Goal: Task Accomplishment & Management: Use online tool/utility

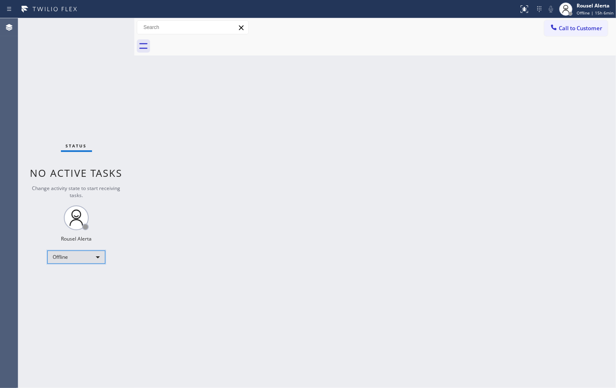
click at [65, 259] on div "Offline" at bounding box center [76, 257] width 58 height 13
click at [65, 278] on li "Available" at bounding box center [76, 279] width 56 height 10
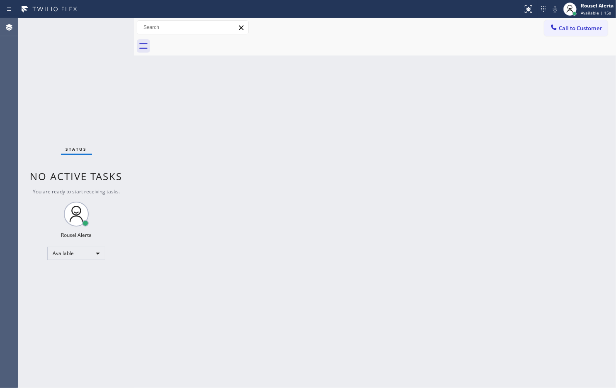
click at [270, 237] on div "Back to Dashboard Change Sender ID Customers Technicians Select a contact Outbo…" at bounding box center [374, 203] width 481 height 370
click at [86, 37] on div "Status No active tasks You are ready to start receiving tasks. Rousel Alerta Av…" at bounding box center [76, 203] width 116 height 370
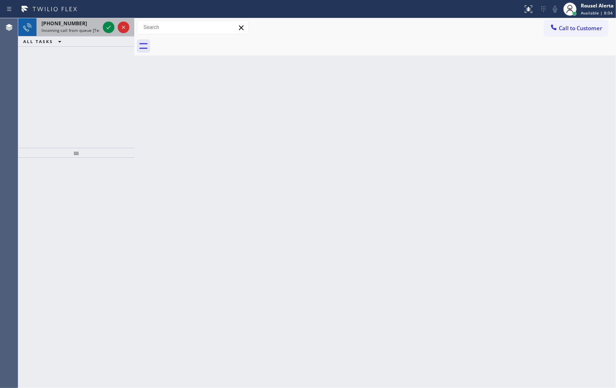
click at [82, 20] on div "[PHONE_NUMBER]" at bounding box center [70, 23] width 58 height 7
click at [89, 26] on div "[PHONE_NUMBER]" at bounding box center [70, 23] width 58 height 7
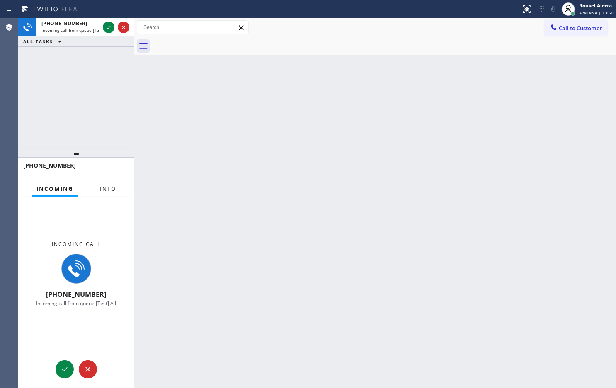
click at [99, 181] on button "Info" at bounding box center [108, 189] width 26 height 16
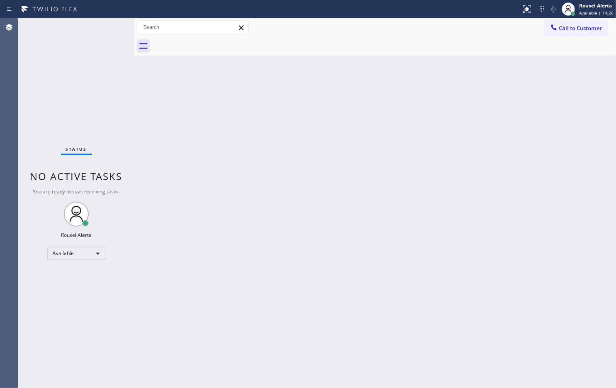
click at [98, 41] on div "Status No active tasks You are ready to start receiving tasks. Rousel Alerta Av…" at bounding box center [76, 203] width 116 height 370
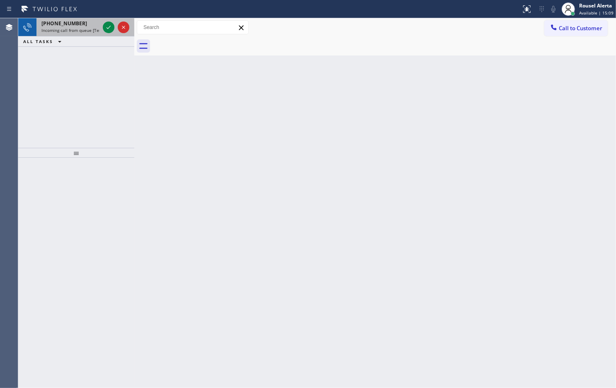
click at [86, 26] on div "[PHONE_NUMBER]" at bounding box center [70, 23] width 58 height 7
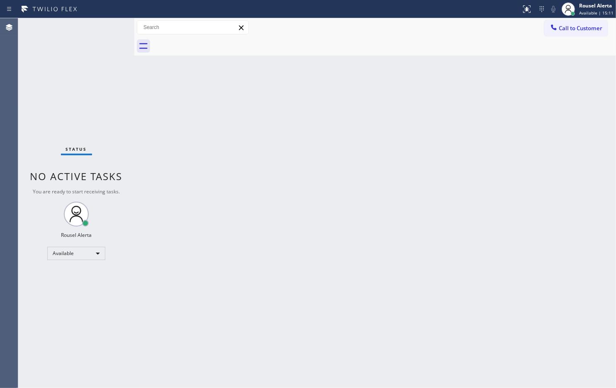
click at [101, 29] on div "Status No active tasks You are ready to start receiving tasks. Rousel Alerta Av…" at bounding box center [76, 203] width 116 height 370
click at [100, 27] on div "Status No active tasks You are ready to start receiving tasks. Rousel Alerta Av…" at bounding box center [76, 203] width 116 height 370
click at [101, 25] on div "Status No active tasks You are ready to start receiving tasks. Rousel Alerta Av…" at bounding box center [76, 203] width 116 height 370
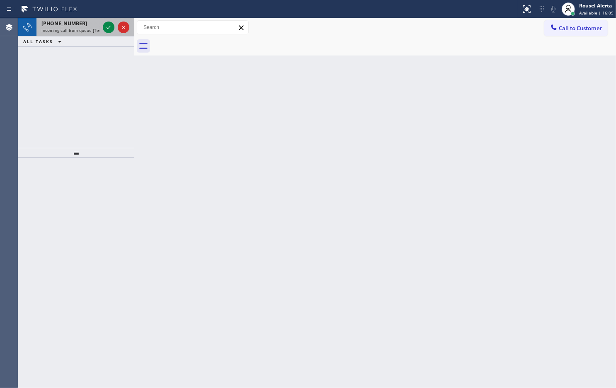
click at [83, 27] on span "Incoming call from queue [Test] All" at bounding box center [75, 30] width 69 height 6
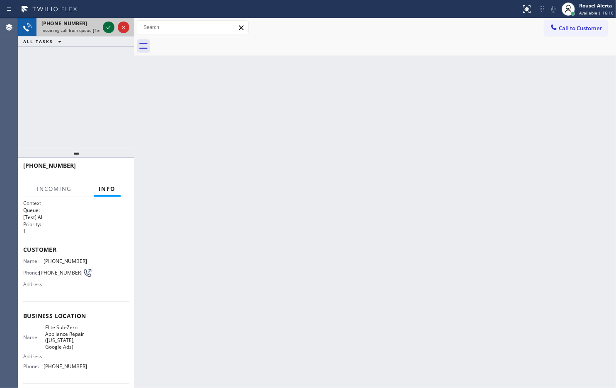
click at [104, 29] on icon at bounding box center [109, 27] width 10 height 10
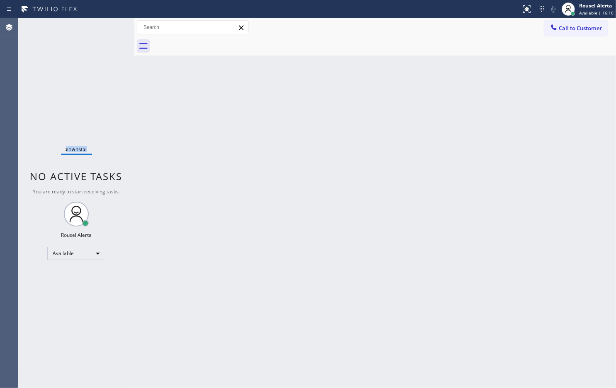
click at [104, 29] on div "Status No active tasks You are ready to start receiving tasks. Rousel Alerta Av…" at bounding box center [76, 203] width 116 height 370
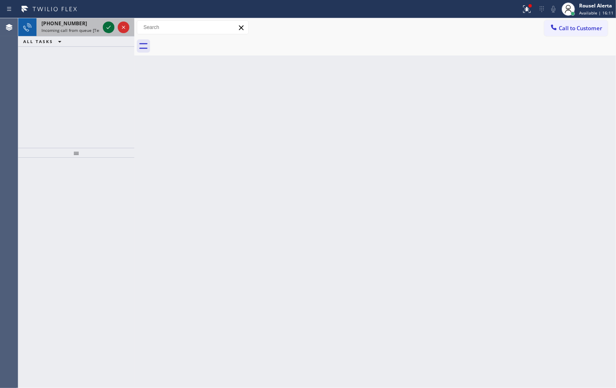
click at [104, 28] on icon at bounding box center [109, 27] width 10 height 10
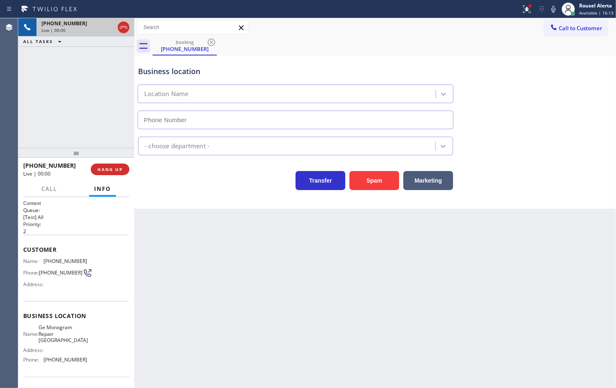
type input "[PHONE_NUMBER]"
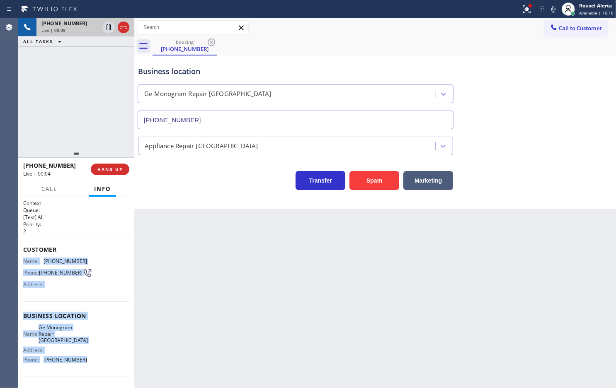
drag, startPoint x: 22, startPoint y: 261, endPoint x: 96, endPoint y: 367, distance: 129.4
click at [96, 310] on div "Context Queue: [Test] All Priority: 2 Customer Name: [PHONE_NUMBER] Phone: [PHO…" at bounding box center [76, 292] width 116 height 191
copy div "Name: [PHONE_NUMBER] Phone: [PHONE_NUMBER] Address: Business location Name: Ge …"
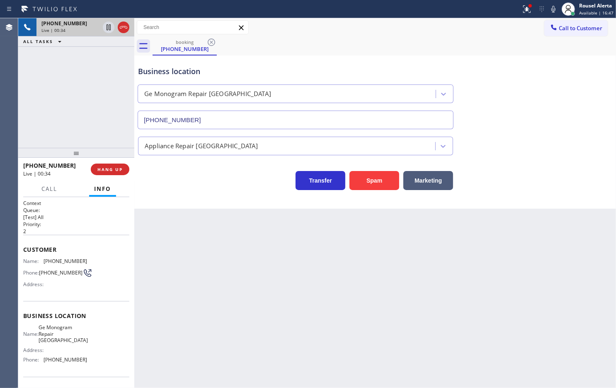
drag, startPoint x: 147, startPoint y: 247, endPoint x: 147, endPoint y: 234, distance: 12.8
click at [147, 242] on div "Back to Dashboard Change Sender ID Customers Technicians Select a contact Outbo…" at bounding box center [374, 203] width 481 height 370
click at [113, 170] on span "HANG UP" at bounding box center [109, 170] width 25 height 6
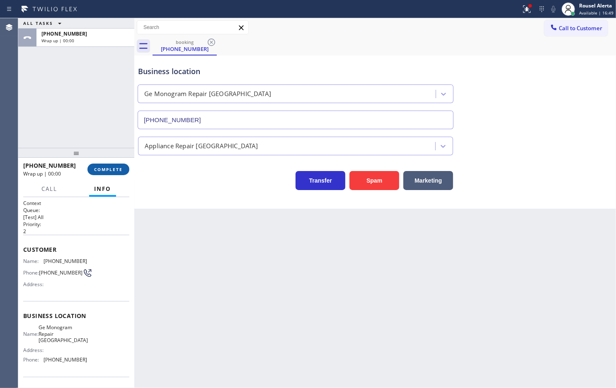
click at [112, 164] on button "COMPLETE" at bounding box center [108, 170] width 42 height 12
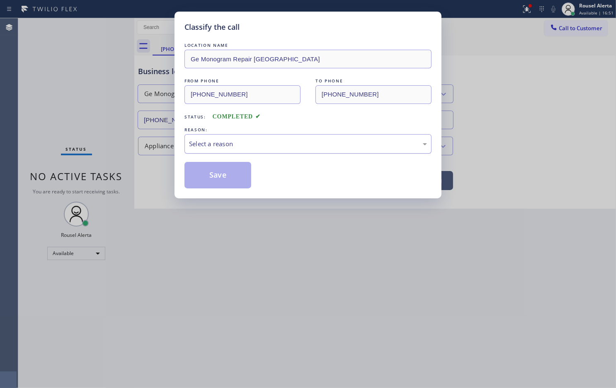
click at [200, 152] on div "Select a reason" at bounding box center [307, 143] width 247 height 19
click at [216, 174] on button "Save" at bounding box center [217, 175] width 67 height 27
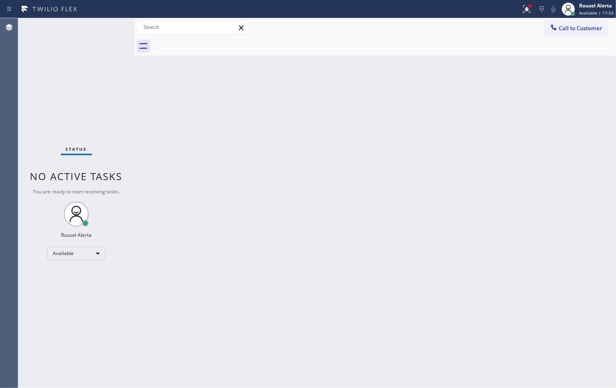
click at [100, 32] on div "Status No active tasks You are ready to start receiving tasks. Rousel Alerta Av…" at bounding box center [76, 203] width 116 height 370
click at [492, 5] on icon at bounding box center [527, 9] width 10 height 10
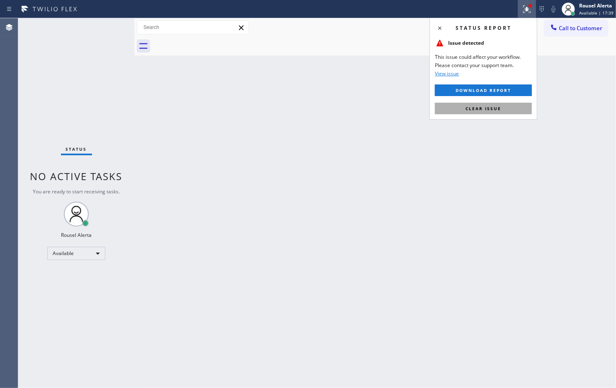
click at [492, 105] on button "Clear issue" at bounding box center [483, 109] width 97 height 12
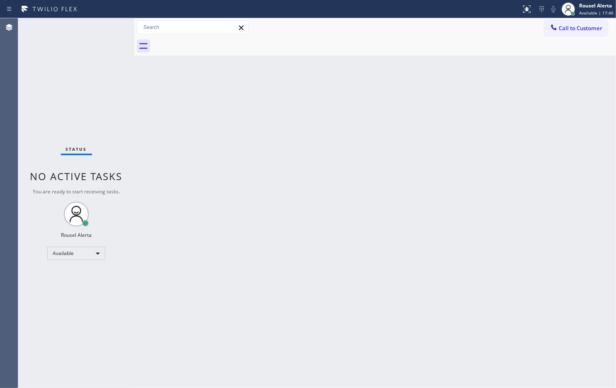
click at [489, 127] on div "Back to Dashboard Change Sender ID Customers Technicians Select a contact Outbo…" at bounding box center [374, 203] width 481 height 370
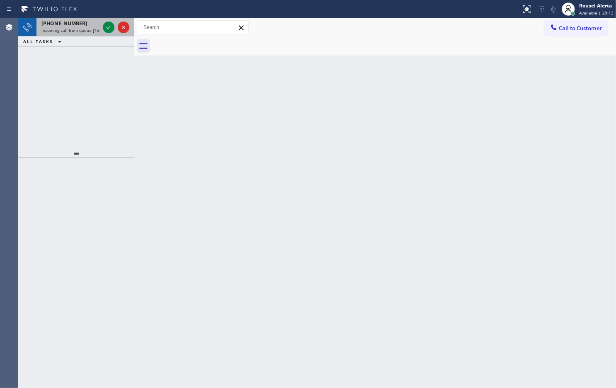
click at [88, 25] on div "[PHONE_NUMBER]" at bounding box center [70, 23] width 58 height 7
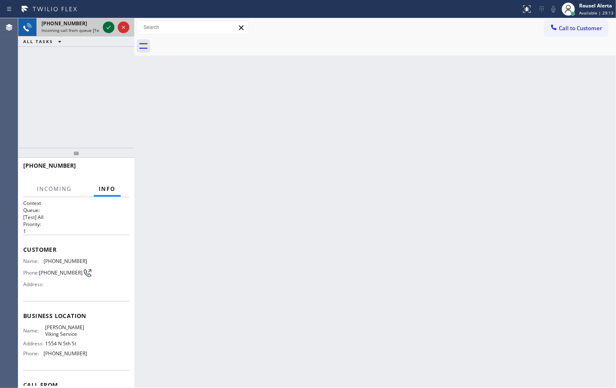
click at [106, 30] on icon at bounding box center [109, 27] width 10 height 10
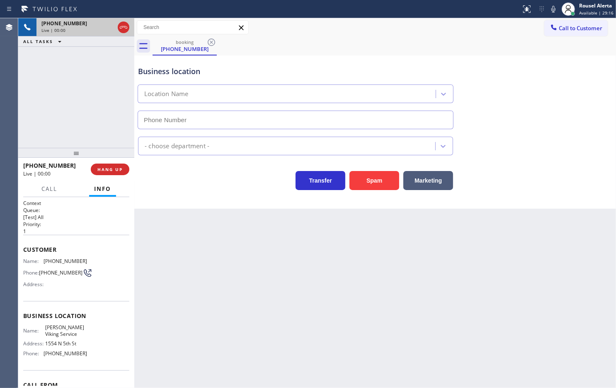
type input "[PHONE_NUMBER]"
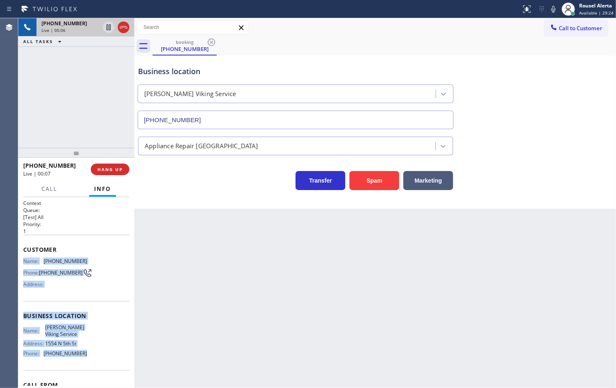
drag, startPoint x: 24, startPoint y: 260, endPoint x: 95, endPoint y: 350, distance: 115.0
click at [95, 310] on div "Context Queue: [Test] All Priority: 1 Customer Name: [PHONE_NUMBER] Phone: [PHO…" at bounding box center [76, 316] width 106 height 233
click at [112, 169] on span "HANG UP" at bounding box center [109, 170] width 25 height 6
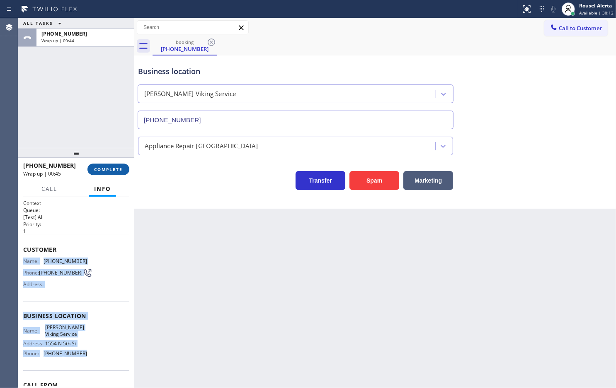
click at [102, 171] on span "COMPLETE" at bounding box center [108, 170] width 29 height 6
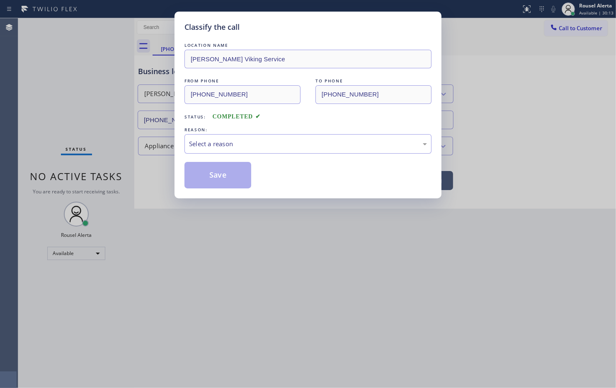
click at [250, 133] on div "REASON:" at bounding box center [307, 130] width 247 height 9
click at [256, 151] on div "Select a reason" at bounding box center [307, 143] width 247 height 19
click at [230, 173] on button "Save" at bounding box center [217, 175] width 67 height 27
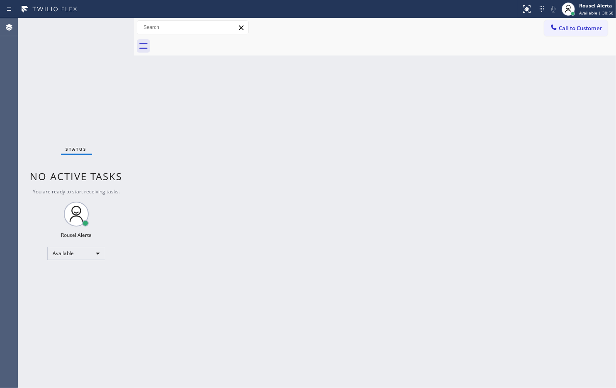
click at [321, 209] on div "Back to Dashboard Change Sender ID Customers Technicians Select a contact Outbo…" at bounding box center [374, 203] width 481 height 370
click at [104, 25] on div "Status No active tasks You are ready to start receiving tasks. Rousel Alerta Av…" at bounding box center [76, 203] width 116 height 370
click at [109, 12] on div at bounding box center [260, 8] width 514 height 13
click at [86, 26] on div "Status No active tasks You are ready to start receiving tasks. Rousel Alerta Av…" at bounding box center [76, 203] width 116 height 370
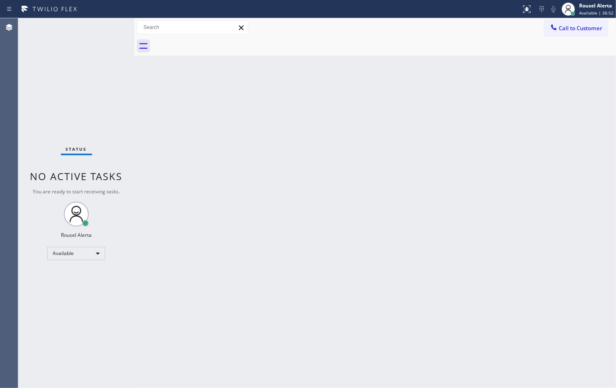
click at [120, 15] on div at bounding box center [260, 8] width 514 height 13
click at [100, 30] on div "Status No active tasks You are ready to start receiving tasks. Rousel Alerta Av…" at bounding box center [76, 203] width 116 height 370
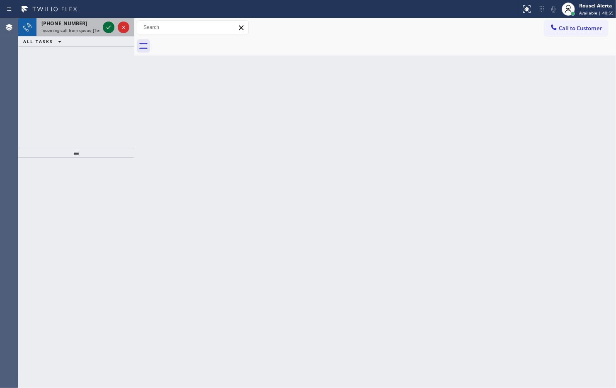
click at [105, 27] on icon at bounding box center [109, 27] width 10 height 10
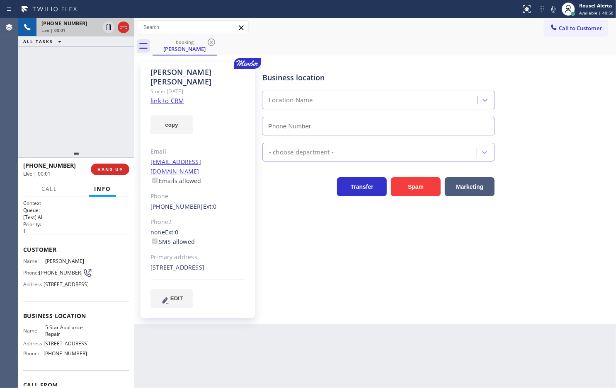
type input "[PHONE_NUMBER]"
click at [179, 97] on link "link to CRM" at bounding box center [167, 101] width 34 height 8
click at [116, 123] on div "[PHONE_NUMBER] Live | 01:40 ALL TASKS ALL TASKS ACTIVE TASKS TASKS IN WRAP UP" at bounding box center [76, 83] width 116 height 130
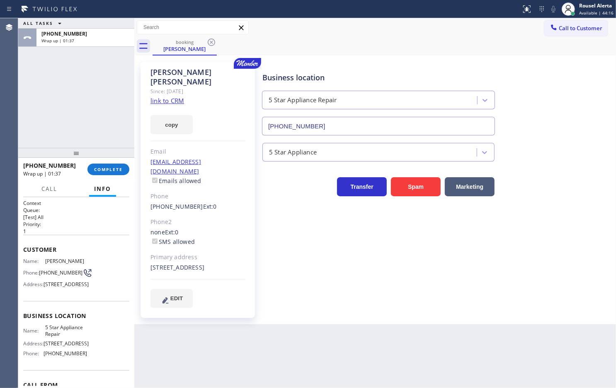
click at [77, 63] on div "ALL TASKS ALL TASKS ACTIVE TASKS TASKS IN WRAP UP [PHONE_NUMBER] Wrap up | 01:37" at bounding box center [76, 83] width 116 height 130
click at [92, 169] on button "COMPLETE" at bounding box center [108, 170] width 42 height 12
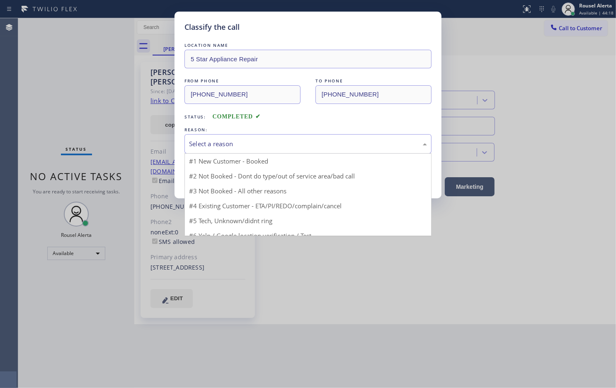
click at [216, 148] on div "Select a reason" at bounding box center [308, 144] width 238 height 10
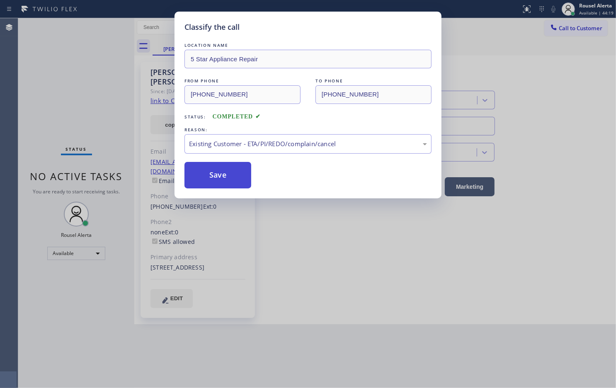
click at [213, 175] on button "Save" at bounding box center [217, 175] width 67 height 27
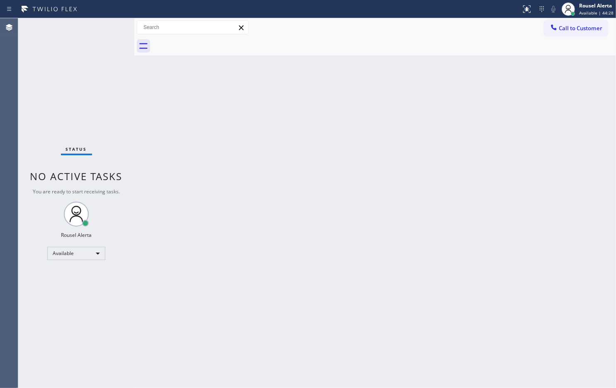
click at [102, 33] on div "Status No active tasks You are ready to start receiving tasks. Rousel Alerta Av…" at bounding box center [76, 203] width 116 height 370
drag, startPoint x: 218, startPoint y: 229, endPoint x: 223, endPoint y: 242, distance: 14.0
click at [219, 230] on div "Back to Dashboard Change Sender ID Customers Technicians Select a contact Outbo…" at bounding box center [374, 203] width 481 height 370
click at [98, 24] on div "Status No active tasks You are ready to start receiving tasks. Rousel Alerta Av…" at bounding box center [76, 203] width 116 height 370
click at [98, 20] on div "Status No active tasks You are ready to start receiving tasks. Rousel Alerta Av…" at bounding box center [76, 203] width 116 height 370
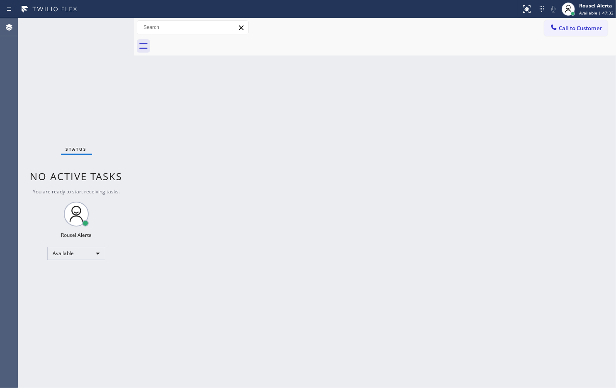
click at [77, 51] on div "Status No active tasks You are ready to start receiving tasks. Rousel Alerta Av…" at bounding box center [76, 203] width 116 height 370
click at [100, 40] on div "Status No active tasks You are ready to start receiving tasks. Rousel Alerta Av…" at bounding box center [76, 203] width 116 height 370
click at [92, 31] on div "Status No active tasks You are ready to start receiving tasks. Rousel Alerta Av…" at bounding box center [76, 203] width 116 height 370
click at [97, 61] on div "Status No active tasks You are ready to start receiving tasks. Rousel Alerta Av…" at bounding box center [76, 203] width 116 height 370
click at [101, 15] on div at bounding box center [260, 8] width 514 height 13
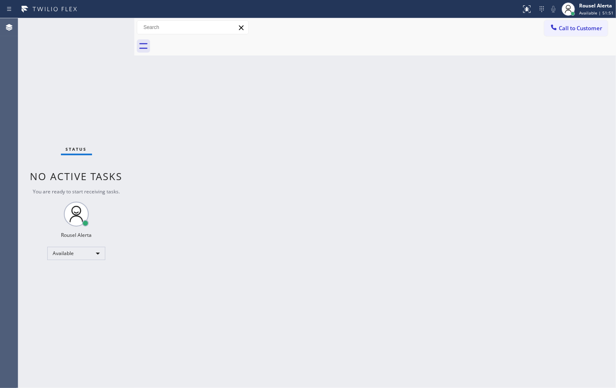
click at [89, 24] on div "Status No active tasks You are ready to start receiving tasks. Rousel Alerta Av…" at bounding box center [76, 203] width 116 height 370
click at [99, 25] on div "Status No active tasks You are ready to start receiving tasks. Rousel Alerta Av…" at bounding box center [76, 203] width 116 height 370
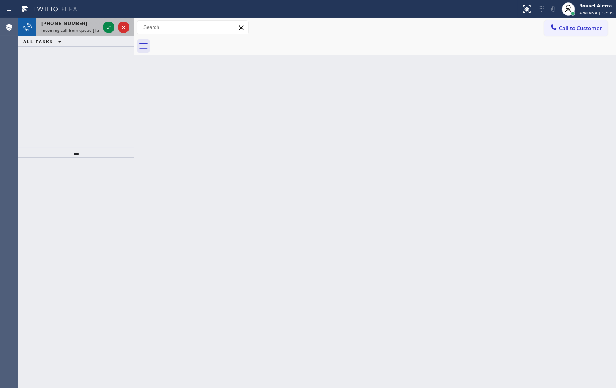
click at [94, 26] on div "[PHONE_NUMBER]" at bounding box center [70, 23] width 58 height 7
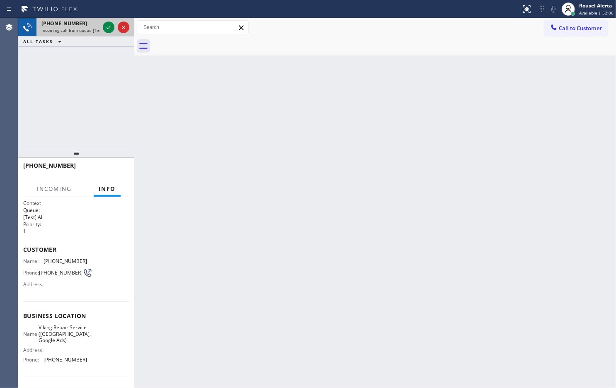
click at [102, 26] on div at bounding box center [116, 27] width 30 height 18
click at [106, 26] on icon at bounding box center [109, 27] width 10 height 10
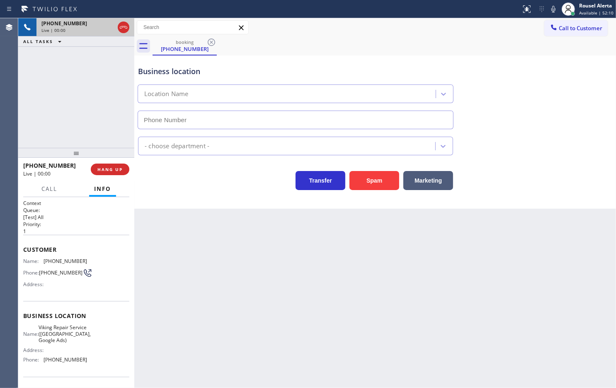
type input "[PHONE_NUMBER]"
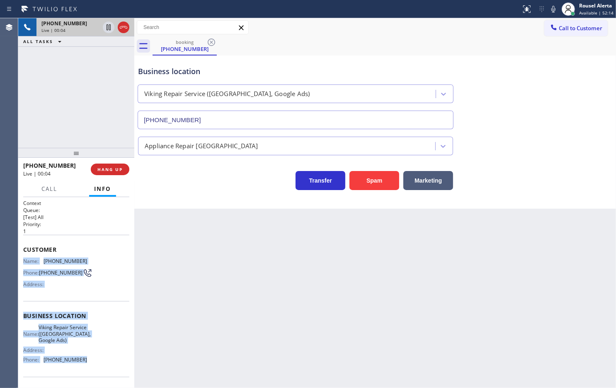
drag, startPoint x: 21, startPoint y: 257, endPoint x: 92, endPoint y: 365, distance: 129.8
click at [92, 310] on div "Context Queue: [Test] All Priority: 1 Customer Name: [PHONE_NUMBER] Phone: [PHO…" at bounding box center [76, 292] width 116 height 191
copy div "Name: [PHONE_NUMBER] Phone: [PHONE_NUMBER] Address: Business location Name: Vik…"
click at [106, 167] on span "HANG UP" at bounding box center [109, 170] width 25 height 6
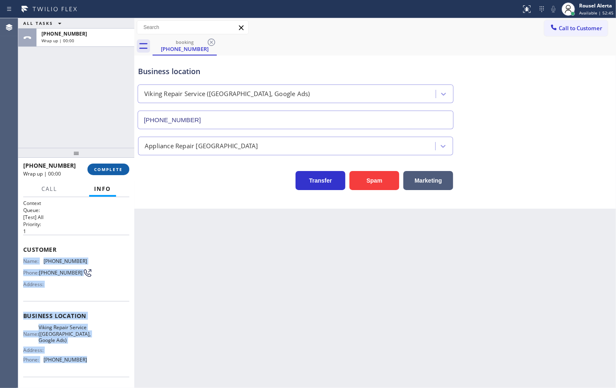
click at [106, 167] on span "COMPLETE" at bounding box center [108, 170] width 29 height 6
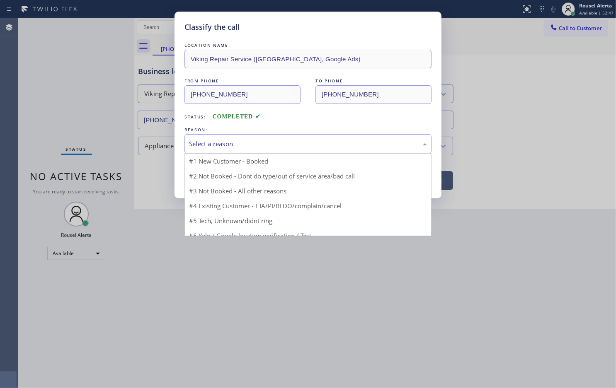
click at [233, 147] on div "Select a reason" at bounding box center [308, 144] width 238 height 10
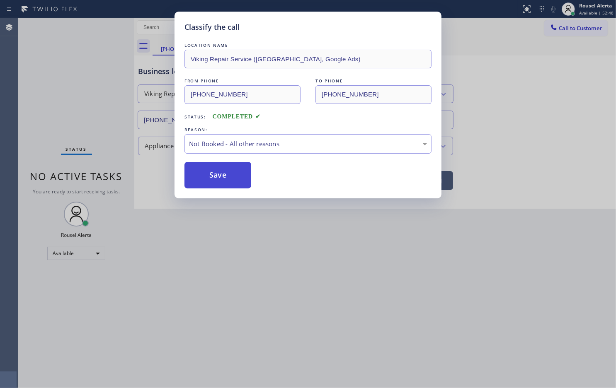
click at [241, 174] on button "Save" at bounding box center [217, 175] width 67 height 27
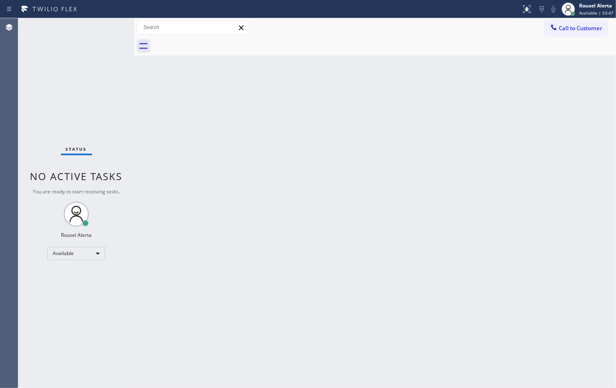
click at [102, 19] on div "Status No active tasks You are ready to start receiving tasks. Rousel Alerta Av…" at bounding box center [76, 203] width 116 height 370
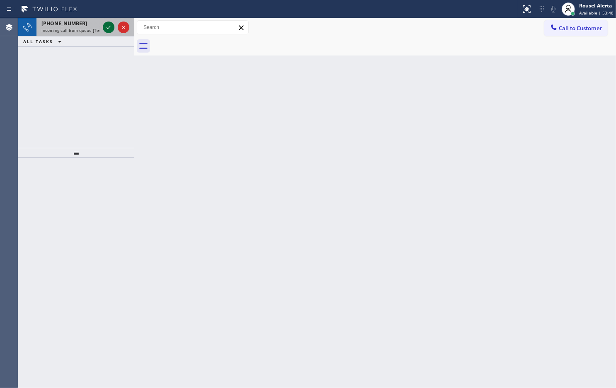
click at [107, 28] on icon at bounding box center [108, 27] width 4 height 3
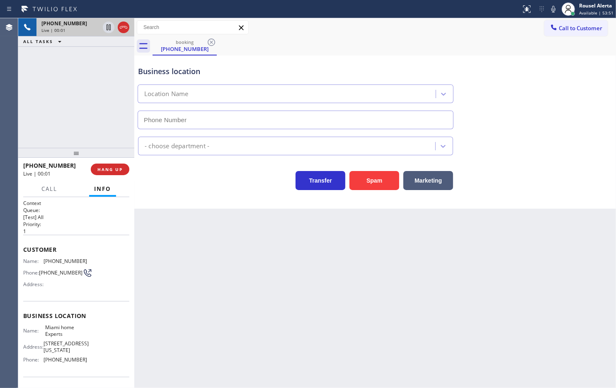
type input "[PHONE_NUMBER]"
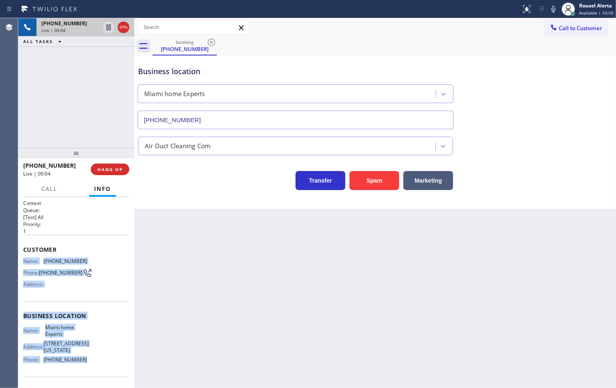
drag, startPoint x: 24, startPoint y: 261, endPoint x: 90, endPoint y: 365, distance: 122.7
click at [89, 310] on div "Context Queue: [Test] All Priority: 1 Customer Name: [PHONE_NUMBER] Phone: [PHO…" at bounding box center [76, 320] width 106 height 240
copy div "Name: [PHONE_NUMBER] Phone: [PHONE_NUMBER] Address: Business location Name: [GE…"
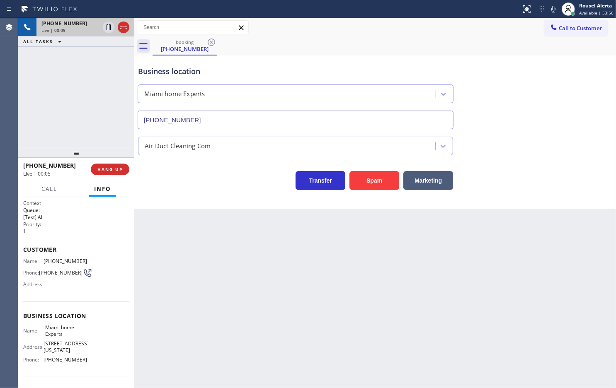
click at [257, 310] on div "Back to Dashboard Change Sender ID Customers Technicians Select a contact Outbo…" at bounding box center [374, 203] width 481 height 370
click at [306, 299] on div "Back to Dashboard Change Sender ID Customers Technicians Select a contact Outbo…" at bounding box center [374, 203] width 481 height 370
click at [107, 127] on div "[PHONE_NUMBER] Live | 00:19 ALL TASKS ALL TASKS ACTIVE TASKS TASKS IN WRAP UP" at bounding box center [76, 83] width 116 height 130
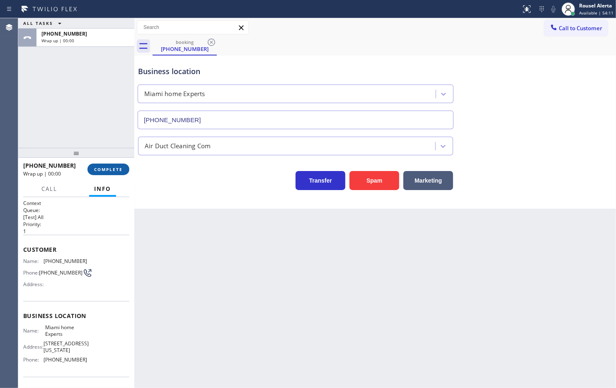
click at [112, 164] on button "COMPLETE" at bounding box center [108, 170] width 42 height 12
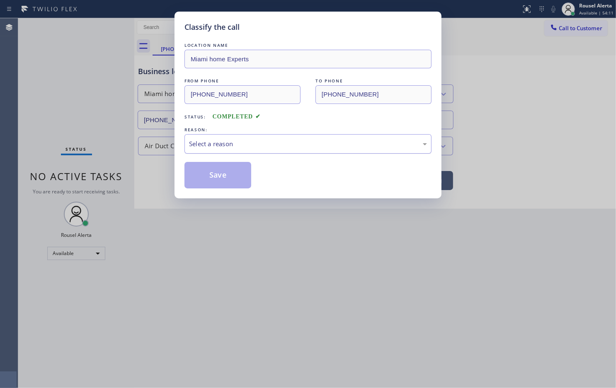
click at [221, 145] on div "Select a reason" at bounding box center [308, 144] width 238 height 10
click at [244, 174] on button "Save" at bounding box center [217, 175] width 67 height 27
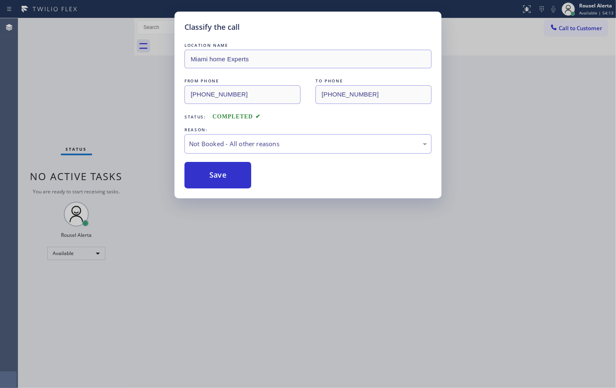
click at [273, 235] on div "Classify the call LOCATION NAME Miami home Experts FROM PHONE [PHONE_NUMBER] TO…" at bounding box center [308, 194] width 616 height 388
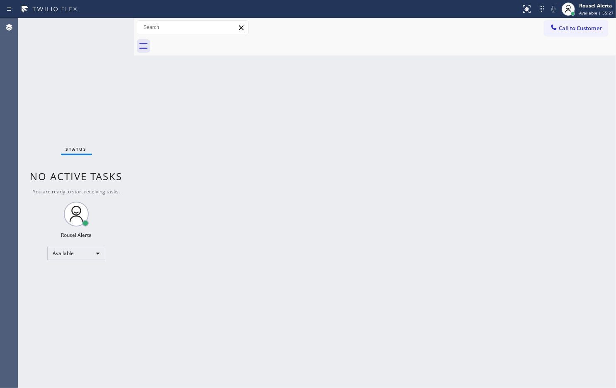
click at [110, 54] on div "Status No active tasks You are ready to start receiving tasks. Rousel Alerta Av…" at bounding box center [76, 203] width 116 height 370
click at [106, 26] on div "Status No active tasks You are ready to start receiving tasks. Rousel Alerta Av…" at bounding box center [76, 203] width 116 height 370
click at [230, 212] on div "Back to Dashboard Change Sender ID Customers Technicians Select a contact Outbo…" at bounding box center [374, 203] width 481 height 370
click at [99, 24] on div "Status No active tasks You are ready to start receiving tasks. Rousel Alerta Av…" at bounding box center [76, 203] width 116 height 370
click at [99, 25] on div "Status No active tasks You are ready to start receiving tasks. Rousel Alerta Av…" at bounding box center [76, 203] width 116 height 370
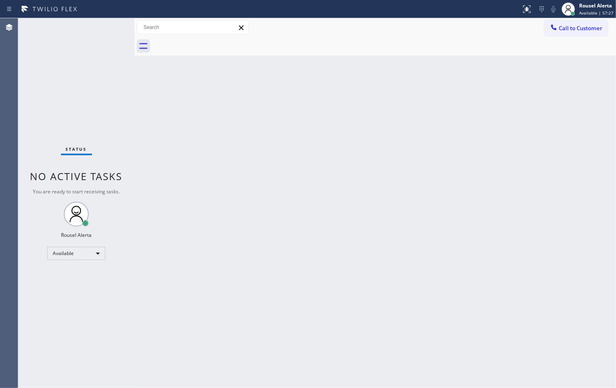
click at [99, 30] on div "Status No active tasks You are ready to start receiving tasks. Rousel Alerta Av…" at bounding box center [76, 203] width 116 height 370
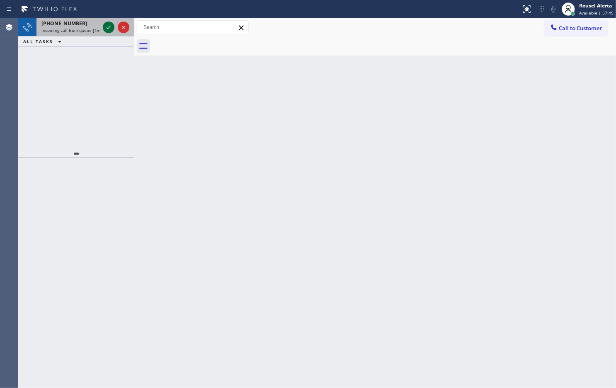
click at [104, 28] on icon at bounding box center [109, 27] width 10 height 10
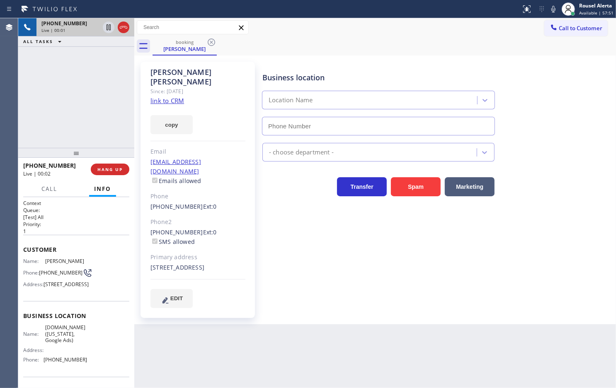
type input "[PHONE_NUMBER]"
click at [176, 97] on link "link to CRM" at bounding box center [167, 101] width 34 height 8
click at [86, 61] on div "[PHONE_NUMBER] Live | 01:08 ALL TASKS ALL TASKS ACTIVE TASKS TASKS IN WRAP UP" at bounding box center [76, 83] width 116 height 130
click at [106, 28] on icon at bounding box center [109, 27] width 10 height 10
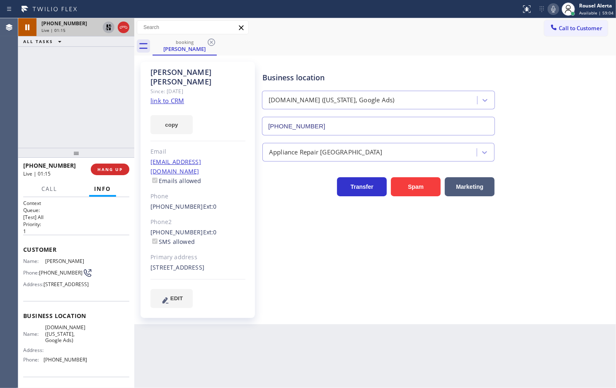
click at [492, 7] on icon at bounding box center [553, 9] width 10 height 10
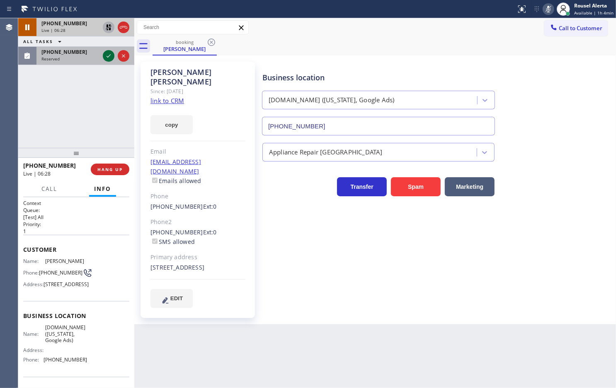
click at [108, 55] on icon at bounding box center [109, 56] width 10 height 10
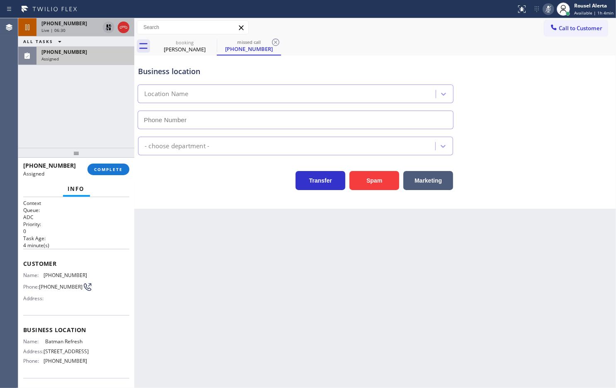
click at [109, 27] on icon at bounding box center [109, 27] width 10 height 10
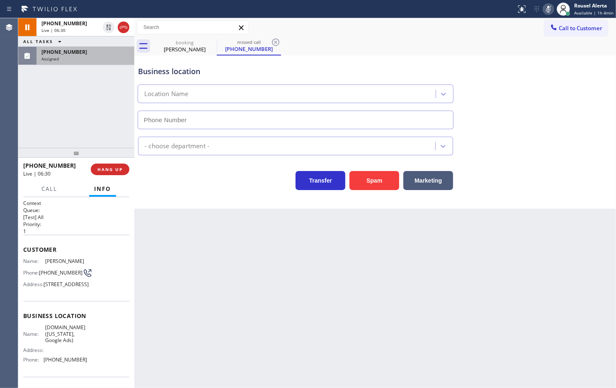
type input "[PHONE_NUMBER]"
click at [492, 6] on icon at bounding box center [548, 9] width 10 height 10
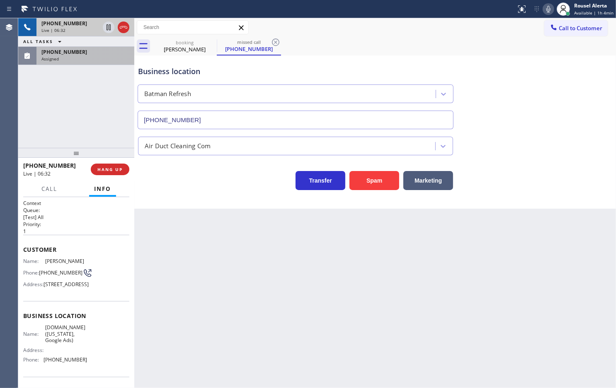
click at [68, 24] on span "[PHONE_NUMBER]" at bounding box center [64, 23] width 46 height 7
drag, startPoint x: 40, startPoint y: 266, endPoint x: 56, endPoint y: 278, distance: 19.8
click at [56, 278] on div "Name: [PERSON_NAME] Phone: [PHONE_NUMBER] Address: [STREET_ADDRESS]" at bounding box center [55, 274] width 64 height 33
copy span "[PHONE_NUMBER]"
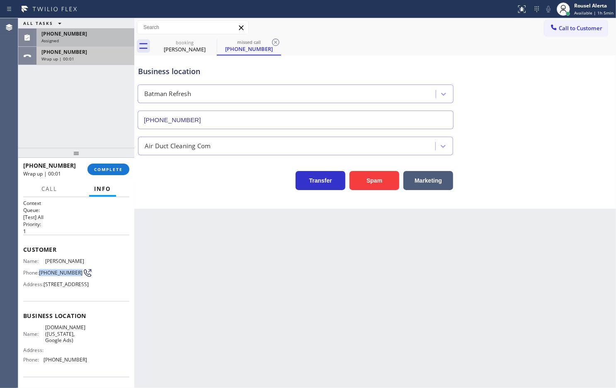
click at [97, 48] on div "[PHONE_NUMBER]" at bounding box center [85, 51] width 88 height 7
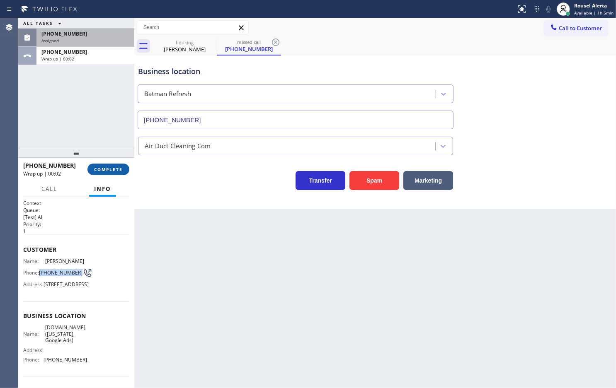
drag, startPoint x: 112, startPoint y: 168, endPoint x: 123, endPoint y: 169, distance: 11.6
click at [112, 169] on span "COMPLETE" at bounding box center [108, 170] width 29 height 6
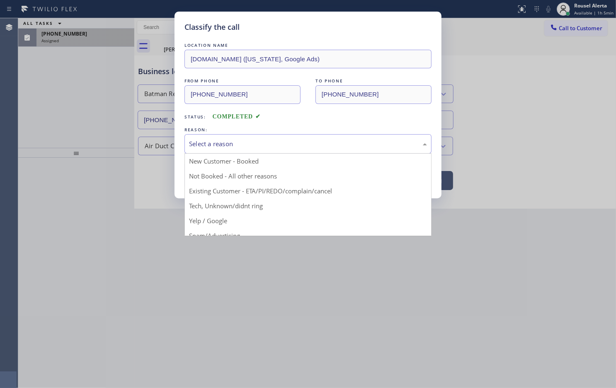
click at [220, 146] on div "Select a reason" at bounding box center [308, 144] width 238 height 10
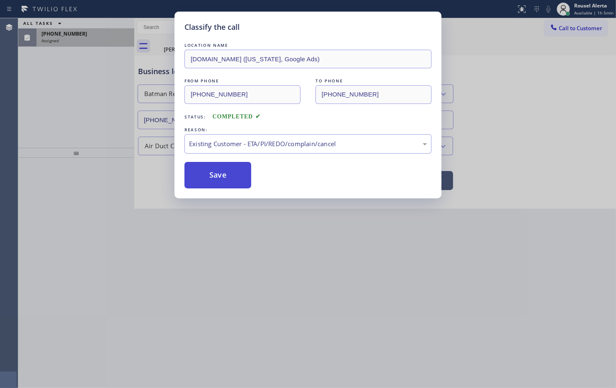
click at [237, 184] on button "Save" at bounding box center [217, 175] width 67 height 27
click at [60, 41] on div "Classify the call LOCATION NAME [DOMAIN_NAME] ([US_STATE], Google Ads) FROM PHO…" at bounding box center [308, 194] width 616 height 388
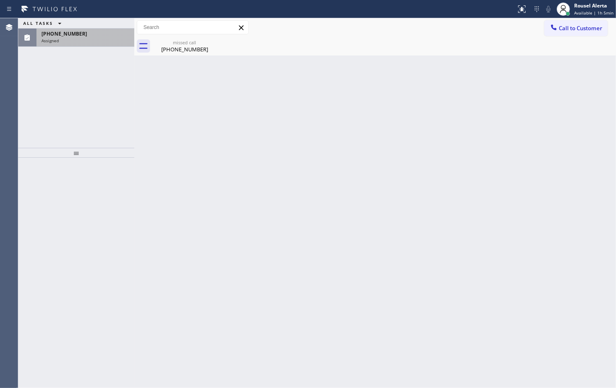
click at [60, 41] on div "Assigned" at bounding box center [85, 41] width 88 height 6
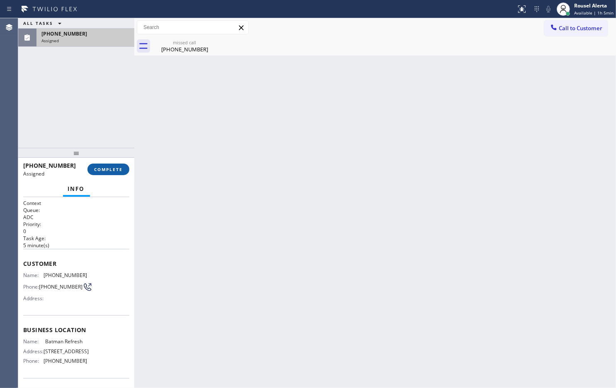
click at [105, 169] on span "COMPLETE" at bounding box center [108, 170] width 29 height 6
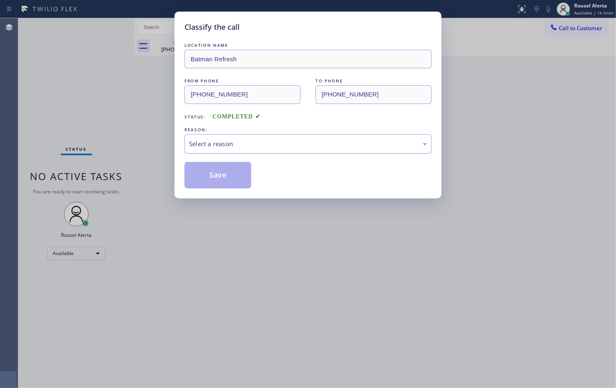
click at [220, 152] on div "Select a reason" at bounding box center [307, 143] width 247 height 19
click at [218, 171] on button "Save" at bounding box center [217, 175] width 67 height 27
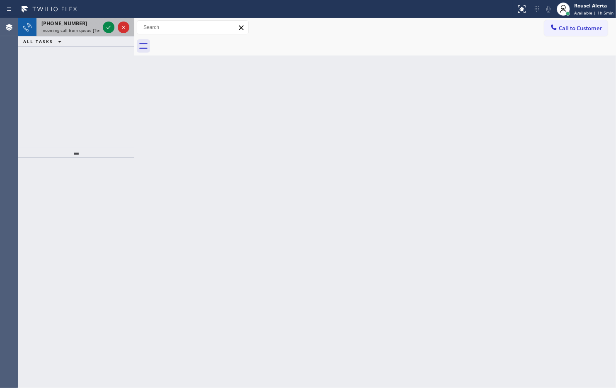
click at [89, 26] on div "[PHONE_NUMBER]" at bounding box center [70, 23] width 58 height 7
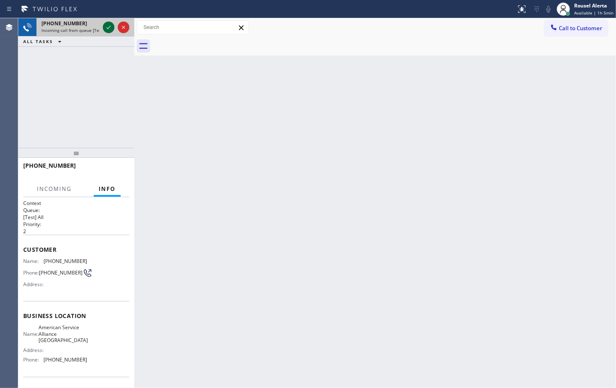
click at [110, 30] on icon at bounding box center [109, 27] width 10 height 10
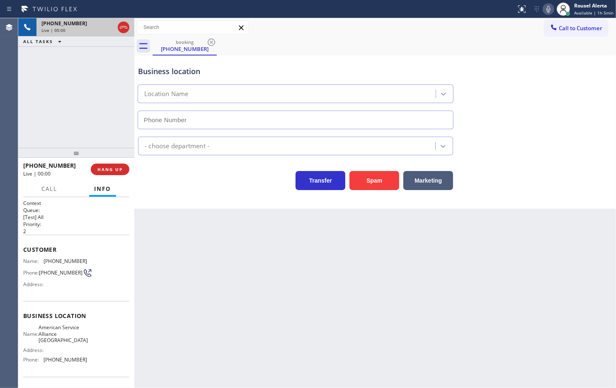
type input "[PHONE_NUMBER]"
click at [394, 192] on div "Business location American Service Alliance [GEOGRAPHIC_DATA] [PHONE_NUMBER] Ap…" at bounding box center [374, 132] width 481 height 153
click at [391, 192] on div "Business location American Service Alliance [GEOGRAPHIC_DATA] [PHONE_NUMBER] Ap…" at bounding box center [374, 132] width 481 height 153
click at [389, 190] on button "Spam" at bounding box center [374, 180] width 50 height 19
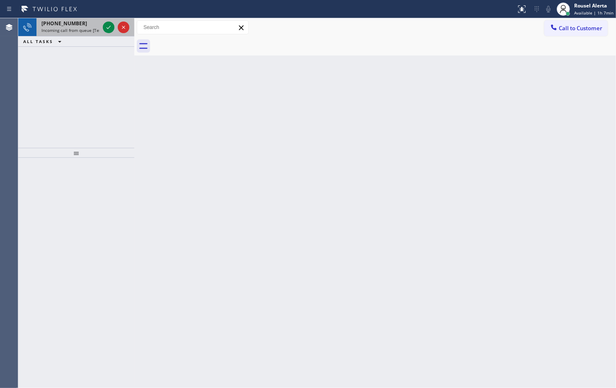
click at [92, 25] on div "[PHONE_NUMBER]" at bounding box center [70, 23] width 58 height 7
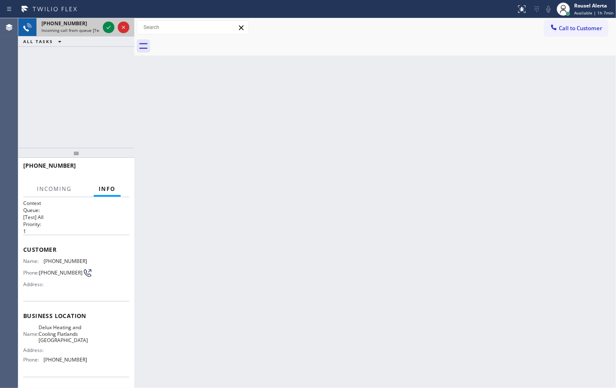
click at [112, 34] on div at bounding box center [116, 27] width 30 height 18
click at [108, 30] on icon at bounding box center [109, 27] width 10 height 10
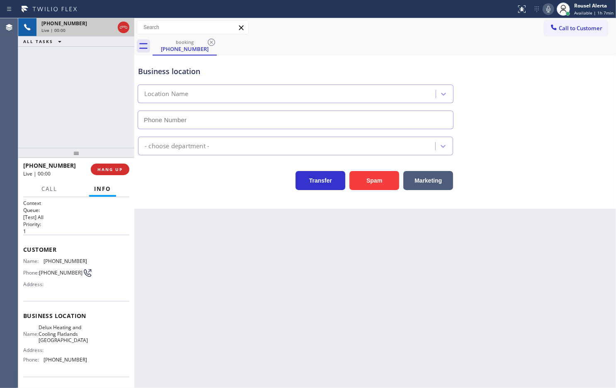
type input "[PHONE_NUMBER]"
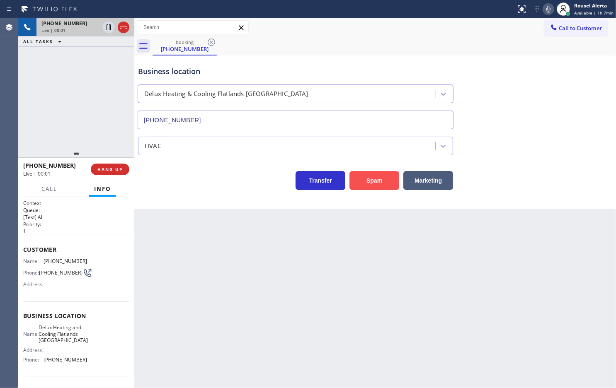
click at [374, 175] on button "Spam" at bounding box center [374, 180] width 50 height 19
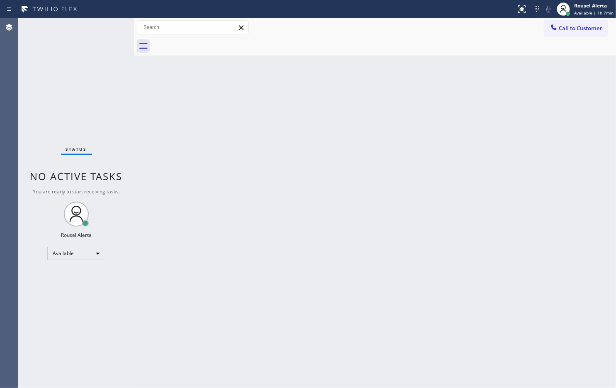
click at [84, 38] on div "Status No active tasks You are ready to start receiving tasks. Rousel Alerta Av…" at bounding box center [76, 203] width 116 height 370
click at [91, 25] on div "Status No active tasks You are ready to start receiving tasks. Rousel Alerta Av…" at bounding box center [76, 203] width 116 height 370
click at [101, 28] on div "Status No active tasks You are ready to start receiving tasks. Rousel Alerta Av…" at bounding box center [76, 203] width 116 height 370
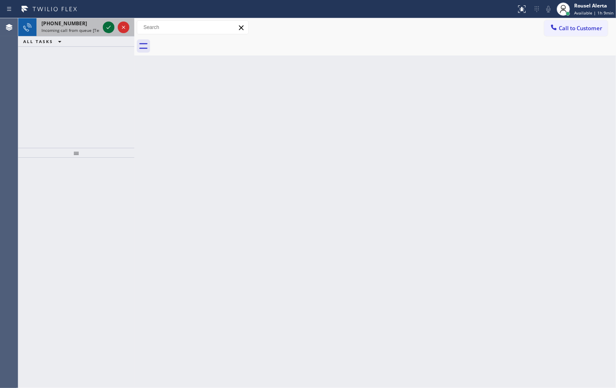
click at [109, 27] on icon at bounding box center [108, 27] width 4 height 3
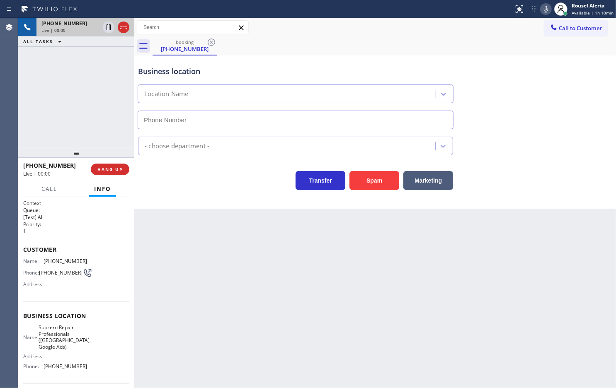
type input "[PHONE_NUMBER]"
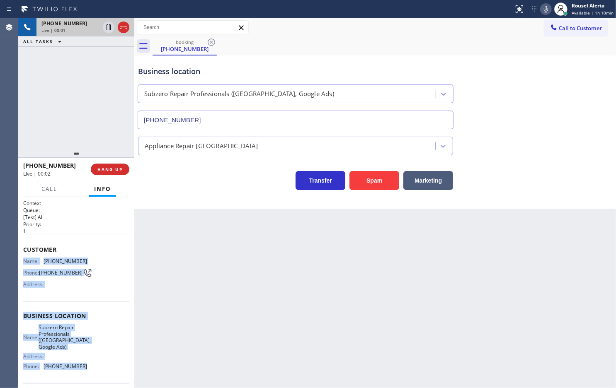
drag, startPoint x: 22, startPoint y: 256, endPoint x: 92, endPoint y: 369, distance: 133.6
click at [92, 310] on div "Context Queue: [Test] All Priority: 1 Customer Name: [PHONE_NUMBER] Phone: [PHO…" at bounding box center [76, 292] width 116 height 191
copy div "Name: [PHONE_NUMBER] Phone: [PHONE_NUMBER] Address: Business location Name: Sub…"
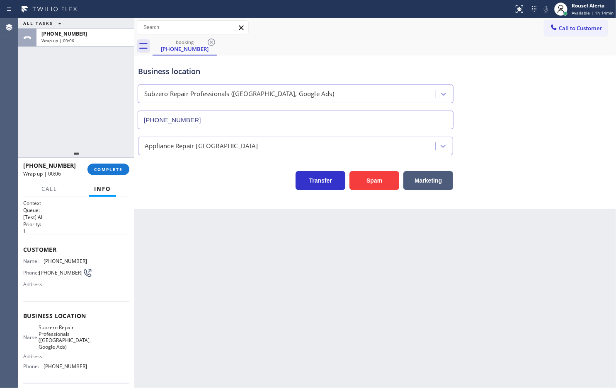
drag, startPoint x: 442, startPoint y: 39, endPoint x: 527, endPoint y: 49, distance: 86.0
click at [442, 39] on div "booking [PHONE_NUMBER]" at bounding box center [383, 46] width 463 height 19
click at [492, 29] on span "Call to Customer" at bounding box center [579, 27] width 43 height 7
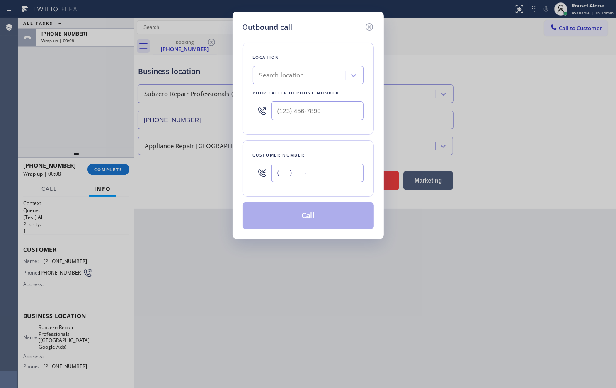
click at [314, 179] on input "(___) ___-____" at bounding box center [317, 173] width 92 height 19
paste input "617) 784-3156"
type input "[PHONE_NUMBER]"
click at [308, 111] on input "(___) ___-____" at bounding box center [317, 110] width 92 height 19
paste input "857) 219-2462"
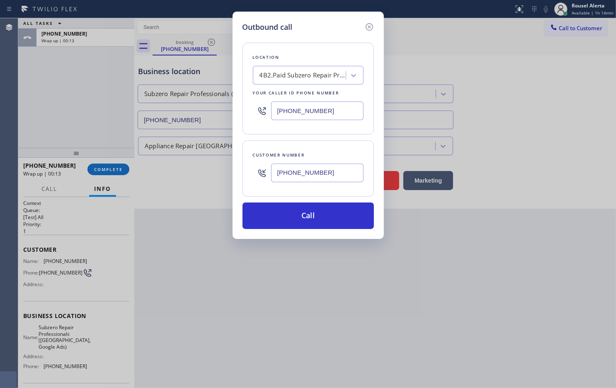
type input "[PHONE_NUMBER]"
click at [313, 212] on button "Call" at bounding box center [307, 216] width 131 height 27
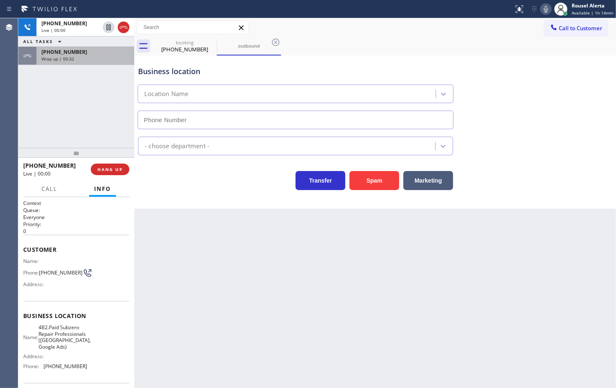
type input "[PHONE_NUMBER]"
click at [109, 63] on div "[PHONE_NUMBER] Wrap up | 00:33" at bounding box center [83, 56] width 94 height 18
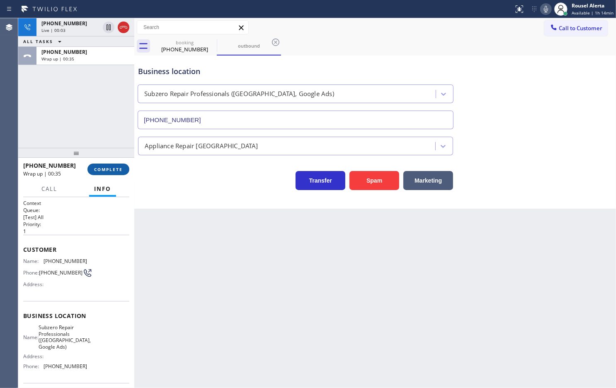
click at [105, 169] on span "COMPLETE" at bounding box center [108, 170] width 29 height 6
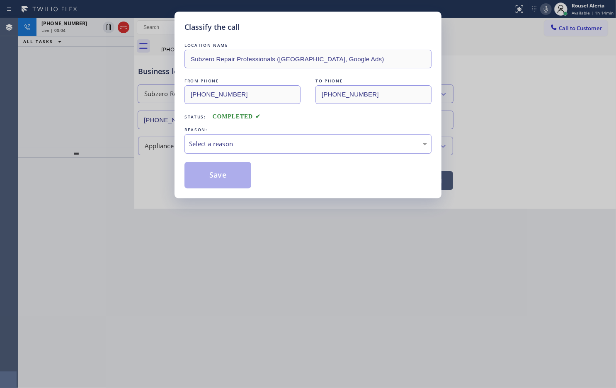
click at [253, 143] on div "Select a reason" at bounding box center [308, 144] width 238 height 10
click at [214, 175] on button "Save" at bounding box center [217, 175] width 67 height 27
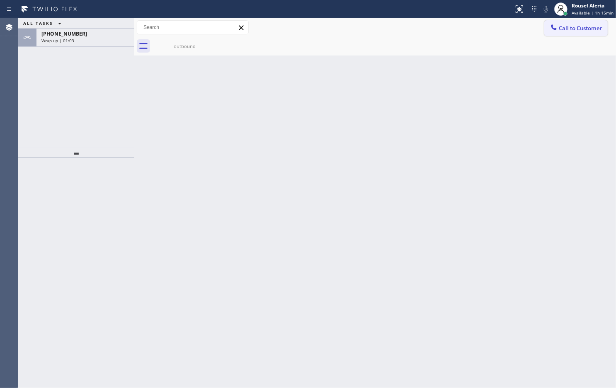
click at [492, 28] on span "Call to Customer" at bounding box center [579, 27] width 43 height 7
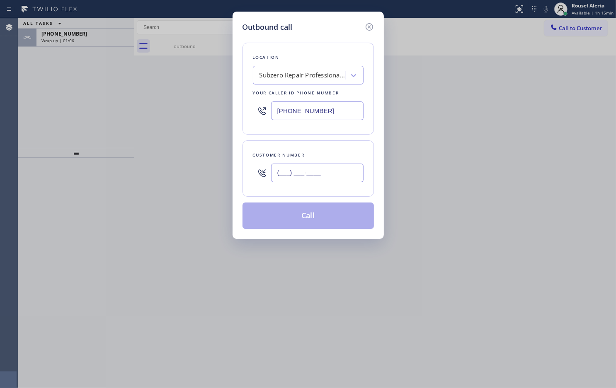
click at [305, 168] on input "(___) ___-____" at bounding box center [317, 173] width 92 height 19
paste input "617) 784-3156"
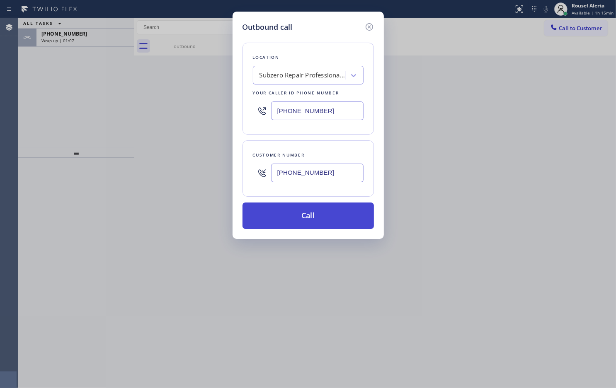
type input "[PHONE_NUMBER]"
click at [304, 215] on button "Call" at bounding box center [307, 216] width 131 height 27
click at [70, 36] on div "Outbound call Location Subzero Repair Professionals ([GEOGRAPHIC_DATA], Google …" at bounding box center [308, 194] width 616 height 388
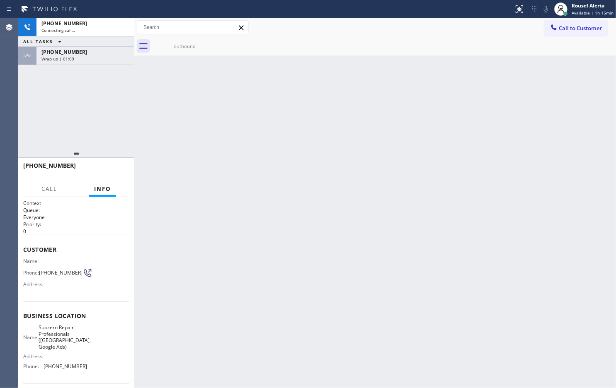
click at [70, 36] on div "[PHONE_NUMBER] Connecting call…" at bounding box center [83, 27] width 94 height 18
click at [77, 59] on div "Wrap up | 01:10" at bounding box center [85, 59] width 88 height 6
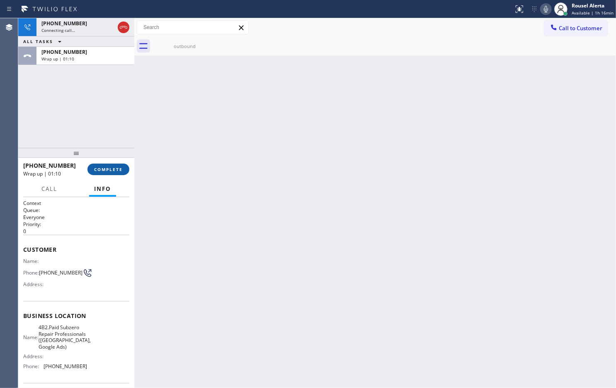
click at [108, 172] on span "COMPLETE" at bounding box center [108, 170] width 29 height 6
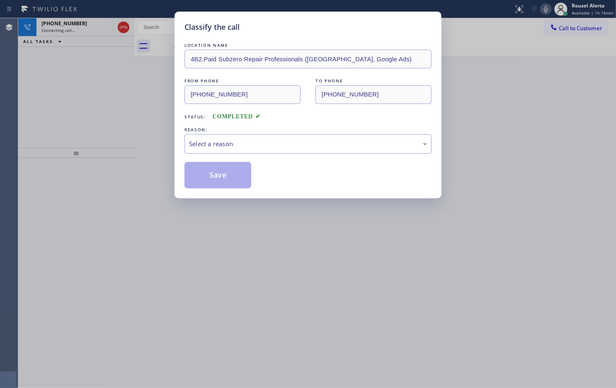
click at [273, 146] on div "Select a reason" at bounding box center [308, 144] width 238 height 10
click at [233, 170] on button "Save" at bounding box center [217, 175] width 67 height 27
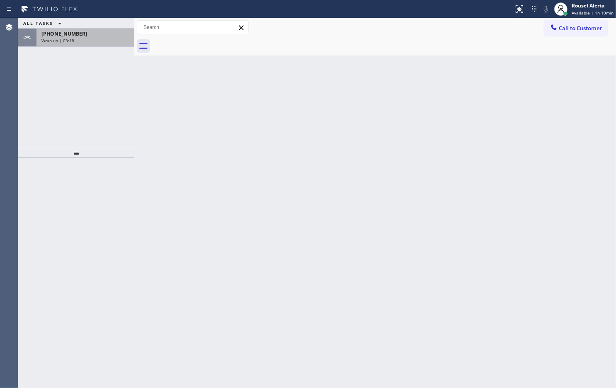
click at [93, 42] on div "Wrap up | 03:18" at bounding box center [85, 41] width 88 height 6
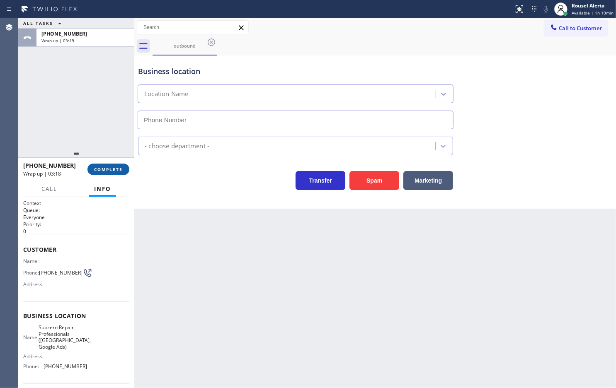
type input "[PHONE_NUMBER]"
click at [110, 175] on button "COMPLETE" at bounding box center [108, 170] width 42 height 12
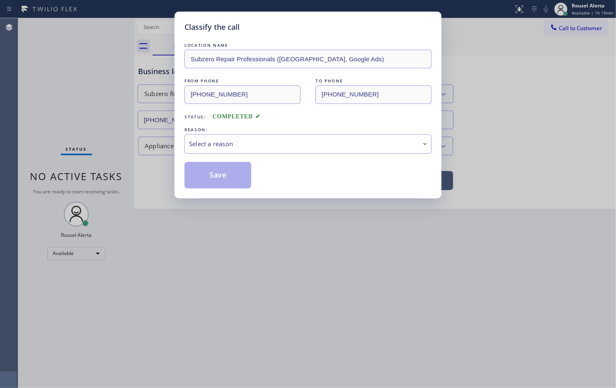
click at [231, 154] on div "Select a reason" at bounding box center [307, 143] width 247 height 19
drag, startPoint x: 228, startPoint y: 178, endPoint x: 242, endPoint y: 174, distance: 14.7
click at [228, 178] on button "Save" at bounding box center [217, 175] width 67 height 27
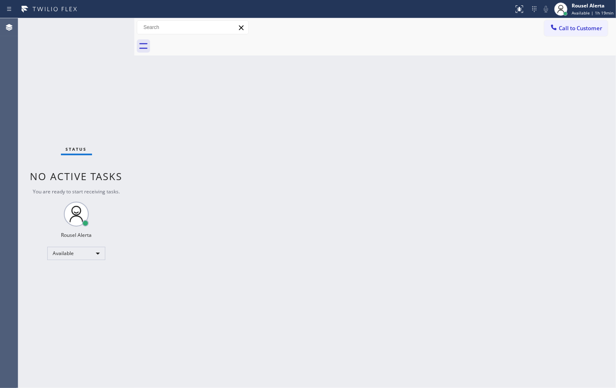
click at [409, 199] on div "Back to Dashboard Change Sender ID Customers Technicians Select a contact Outbo…" at bounding box center [374, 203] width 481 height 370
drag, startPoint x: 113, startPoint y: 39, endPoint x: 97, endPoint y: 30, distance: 17.8
click at [113, 39] on div "Status No active tasks You are ready to start receiving tasks. Rousel Alerta Av…" at bounding box center [76, 203] width 116 height 370
click at [254, 259] on div "Back to Dashboard Change Sender ID Customers Technicians Select a contact Outbo…" at bounding box center [374, 203] width 481 height 370
click at [100, 34] on div "Status No active tasks You are ready to start receiving tasks. Rousel Alerta Av…" at bounding box center [76, 203] width 116 height 370
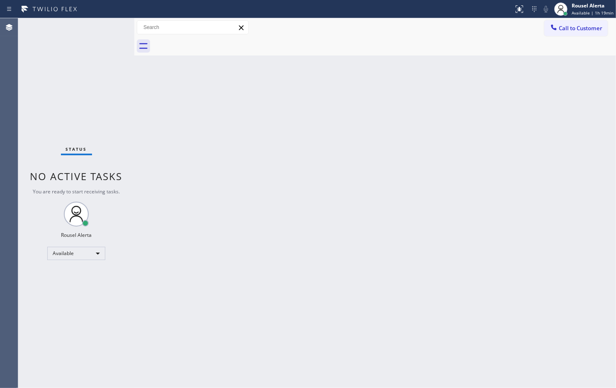
click at [279, 310] on div "Back to Dashboard Change Sender ID Customers Technicians Select a contact Outbo…" at bounding box center [374, 203] width 481 height 370
click at [94, 28] on div "Status No active tasks You are ready to start receiving tasks. Rousel Alerta Av…" at bounding box center [76, 203] width 116 height 370
click at [73, 39] on div "Status No active tasks You are ready to start receiving tasks. Rousel Alerta Av…" at bounding box center [76, 203] width 116 height 370
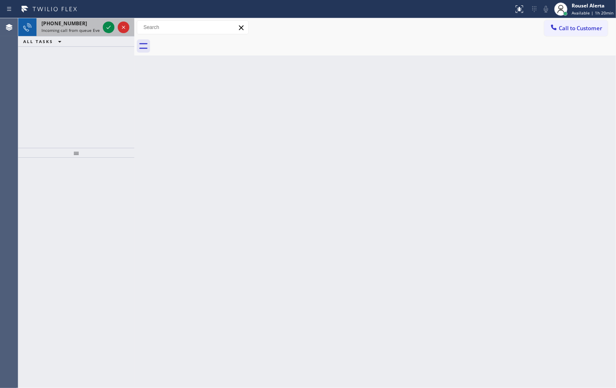
click at [84, 22] on div "[PHONE_NUMBER]" at bounding box center [70, 23] width 58 height 7
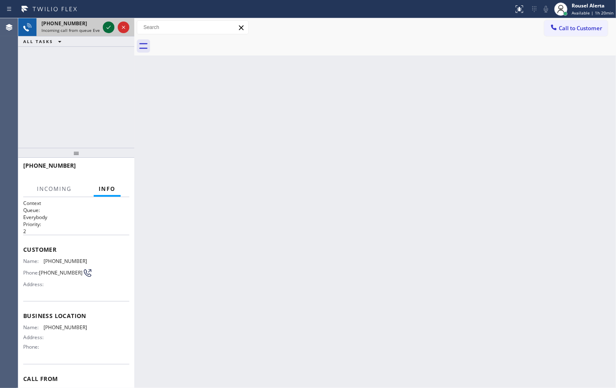
click at [103, 30] on div at bounding box center [109, 27] width 12 height 10
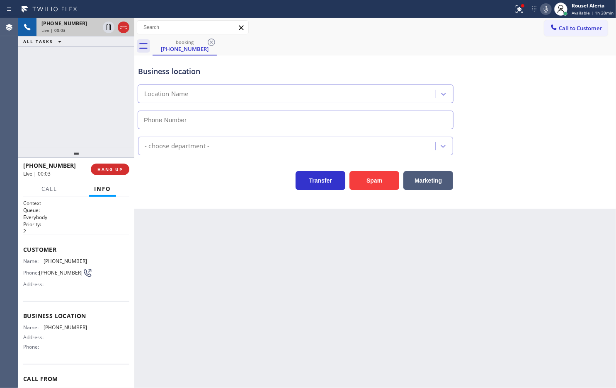
click at [197, 284] on div "Back to Dashboard Change Sender ID Customers Technicians Select a contact Outbo…" at bounding box center [374, 203] width 481 height 370
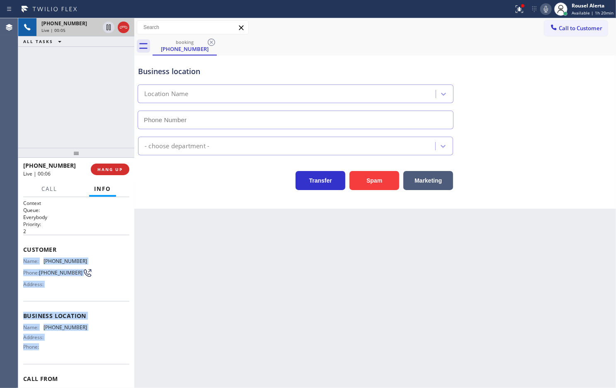
drag, startPoint x: 23, startPoint y: 257, endPoint x: 88, endPoint y: 349, distance: 112.4
click at [87, 310] on div "Context Queue: Everybody Priority: 2 Customer Name: [PHONE_NUMBER] Phone: [PHON…" at bounding box center [76, 313] width 106 height 227
copy div "Name: [PHONE_NUMBER] Phone: [PHONE_NUMBER] Address: Business location Name: [PH…"
click at [492, 12] on icon at bounding box center [518, 8] width 7 height 7
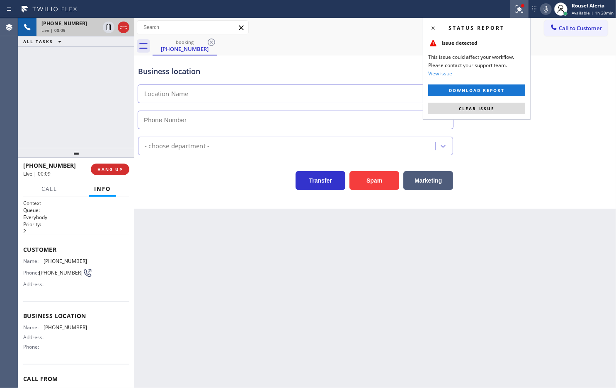
click at [492, 101] on div "Status report Issue detected This issue could affect your workflow. Please cont…" at bounding box center [477, 69] width 108 height 102
click at [492, 104] on button "Clear issue" at bounding box center [476, 109] width 97 height 12
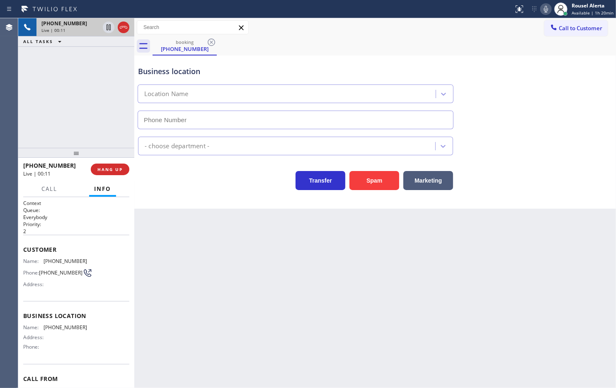
click at [492, 261] on div "Back to Dashboard Change Sender ID Customers Technicians Select a contact Outbo…" at bounding box center [374, 203] width 481 height 370
click at [69, 122] on div "[PHONE_NUMBER] Live | 00:11 ALL TASKS ALL TASKS ACTIVE TASKS TASKS IN WRAP UP" at bounding box center [76, 83] width 116 height 130
click at [178, 254] on div "Back to Dashboard Change Sender ID Customers Technicians Select a contact Outbo…" at bounding box center [374, 203] width 481 height 370
click at [126, 130] on div "[PHONE_NUMBER] Live | 00:12 ALL TASKS ALL TASKS ACTIVE TASKS TASKS IN WRAP UP" at bounding box center [76, 83] width 116 height 130
click at [166, 232] on div "Back to Dashboard Change Sender ID Customers Technicians Select a contact Outbo…" at bounding box center [374, 203] width 481 height 370
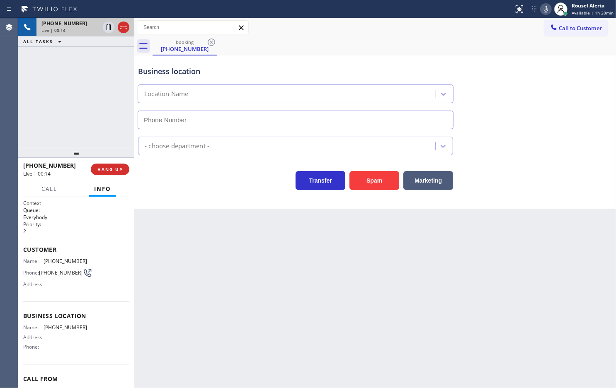
click at [115, 115] on div "[PHONE_NUMBER] Live | 00:14 ALL TASKS ALL TASKS ACTIVE TASKS TASKS IN WRAP UP" at bounding box center [76, 83] width 116 height 130
click at [179, 242] on div "Back to Dashboard Change Sender ID Customers Technicians Select a contact Outbo…" at bounding box center [374, 203] width 481 height 370
click at [176, 242] on div "Back to Dashboard Change Sender ID Customers Technicians Select a contact Outbo…" at bounding box center [374, 203] width 481 height 370
click at [115, 171] on span "HANG UP" at bounding box center [109, 170] width 25 height 6
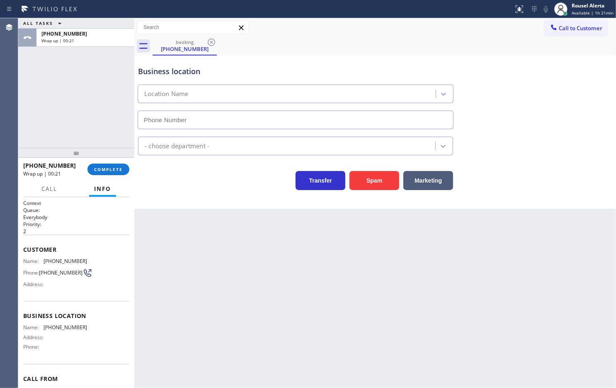
click at [85, 60] on div "ALL TASKS ALL TASKS ACTIVE TASKS TASKS IN WRAP UP [PHONE_NUMBER] Wrap up | 00:21" at bounding box center [76, 83] width 116 height 130
click at [112, 171] on span "COMPLETE" at bounding box center [108, 170] width 29 height 6
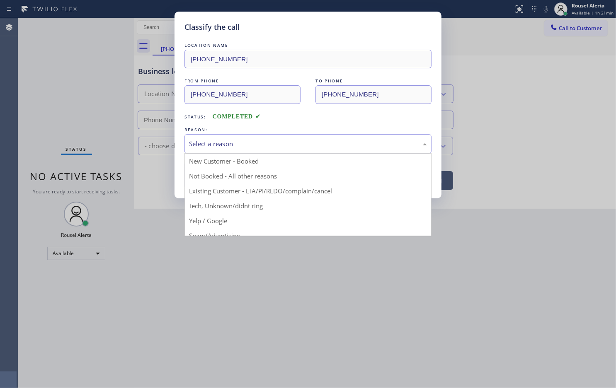
click at [193, 142] on div "Select a reason" at bounding box center [308, 144] width 238 height 10
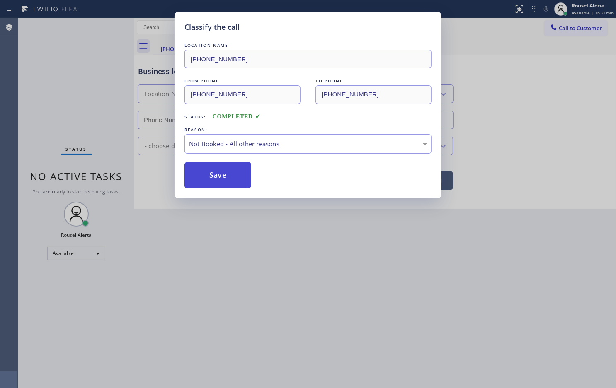
click at [219, 176] on button "Save" at bounding box center [217, 175] width 67 height 27
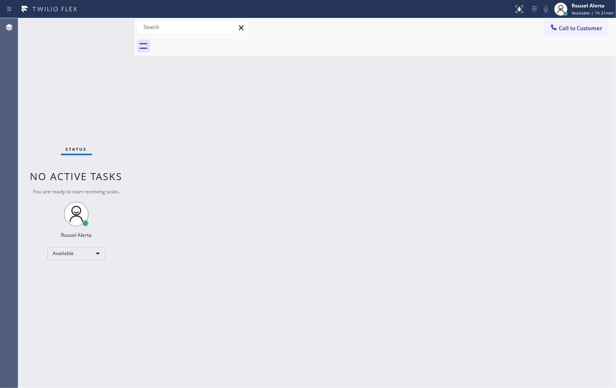
click at [109, 23] on div "Status No active tasks You are ready to start receiving tasks. Rousel Alerta Av…" at bounding box center [76, 203] width 116 height 370
click at [239, 255] on div "Back to Dashboard Change Sender ID Customers Technicians Select a contact Outbo…" at bounding box center [374, 203] width 481 height 370
click at [110, 28] on div "Status No active tasks You are ready to start receiving tasks. Rousel Alerta Av…" at bounding box center [76, 203] width 116 height 370
click at [98, 19] on div "Status No active tasks You are ready to start receiving tasks. Rousel Alerta Av…" at bounding box center [76, 203] width 116 height 370
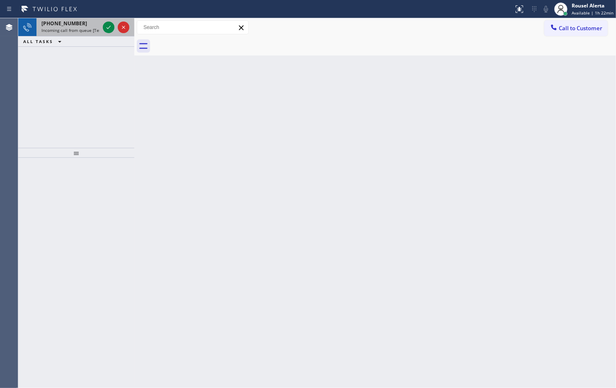
drag, startPoint x: 81, startPoint y: 26, endPoint x: 98, endPoint y: 30, distance: 17.1
click at [81, 26] on div "[PHONE_NUMBER]" at bounding box center [70, 23] width 58 height 7
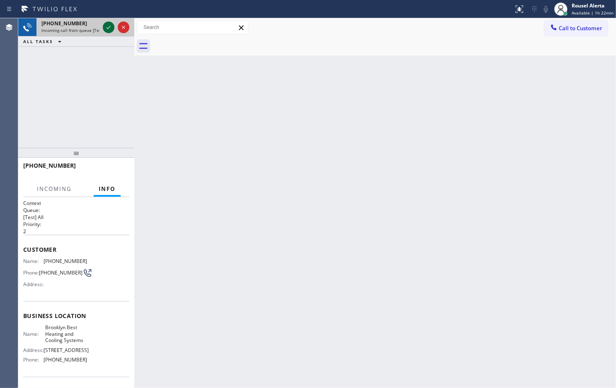
click at [106, 31] on icon at bounding box center [109, 27] width 10 height 10
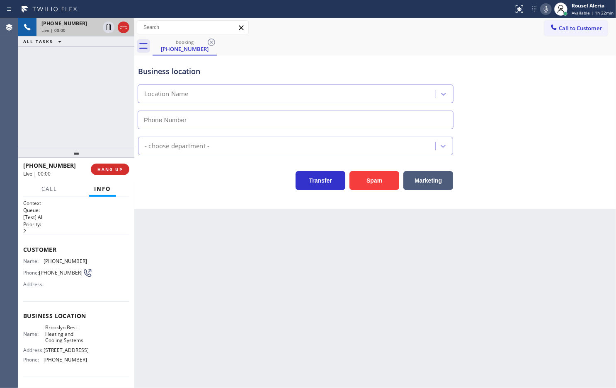
type input "[PHONE_NUMBER]"
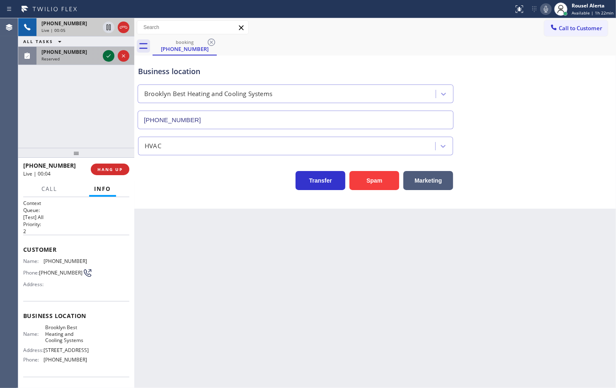
click at [109, 58] on icon at bounding box center [109, 56] width 10 height 10
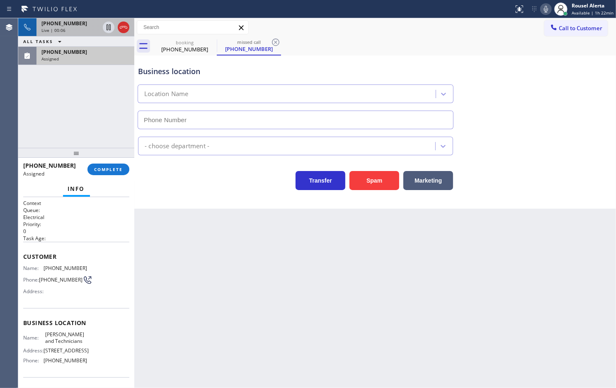
type input "[PHONE_NUMBER]"
click at [75, 28] on div "Live | 00:07" at bounding box center [70, 30] width 58 height 6
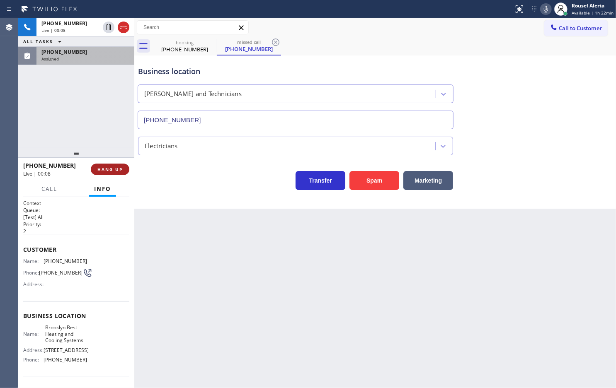
click at [101, 167] on span "HANG UP" at bounding box center [109, 170] width 25 height 6
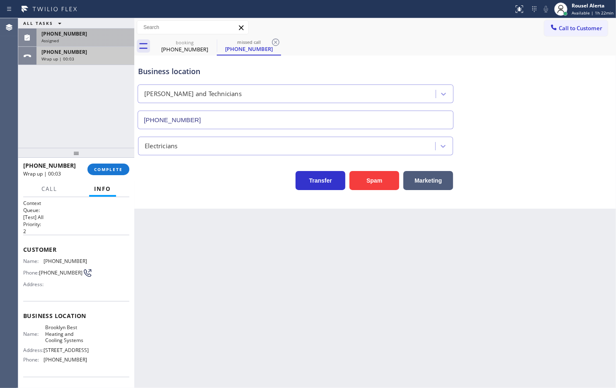
click at [103, 61] on div "Wrap up | 00:03" at bounding box center [85, 59] width 88 height 6
click at [100, 38] on div "Assigned" at bounding box center [85, 41] width 88 height 6
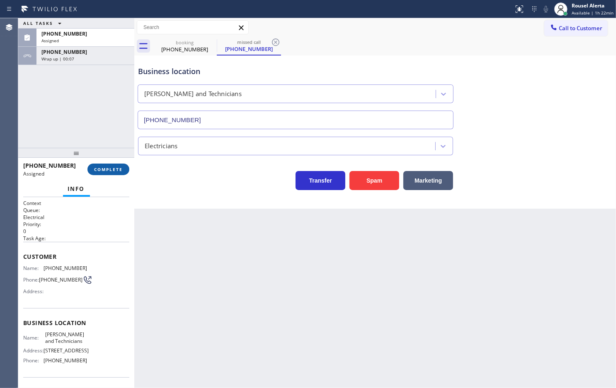
click at [102, 168] on span "COMPLETE" at bounding box center [108, 170] width 29 height 6
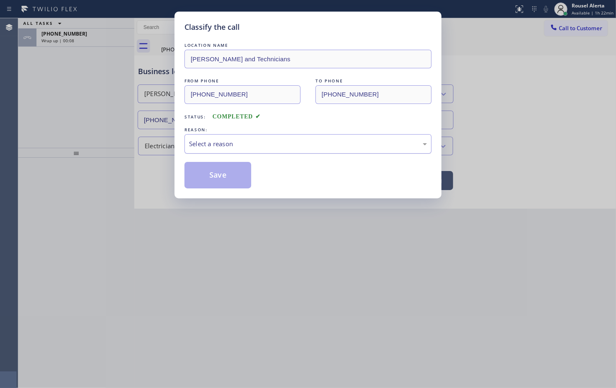
click at [196, 145] on div "Select a reason" at bounding box center [308, 144] width 238 height 10
click at [219, 175] on button "Save" at bounding box center [217, 175] width 67 height 27
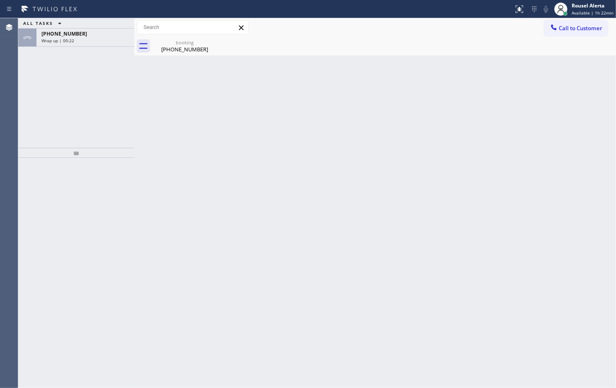
click at [85, 28] on div "ALL TASKS ALL TASKS ACTIVE TASKS TASKS IN WRAP UP" at bounding box center [76, 23] width 116 height 10
click at [91, 39] on div "Wrap up | 00:22" at bounding box center [85, 41] width 88 height 6
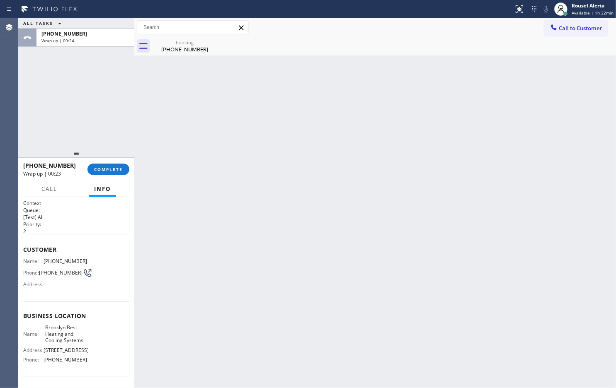
click at [106, 152] on div at bounding box center [76, 153] width 116 height 10
click at [153, 188] on div "Back to Dashboard Change Sender ID Customers Technicians Select a contact Outbo…" at bounding box center [374, 203] width 481 height 370
click at [123, 170] on button "COMPLETE" at bounding box center [108, 170] width 42 height 12
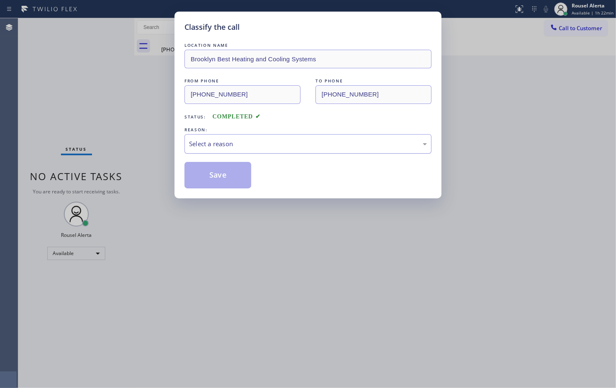
click at [239, 146] on div "Select a reason" at bounding box center [308, 144] width 238 height 10
click at [245, 181] on button "Save" at bounding box center [217, 175] width 67 height 27
click at [288, 249] on div "Classify the call LOCATION NAME [GEOGRAPHIC_DATA] Best Heating and Cooling Syst…" at bounding box center [308, 194] width 616 height 388
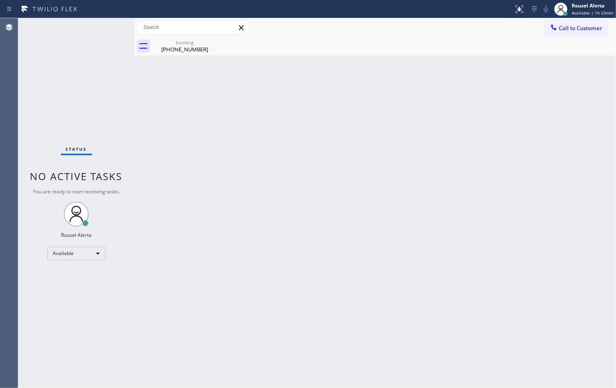
drag, startPoint x: 191, startPoint y: 165, endPoint x: 188, endPoint y: 106, distance: 59.3
click at [191, 164] on div "Back to Dashboard Change Sender ID Customers Technicians Select a contact Outbo…" at bounding box center [374, 203] width 481 height 370
click at [189, 56] on div "Back to Dashboard Change Sender ID Customers Technicians Select a contact Outbo…" at bounding box center [374, 203] width 481 height 370
click at [191, 51] on div "[PHONE_NUMBER]" at bounding box center [184, 49] width 63 height 7
click at [266, 112] on div "Back to Dashboard Change Sender ID Customers Technicians Select a contact Outbo…" at bounding box center [374, 203] width 481 height 370
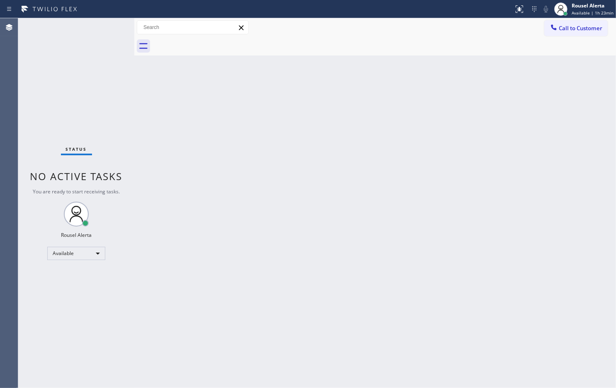
click at [102, 27] on div "Status No active tasks You are ready to start receiving tasks. Rousel Alerta Av…" at bounding box center [76, 203] width 116 height 370
click at [102, 30] on div "Status No active tasks You are ready to start receiving tasks. Rousel Alerta Av…" at bounding box center [76, 203] width 116 height 370
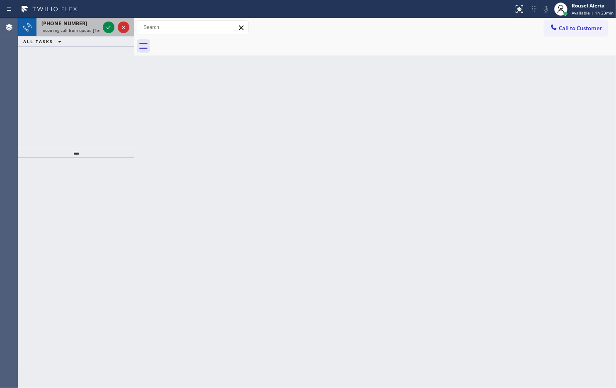
click at [80, 27] on span "Incoming call from queue [Test] All" at bounding box center [75, 30] width 69 height 6
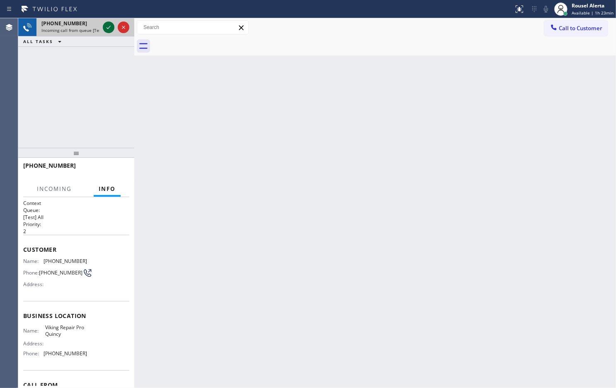
click at [104, 27] on icon at bounding box center [109, 27] width 10 height 10
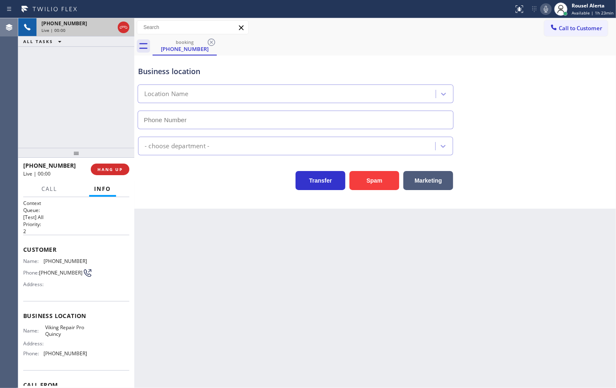
type input "[PHONE_NUMBER]"
click at [188, 259] on div "Back to Dashboard Change Sender ID Customers Technicians Select a contact Outbo…" at bounding box center [374, 203] width 481 height 370
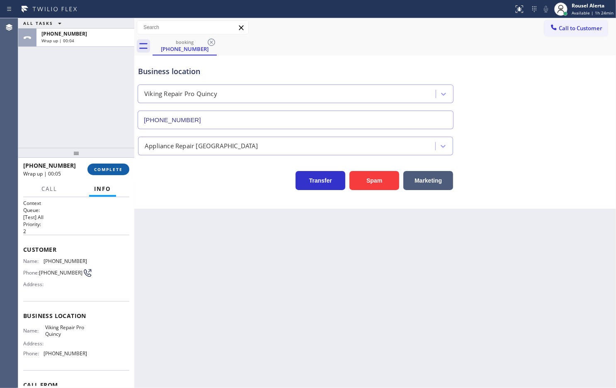
click at [106, 171] on span "COMPLETE" at bounding box center [108, 170] width 29 height 6
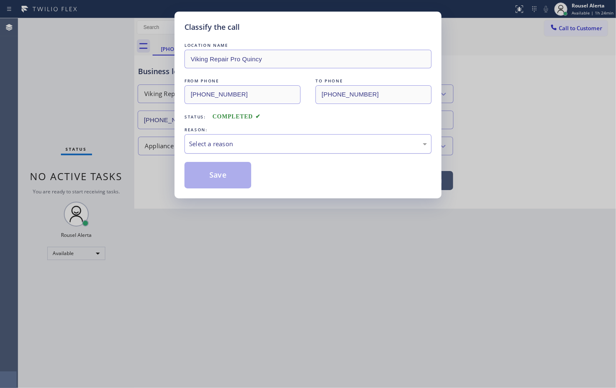
click at [210, 146] on div "Select a reason" at bounding box center [308, 144] width 238 height 10
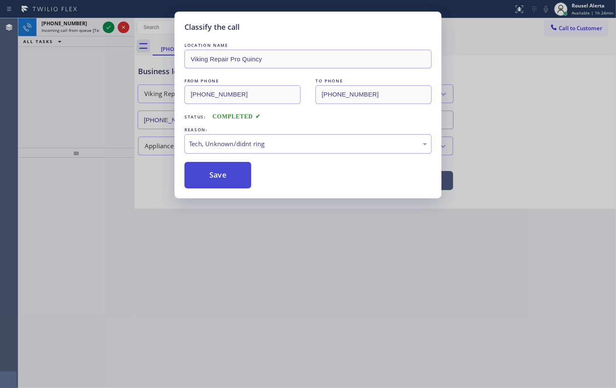
click at [222, 181] on button "Save" at bounding box center [217, 175] width 67 height 27
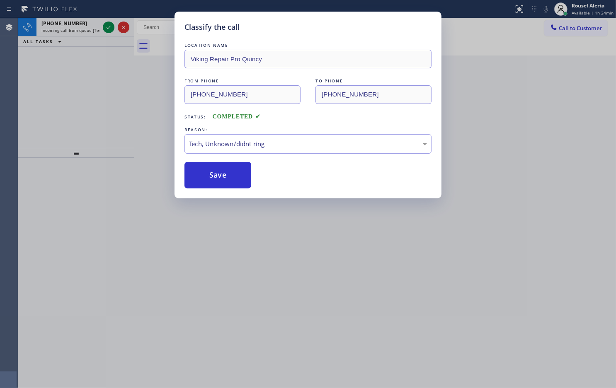
click at [266, 254] on div "Classify the call LOCATION NAME Viking Repair Pro Quincy FROM PHONE [PHONE_NUMB…" at bounding box center [308, 194] width 616 height 388
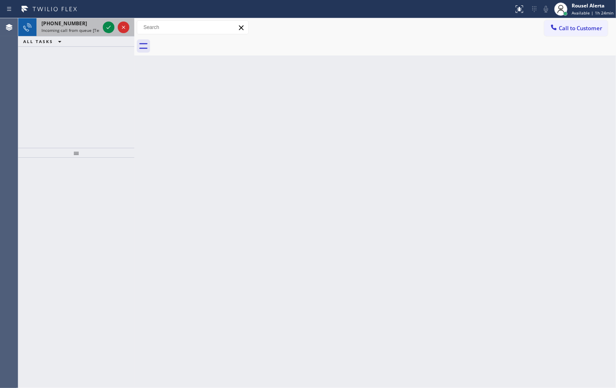
click at [86, 29] on span "Incoming call from queue [Test] All" at bounding box center [75, 30] width 69 height 6
click at [104, 27] on icon at bounding box center [109, 27] width 10 height 10
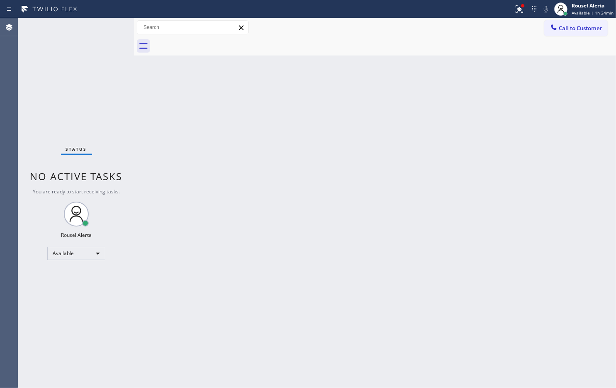
click at [104, 27] on div "Status No active tasks You are ready to start receiving tasks. Rousel Alerta Av…" at bounding box center [76, 203] width 116 height 370
drag, startPoint x: 160, startPoint y: 100, endPoint x: 200, endPoint y: 83, distance: 43.2
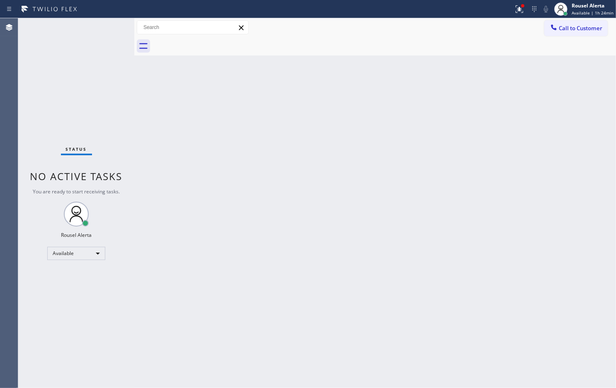
click at [170, 95] on div "Back to Dashboard Change Sender ID Customers Technicians Select a contact Outbo…" at bounding box center [374, 203] width 481 height 370
click at [492, 6] on div at bounding box center [519, 9] width 18 height 10
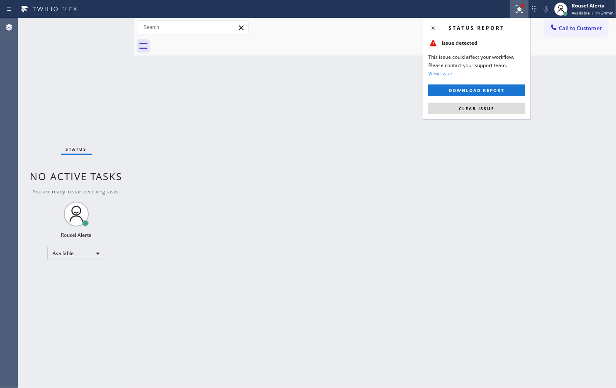
click at [492, 106] on button "Clear issue" at bounding box center [476, 109] width 97 height 12
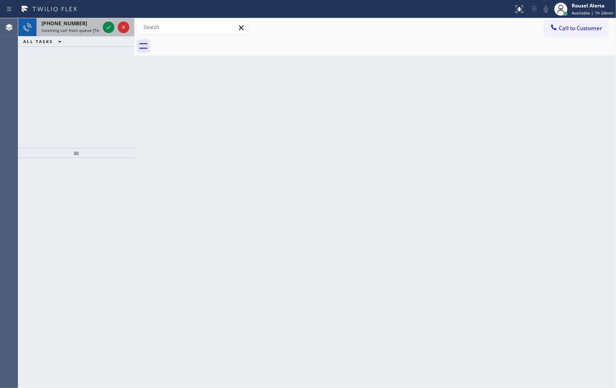
click at [86, 28] on span "Incoming call from queue [Test] All" at bounding box center [75, 30] width 69 height 6
click at [86, 34] on div "[PHONE_NUMBER] Incoming call from queue [Test] All" at bounding box center [68, 27] width 65 height 18
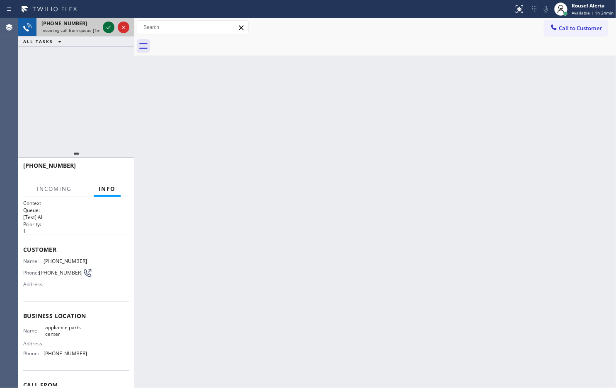
click at [104, 28] on icon at bounding box center [109, 27] width 10 height 10
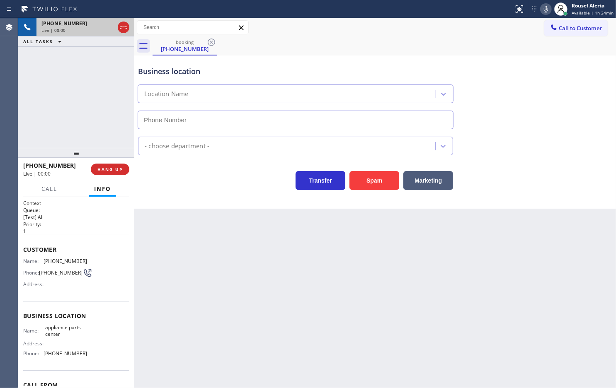
type input "[PHONE_NUMBER]"
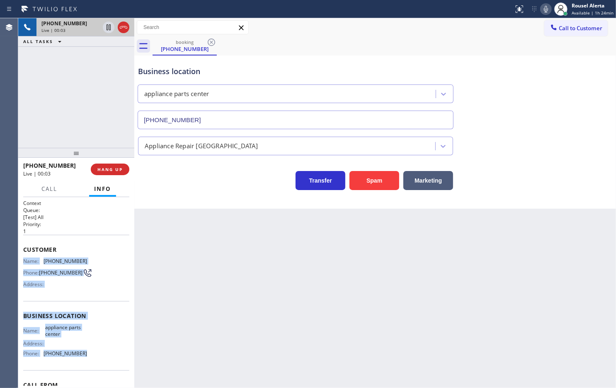
drag, startPoint x: 25, startPoint y: 258, endPoint x: 87, endPoint y: 351, distance: 112.4
click at [87, 310] on div "Context Queue: [Test] All Priority: 1 Customer Name: [PHONE_NUMBER] Phone: [PHO…" at bounding box center [76, 316] width 106 height 233
copy div "Name: [PHONE_NUMBER] Phone: [PHONE_NUMBER] Address: Business location Name: app…"
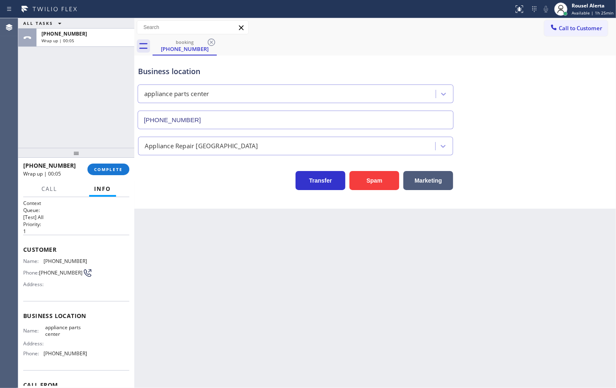
click at [94, 88] on div "ALL TASKS ALL TASKS ACTIVE TASKS TASKS IN WRAP UP [PHONE_NUMBER] Wrap up | 00:05" at bounding box center [76, 83] width 116 height 130
click at [179, 248] on div "Back to Dashboard Change Sender ID Customers Technicians Select a contact Outbo…" at bounding box center [374, 203] width 481 height 370
click at [106, 172] on button "COMPLETE" at bounding box center [108, 170] width 42 height 12
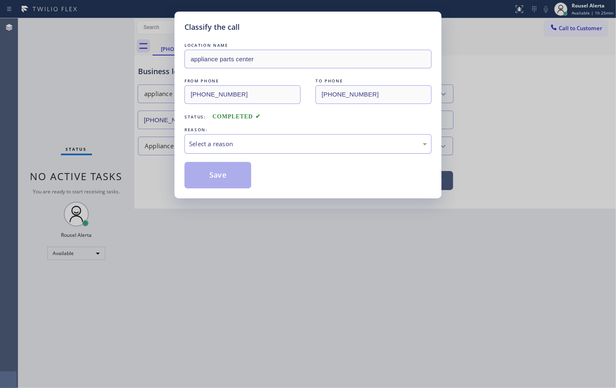
click at [229, 147] on div "Select a reason" at bounding box center [308, 144] width 238 height 10
click at [237, 181] on button "Save" at bounding box center [217, 175] width 67 height 27
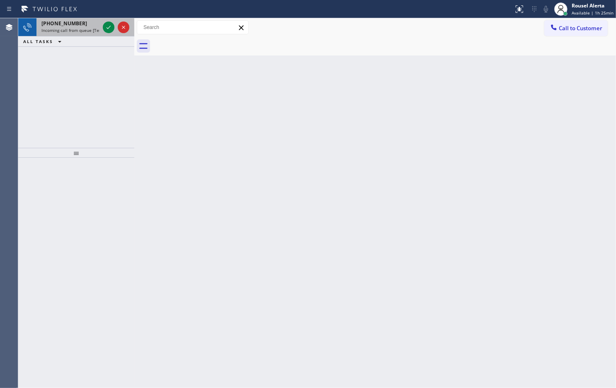
click at [81, 29] on span "Incoming call from queue [Test] All" at bounding box center [75, 30] width 69 height 6
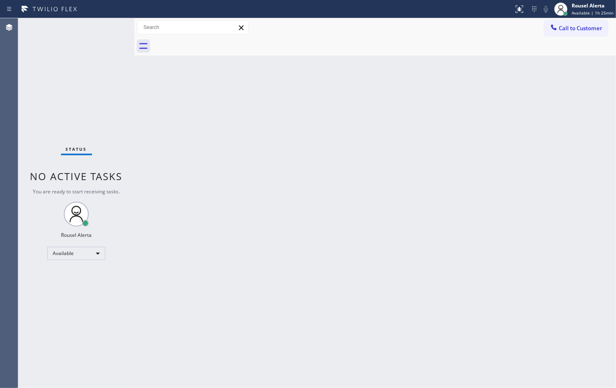
click at [237, 171] on div "Back to Dashboard Change Sender ID Customers Technicians Select a contact Outbo…" at bounding box center [374, 203] width 481 height 370
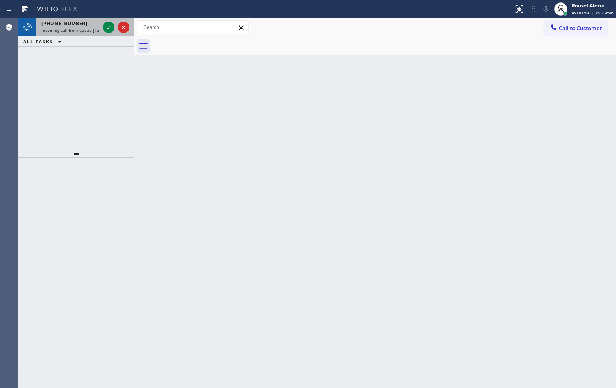
click at [96, 28] on span "Incoming call from queue [Test] All" at bounding box center [75, 30] width 69 height 6
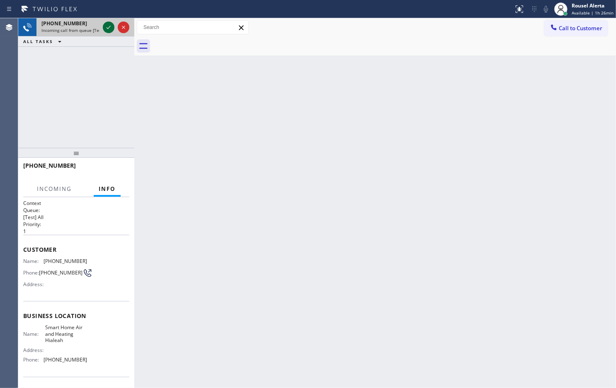
click at [108, 27] on icon at bounding box center [109, 27] width 10 height 10
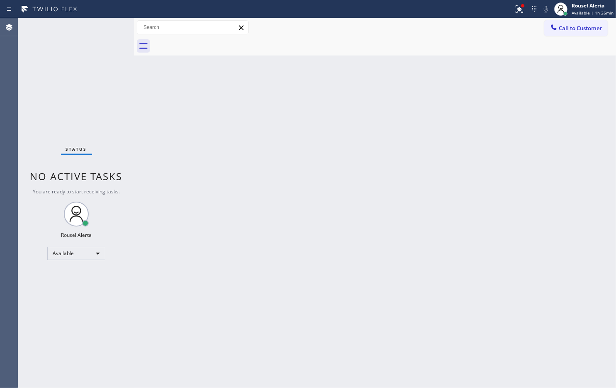
click at [94, 27] on div "Status No active tasks You are ready to start receiving tasks. Rousel Alerta Av…" at bounding box center [76, 203] width 116 height 370
click at [492, 11] on icon at bounding box center [519, 9] width 10 height 10
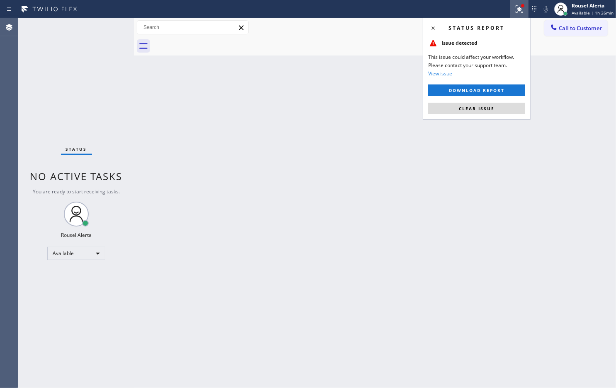
click at [492, 101] on div "Status report Issue detected This issue could affect your workflow. Please cont…" at bounding box center [477, 69] width 108 height 102
click at [492, 106] on button "Clear issue" at bounding box center [476, 109] width 97 height 12
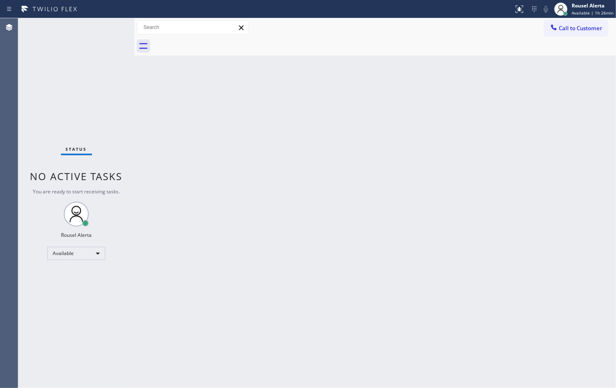
click at [491, 181] on div "Back to Dashboard Change Sender ID Customers Technicians Select a contact Outbo…" at bounding box center [374, 203] width 481 height 370
click at [102, 35] on div "Status No active tasks You are ready to start receiving tasks. Rousel Alerta Av…" at bounding box center [76, 203] width 116 height 370
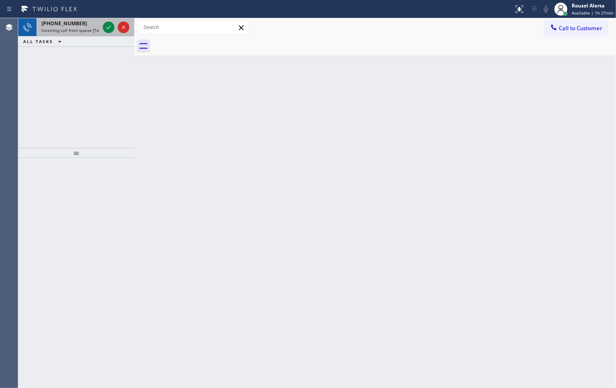
click at [97, 24] on div "[PHONE_NUMBER]" at bounding box center [70, 23] width 58 height 7
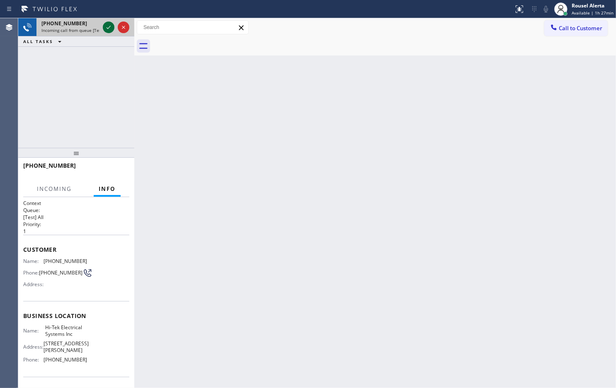
click at [105, 25] on icon at bounding box center [109, 27] width 10 height 10
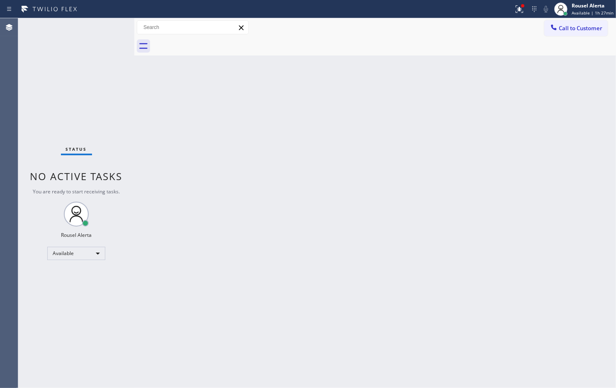
click at [253, 140] on div "Back to Dashboard Change Sender ID Customers Technicians Select a contact Outbo…" at bounding box center [374, 203] width 481 height 370
click at [262, 139] on div "Back to Dashboard Change Sender ID Customers Technicians Select a contact Outbo…" at bounding box center [374, 203] width 481 height 370
click at [492, 14] on button at bounding box center [519, 9] width 18 height 18
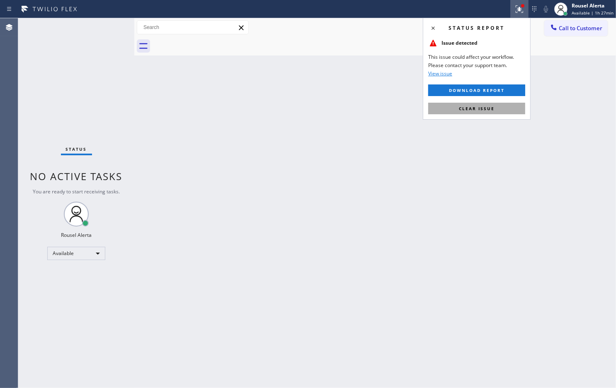
click at [492, 107] on button "Clear issue" at bounding box center [476, 109] width 97 height 12
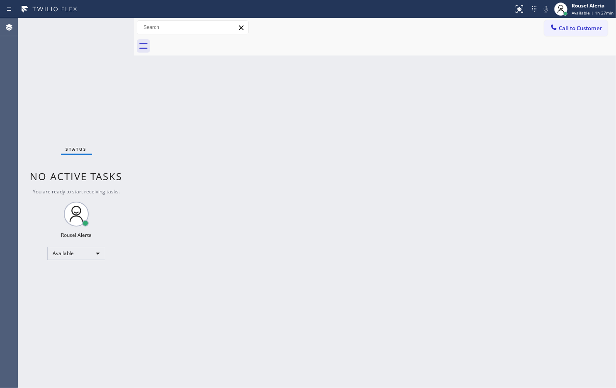
click at [492, 144] on div "Back to Dashboard Change Sender ID Customers Technicians Select a contact Outbo…" at bounding box center [374, 203] width 481 height 370
click at [98, 18] on div "Status No active tasks You are ready to start receiving tasks. Rousel Alerta Av…" at bounding box center [76, 203] width 116 height 370
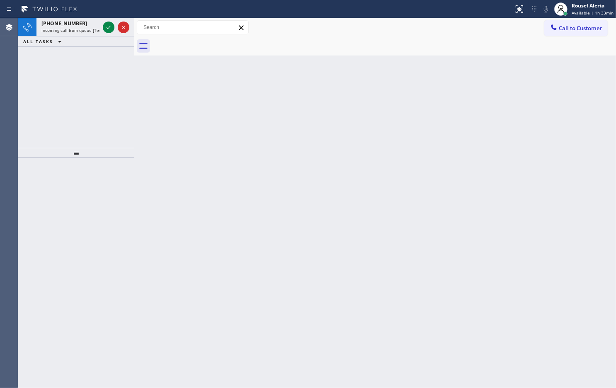
click at [420, 232] on div "Back to Dashboard Change Sender ID Customers Technicians Select a contact Outbo…" at bounding box center [374, 203] width 481 height 370
click at [106, 28] on icon at bounding box center [109, 27] width 10 height 10
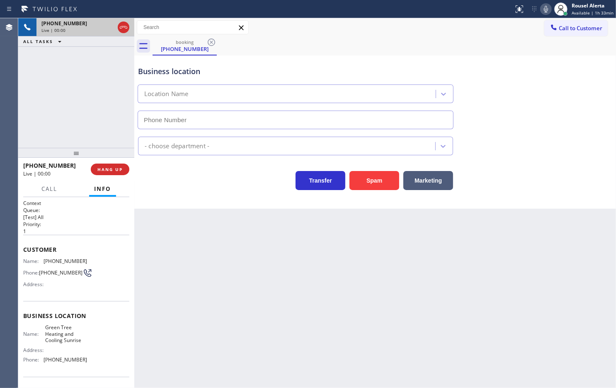
type input "[PHONE_NUMBER]"
click at [171, 246] on div "Back to Dashboard Change Sender ID Customers Technicians Select a contact Outbo…" at bounding box center [374, 203] width 481 height 370
click at [120, 173] on button "HANG UP" at bounding box center [110, 170] width 39 height 12
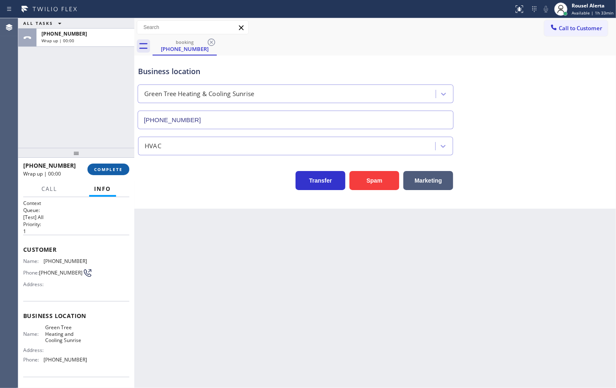
click at [117, 175] on button "COMPLETE" at bounding box center [108, 170] width 42 height 12
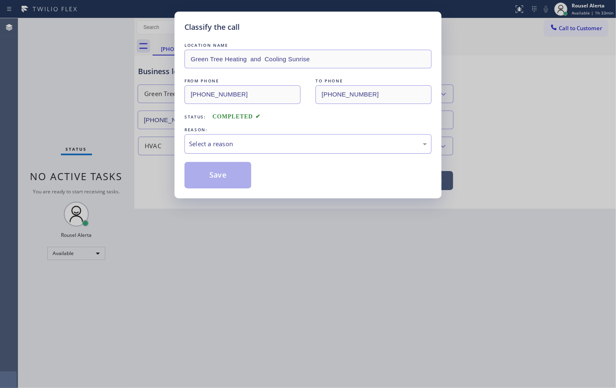
click at [212, 148] on div "Select a reason" at bounding box center [308, 144] width 238 height 10
click at [219, 181] on button "Save" at bounding box center [217, 175] width 67 height 27
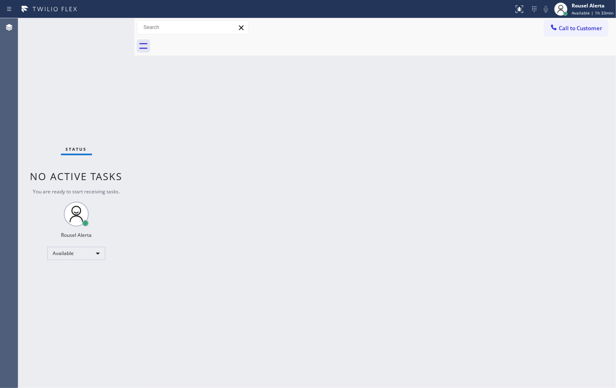
click at [361, 145] on div "Back to Dashboard Change Sender ID Customers Technicians Select a contact Outbo…" at bounding box center [374, 203] width 481 height 370
click at [98, 34] on div "Status No active tasks You are ready to start receiving tasks. Rousel Alerta Av…" at bounding box center [76, 203] width 116 height 370
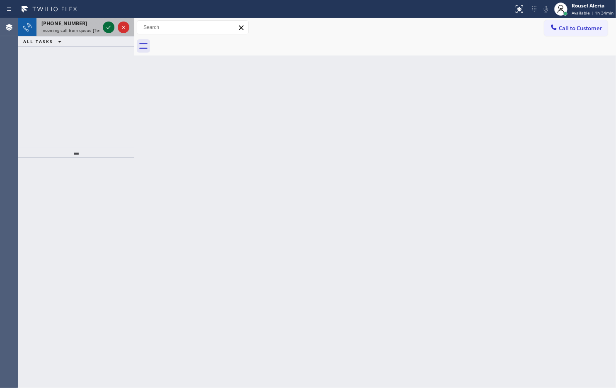
click at [107, 29] on icon at bounding box center [109, 27] width 10 height 10
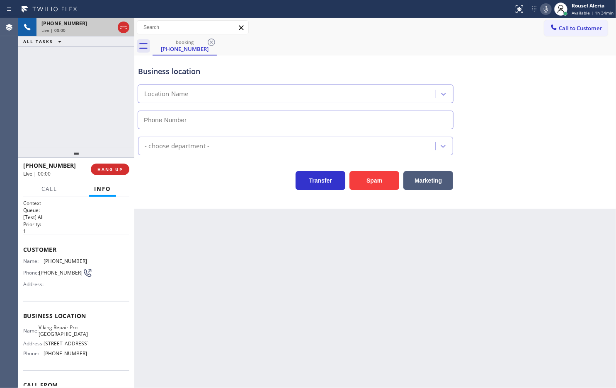
type input "[PHONE_NUMBER]"
click at [372, 171] on div "Spam" at bounding box center [372, 178] width 54 height 23
click at [372, 173] on button "Spam" at bounding box center [374, 180] width 50 height 19
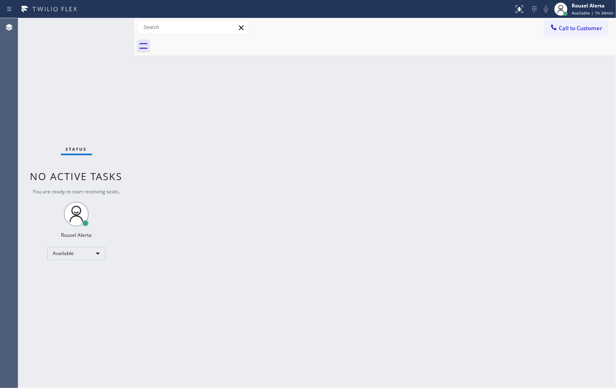
click at [492, 245] on div "Back to Dashboard Change Sender ID Customers Technicians Select a contact Outbo…" at bounding box center [374, 203] width 481 height 370
click at [383, 222] on div "Back to Dashboard Change Sender ID Customers Technicians Select a contact Outbo…" at bounding box center [374, 203] width 481 height 370
click at [92, 22] on div "Status No active tasks You are ready to start receiving tasks. Rousel Alerta Av…" at bounding box center [76, 203] width 116 height 370
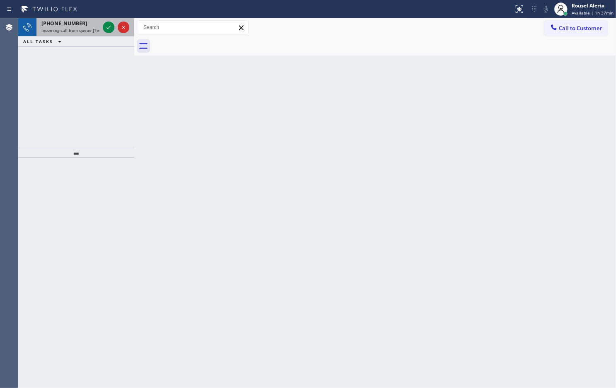
click at [89, 31] on span "Incoming call from queue [Test] All" at bounding box center [75, 30] width 69 height 6
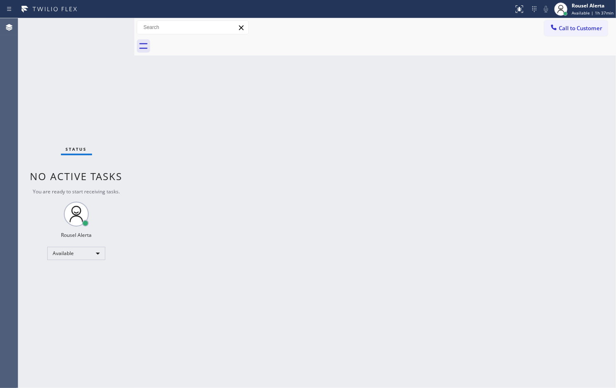
click at [109, 26] on div "Status No active tasks You are ready to start receiving tasks. Rousel Alerta Av…" at bounding box center [76, 203] width 116 height 370
click at [349, 307] on div "Back to Dashboard Change Sender ID Customers Technicians Select a contact Outbo…" at bounding box center [374, 203] width 481 height 370
click at [85, 54] on div "Status No active tasks You are ready to start receiving tasks. Rousel Alerta Av…" at bounding box center [76, 203] width 116 height 370
click at [115, 72] on div "Status No active tasks You are ready to start receiving tasks. Rousel Alerta Av…" at bounding box center [76, 203] width 116 height 370
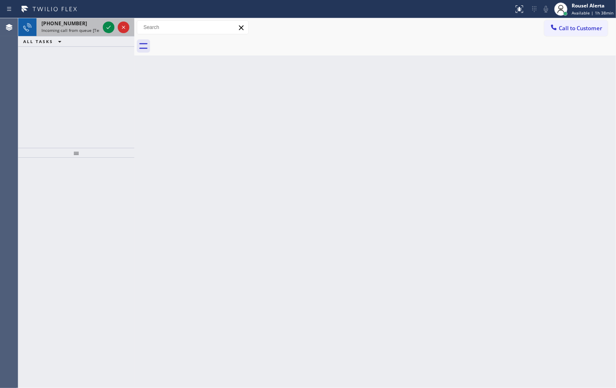
click at [96, 26] on div "[PHONE_NUMBER]" at bounding box center [70, 23] width 58 height 7
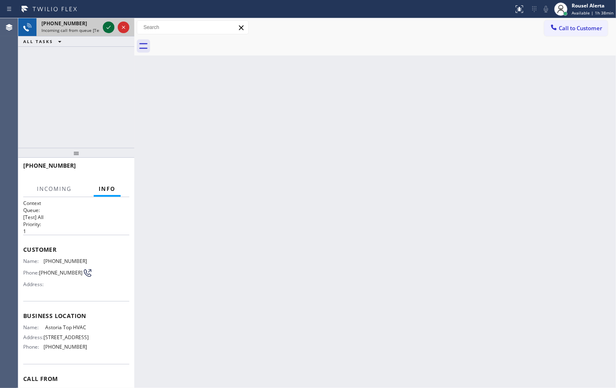
click at [106, 29] on icon at bounding box center [109, 27] width 10 height 10
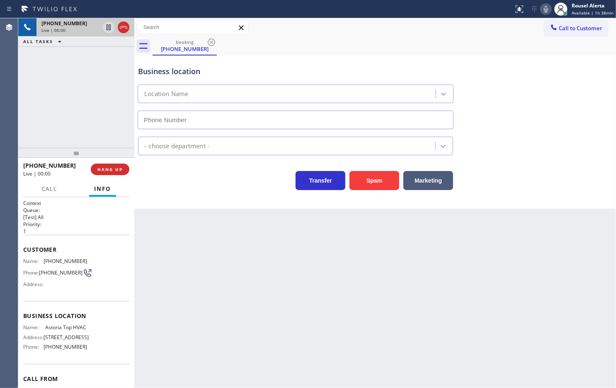
type input "[PHONE_NUMBER]"
click at [94, 71] on div "[PHONE_NUMBER] Live | 00:04 ALL TASKS ALL TASKS ACTIVE TASKS TASKS IN WRAP UP" at bounding box center [76, 83] width 116 height 130
click at [204, 264] on div "Back to Dashboard Change Sender ID Customers Technicians Select a contact Outbo…" at bounding box center [374, 203] width 481 height 370
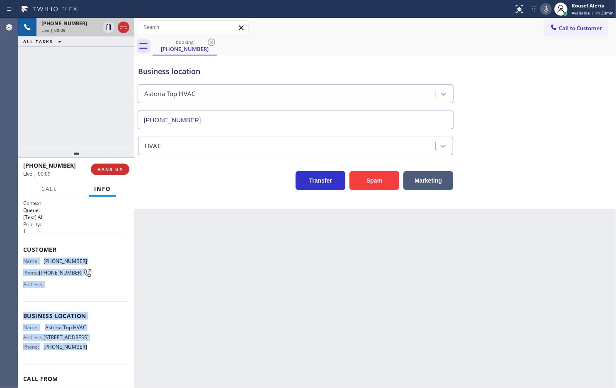
drag, startPoint x: 24, startPoint y: 260, endPoint x: 94, endPoint y: 363, distance: 125.1
click at [94, 310] on div "Context Queue: [Test] All Priority: 1 Customer Name: [PHONE_NUMBER] Phone: [PHO…" at bounding box center [76, 313] width 106 height 227
copy div "Name: [PHONE_NUMBER] Phone: [PHONE_NUMBER] Address: Business location Name: Ast…"
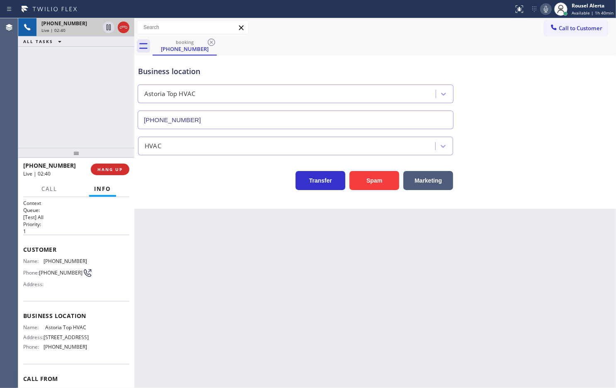
click at [104, 83] on div "[PHONE_NUMBER] Live | 02:40 ALL TASKS ALL TASKS ACTIVE TASKS TASKS IN WRAP UP" at bounding box center [76, 83] width 116 height 130
click at [104, 26] on icon at bounding box center [109, 27] width 10 height 10
click at [492, 8] on icon at bounding box center [546, 9] width 10 height 10
click at [34, 58] on div "[PHONE_NUMBER] Live | 03:08 ALL TASKS ALL TASKS ACTIVE TASKS TASKS IN WRAP UP" at bounding box center [76, 83] width 116 height 130
click at [104, 28] on icon at bounding box center [109, 27] width 10 height 10
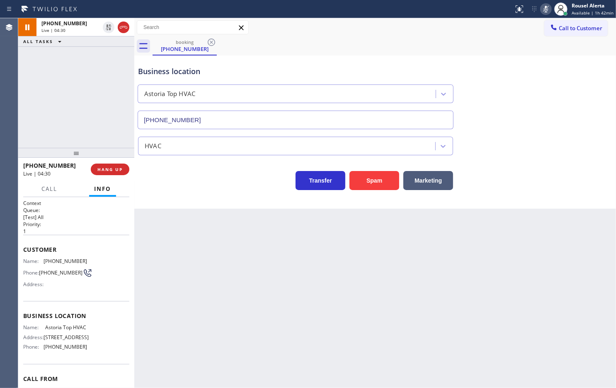
click at [492, 4] on icon at bounding box center [546, 9] width 10 height 10
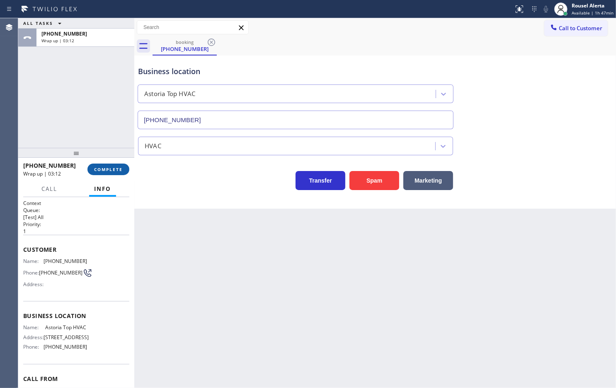
click at [91, 169] on button "COMPLETE" at bounding box center [108, 170] width 42 height 12
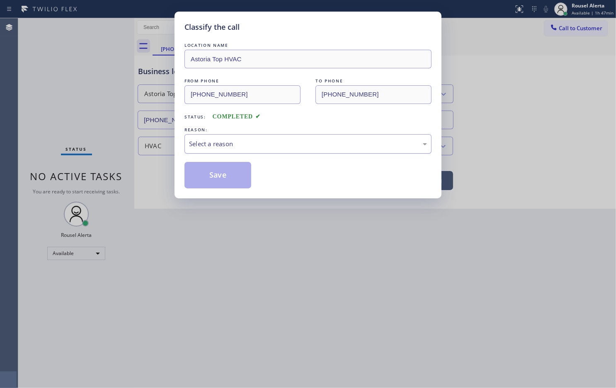
click at [220, 148] on div "Select a reason" at bounding box center [308, 144] width 238 height 10
drag, startPoint x: 222, startPoint y: 179, endPoint x: 214, endPoint y: 170, distance: 12.3
click at [222, 179] on button "Save" at bounding box center [217, 175] width 67 height 27
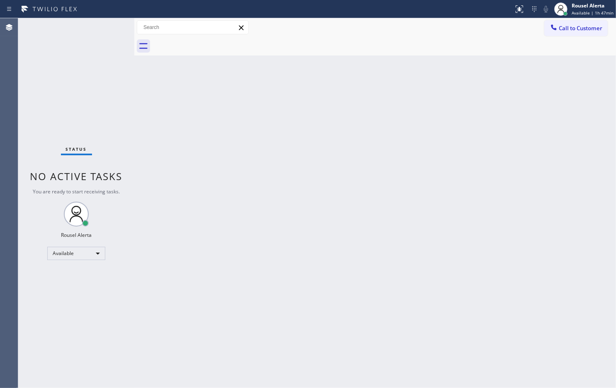
click at [217, 230] on div "Back to Dashboard Change Sender ID Customers Technicians Select a contact Outbo…" at bounding box center [374, 203] width 481 height 370
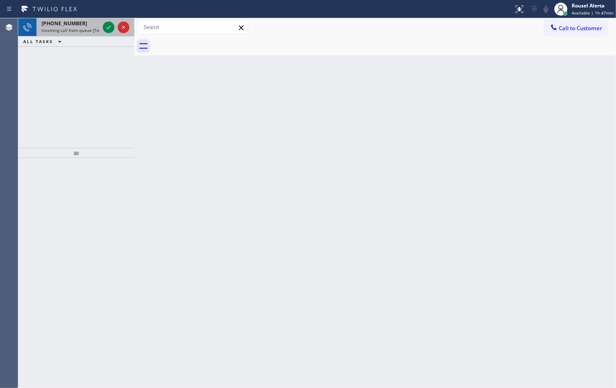
drag, startPoint x: 80, startPoint y: 31, endPoint x: 99, endPoint y: 28, distance: 19.7
click at [81, 30] on span "Incoming call from queue [Test] All" at bounding box center [75, 30] width 69 height 6
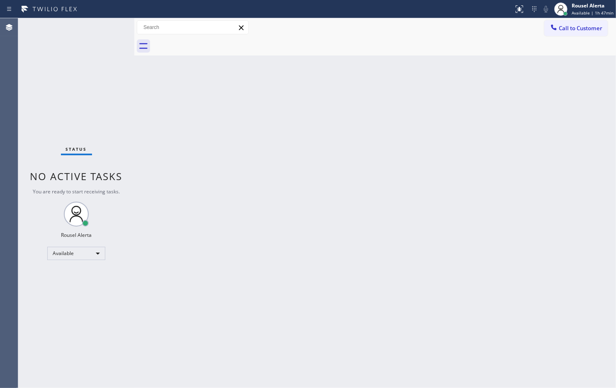
click at [104, 25] on div "Status No active tasks You are ready to start receiving tasks. Rousel Alerta Av…" at bounding box center [76, 203] width 116 height 370
drag, startPoint x: 104, startPoint y: 25, endPoint x: 206, endPoint y: 15, distance: 103.2
click at [104, 25] on div "Status No active tasks You are ready to start receiving tasks. Rousel Alerta Av…" at bounding box center [76, 203] width 116 height 370
click at [347, 179] on div "Back to Dashboard Change Sender ID Customers Technicians Select a contact Outbo…" at bounding box center [374, 203] width 481 height 370
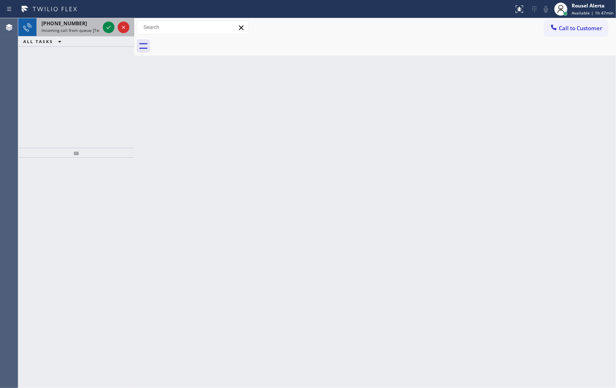
click at [93, 27] on span "Incoming call from queue [Test] All" at bounding box center [75, 30] width 69 height 6
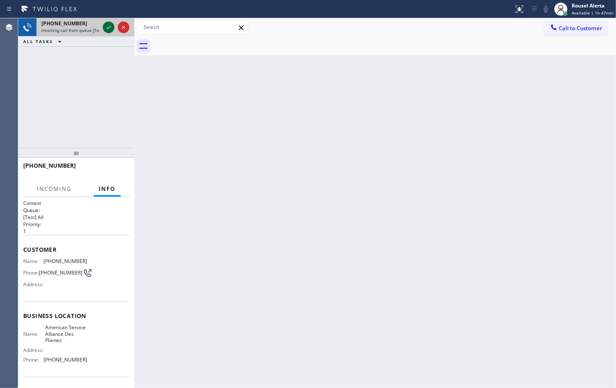
click at [108, 25] on icon at bounding box center [109, 27] width 10 height 10
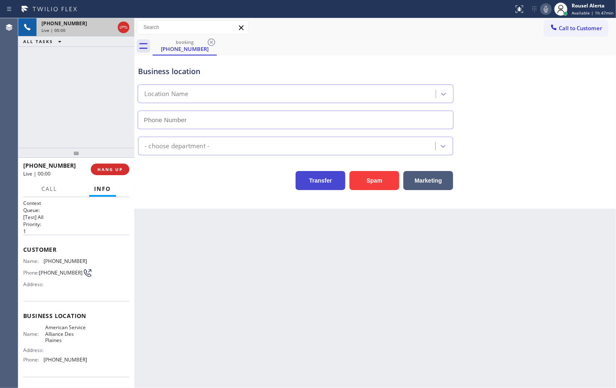
type input "[PHONE_NUMBER]"
click at [344, 177] on button "Transfer" at bounding box center [320, 180] width 50 height 19
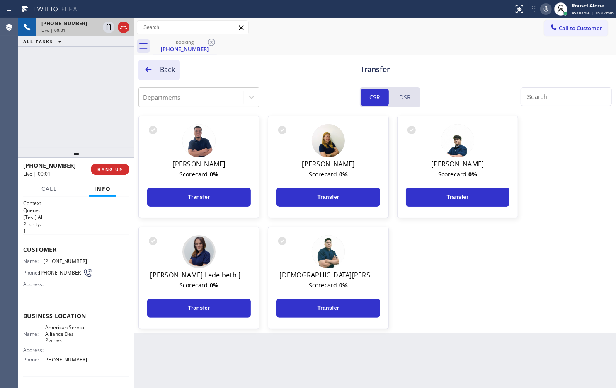
click at [144, 68] on icon at bounding box center [148, 69] width 8 height 8
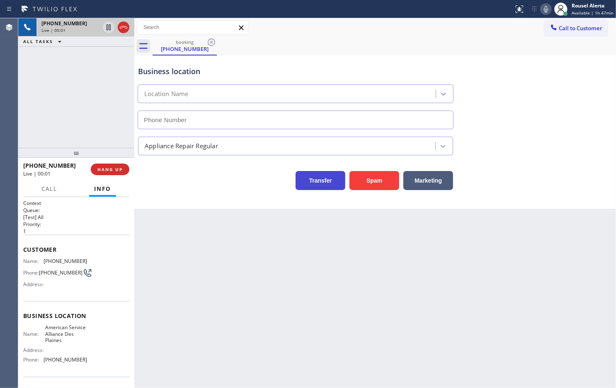
type input "[PHONE_NUMBER]"
click at [365, 175] on button "Spam" at bounding box center [374, 180] width 50 height 19
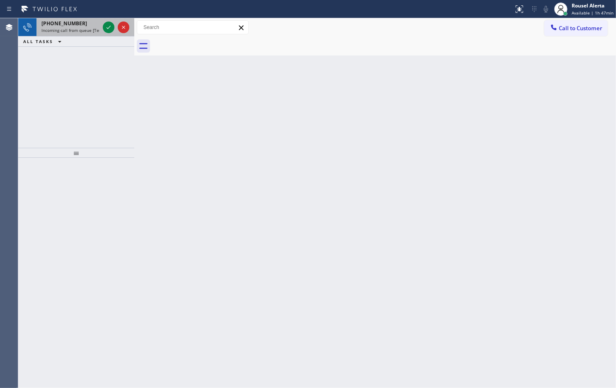
click at [90, 26] on div "[PHONE_NUMBER]" at bounding box center [70, 23] width 58 height 7
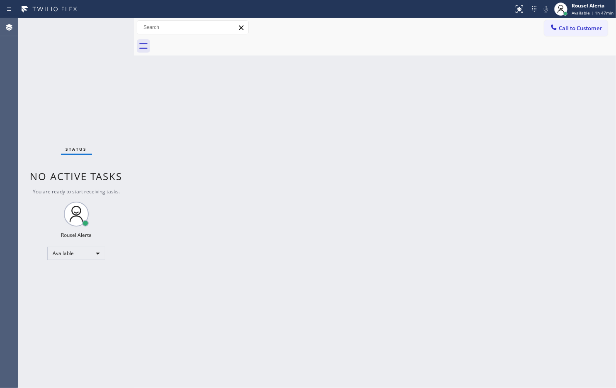
click at [183, 116] on div "Back to Dashboard Change Sender ID Customers Technicians Select a contact Outbo…" at bounding box center [374, 203] width 481 height 370
click at [396, 179] on div "Back to Dashboard Change Sender ID Customers Technicians Select a contact Outbo…" at bounding box center [374, 203] width 481 height 370
click at [84, 10] on div at bounding box center [256, 8] width 507 height 13
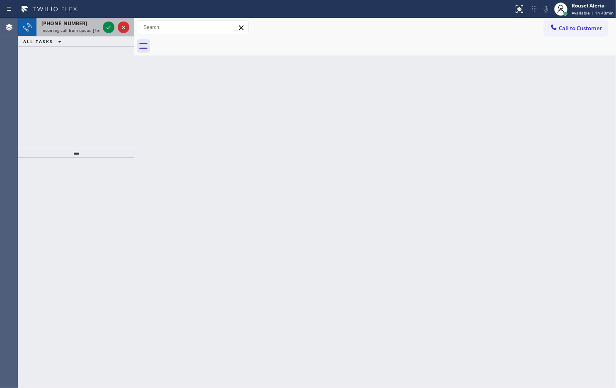
click at [97, 32] on span "Incoming call from queue [Test] All" at bounding box center [75, 30] width 69 height 6
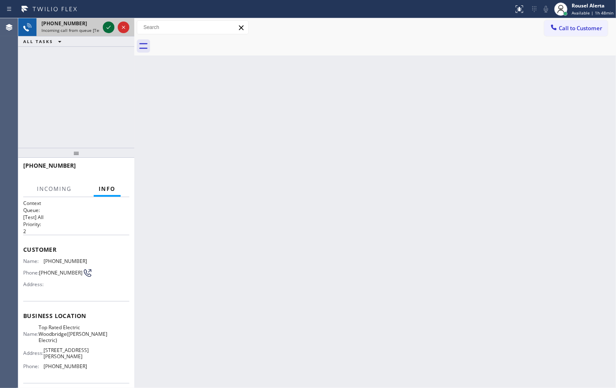
click at [108, 27] on icon at bounding box center [109, 27] width 10 height 10
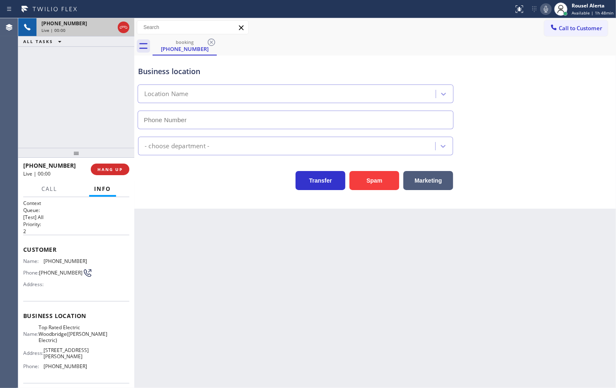
type input "[PHONE_NUMBER]"
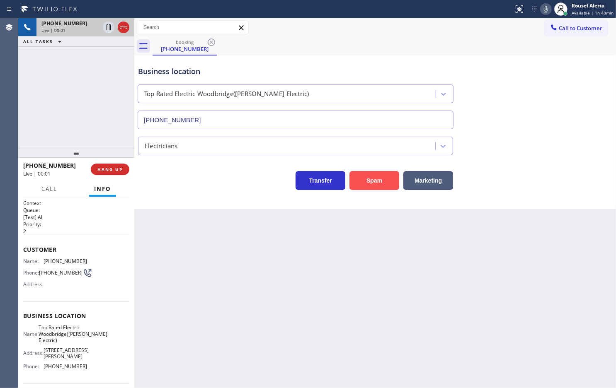
click at [378, 181] on button "Spam" at bounding box center [374, 180] width 50 height 19
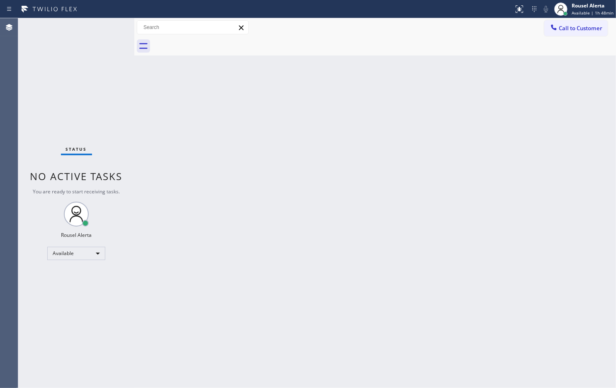
click at [341, 279] on div "Back to Dashboard Change Sender ID Customers Technicians Select a contact Outbo…" at bounding box center [374, 203] width 481 height 370
click at [159, 102] on div "Back to Dashboard Change Sender ID Customers Technicians Select a contact Outbo…" at bounding box center [374, 203] width 481 height 370
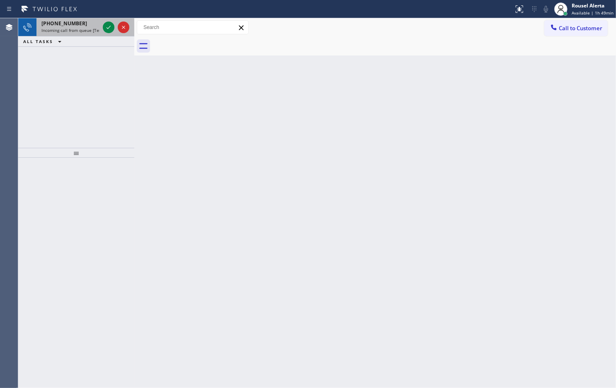
drag, startPoint x: 92, startPoint y: 34, endPoint x: 95, endPoint y: 29, distance: 6.2
click at [92, 34] on div "[PHONE_NUMBER] Incoming call from queue [Test] All" at bounding box center [68, 27] width 65 height 18
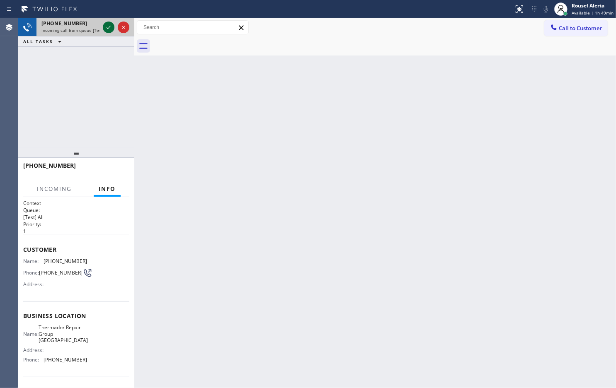
click at [104, 27] on icon at bounding box center [109, 27] width 10 height 10
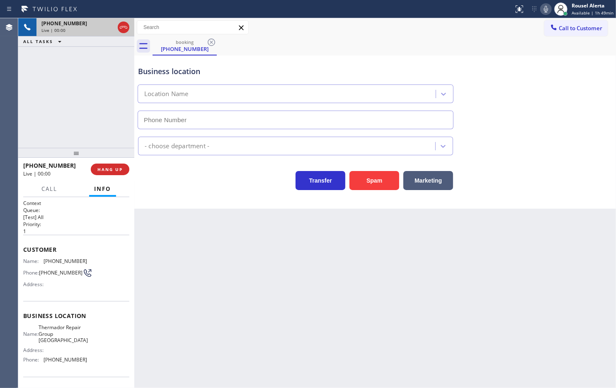
type input "[PHONE_NUMBER]"
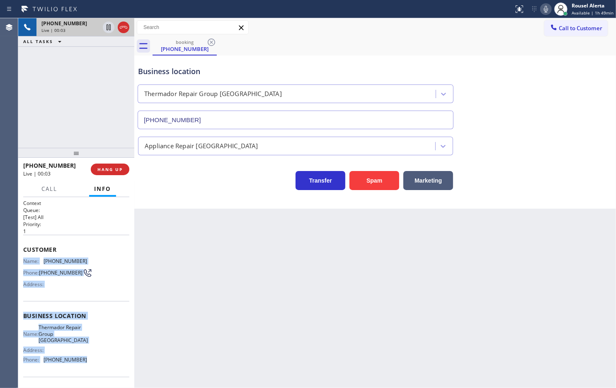
drag, startPoint x: 23, startPoint y: 258, endPoint x: 104, endPoint y: 363, distance: 132.3
click at [104, 310] on div "Context Queue: [Test] All Priority: 1 Customer Name: [PHONE_NUMBER] Phone: [PHO…" at bounding box center [76, 320] width 106 height 240
copy div "Name: [PHONE_NUMBER] Phone: [PHONE_NUMBER] Address: Business location Name: The…"
click at [104, 26] on icon at bounding box center [109, 27] width 10 height 10
click at [492, 9] on icon at bounding box center [545, 9] width 4 height 7
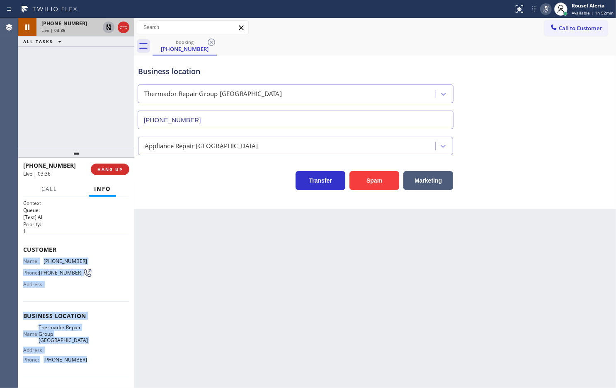
click at [106, 26] on icon at bounding box center [109, 27] width 10 height 10
click at [492, 10] on icon at bounding box center [545, 9] width 4 height 7
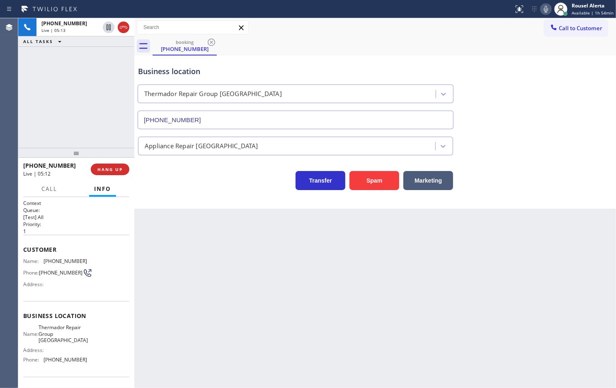
click at [280, 251] on div "Back to Dashboard Change Sender ID Customers Technicians Select a contact Outbo…" at bounding box center [374, 203] width 481 height 370
click at [46, 191] on span "Call" at bounding box center [49, 188] width 16 height 7
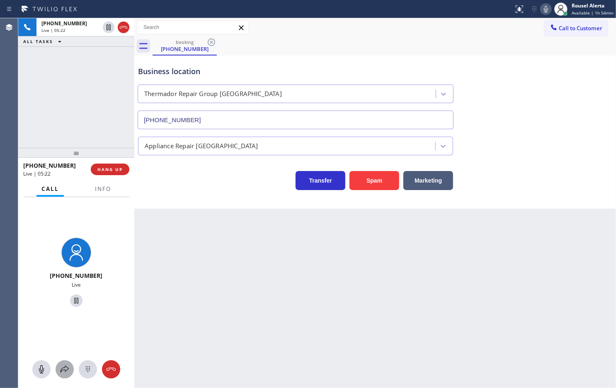
click at [63, 310] on icon at bounding box center [65, 370] width 10 height 10
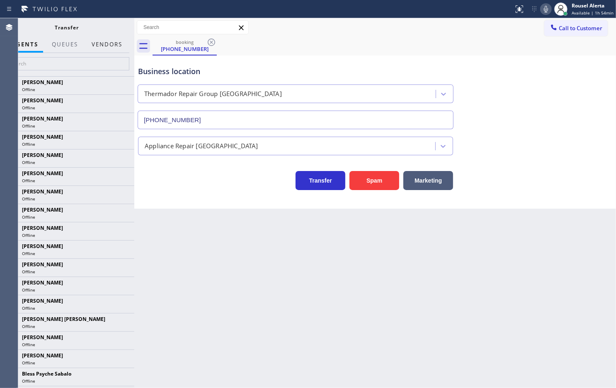
click at [104, 44] on button "Vendors" at bounding box center [107, 44] width 41 height 16
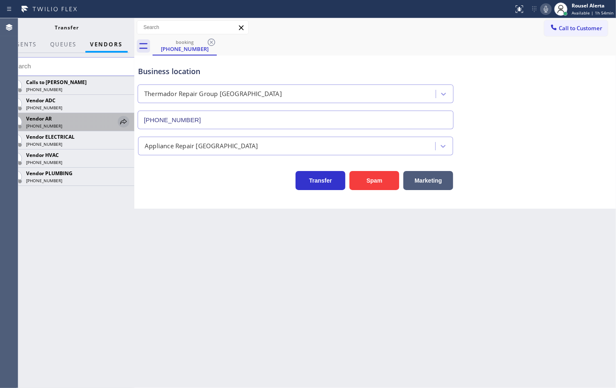
click at [121, 121] on icon at bounding box center [123, 121] width 7 height 5
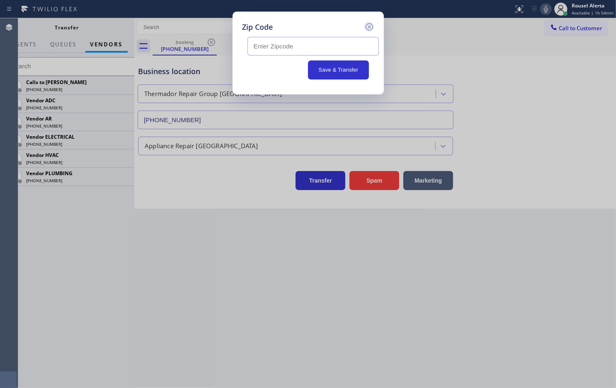
click at [368, 26] on icon at bounding box center [368, 26] width 7 height 7
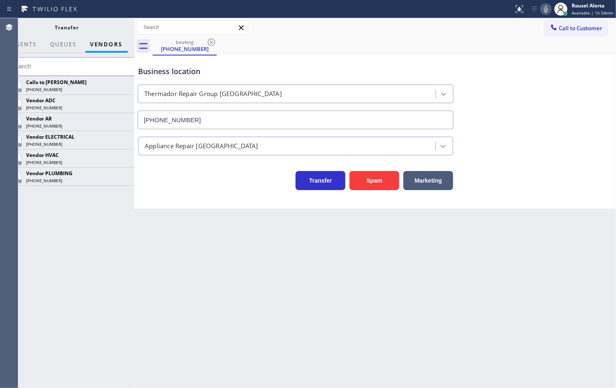
drag, startPoint x: 135, startPoint y: 24, endPoint x: 145, endPoint y: 23, distance: 9.5
click at [134, 23] on div at bounding box center [134, 203] width 0 height 370
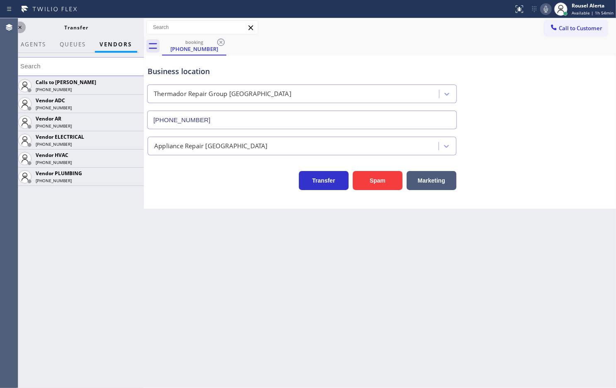
click at [19, 29] on icon at bounding box center [20, 27] width 10 height 10
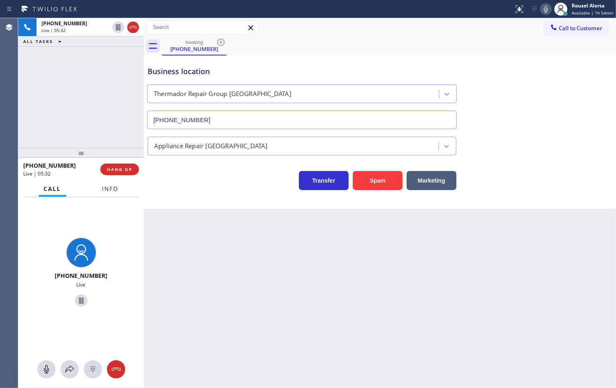
click at [107, 187] on span "Info" at bounding box center [110, 188] width 16 height 7
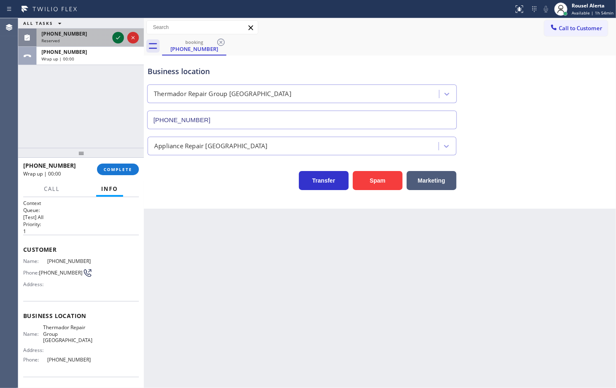
click at [116, 36] on icon at bounding box center [118, 38] width 10 height 10
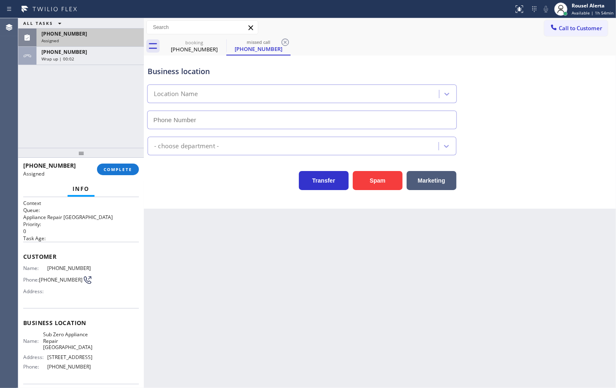
type input "[PHONE_NUMBER]"
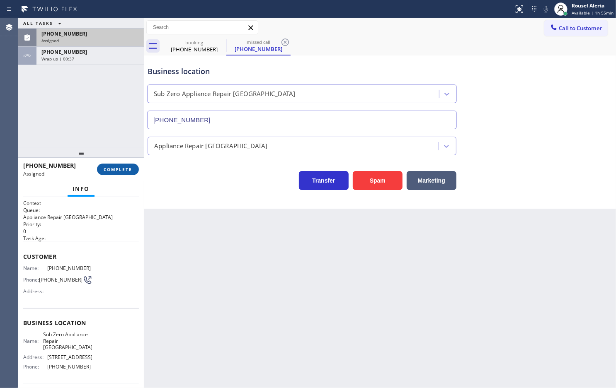
click at [118, 169] on span "COMPLETE" at bounding box center [118, 170] width 29 height 6
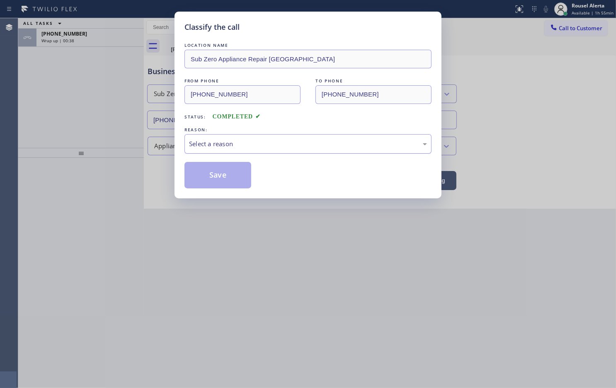
click at [247, 144] on div "Select a reason" at bounding box center [308, 144] width 238 height 10
click at [216, 180] on button "Save" at bounding box center [217, 175] width 67 height 27
click at [109, 42] on div "Classify the call LOCATION NAME Sub Zero Appliance Repair [GEOGRAPHIC_DATA] FRO…" at bounding box center [308, 194] width 616 height 388
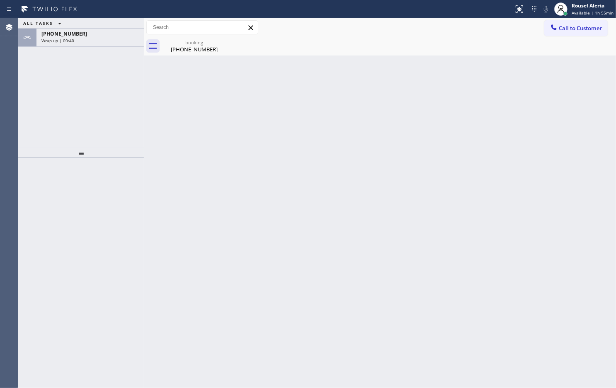
click at [109, 42] on div "Wrap up | 00:40" at bounding box center [89, 41] width 97 height 6
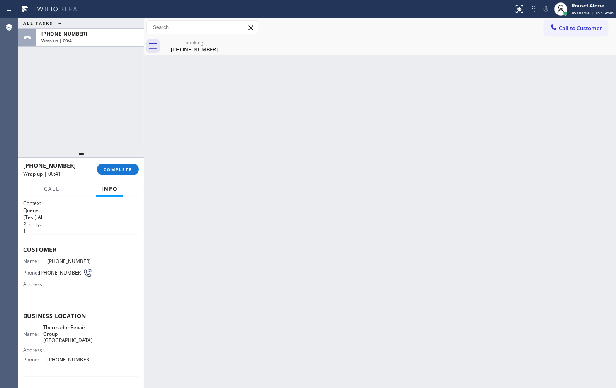
click at [109, 42] on div "Wrap up | 00:41" at bounding box center [89, 41] width 97 height 6
click at [119, 166] on button "COMPLETE" at bounding box center [118, 170] width 42 height 12
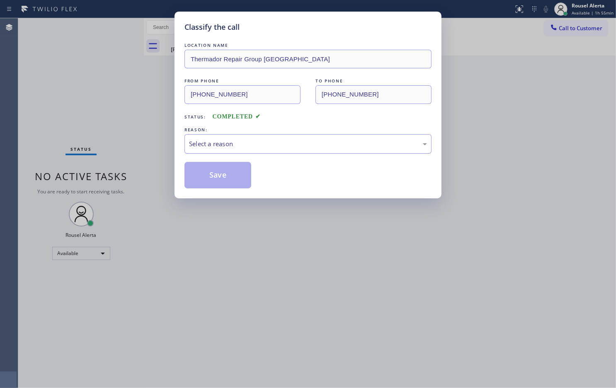
click at [254, 143] on div "Select a reason" at bounding box center [308, 144] width 238 height 10
click at [215, 172] on button "Save" at bounding box center [217, 175] width 67 height 27
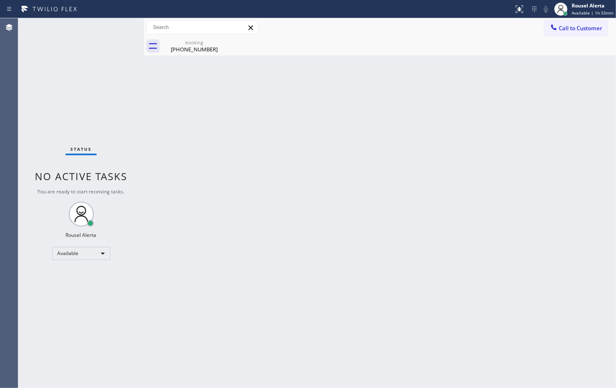
click at [201, 58] on div "Back to Dashboard Change Sender ID Customers Technicians Select a contact Outbo…" at bounding box center [380, 203] width 472 height 370
click at [214, 42] on div "booking" at bounding box center [194, 42] width 63 height 6
click at [75, 71] on div "Status No active tasks You are ready to start receiving tasks. Rousel Alerta Av…" at bounding box center [81, 203] width 126 height 370
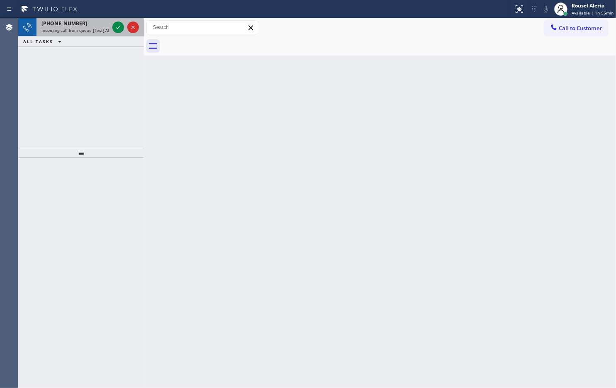
click at [94, 20] on div "[PHONE_NUMBER]" at bounding box center [75, 23] width 68 height 7
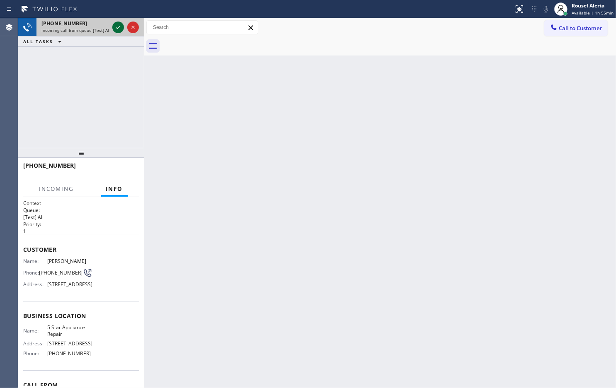
click at [116, 28] on icon at bounding box center [118, 27] width 10 height 10
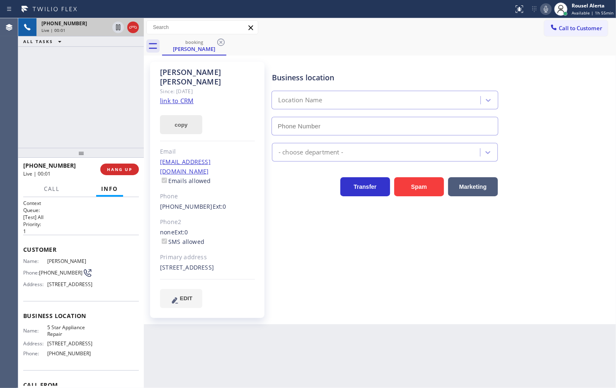
type input "[PHONE_NUMBER]"
click at [175, 95] on div "[PERSON_NAME] Since: [DATE] link to CRM copy Email [EMAIL_ADDRESS][DOMAIN_NAME]…" at bounding box center [207, 190] width 114 height 256
click at [175, 97] on link "link to CRM" at bounding box center [177, 101] width 34 height 8
click at [343, 310] on div "Back to Dashboard Change Sender ID Customers Technicians Select a contact Outbo…" at bounding box center [380, 203] width 472 height 370
drag, startPoint x: 88, startPoint y: 104, endPoint x: 106, endPoint y: 77, distance: 31.4
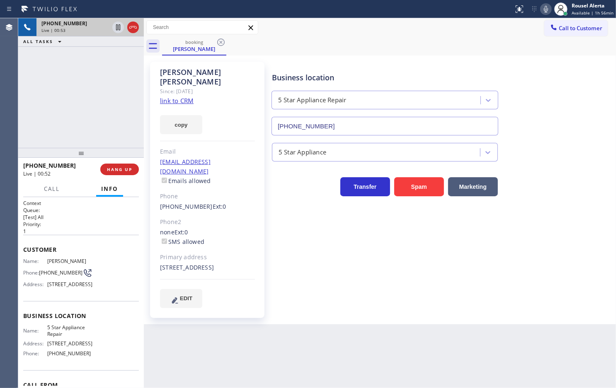
click at [88, 102] on div "[PHONE_NUMBER] Live | 00:53 ALL TASKS ALL TASKS ACTIVE TASKS TASKS IN WRAP UP" at bounding box center [81, 83] width 126 height 130
click at [113, 31] on icon at bounding box center [118, 27] width 10 height 10
drag, startPoint x: 543, startPoint y: 12, endPoint x: 543, endPoint y: 24, distance: 11.2
click at [492, 12] on icon at bounding box center [546, 9] width 10 height 10
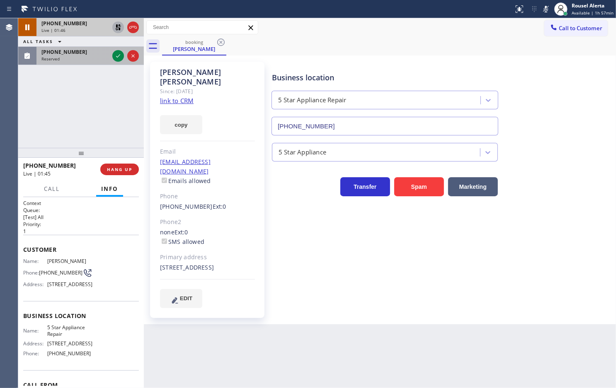
click at [92, 57] on div "Reserved" at bounding box center [75, 59] width 68 height 6
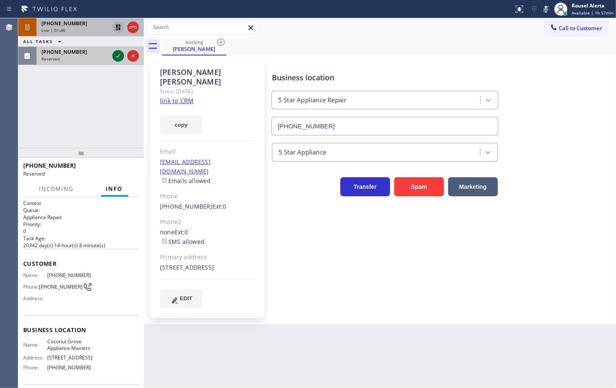
click at [117, 54] on icon at bounding box center [118, 56] width 10 height 10
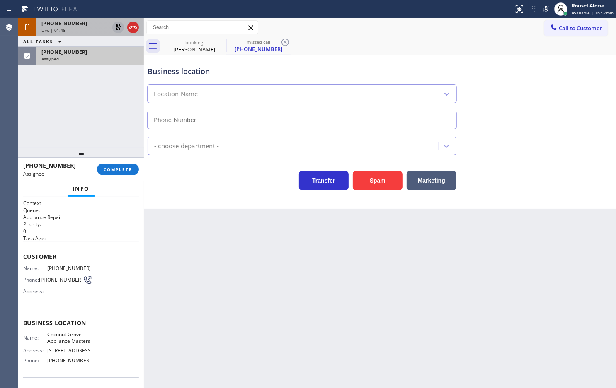
type input "[PHONE_NUMBER]"
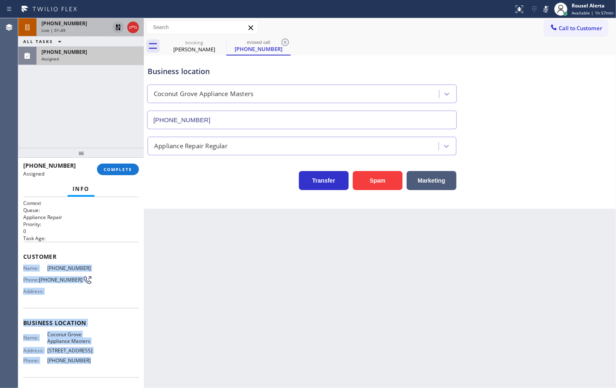
drag, startPoint x: 19, startPoint y: 263, endPoint x: 92, endPoint y: 371, distance: 129.5
click at [92, 310] on div "Context Queue: Appliance Repair Priority: 0 Task Age: Customer Name: [PHONE_NUM…" at bounding box center [81, 292] width 126 height 191
copy div "Name: [PHONE_NUMBER] Phone: [PHONE_NUMBER] Address: Business location Name: [GE…"
click at [83, 63] on div "[PHONE_NUMBER] Assigned" at bounding box center [88, 56] width 104 height 18
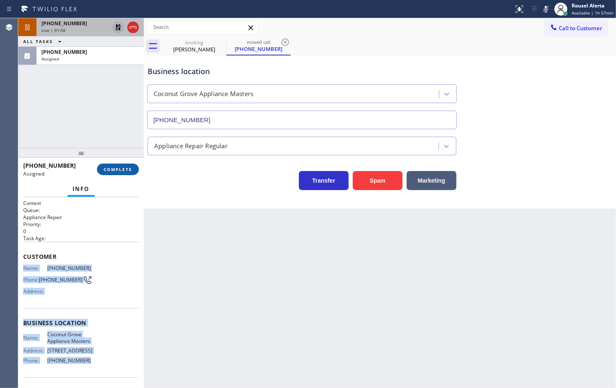
click at [109, 164] on button "COMPLETE" at bounding box center [118, 170] width 42 height 12
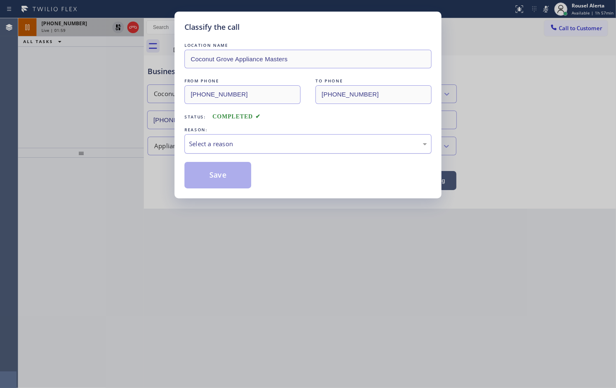
click at [227, 145] on div "Select a reason" at bounding box center [308, 144] width 238 height 10
click at [225, 171] on button "Save" at bounding box center [217, 175] width 67 height 27
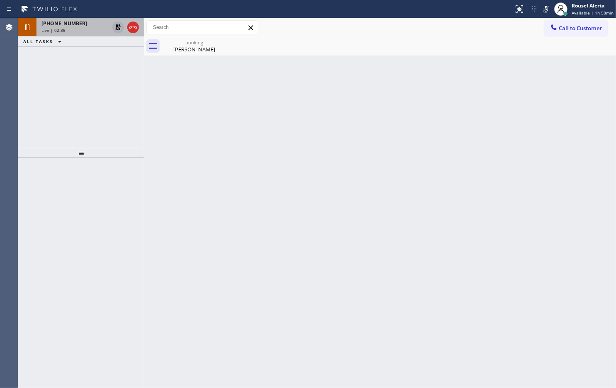
click at [115, 26] on icon at bounding box center [118, 27] width 10 height 10
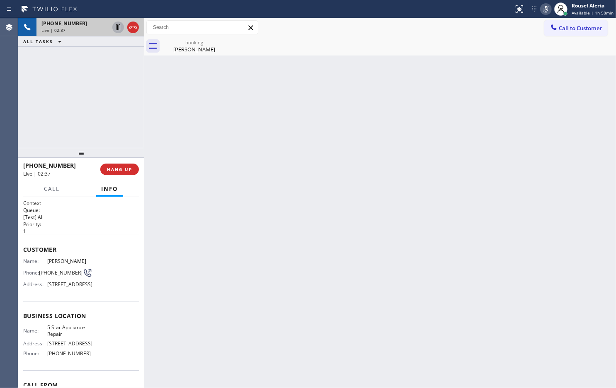
click at [492, 11] on icon at bounding box center [546, 9] width 10 height 10
drag, startPoint x: 41, startPoint y: 271, endPoint x: 77, endPoint y: 273, distance: 35.2
click at [77, 273] on div "Phone: [PHONE_NUMBER]" at bounding box center [57, 273] width 69 height 10
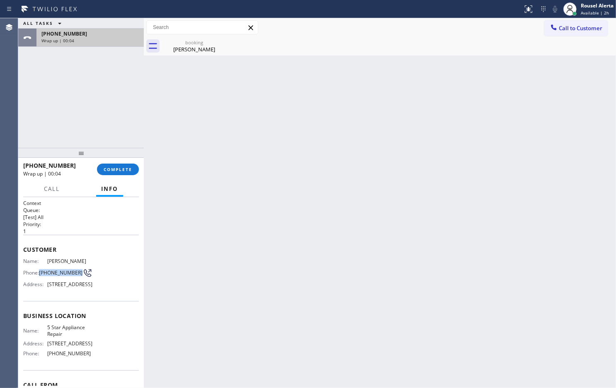
click at [102, 42] on div "Wrap up | 00:04" at bounding box center [89, 41] width 97 height 6
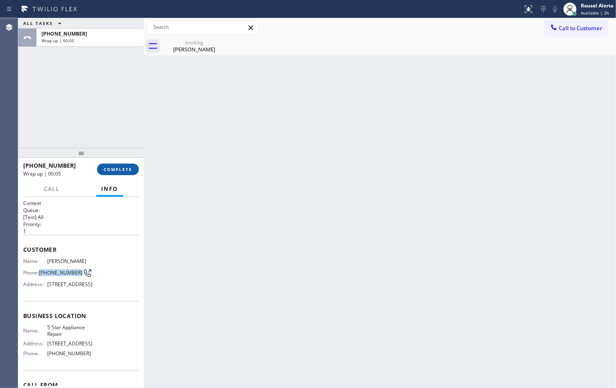
click at [117, 166] on button "COMPLETE" at bounding box center [118, 170] width 42 height 12
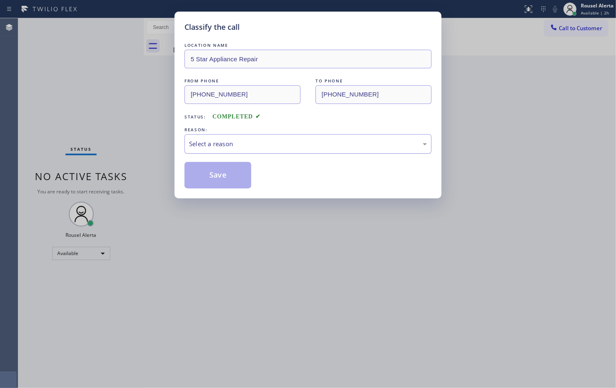
click at [225, 142] on div "Select a reason" at bounding box center [308, 144] width 238 height 10
click at [222, 179] on button "Save" at bounding box center [217, 175] width 67 height 27
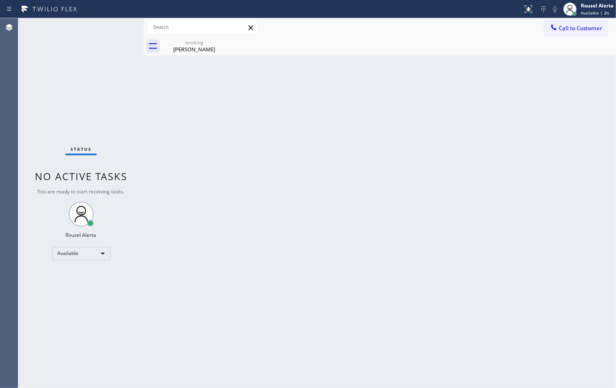
drag, startPoint x: 186, startPoint y: 181, endPoint x: 199, endPoint y: 84, distance: 98.2
click at [186, 181] on div "Back to Dashboard Change Sender ID Customers Technicians Select a contact Outbo…" at bounding box center [380, 203] width 472 height 370
drag, startPoint x: 202, startPoint y: 52, endPoint x: 221, endPoint y: 46, distance: 19.6
click at [203, 52] on div "[PERSON_NAME]" at bounding box center [194, 49] width 63 height 7
click at [222, 44] on div at bounding box center [389, 46] width 454 height 19
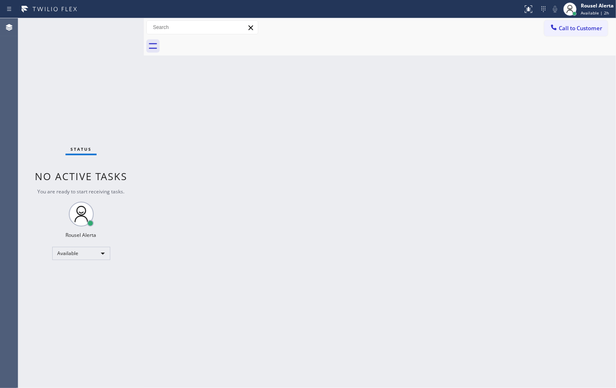
click at [204, 168] on div "Back to Dashboard Change Sender ID Customers Technicians Select a contact Outbo…" at bounding box center [380, 203] width 472 height 370
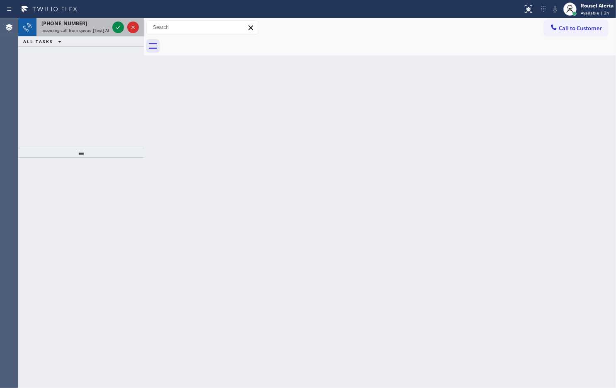
click at [94, 26] on div "[PHONE_NUMBER]" at bounding box center [75, 23] width 68 height 7
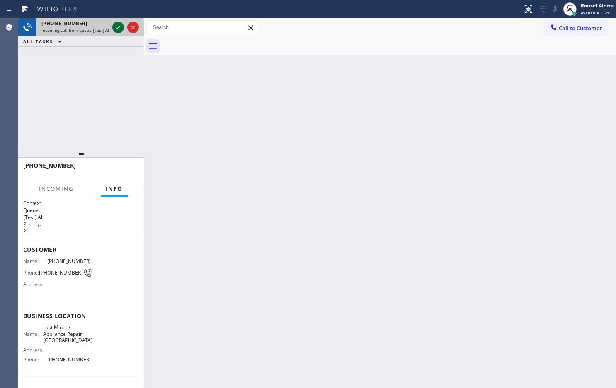
click at [116, 24] on icon at bounding box center [118, 27] width 10 height 10
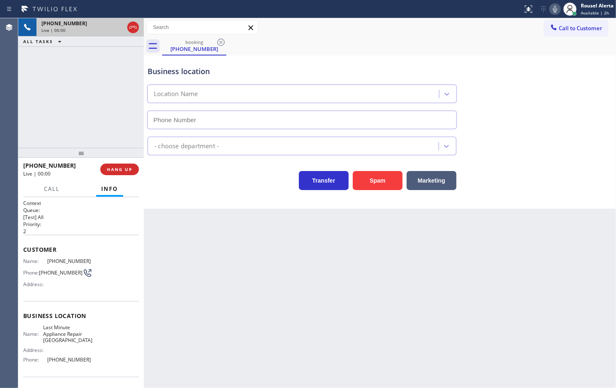
type input "[PHONE_NUMBER]"
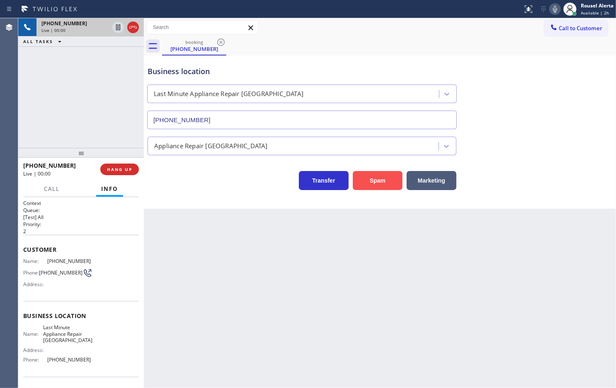
click at [369, 179] on button "Spam" at bounding box center [378, 180] width 50 height 19
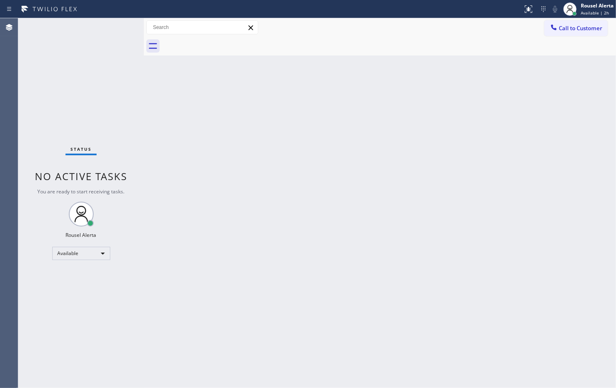
click at [390, 156] on div "Back to Dashboard Change Sender ID Customers Technicians Select a contact Outbo…" at bounding box center [380, 203] width 472 height 370
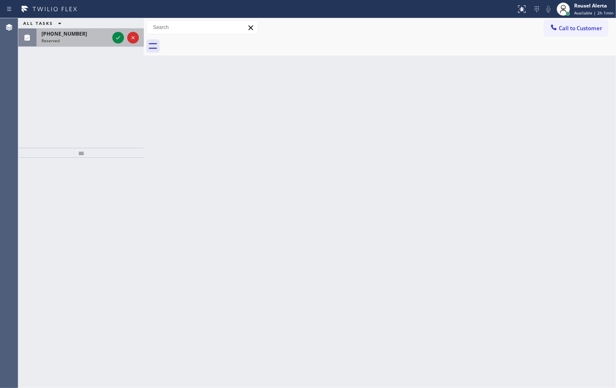
drag, startPoint x: 58, startPoint y: 31, endPoint x: 88, endPoint y: 36, distance: 29.8
click at [59, 31] on span "[PHONE_NUMBER]" at bounding box center [64, 33] width 46 height 7
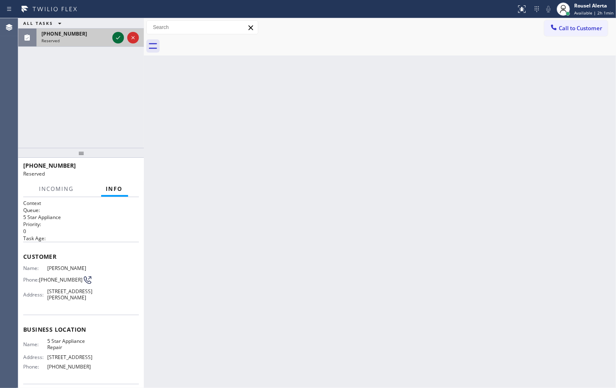
click at [116, 38] on icon at bounding box center [118, 38] width 10 height 10
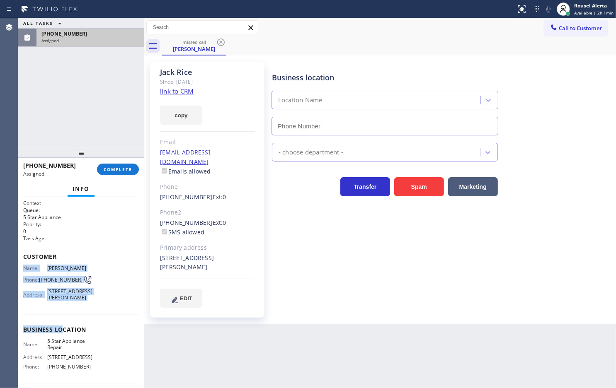
type input "[PHONE_NUMBER]"
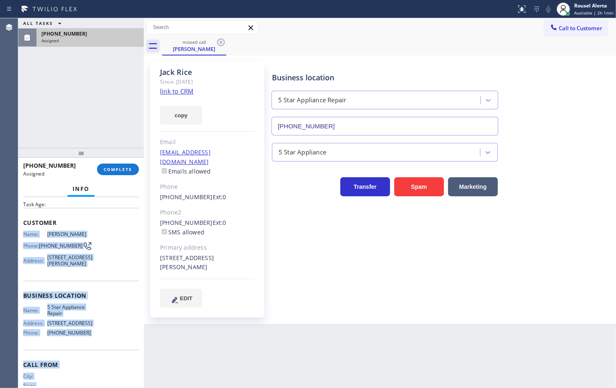
scroll to position [65, 0]
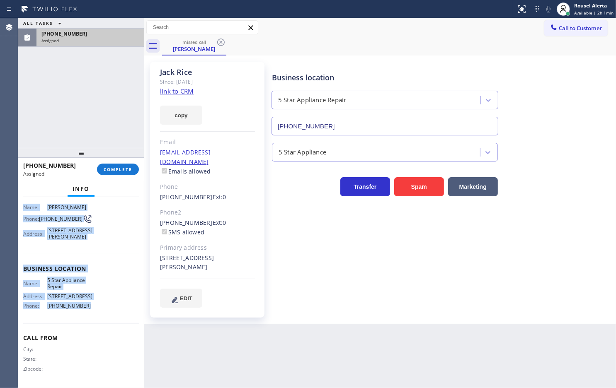
drag, startPoint x: 21, startPoint y: 264, endPoint x: 102, endPoint y: 314, distance: 95.2
click at [102, 310] on div "Context Queue: 5 Star Appliance Priority: 0 Task Age: Customer Name: [PERSON_NA…" at bounding box center [81, 292] width 126 height 191
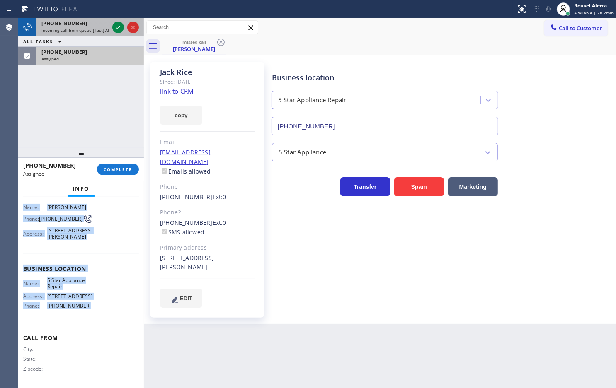
click at [75, 29] on span "Incoming call from queue [Test] All" at bounding box center [75, 30] width 69 height 6
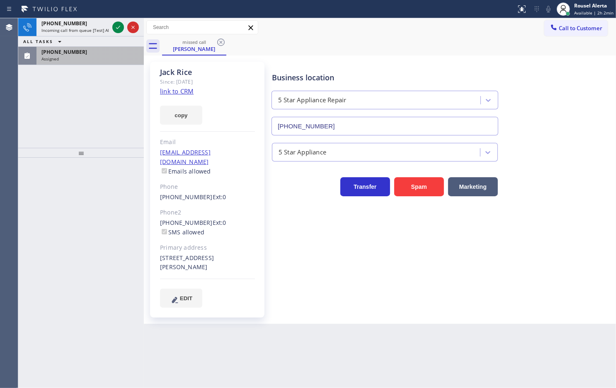
click at [79, 58] on div "Assigned" at bounding box center [89, 59] width 97 height 6
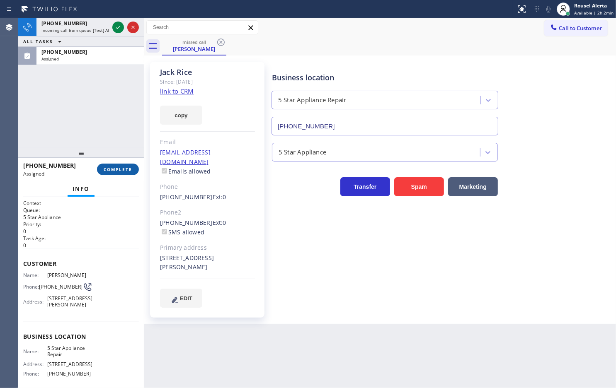
click at [116, 171] on span "COMPLETE" at bounding box center [118, 170] width 29 height 6
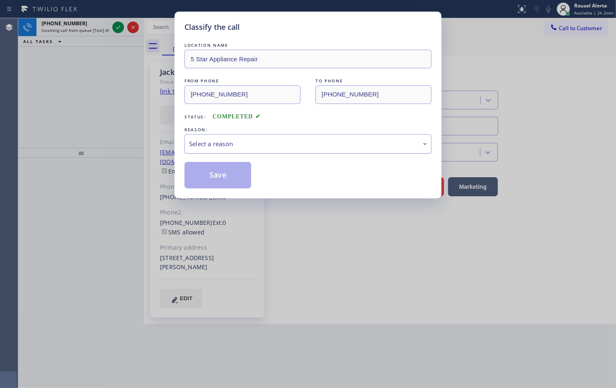
click at [218, 148] on div "Select a reason" at bounding box center [308, 144] width 238 height 10
click at [224, 187] on button "Save" at bounding box center [217, 175] width 67 height 27
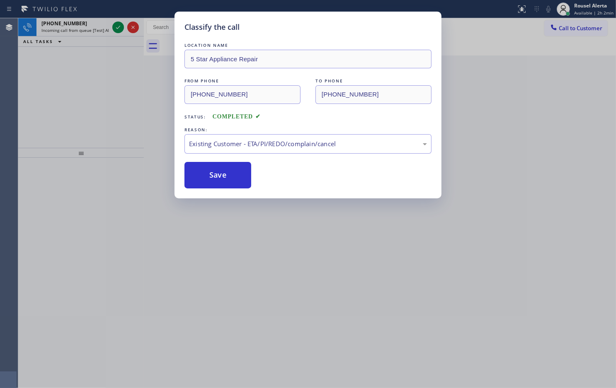
click at [89, 27] on div "Classify the call LOCATION NAME 5 Star Appliance Repair FROM PHONE [PHONE_NUMBE…" at bounding box center [308, 194] width 616 height 388
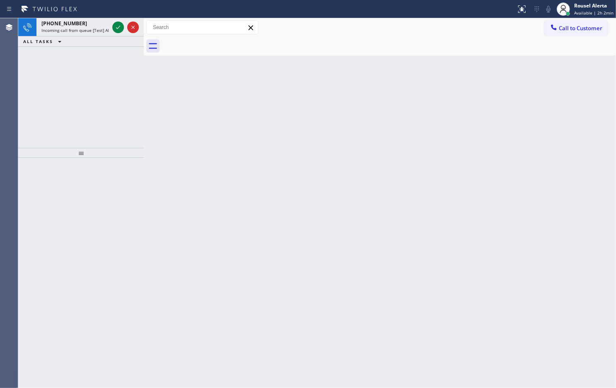
click at [89, 27] on span "Incoming call from queue [Test] All" at bounding box center [75, 30] width 69 height 6
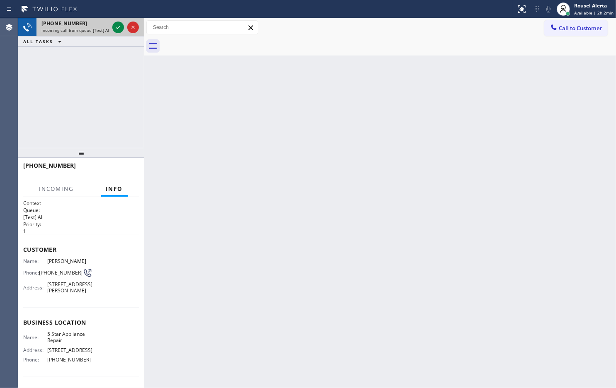
click at [96, 27] on span "Incoming call from queue [Test] All" at bounding box center [75, 30] width 69 height 6
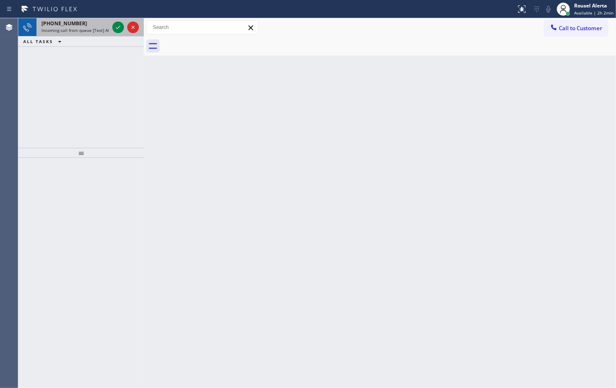
click at [97, 22] on div "[PHONE_NUMBER]" at bounding box center [75, 23] width 68 height 7
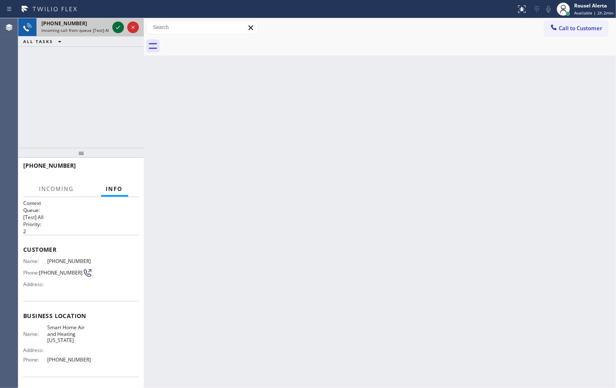
click at [114, 26] on icon at bounding box center [118, 27] width 10 height 10
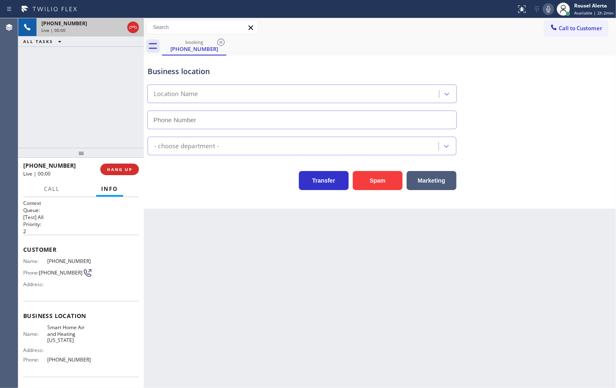
type input "[PHONE_NUMBER]"
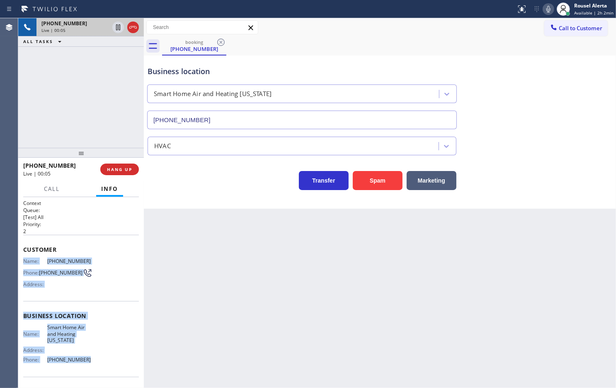
drag, startPoint x: 24, startPoint y: 259, endPoint x: 89, endPoint y: 357, distance: 117.6
click at [89, 310] on div "Context Queue: [Test] All Priority: 2 Customer Name: [PHONE_NUMBER] Phone: [PHO…" at bounding box center [81, 320] width 116 height 240
drag, startPoint x: 113, startPoint y: 169, endPoint x: 127, endPoint y: 142, distance: 30.0
click at [113, 169] on span "HANG UP" at bounding box center [119, 170] width 25 height 6
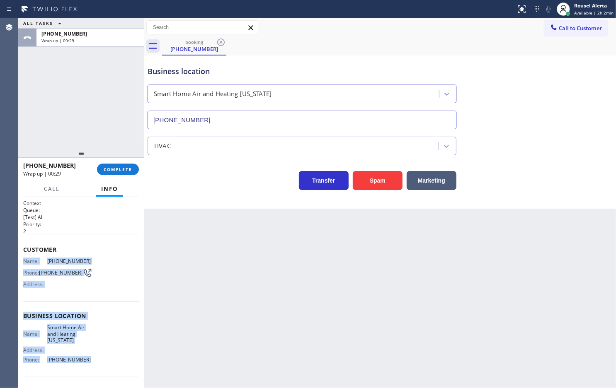
drag, startPoint x: 568, startPoint y: 31, endPoint x: 613, endPoint y: 72, distance: 60.7
click at [492, 32] on button "Call to Customer" at bounding box center [575, 28] width 63 height 16
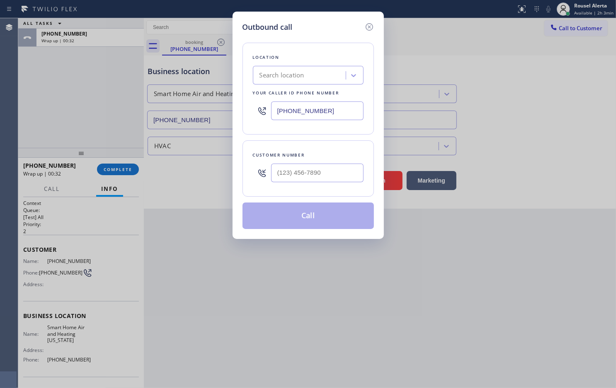
drag, startPoint x: 338, startPoint y: 109, endPoint x: 252, endPoint y: 99, distance: 87.1
click at [253, 99] on div "[PHONE_NUMBER]" at bounding box center [308, 110] width 111 height 27
paste input "844) 988-0068"
type input "[PHONE_NUMBER]"
click at [285, 172] on input "(___) ___-____" at bounding box center [317, 173] width 92 height 19
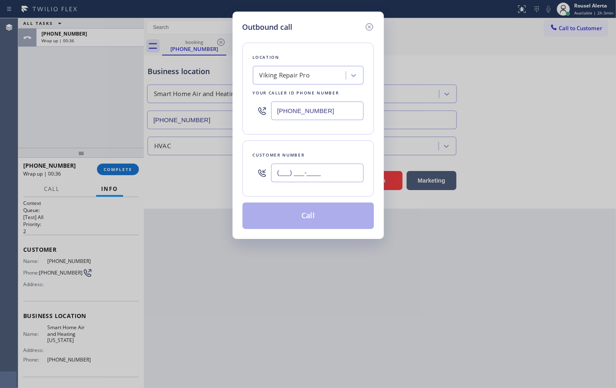
paste input "703) 870-9860"
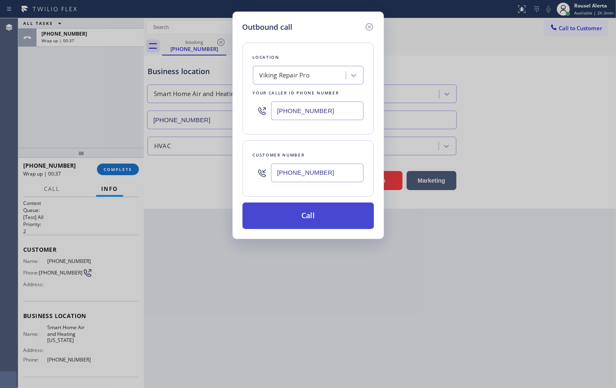
type input "[PHONE_NUMBER]"
click at [311, 221] on button "Call" at bounding box center [307, 216] width 131 height 27
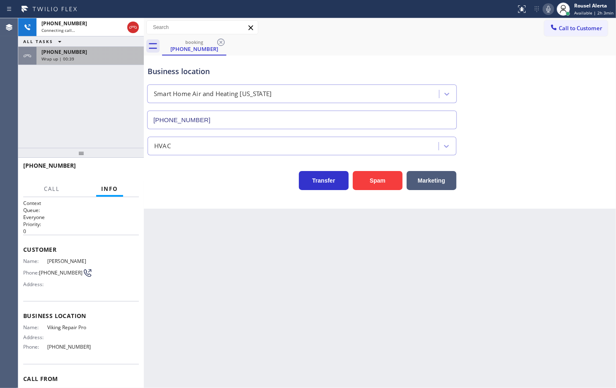
click at [113, 56] on div "Wrap up | 00:39" at bounding box center [89, 59] width 97 height 6
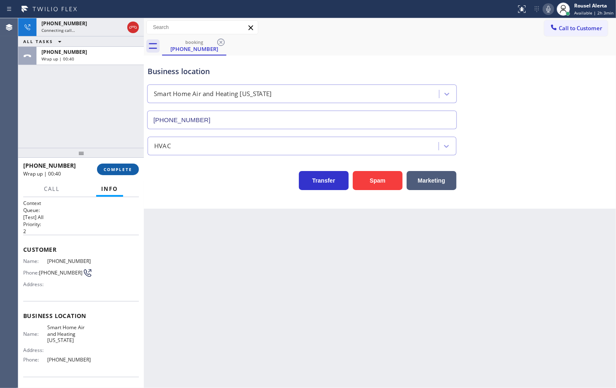
click at [108, 171] on span "COMPLETE" at bounding box center [118, 170] width 29 height 6
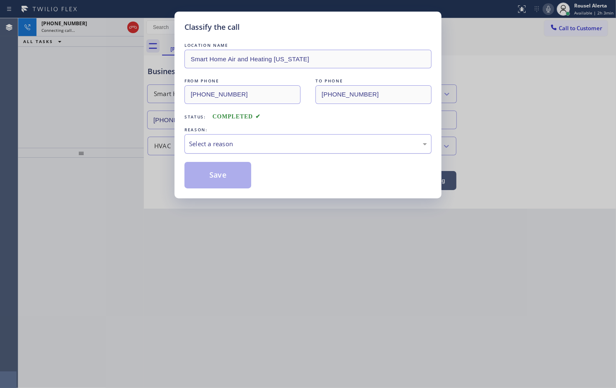
click at [216, 144] on div "Select a reason" at bounding box center [308, 144] width 238 height 10
click at [218, 169] on button "Save" at bounding box center [217, 175] width 67 height 27
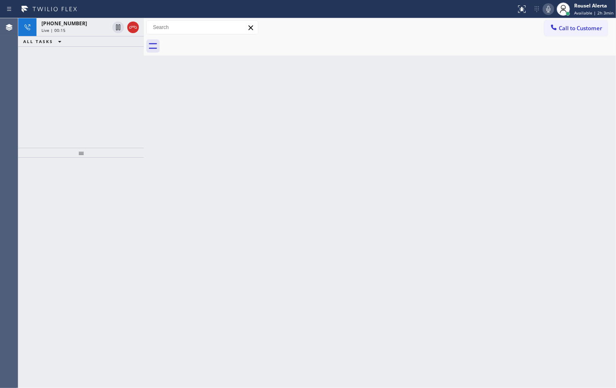
click at [263, 138] on div "Back to Dashboard Change Sender ID Customers Technicians Select a contact Outbo…" at bounding box center [380, 203] width 472 height 370
click at [79, 36] on div "[PHONE_NUMBER] Live | 00:15" at bounding box center [73, 27] width 74 height 18
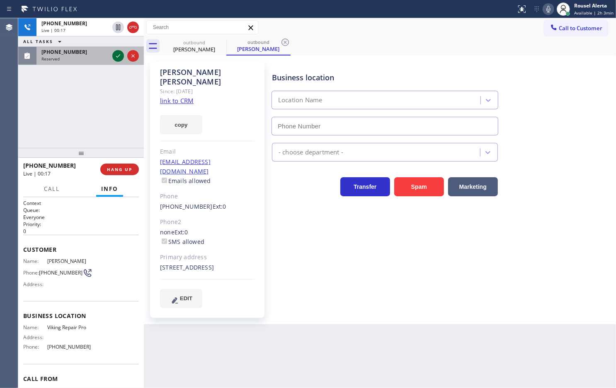
type input "[PHONE_NUMBER]"
click at [118, 58] on icon at bounding box center [118, 56] width 10 height 10
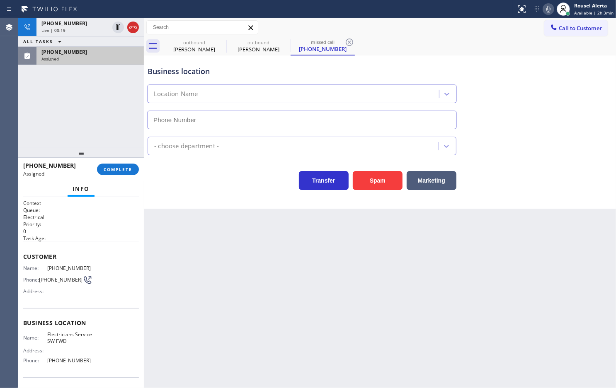
type input "[PHONE_NUMBER]"
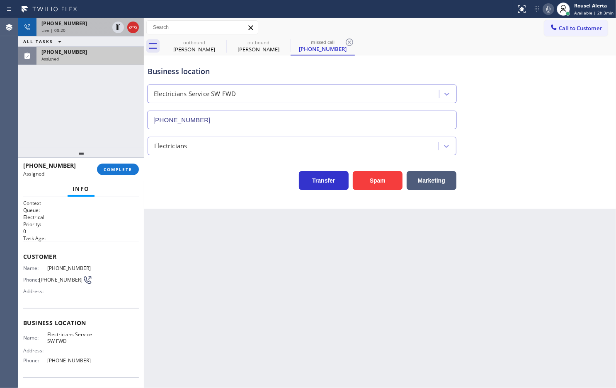
click at [92, 32] on div "Live | 00:20" at bounding box center [75, 30] width 68 height 6
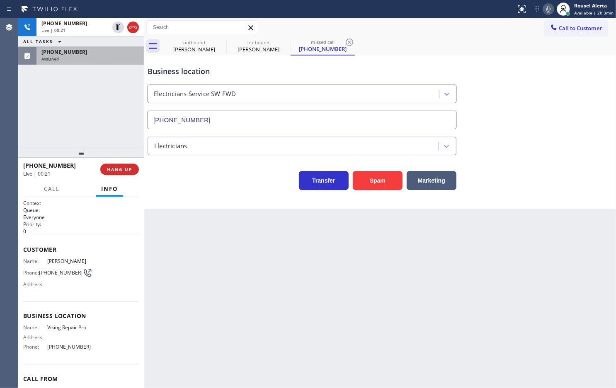
click at [100, 116] on div "[PHONE_NUMBER] Live | 00:21 ALL TASKS ALL TASKS ACTIVE TASKS TASKS IN WRAP UP […" at bounding box center [81, 83] width 126 height 130
click at [192, 257] on div "Back to Dashboard Change Sender ID Customers Technicians Select a contact Outbo…" at bounding box center [380, 203] width 472 height 370
click at [114, 168] on span "HANG UP" at bounding box center [119, 170] width 25 height 6
click at [196, 235] on div "Back to Dashboard Change Sender ID Customers Technicians Select a contact Outbo…" at bounding box center [380, 203] width 472 height 370
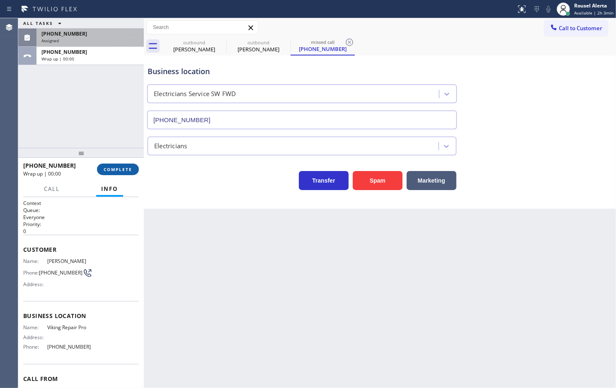
click at [119, 173] on button "COMPLETE" at bounding box center [118, 170] width 42 height 12
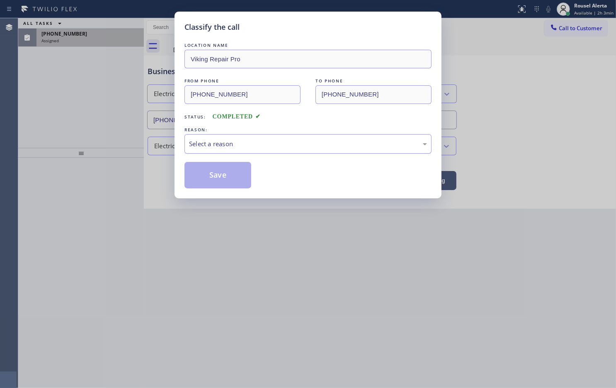
click at [230, 143] on div "Select a reason" at bounding box center [308, 144] width 238 height 10
click at [216, 174] on button "Save" at bounding box center [217, 175] width 67 height 27
type input "[PHONE_NUMBER]"
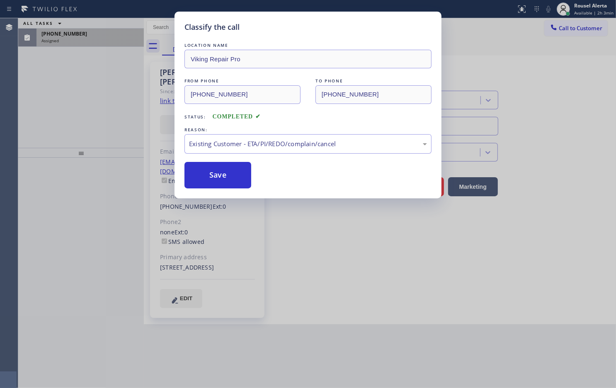
click at [92, 29] on div "Classify the call LOCATION NAME Viking Repair Pro FROM PHONE [PHONE_NUMBER] TO …" at bounding box center [308, 194] width 616 height 388
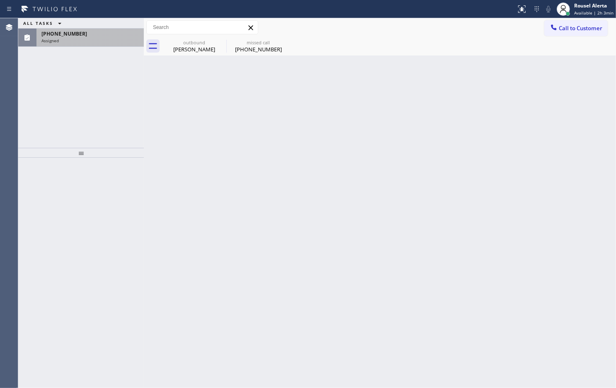
click at [92, 36] on div "[PHONE_NUMBER]" at bounding box center [89, 33] width 97 height 7
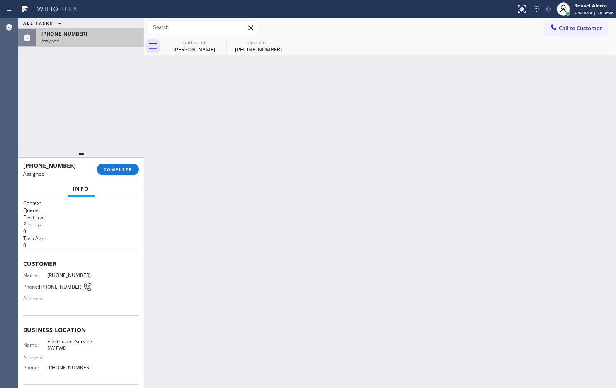
click at [92, 36] on div "[PHONE_NUMBER]" at bounding box center [89, 33] width 97 height 7
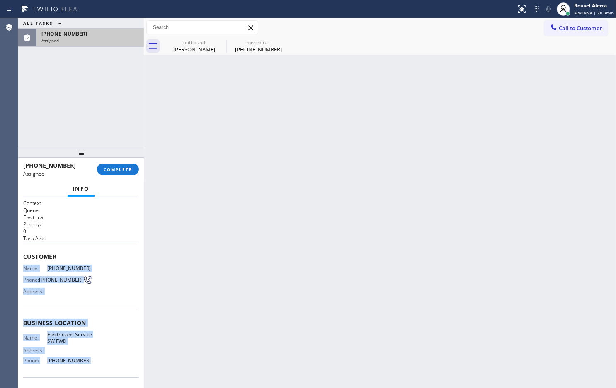
drag, startPoint x: 21, startPoint y: 266, endPoint x: 89, endPoint y: 362, distance: 117.0
click at [89, 310] on div "Context Queue: Electrical Priority: 0 Task Age: Customer Name: [PHONE_NUMBER] P…" at bounding box center [81, 292] width 126 height 191
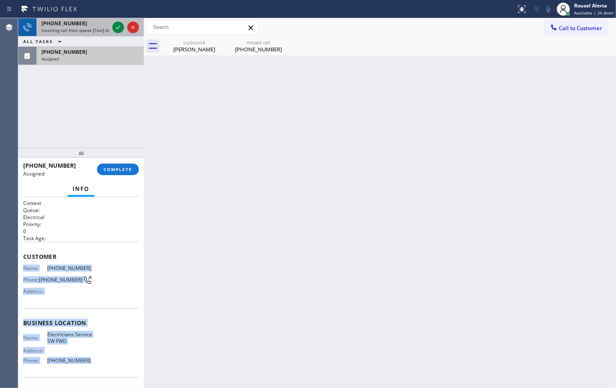
click at [106, 27] on span "Incoming call from queue [Test] All" at bounding box center [75, 30] width 69 height 6
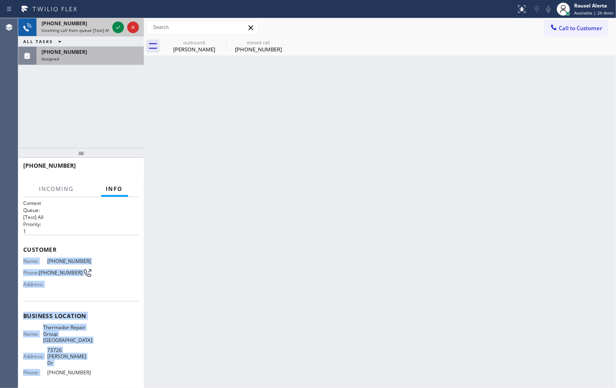
click at [111, 26] on div at bounding box center [126, 27] width 30 height 18
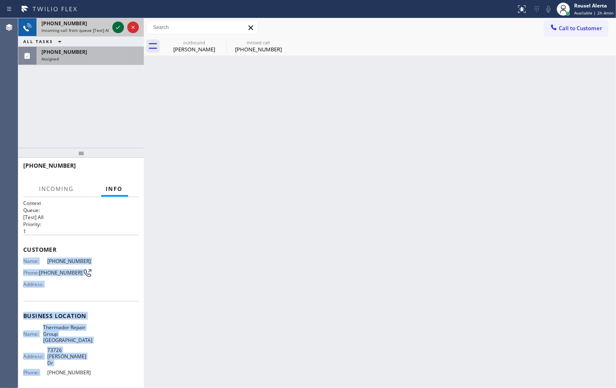
click at [114, 26] on icon at bounding box center [118, 27] width 10 height 10
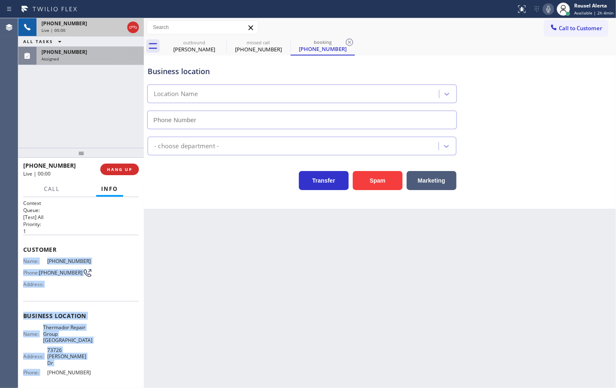
type input "[PHONE_NUMBER]"
click at [103, 61] on div "Assigned" at bounding box center [89, 59] width 97 height 6
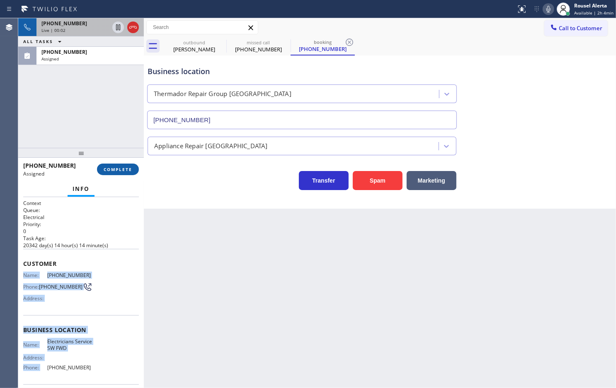
click at [118, 165] on button "COMPLETE" at bounding box center [118, 170] width 42 height 12
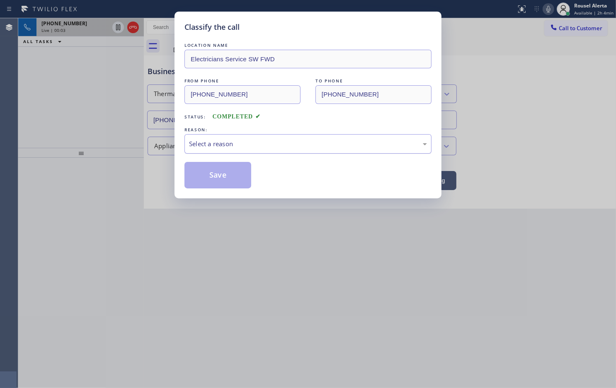
drag, startPoint x: 222, startPoint y: 140, endPoint x: 226, endPoint y: 144, distance: 5.3
click at [223, 141] on div "Select a reason" at bounding box center [308, 144] width 238 height 10
click at [227, 179] on button "Save" at bounding box center [217, 175] width 67 height 27
click at [83, 26] on div "Classify the call LOCATION NAME Electricians Service SW FWD FROM PHONE [PHONE_N…" at bounding box center [308, 194] width 616 height 388
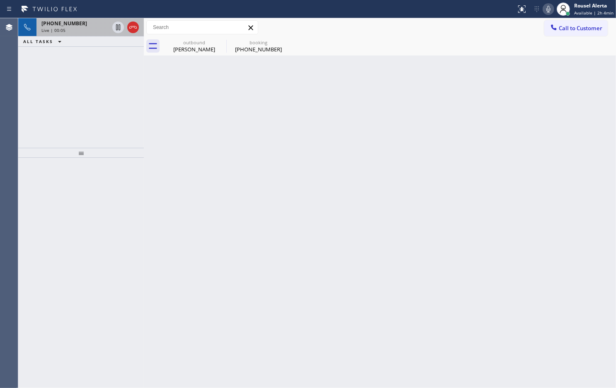
click at [83, 27] on div "Live | 00:05" at bounding box center [75, 30] width 68 height 6
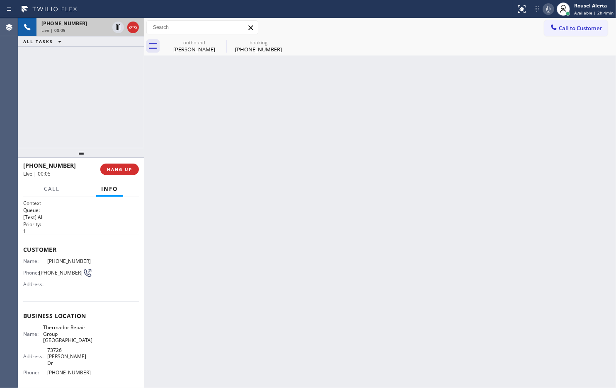
click at [248, 310] on div "Back to Dashboard Change Sender ID Customers Technicians Select a contact Outbo…" at bounding box center [380, 203] width 472 height 370
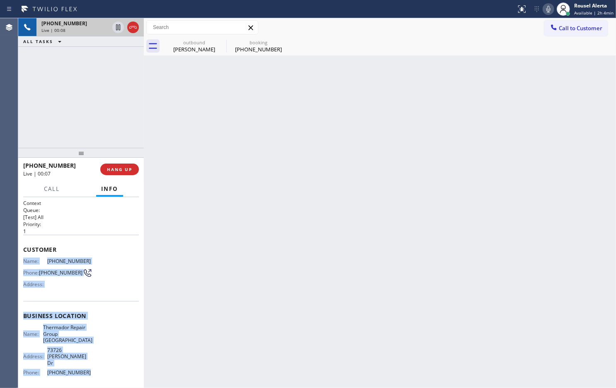
drag, startPoint x: 24, startPoint y: 259, endPoint x: 88, endPoint y: 364, distance: 122.6
click at [88, 310] on div "Context Queue: [Test] All Priority: 1 Customer Name: [PHONE_NUMBER] Phone: [PHO…" at bounding box center [81, 326] width 116 height 253
click at [492, 286] on div "Back to Dashboard Change Sender ID Customers Technicians Select a contact Outbo…" at bounding box center [380, 203] width 472 height 370
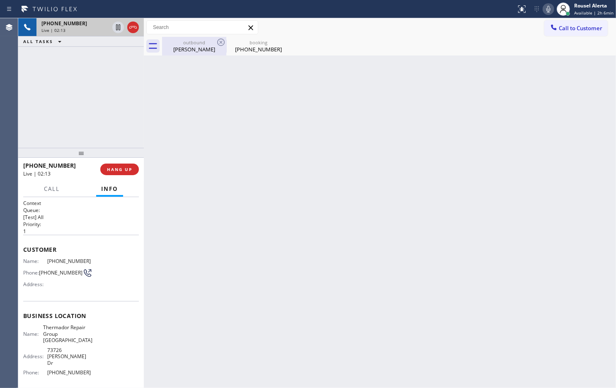
click at [214, 42] on div "outbound" at bounding box center [194, 42] width 63 height 6
type input "[PHONE_NUMBER]"
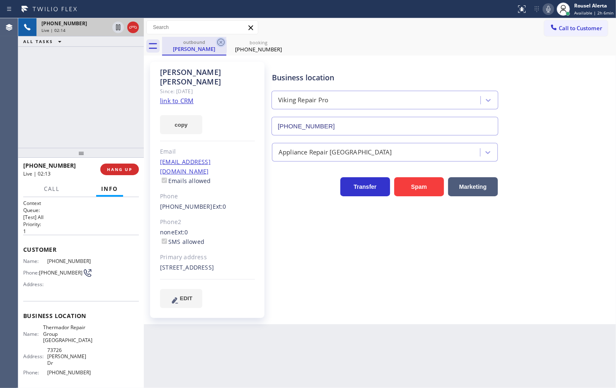
click at [220, 42] on icon at bounding box center [220, 42] width 7 height 7
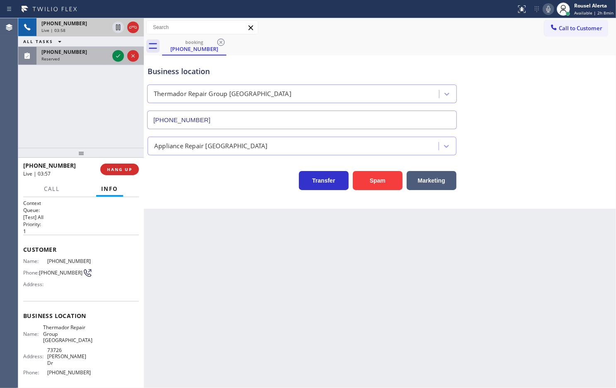
click at [115, 61] on div at bounding box center [126, 56] width 30 height 18
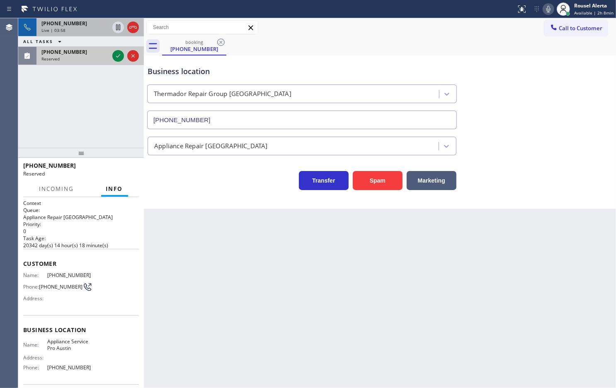
click at [115, 61] on div at bounding box center [126, 56] width 30 height 18
click at [115, 59] on icon at bounding box center [118, 56] width 10 height 10
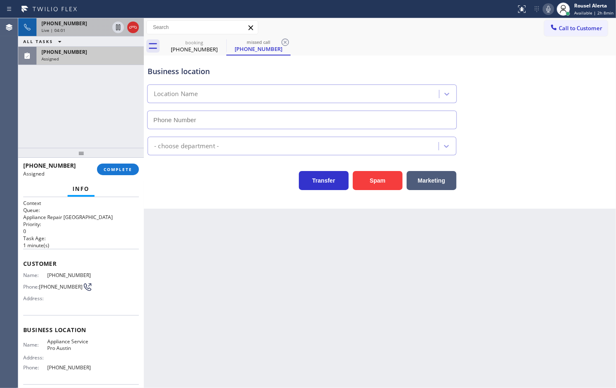
type input "[PHONE_NUMBER]"
click at [105, 49] on div "[PHONE_NUMBER]" at bounding box center [89, 51] width 97 height 7
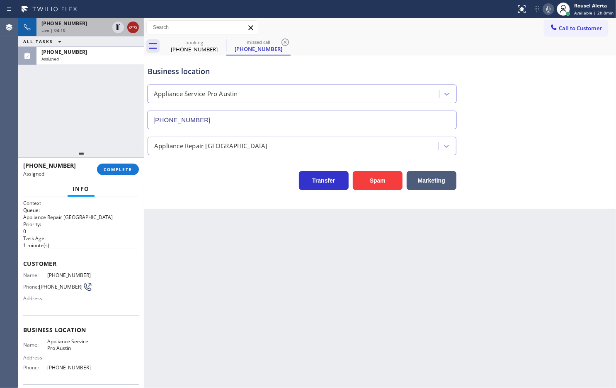
click at [135, 26] on icon at bounding box center [133, 27] width 10 height 10
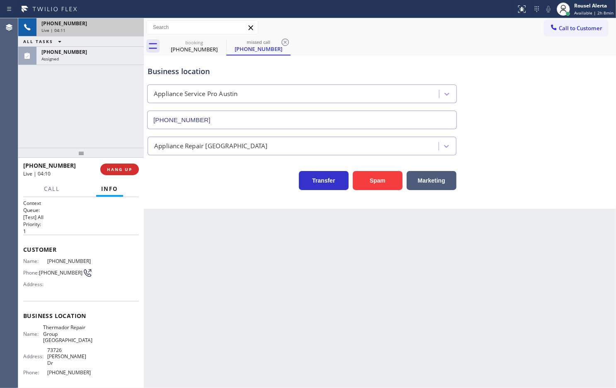
click at [229, 310] on div "Back to Dashboard Change Sender ID Customers Technicians Select a contact Outbo…" at bounding box center [380, 203] width 472 height 370
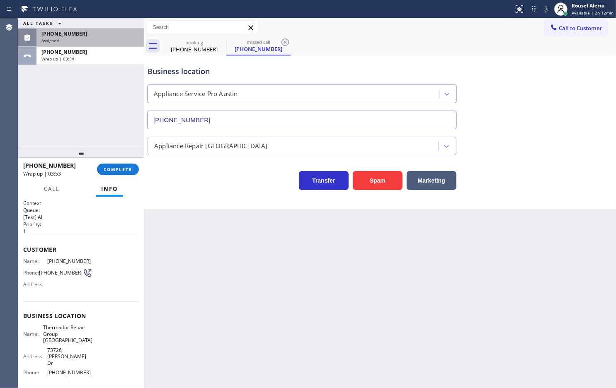
click at [90, 34] on div "[PHONE_NUMBER]" at bounding box center [89, 33] width 97 height 7
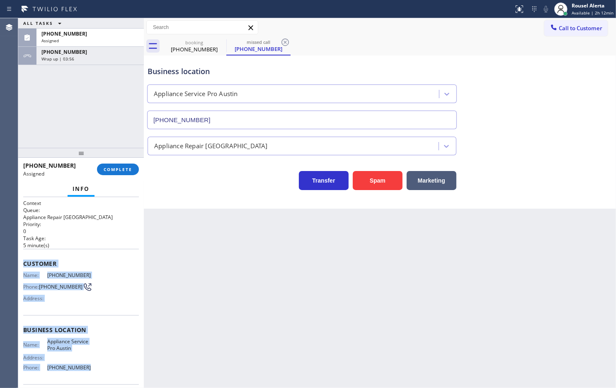
drag, startPoint x: 21, startPoint y: 259, endPoint x: 107, endPoint y: 369, distance: 139.9
click at [107, 310] on div "Context Queue: Appliance Repair High End Priority: 0 Task Age: [DEMOGRAPHIC_DAT…" at bounding box center [81, 292] width 126 height 191
click at [115, 38] on div "Assigned" at bounding box center [89, 41] width 97 height 6
click at [117, 164] on button "COMPLETE" at bounding box center [118, 170] width 42 height 12
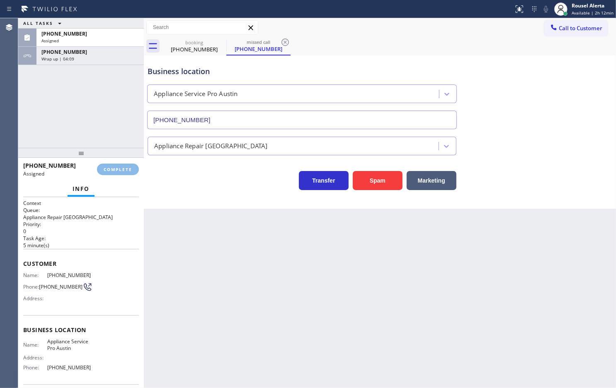
click at [242, 251] on div "Back to Dashboard Change Sender ID Customers Technicians Select a contact Outbo…" at bounding box center [380, 203] width 472 height 370
click at [116, 174] on button "COMPLETE" at bounding box center [118, 170] width 42 height 12
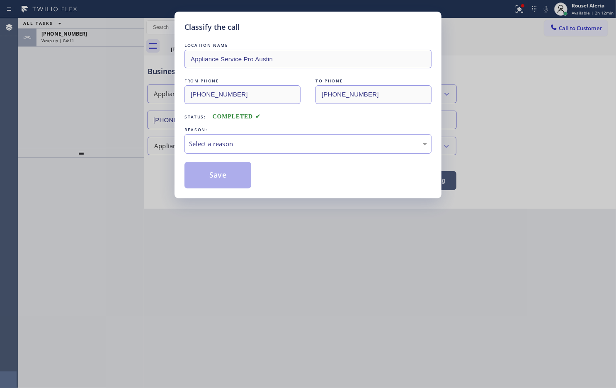
click at [225, 145] on div "Select a reason" at bounding box center [308, 144] width 238 height 10
click at [221, 174] on button "Save" at bounding box center [217, 175] width 67 height 27
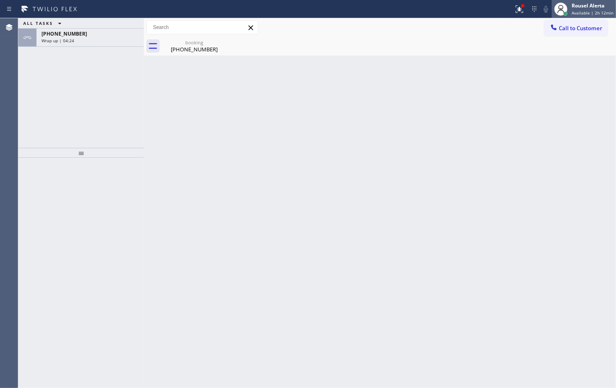
click at [492, 10] on span "Available | 2h 12min" at bounding box center [592, 13] width 42 height 6
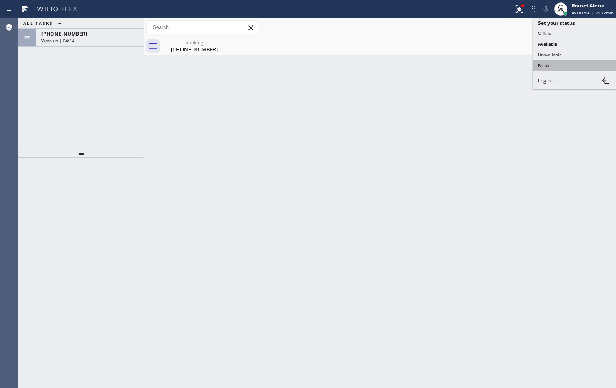
click at [492, 60] on button "Break" at bounding box center [574, 65] width 83 height 11
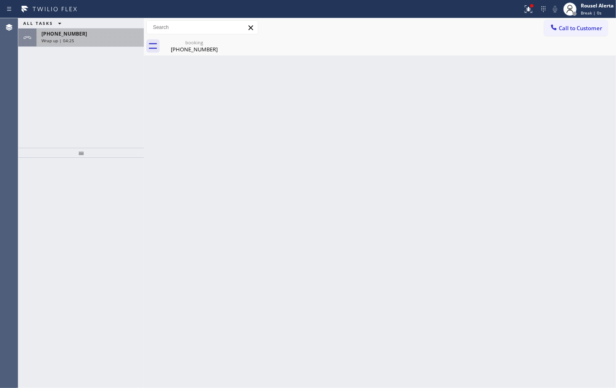
click at [92, 38] on div "Wrap up | 04:25" at bounding box center [89, 41] width 97 height 6
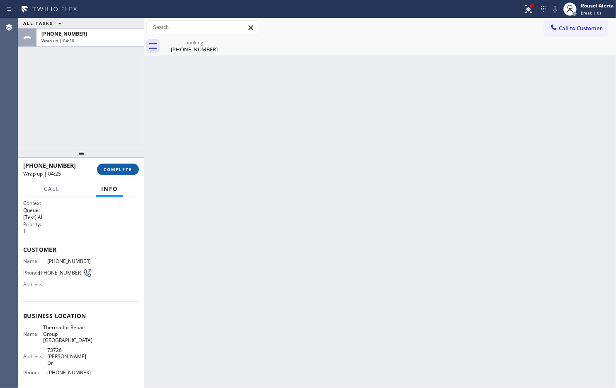
click at [114, 172] on span "COMPLETE" at bounding box center [118, 170] width 29 height 6
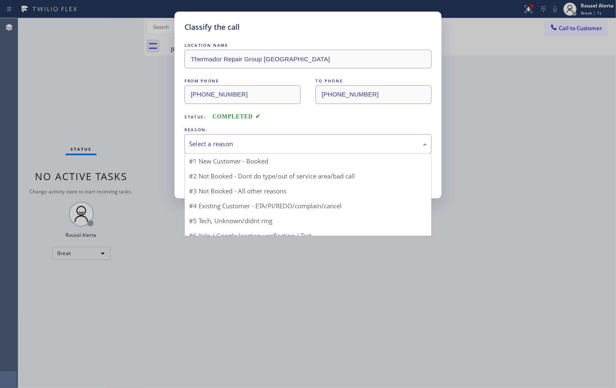
click at [215, 151] on div "Select a reason" at bounding box center [307, 143] width 247 height 19
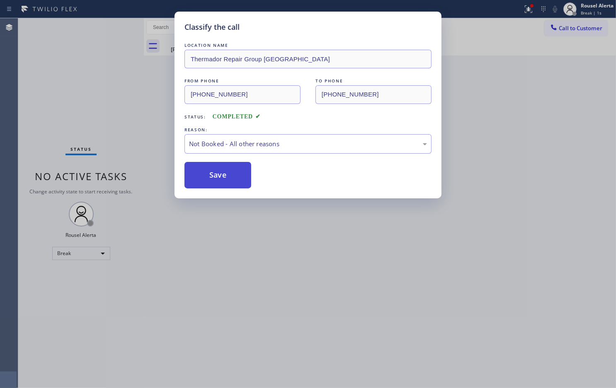
click at [216, 169] on button "Save" at bounding box center [217, 175] width 67 height 27
drag, startPoint x: 307, startPoint y: 243, endPoint x: 311, endPoint y: 246, distance: 5.2
click at [308, 243] on div "Classify the call LOCATION NAME Thermador Repair Group Palm Desert FROM PHONE […" at bounding box center [308, 194] width 616 height 388
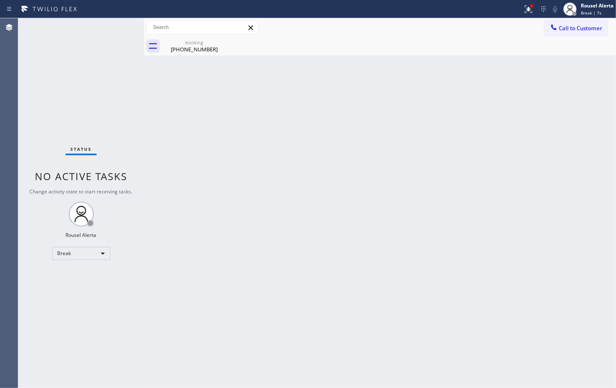
click at [284, 213] on div "Back to Dashboard Change Sender ID Customers Technicians Select a contact Outbo…" at bounding box center [380, 203] width 472 height 370
click at [197, 41] on div "booking" at bounding box center [194, 42] width 63 height 6
click at [464, 87] on div "Back to Dashboard Change Sender ID Customers Technicians Select a contact Outbo…" at bounding box center [380, 203] width 472 height 370
click at [428, 203] on div "Back to Dashboard Change Sender ID Customers Technicians Select a contact Outbo…" at bounding box center [380, 203] width 472 height 370
click at [492, 11] on icon at bounding box center [528, 9] width 10 height 10
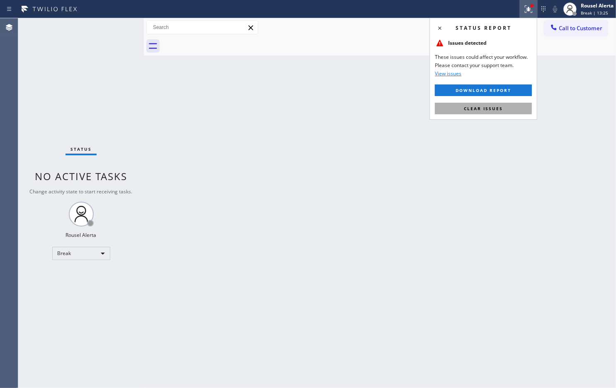
click at [492, 108] on span "Clear issues" at bounding box center [483, 109] width 39 height 6
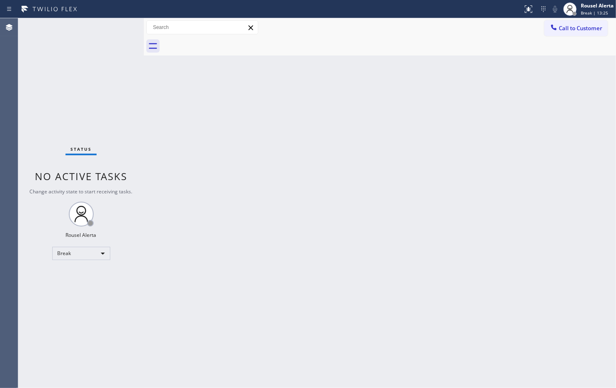
click at [485, 178] on div "Back to Dashboard Change Sender ID Customers Technicians Select a contact Outbo…" at bounding box center [380, 203] width 472 height 370
click at [492, 1] on div "Rousel Alerta Break | 14:14" at bounding box center [587, 9] width 55 height 18
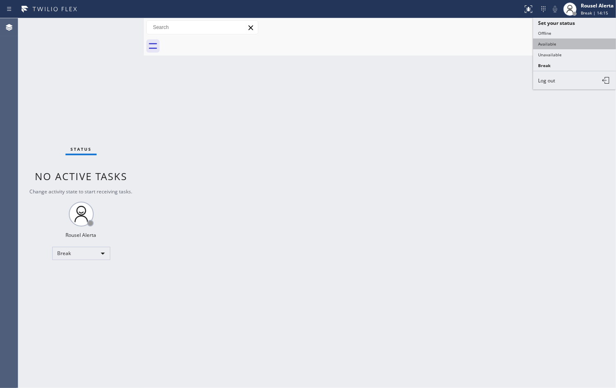
click at [492, 44] on button "Available" at bounding box center [574, 44] width 83 height 11
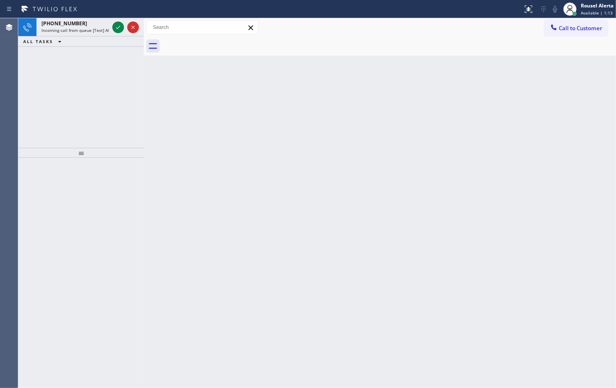
click at [95, 17] on div "Status report No issues detected If you experience an issue, please download th…" at bounding box center [308, 9] width 616 height 18
click at [99, 22] on div "[PHONE_NUMBER]" at bounding box center [75, 23] width 68 height 7
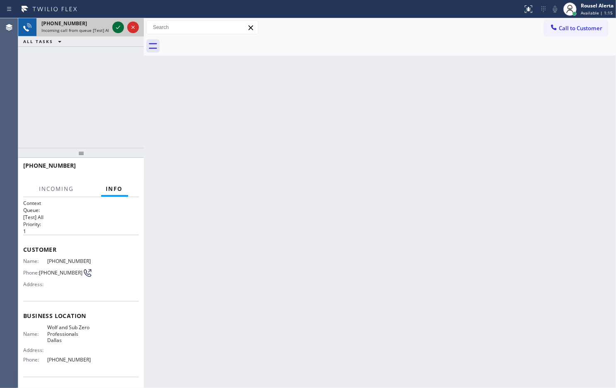
click at [120, 29] on icon at bounding box center [118, 27] width 10 height 10
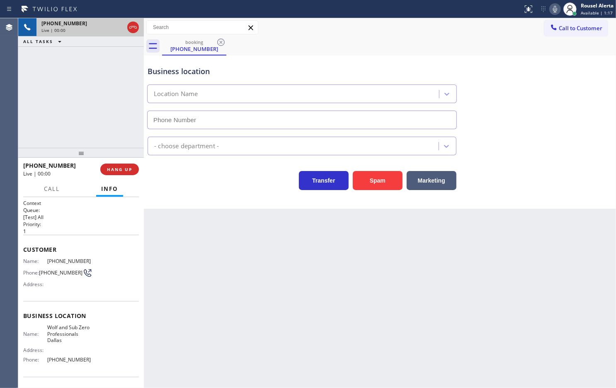
type input "[PHONE_NUMBER]"
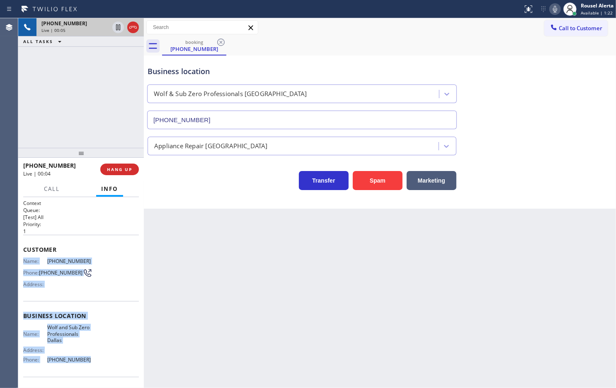
drag, startPoint x: 21, startPoint y: 257, endPoint x: 94, endPoint y: 367, distance: 132.1
click at [94, 310] on div "Context Queue: [Test] All Priority: 1 Customer Name: [PHONE_NUMBER] Phone: [PHO…" at bounding box center [81, 292] width 126 height 191
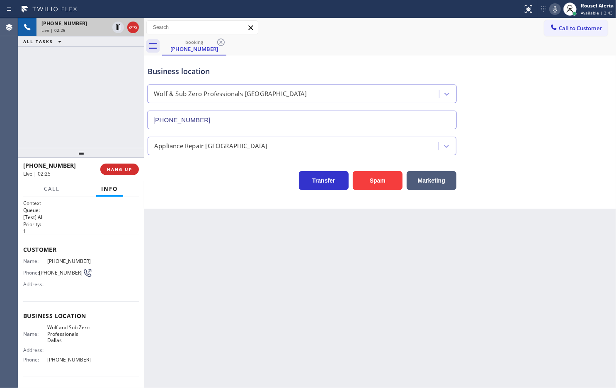
click at [99, 106] on div "[PHONE_NUMBER] Live | 02:26 ALL TASKS ALL TASKS ACTIVE TASKS TASKS IN WRAP UP" at bounding box center [81, 83] width 126 height 130
click at [125, 171] on span "HANG UP" at bounding box center [119, 170] width 25 height 6
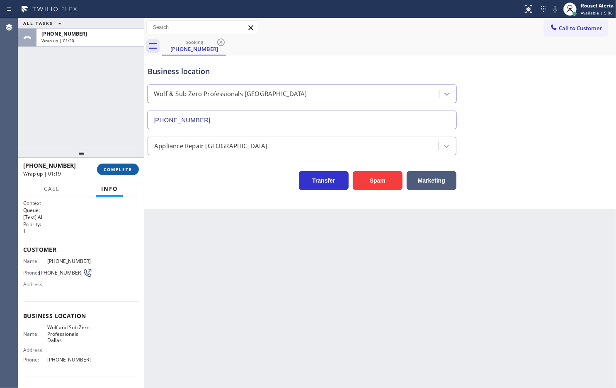
click at [121, 170] on span "COMPLETE" at bounding box center [118, 170] width 29 height 6
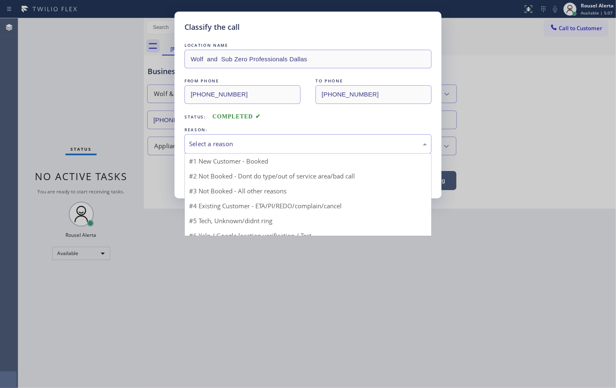
click at [290, 148] on div "Select a reason" at bounding box center [308, 144] width 238 height 10
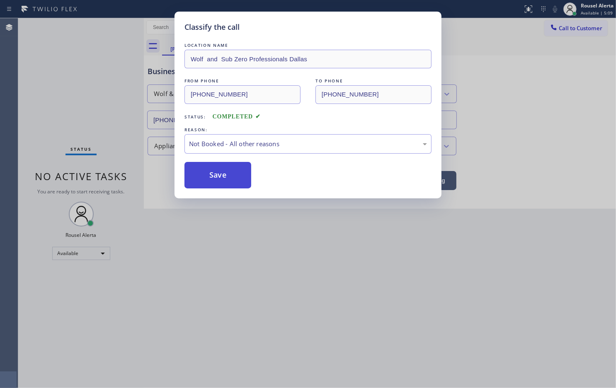
click at [236, 177] on button "Save" at bounding box center [217, 175] width 67 height 27
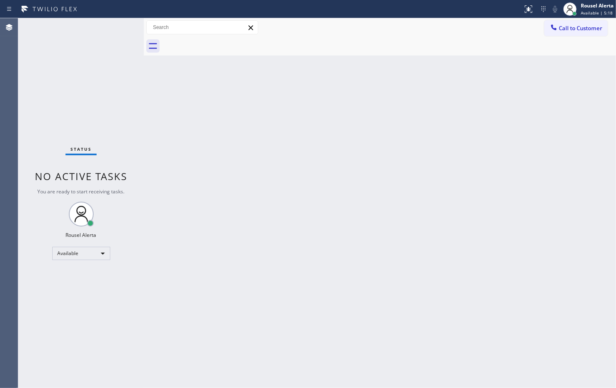
click at [407, 125] on div "Back to Dashboard Change Sender ID Customers Technicians Select a contact Outbo…" at bounding box center [380, 203] width 472 height 370
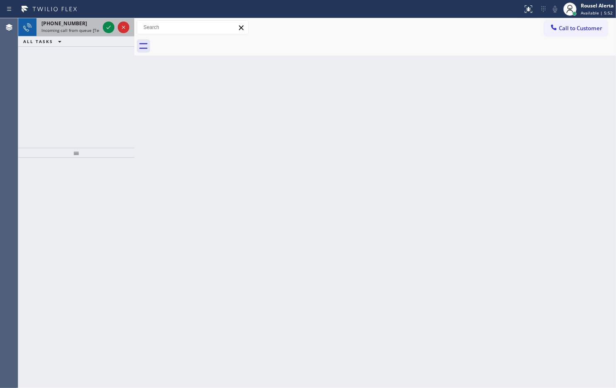
drag, startPoint x: 85, startPoint y: 35, endPoint x: 98, endPoint y: 27, distance: 15.4
click at [85, 36] on div "+17274723592 Incoming call from queue [Test] All" at bounding box center [68, 27] width 65 height 18
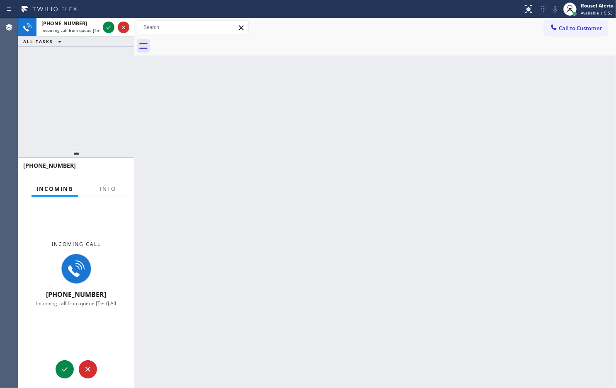
click at [106, 176] on div at bounding box center [73, 173] width 100 height 7
click at [108, 185] on span "Info" at bounding box center [108, 188] width 16 height 7
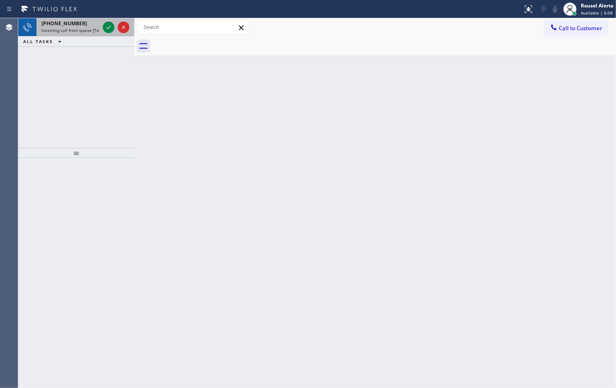
click at [89, 29] on span "Incoming call from queue [Test] All" at bounding box center [75, 30] width 69 height 6
click at [97, 27] on span "Incoming call from queue [Test] All" at bounding box center [75, 30] width 69 height 6
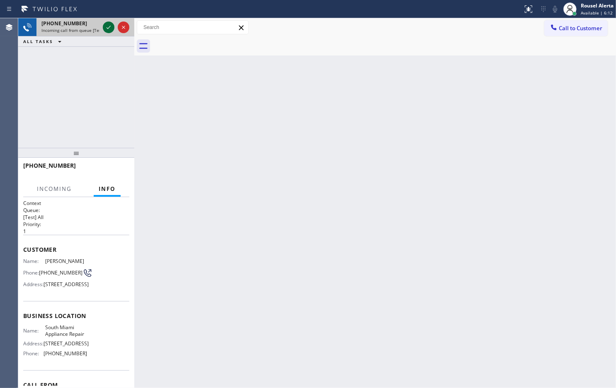
click at [104, 27] on icon at bounding box center [109, 27] width 10 height 10
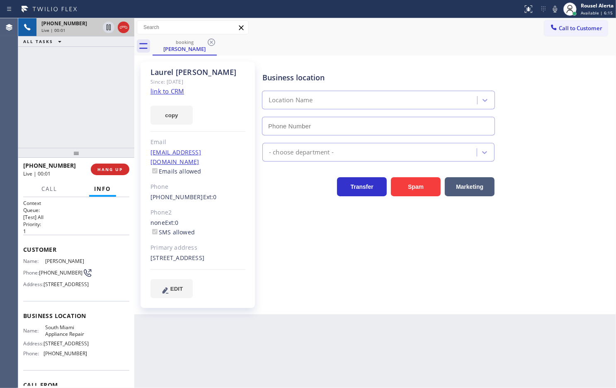
type input "(786) 802-7492"
click at [161, 89] on link "link to CRM" at bounding box center [167, 91] width 34 height 8
click at [104, 165] on button "HANG UP" at bounding box center [110, 170] width 39 height 12
click at [105, 166] on button "HANG UP" at bounding box center [110, 170] width 39 height 12
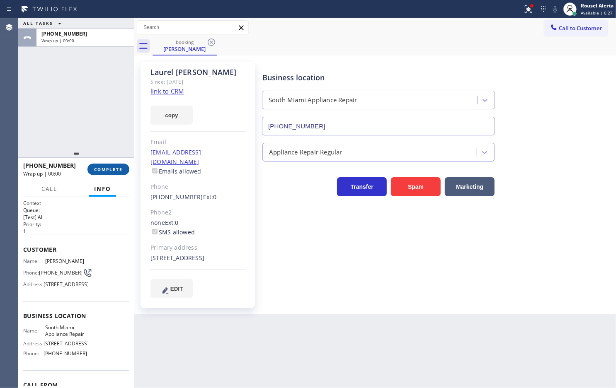
click at [105, 167] on span "COMPLETE" at bounding box center [108, 170] width 29 height 6
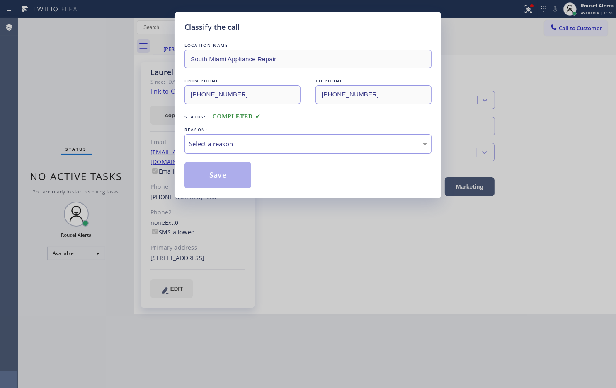
click at [235, 144] on div "Select a reason" at bounding box center [308, 144] width 238 height 10
click at [227, 182] on button "Save" at bounding box center [217, 175] width 67 height 27
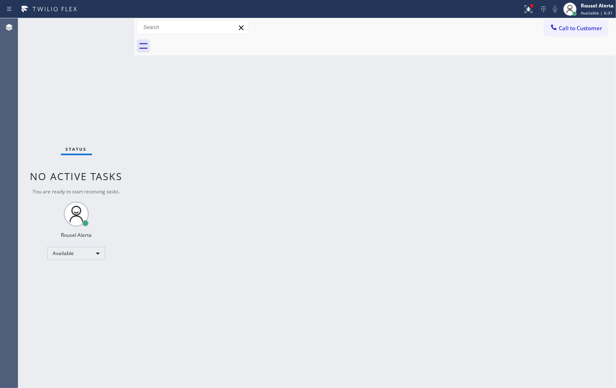
click at [81, 72] on div "Status No active tasks You are ready to start receiving tasks. Rousel Alerta Av…" at bounding box center [76, 203] width 116 height 370
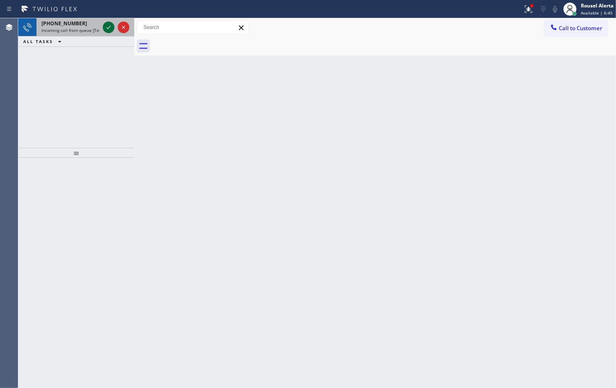
click at [106, 25] on icon at bounding box center [109, 27] width 10 height 10
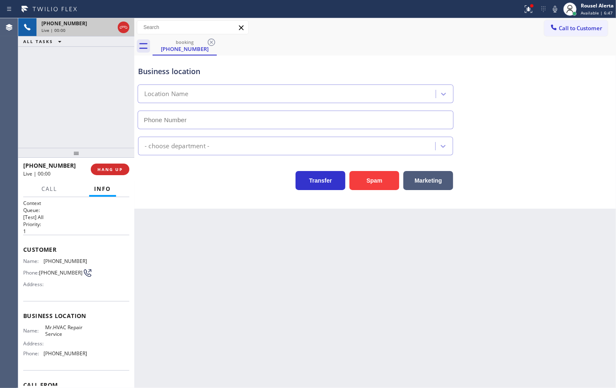
type input "(844) 477-4437"
click at [172, 232] on div "Back to Dashboard Change Sender ID Customers Technicians Select a contact Outbo…" at bounding box center [374, 203] width 481 height 370
click at [526, 8] on icon at bounding box center [527, 8] width 7 height 7
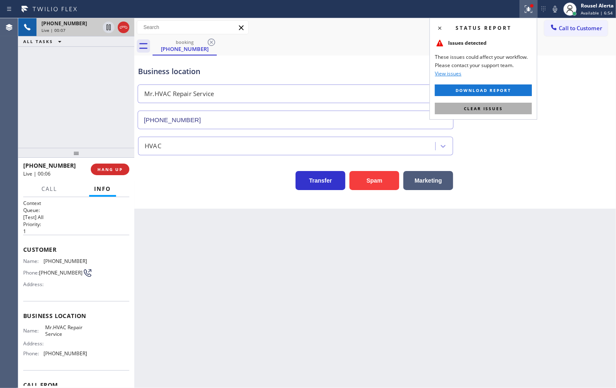
click at [506, 111] on button "Clear issues" at bounding box center [483, 109] width 97 height 12
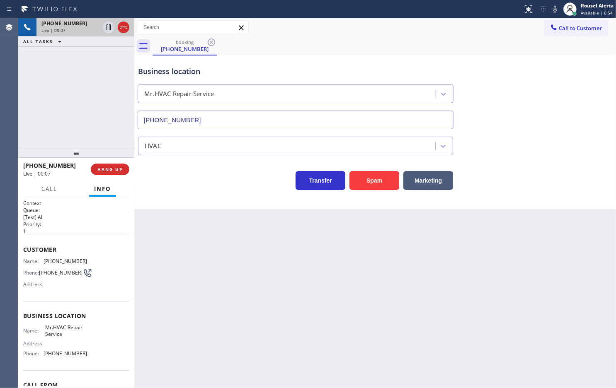
click at [476, 241] on div "Back to Dashboard Change Sender ID Customers Technicians Select a contact Outbo…" at bounding box center [374, 203] width 481 height 370
click at [161, 229] on div "Back to Dashboard Change Sender ID Customers Technicians Select a contact Outbo…" at bounding box center [374, 203] width 481 height 370
click at [106, 164] on button "HANG UP" at bounding box center [110, 170] width 39 height 12
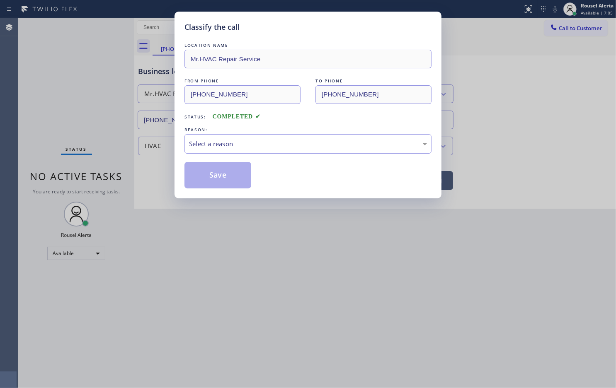
click at [106, 167] on div "Classify the call LOCATION NAME Mr.HVAC Repair Service FROM PHONE (352) 423-011…" at bounding box center [308, 194] width 616 height 388
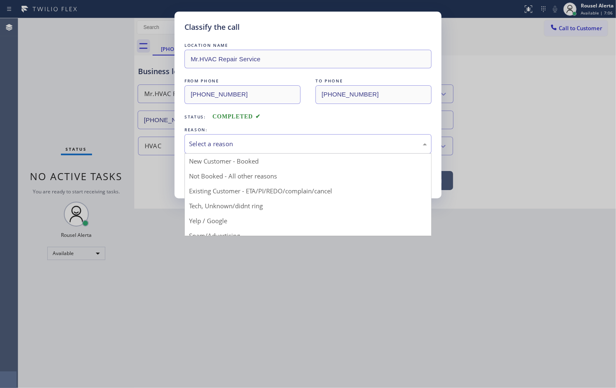
click at [196, 152] on div "Select a reason" at bounding box center [307, 143] width 247 height 19
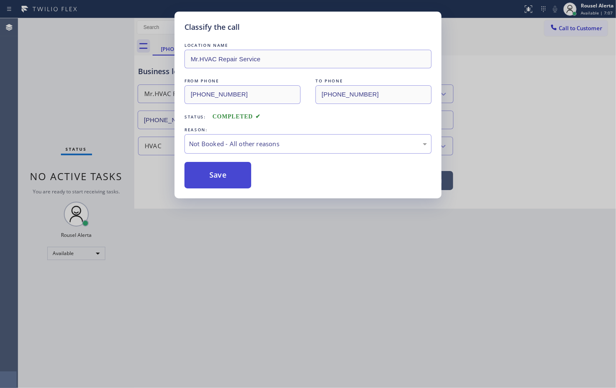
click at [212, 175] on button "Save" at bounding box center [217, 175] width 67 height 27
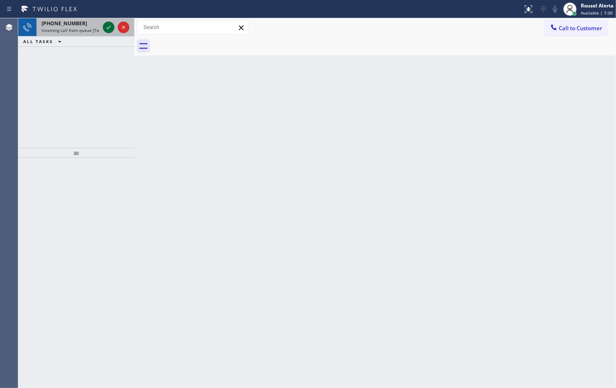
click at [105, 27] on icon at bounding box center [109, 27] width 10 height 10
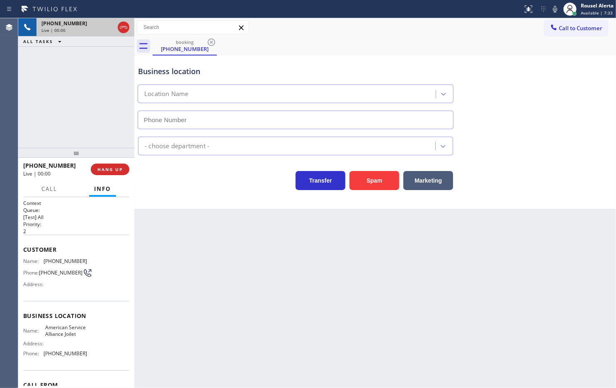
type input "(779) 212-7220"
click at [362, 189] on button "Spam" at bounding box center [374, 180] width 50 height 19
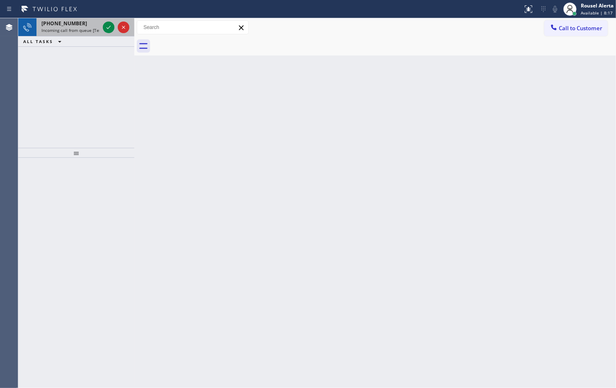
click at [82, 35] on div "+17145140391 Incoming call from queue [Test] All" at bounding box center [68, 27] width 65 height 18
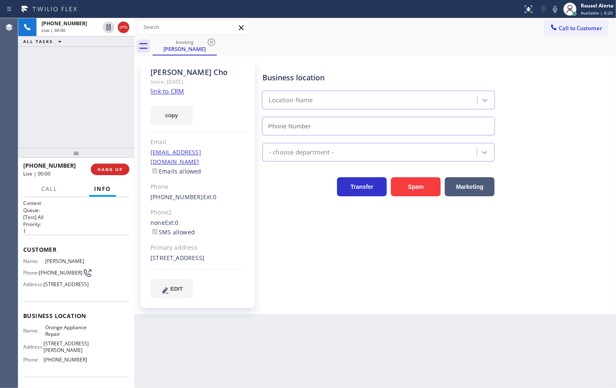
type input "(714) 855-4254"
click at [169, 87] on link "link to CRM" at bounding box center [167, 91] width 34 height 8
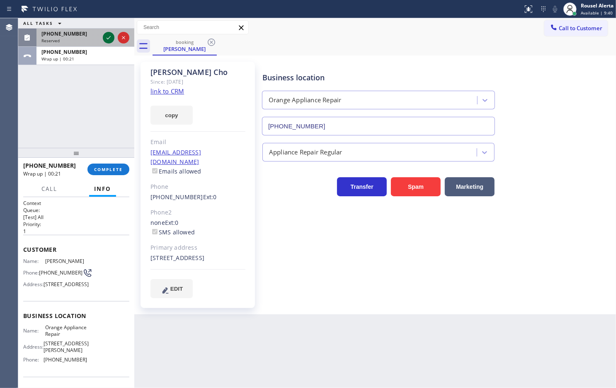
click at [111, 36] on icon at bounding box center [109, 38] width 10 height 10
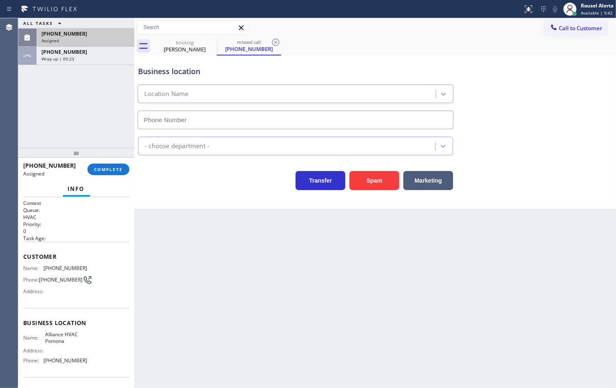
type input "(609) 293-3930"
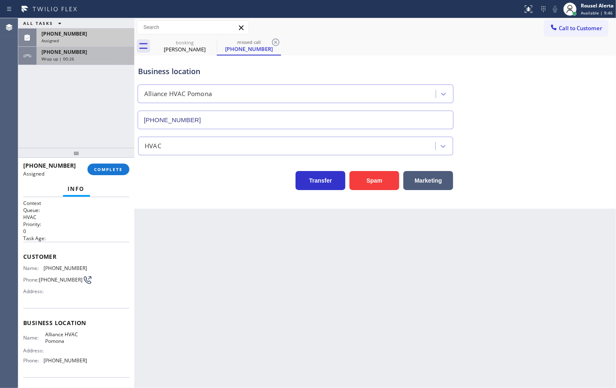
click at [88, 60] on div "Wrap up | 00:26" at bounding box center [85, 59] width 88 height 6
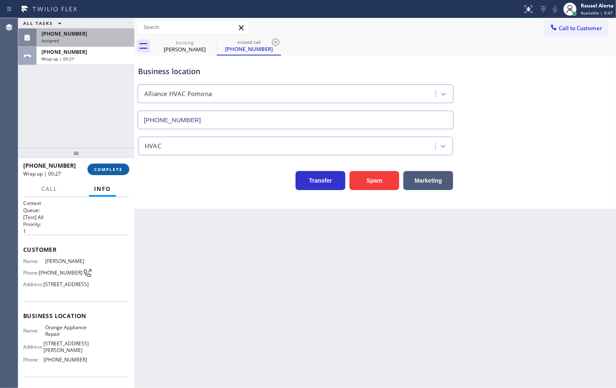
click at [98, 171] on span "COMPLETE" at bounding box center [108, 170] width 29 height 6
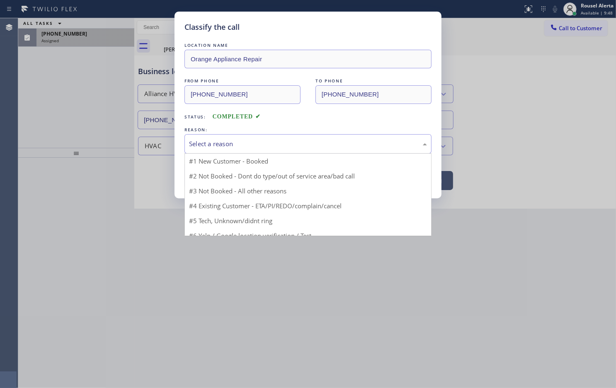
click at [220, 141] on div "Select a reason" at bounding box center [308, 144] width 238 height 10
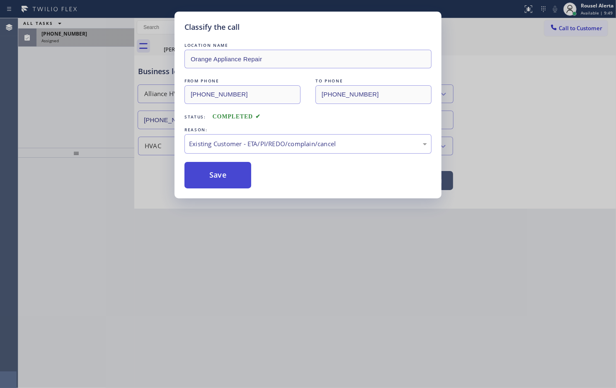
click at [216, 177] on button "Save" at bounding box center [217, 175] width 67 height 27
click at [81, 32] on div "Classify the call LOCATION NAME Orange Appliance Repair FROM PHONE (714) 514-03…" at bounding box center [308, 194] width 616 height 388
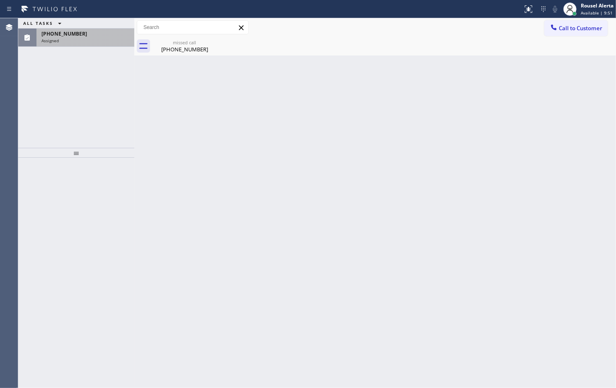
click at [81, 32] on div "(609) 391-3111" at bounding box center [85, 33] width 88 height 7
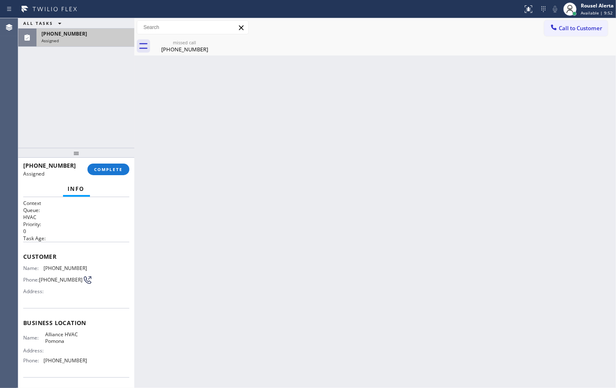
click at [101, 176] on div "(609) 391-3111 Assigned COMPLETE" at bounding box center [76, 170] width 106 height 22
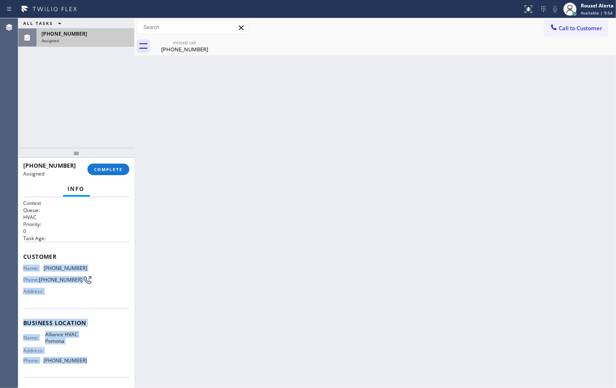
drag, startPoint x: 22, startPoint y: 263, endPoint x: 91, endPoint y: 367, distance: 124.4
click at [91, 367] on div "Context Queue: HVAC Priority: 0 Task Age: Customer Name: (609) 391-3111 Phone: …" at bounding box center [76, 292] width 116 height 191
copy div "Name: (609) 391-3111 Phone: (609) 391-3111 Address: Business location Name: All…"
click at [102, 169] on span "COMPLETE" at bounding box center [108, 170] width 29 height 6
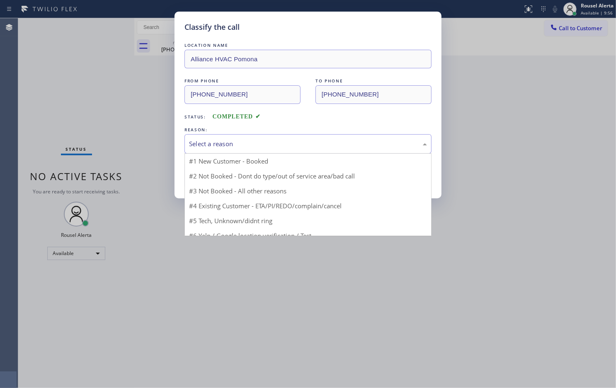
click at [238, 140] on div "Select a reason" at bounding box center [308, 144] width 238 height 10
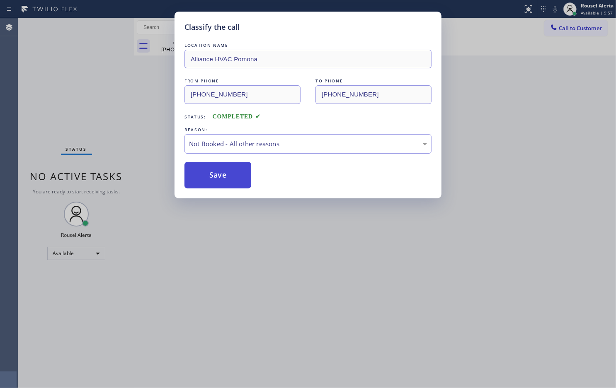
click at [217, 181] on button "Save" at bounding box center [217, 175] width 67 height 27
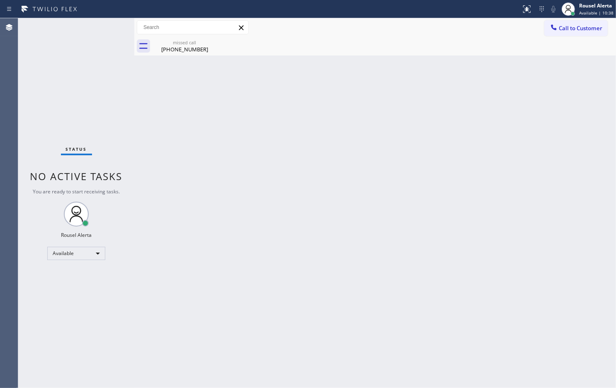
drag, startPoint x: 241, startPoint y: 165, endPoint x: 248, endPoint y: 170, distance: 8.6
click at [244, 169] on div "Back to Dashboard Change Sender ID Customers Technicians Select a contact Outbo…" at bounding box center [374, 203] width 481 height 370
click at [210, 41] on icon at bounding box center [211, 42] width 7 height 7
click at [179, 39] on div "missed call" at bounding box center [184, 42] width 63 height 6
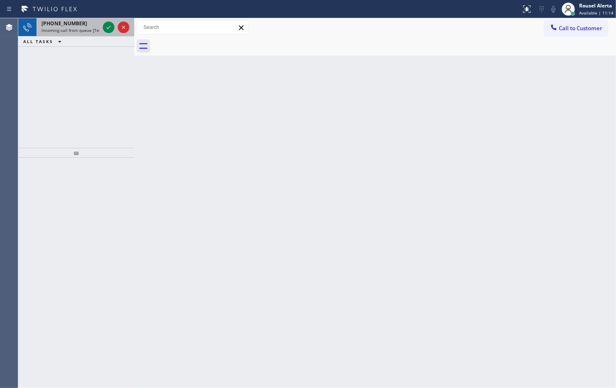
drag, startPoint x: 92, startPoint y: 27, endPoint x: 100, endPoint y: 27, distance: 8.7
click at [92, 27] on span "Incoming call from queue [Test] All" at bounding box center [75, 30] width 69 height 6
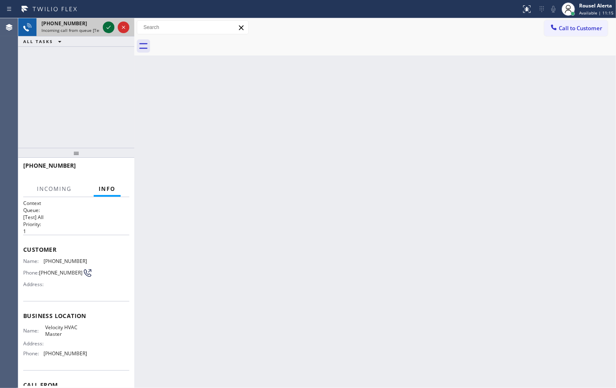
click at [105, 27] on icon at bounding box center [109, 27] width 10 height 10
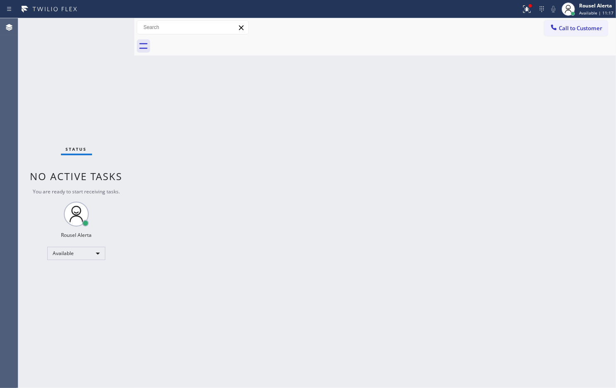
click at [108, 32] on div "Status No active tasks You are ready to start receiving tasks. Rousel Alerta Av…" at bounding box center [76, 203] width 116 height 370
click at [523, 10] on icon at bounding box center [527, 9] width 10 height 10
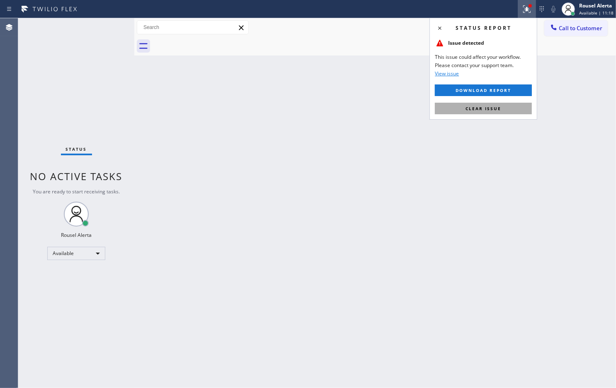
click at [499, 104] on button "Clear issue" at bounding box center [483, 109] width 97 height 12
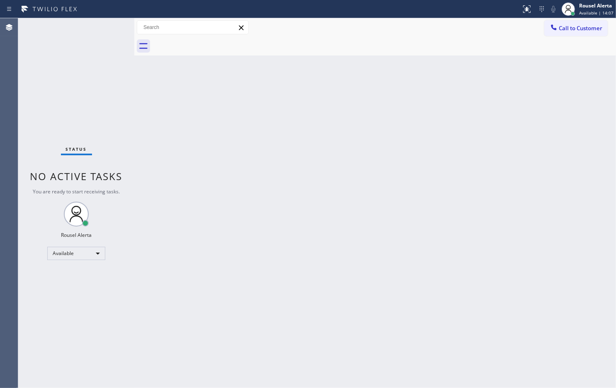
click at [102, 26] on div "Status No active tasks You are ready to start receiving tasks. Rousel Alerta Av…" at bounding box center [76, 203] width 116 height 370
click at [129, 160] on div "Status No active tasks You are ready to start receiving tasks. Rousel Alerta Av…" at bounding box center [76, 203] width 116 height 370
click at [189, 142] on div "Back to Dashboard Change Sender ID Customers Technicians Select a contact Outbo…" at bounding box center [374, 203] width 481 height 370
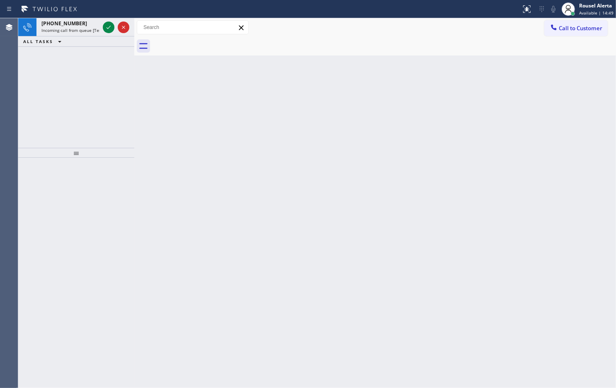
click at [92, 14] on div at bounding box center [260, 8] width 514 height 13
drag, startPoint x: 89, startPoint y: 29, endPoint x: 99, endPoint y: 26, distance: 10.0
click at [89, 29] on span "Incoming call from queue [Test] All" at bounding box center [75, 30] width 69 height 6
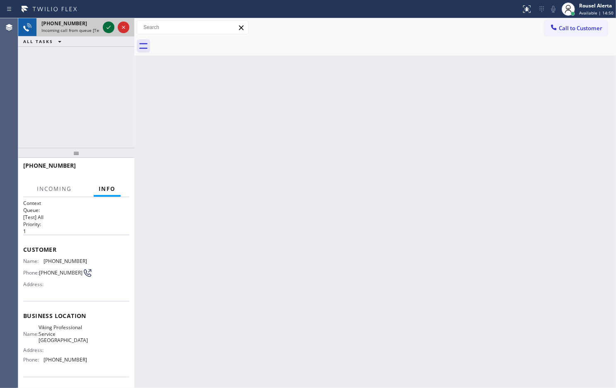
click at [109, 27] on icon at bounding box center [109, 27] width 10 height 10
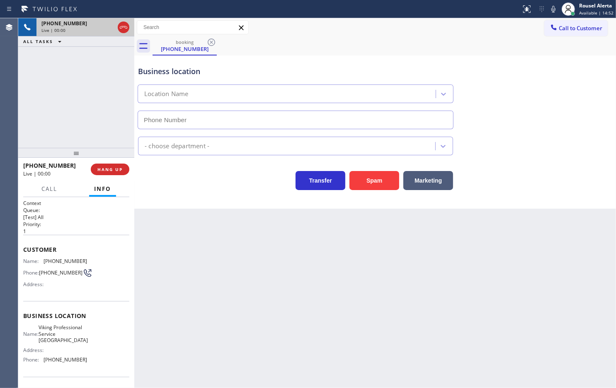
type input "(361) 203-2633"
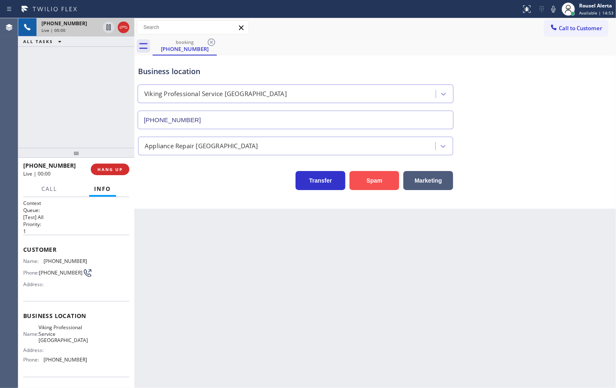
click at [367, 185] on button "Spam" at bounding box center [374, 180] width 50 height 19
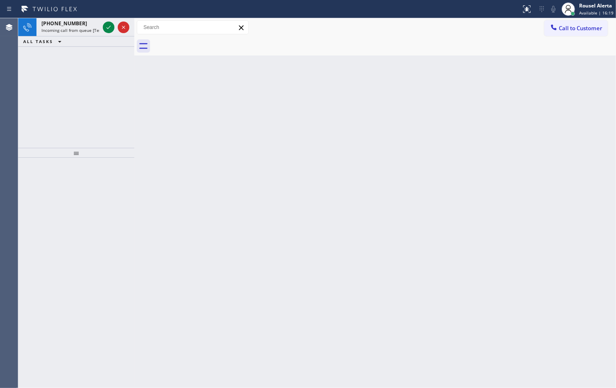
click at [87, 36] on div "ALL TASKS ALL TASKS ACTIVE TASKS TASKS IN WRAP UP" at bounding box center [76, 41] width 116 height 10
click at [93, 30] on span "Incoming call from queue [Test] All" at bounding box center [75, 30] width 69 height 6
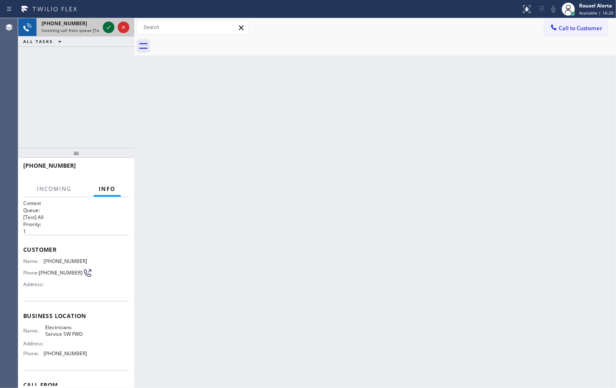
click at [109, 29] on icon at bounding box center [109, 27] width 10 height 10
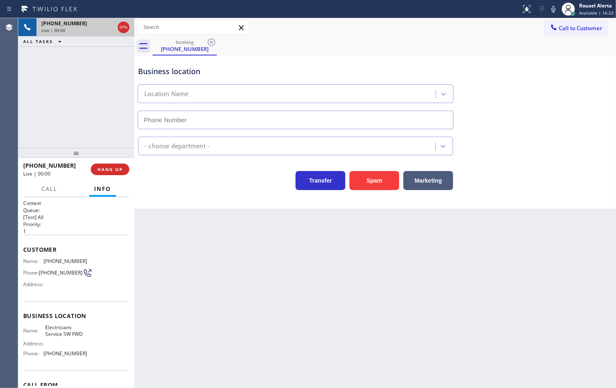
type input "[PHONE_NUMBER]"
click at [363, 182] on button "Spam" at bounding box center [374, 180] width 50 height 19
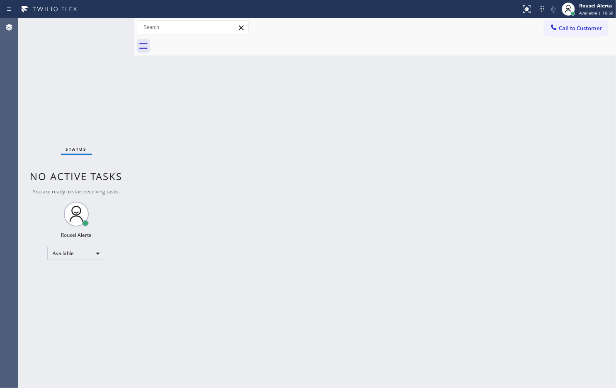
click at [425, 214] on div "Back to Dashboard Change Sender ID Customers Technicians Select a contact Outbo…" at bounding box center [374, 203] width 481 height 370
click at [228, 145] on div "Back to Dashboard Change Sender ID Customers Technicians Select a contact Outbo…" at bounding box center [374, 203] width 481 height 370
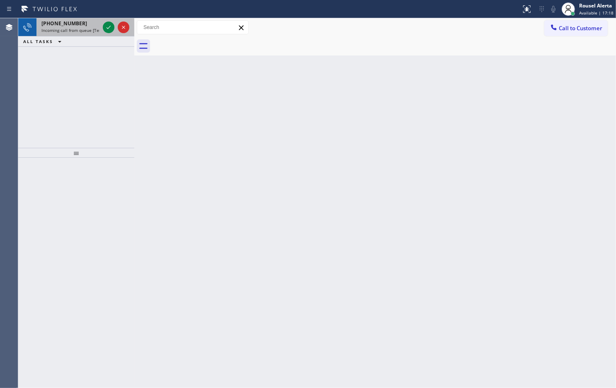
click at [85, 28] on span "Incoming call from queue [Test] All" at bounding box center [75, 30] width 69 height 6
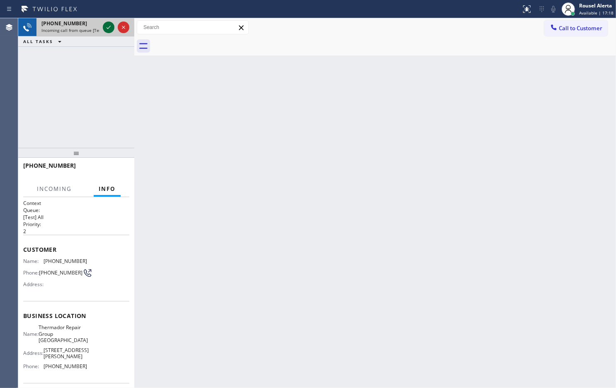
click at [108, 30] on icon at bounding box center [109, 27] width 10 height 10
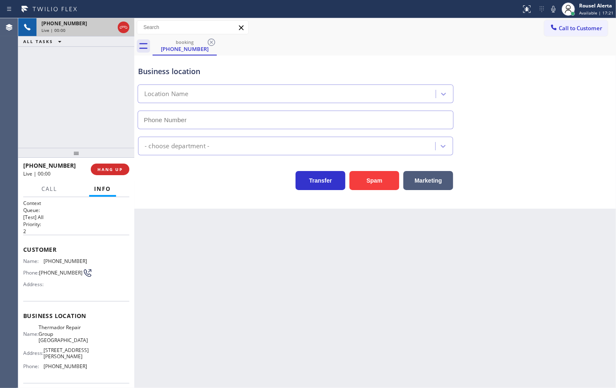
type input "(650) 243-0322"
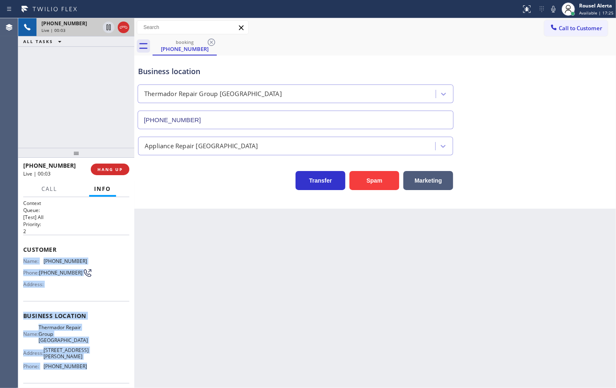
drag, startPoint x: 23, startPoint y: 261, endPoint x: 89, endPoint y: 357, distance: 116.7
click at [89, 357] on div "Context Queue: [Test] All Priority: 2 Customer Name: (650) 204-0662 Phone: (650…" at bounding box center [76, 323] width 106 height 246
copy div "Name: (650) 204-0662 Phone: (650) 204-0662 Address: Business location Name: The…"
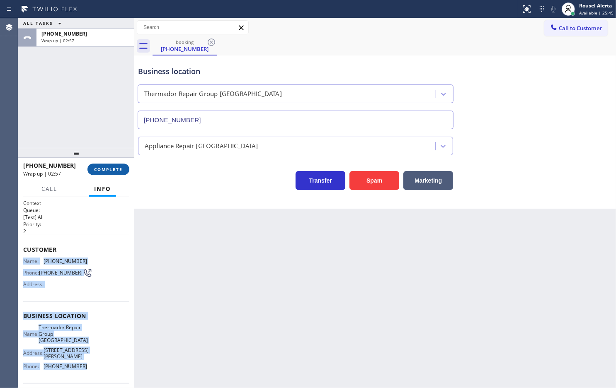
click at [109, 170] on span "COMPLETE" at bounding box center [108, 170] width 29 height 6
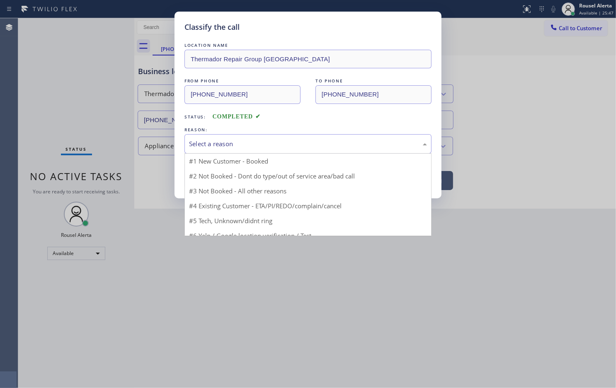
click at [204, 148] on div "Select a reason" at bounding box center [308, 144] width 238 height 10
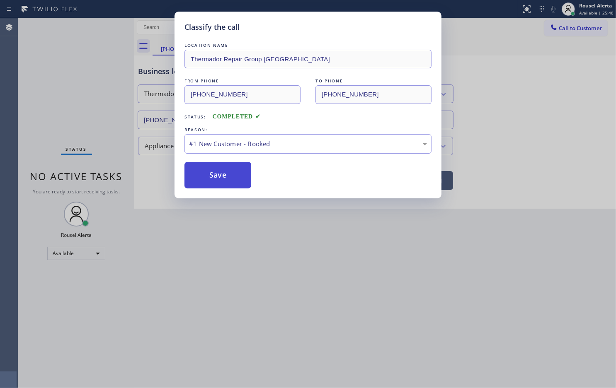
click at [205, 177] on button "Save" at bounding box center [217, 175] width 67 height 27
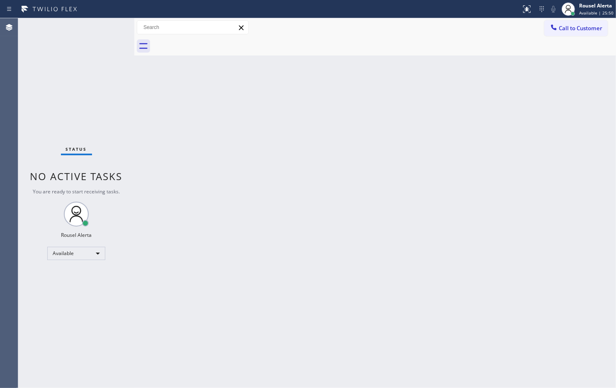
drag, startPoint x: 449, startPoint y: 206, endPoint x: 209, endPoint y: 102, distance: 262.0
click at [442, 206] on div "Back to Dashboard Change Sender ID Customers Technicians Select a contact Outbo…" at bounding box center [374, 203] width 481 height 370
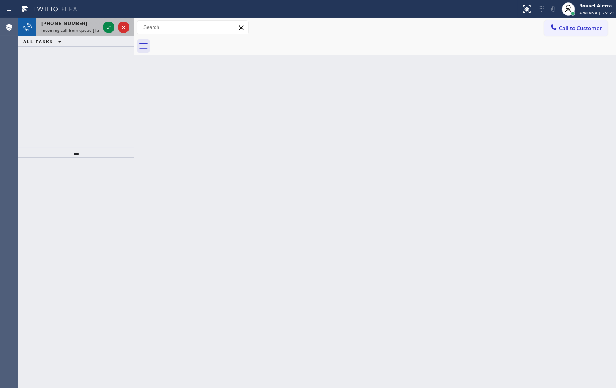
click at [92, 33] on div "+17202922646 Incoming call from queue [Test] All" at bounding box center [68, 27] width 65 height 18
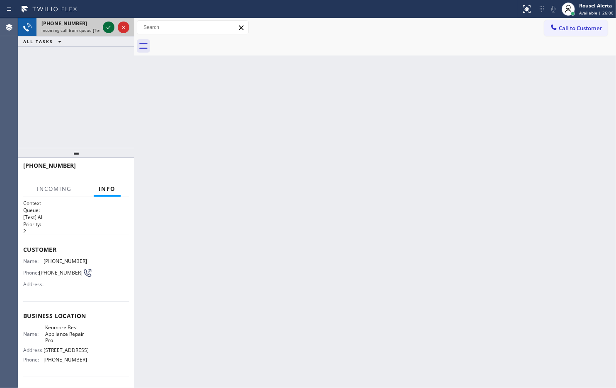
click at [104, 30] on icon at bounding box center [109, 27] width 10 height 10
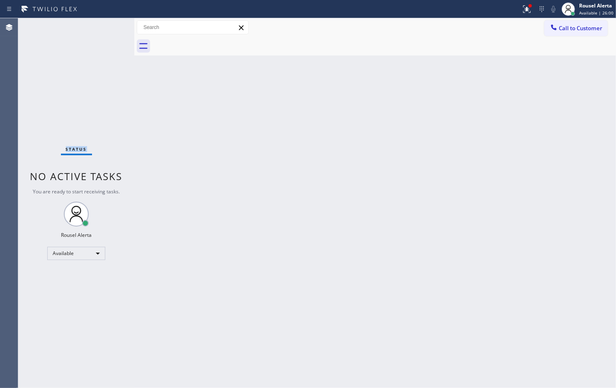
click at [104, 30] on div "Status No active tasks You are ready to start receiving tasks. Rousel Alerta Av…" at bounding box center [76, 203] width 116 height 370
click at [108, 30] on div "Status No active tasks You are ready to start receiving tasks. Rousel Alerta Av…" at bounding box center [76, 203] width 116 height 370
click at [529, 11] on icon at bounding box center [527, 9] width 10 height 10
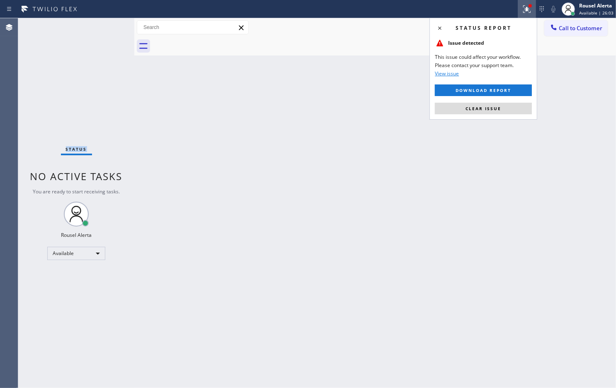
click at [508, 114] on button "Clear issue" at bounding box center [483, 109] width 97 height 12
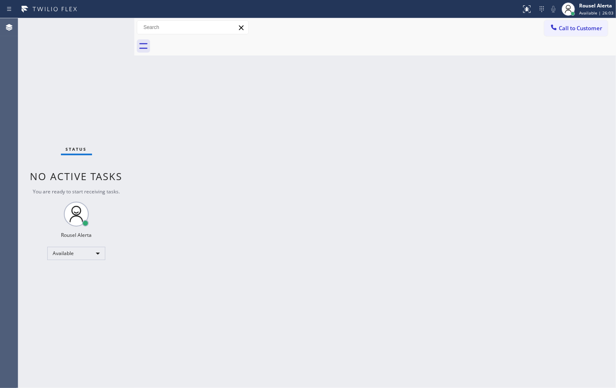
click at [469, 150] on div "Back to Dashboard Change Sender ID Customers Technicians Select a contact Outbo…" at bounding box center [374, 203] width 481 height 370
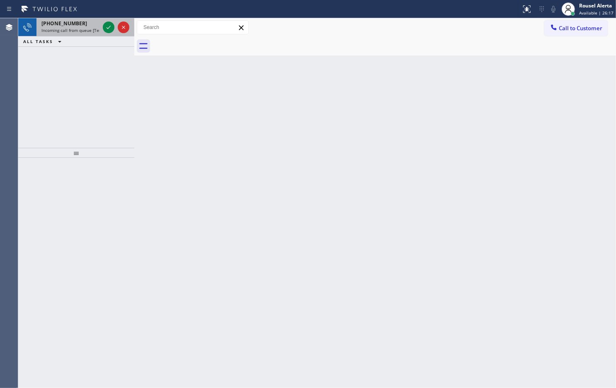
drag, startPoint x: 77, startPoint y: 19, endPoint x: 90, endPoint y: 22, distance: 13.9
click at [77, 20] on div "+16464689512" at bounding box center [70, 23] width 58 height 7
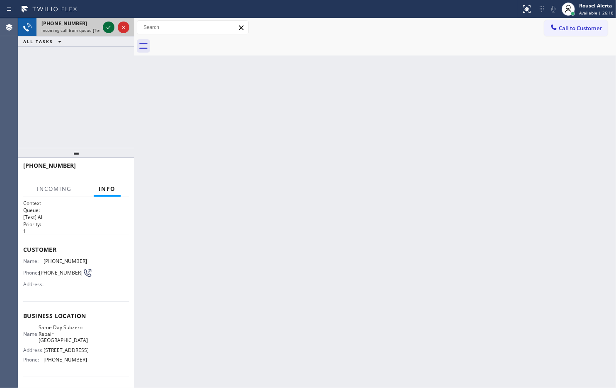
click at [103, 27] on div at bounding box center [109, 27] width 12 height 10
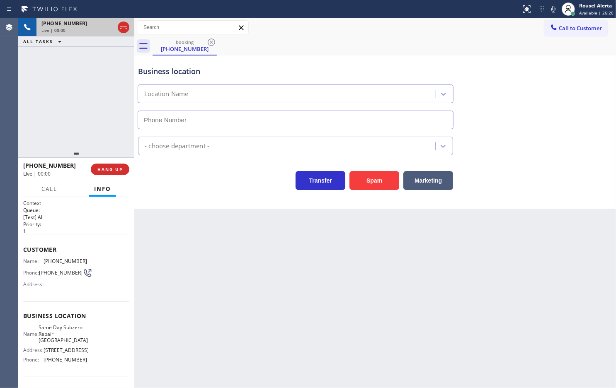
type input "(929) 416-6656"
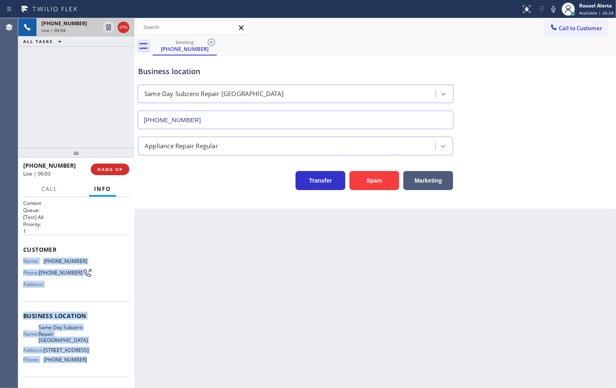
drag, startPoint x: 24, startPoint y: 259, endPoint x: 90, endPoint y: 365, distance: 124.9
click at [90, 365] on div "Context Queue: [Test] All Priority: 1 Customer Name: (646) 468-9512 Phone: (646…" at bounding box center [76, 320] width 106 height 240
copy div "Name: (646) 468-9512 Phone: (646) 468-9512 Address: Business location Name: Sam…"
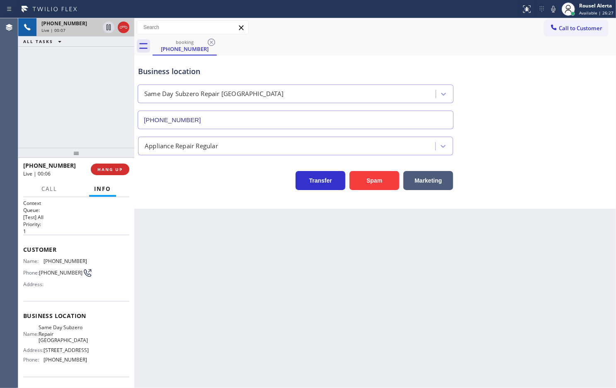
click at [336, 331] on div "Back to Dashboard Change Sender ID Customers Technicians Select a contact Outbo…" at bounding box center [374, 203] width 481 height 370
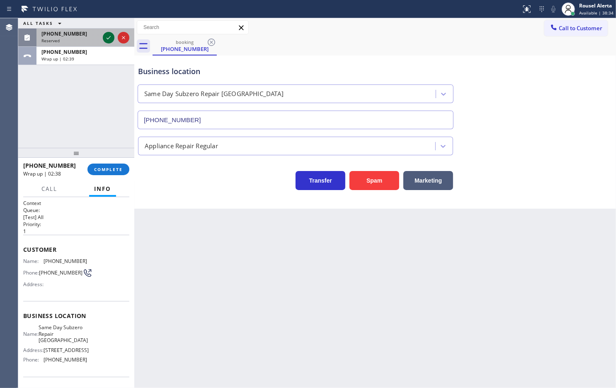
click at [107, 36] on icon at bounding box center [109, 38] width 10 height 10
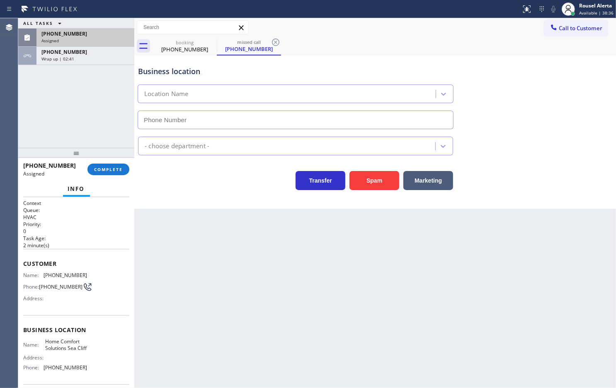
type input "(415) 862-2441"
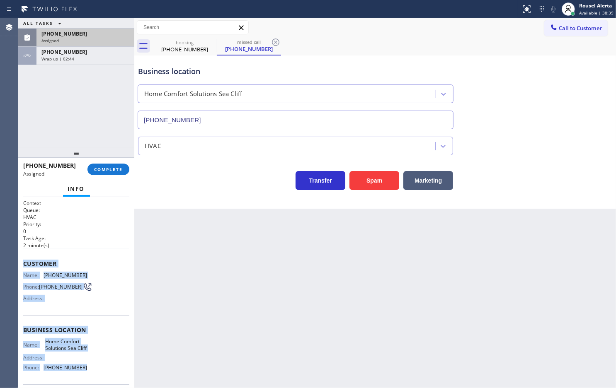
drag, startPoint x: 22, startPoint y: 266, endPoint x: 92, endPoint y: 376, distance: 130.2
click at [92, 376] on div "Context Queue: HVAC Priority: 0 Task Age: 2 minute(s) Customer Name: (415) 448-…" at bounding box center [76, 292] width 116 height 191
copy div "Customer Name: (415) 448-4806 Phone: (415) 448-4806 Address: Business location …"
click at [100, 39] on div "Assigned" at bounding box center [85, 41] width 88 height 6
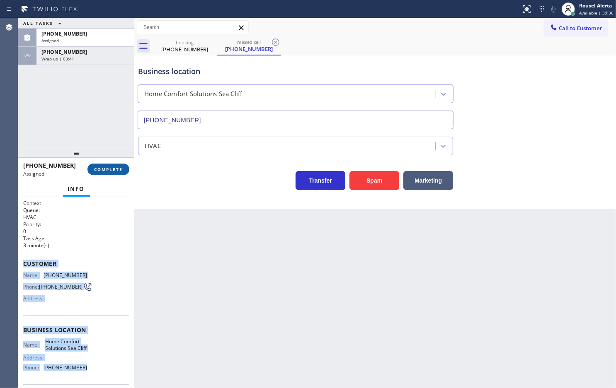
click at [102, 167] on span "COMPLETE" at bounding box center [108, 170] width 29 height 6
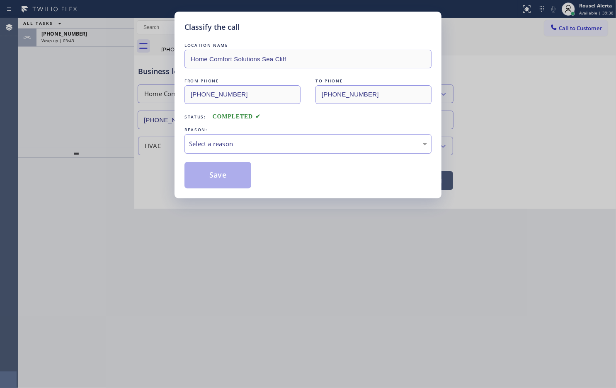
drag, startPoint x: 183, startPoint y: 152, endPoint x: 200, endPoint y: 152, distance: 17.4
click at [189, 148] on div "Select a reason" at bounding box center [307, 143] width 247 height 19
click at [215, 172] on button "Save" at bounding box center [217, 175] width 67 height 27
click at [104, 32] on div "Classify the call LOCATION NAME Home Comfort Solutions Sea Cliff FROM PHONE (41…" at bounding box center [308, 194] width 616 height 388
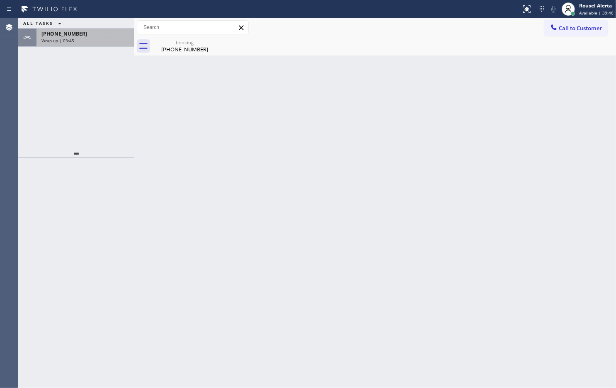
click at [103, 40] on div "Wrap up | 03:45" at bounding box center [85, 41] width 88 height 6
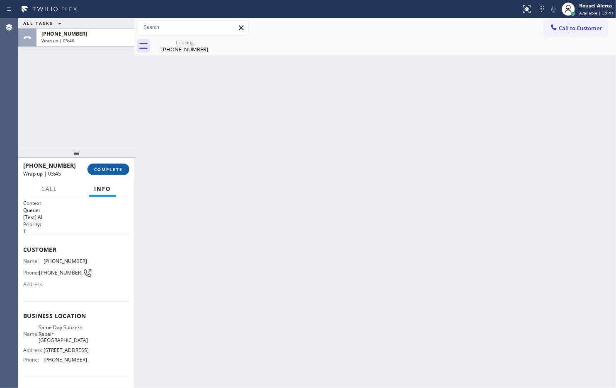
click at [113, 166] on button "COMPLETE" at bounding box center [108, 170] width 42 height 12
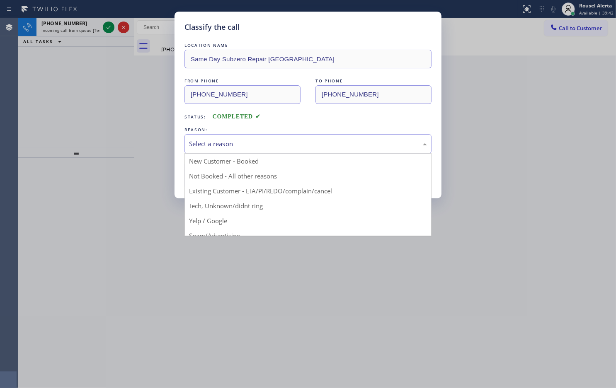
click at [228, 141] on div "Select a reason" at bounding box center [308, 144] width 238 height 10
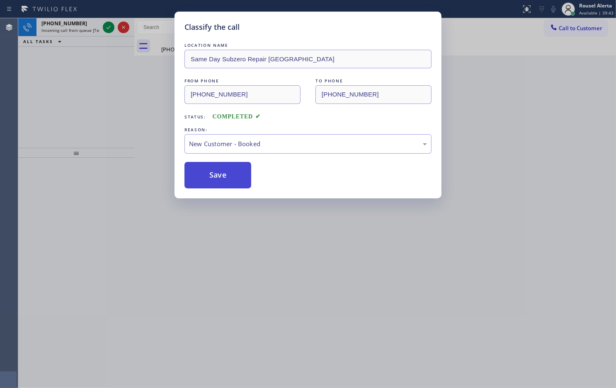
click at [228, 175] on button "Save" at bounding box center [217, 175] width 67 height 27
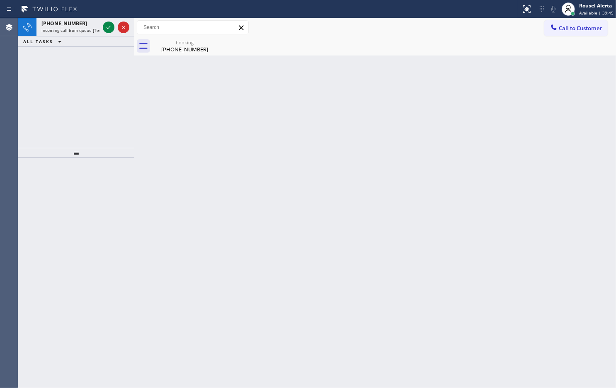
click at [82, 30] on span "Incoming call from queue [Test] All" at bounding box center [75, 30] width 69 height 6
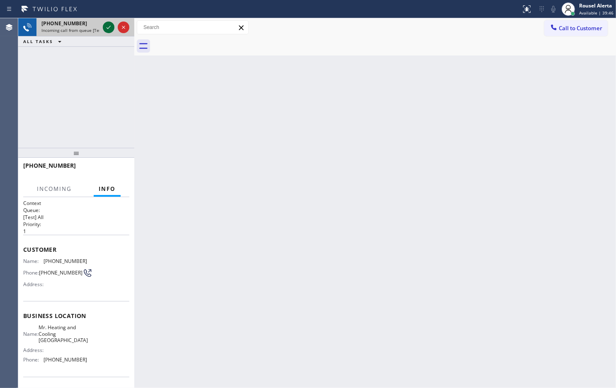
click at [104, 26] on icon at bounding box center [109, 27] width 10 height 10
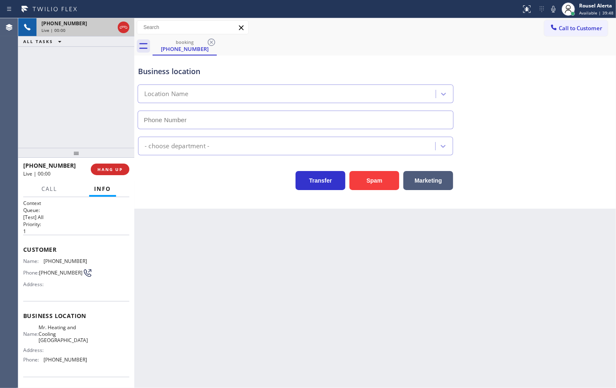
type input "(917) 924-4427"
click at [92, 167] on button "HANG UP" at bounding box center [110, 170] width 39 height 12
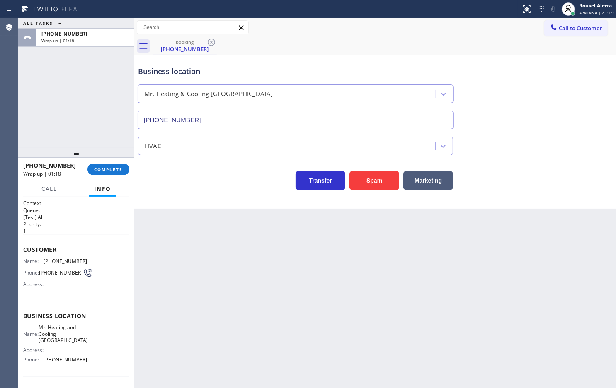
click at [79, 109] on div "ALL TASKS ALL TASKS ACTIVE TASKS TASKS IN WRAP UP +14012677154 Wrap up | 01:18" at bounding box center [76, 83] width 116 height 130
click at [106, 171] on span "COMPLETE" at bounding box center [108, 170] width 29 height 6
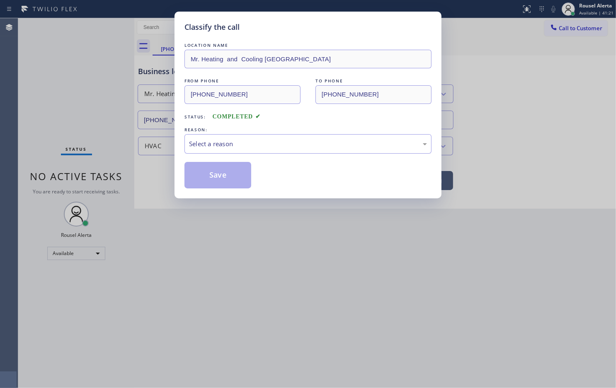
click at [275, 146] on div "Select a reason" at bounding box center [308, 144] width 238 height 10
click at [224, 174] on button "Save" at bounding box center [217, 175] width 67 height 27
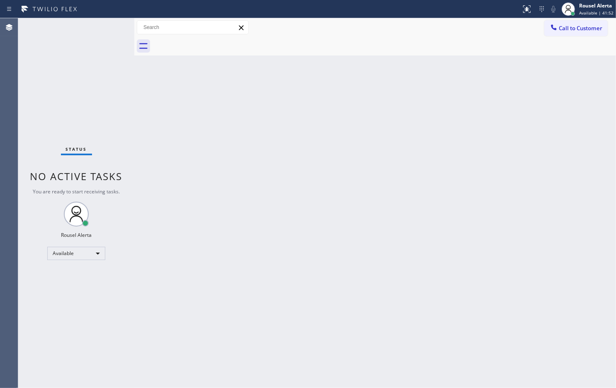
click at [159, 123] on div "Back to Dashboard Change Sender ID Customers Technicians Select a contact Outbo…" at bounding box center [374, 203] width 481 height 370
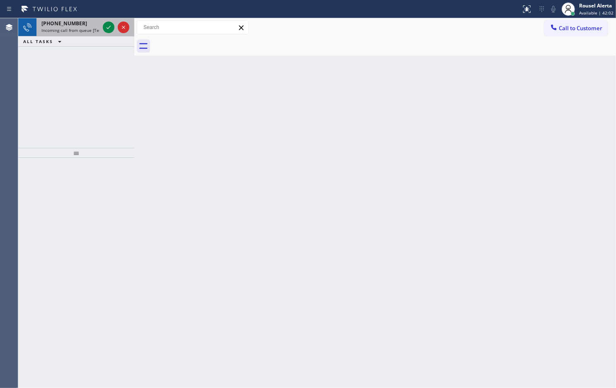
click at [88, 24] on div "+13127561238" at bounding box center [70, 23] width 58 height 7
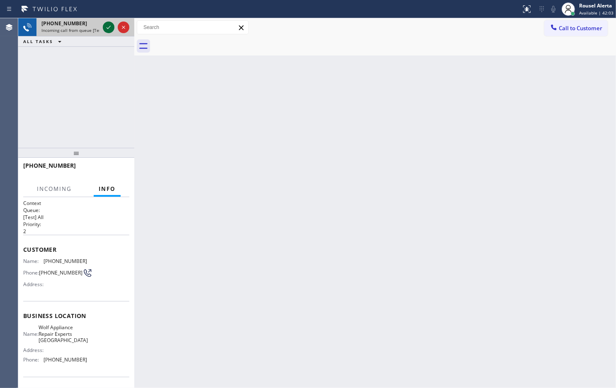
click at [104, 28] on icon at bounding box center [109, 27] width 10 height 10
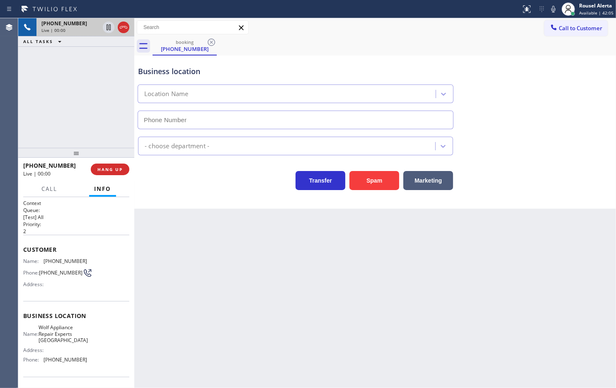
type input "(312) 766-7552"
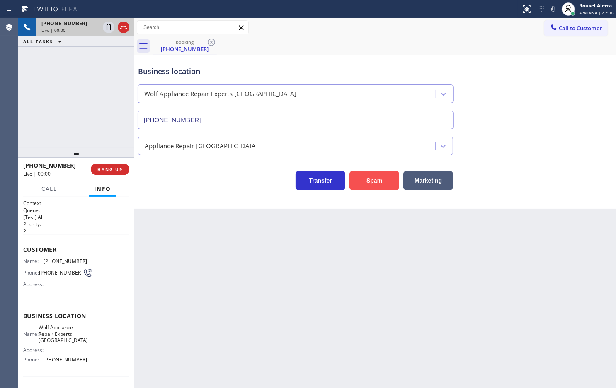
click at [371, 182] on button "Spam" at bounding box center [374, 180] width 50 height 19
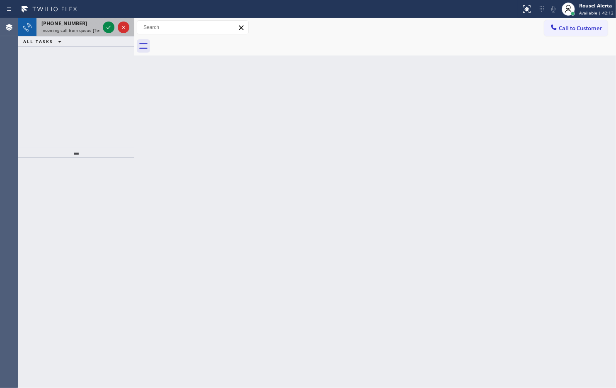
click at [86, 24] on div "+15102242433" at bounding box center [70, 23] width 58 height 7
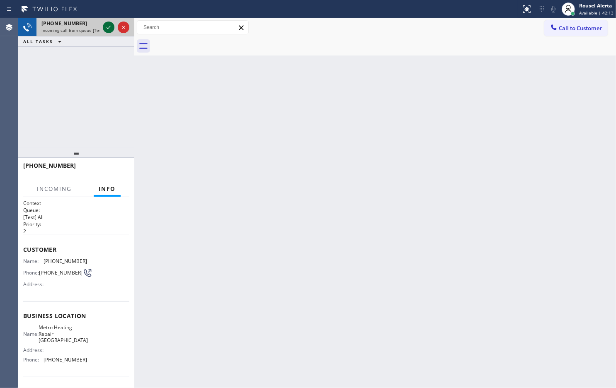
click at [103, 27] on div at bounding box center [109, 27] width 12 height 10
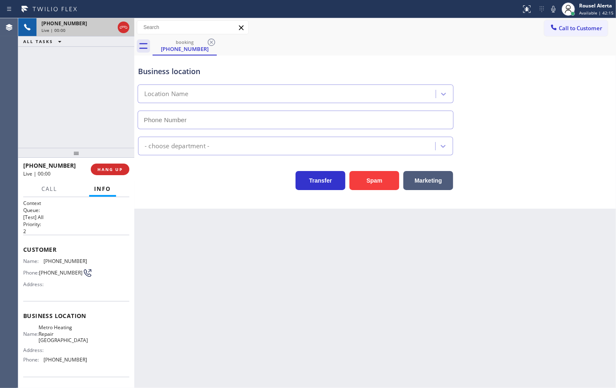
type input "(510) 737-7871"
click at [364, 190] on button "Spam" at bounding box center [374, 180] width 50 height 19
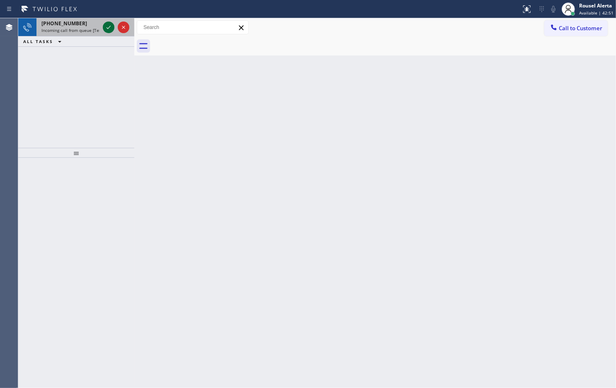
drag, startPoint x: 92, startPoint y: 30, endPoint x: 104, endPoint y: 30, distance: 12.8
click at [92, 30] on span "Incoming call from queue [Test] All" at bounding box center [75, 30] width 69 height 6
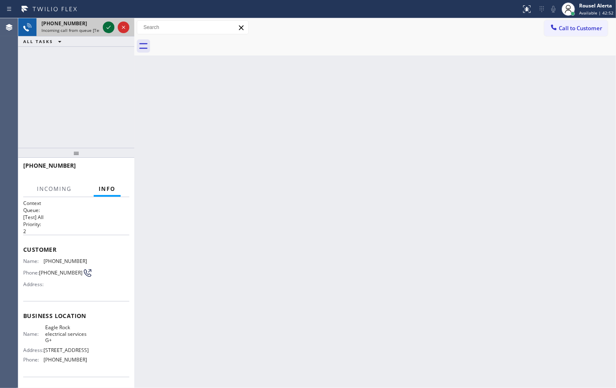
click at [105, 30] on icon at bounding box center [109, 27] width 10 height 10
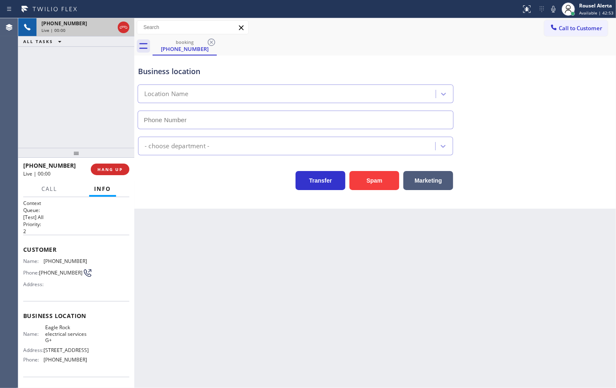
type input "(323) 218-7263"
click at [204, 266] on div "Back to Dashboard Change Sender ID Customers Technicians Select a contact Outbo…" at bounding box center [374, 203] width 481 height 370
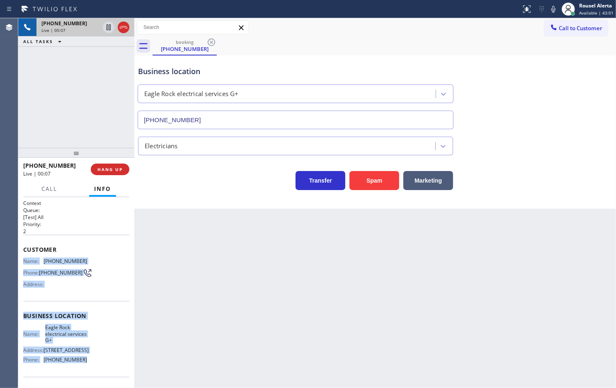
drag, startPoint x: 22, startPoint y: 258, endPoint x: 94, endPoint y: 367, distance: 130.6
click at [94, 367] on div "Context Queue: [Test] All Priority: 2 Customer Name: (323) 973-8675 Phone: (323…" at bounding box center [76, 292] width 116 height 191
copy div "Name: (323) 973-8675 Phone: (323) 973-8675 Address: Business location Name: Eag…"
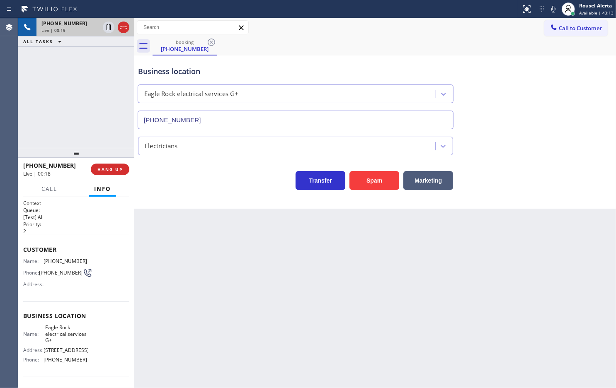
click at [390, 302] on div "Back to Dashboard Change Sender ID Customers Technicians Select a contact Outbo…" at bounding box center [374, 203] width 481 height 370
click at [305, 299] on div "Back to Dashboard Change Sender ID Customers Technicians Select a contact Outbo…" at bounding box center [374, 203] width 481 height 370
click at [399, 283] on div "Back to Dashboard Change Sender ID Customers Technicians Select a contact Outbo…" at bounding box center [374, 203] width 481 height 370
click at [12, 117] on div "Agent Desktop" at bounding box center [9, 203] width 18 height 370
click at [193, 262] on div "Back to Dashboard Change Sender ID Customers Technicians Select a contact Outbo…" at bounding box center [374, 203] width 481 height 370
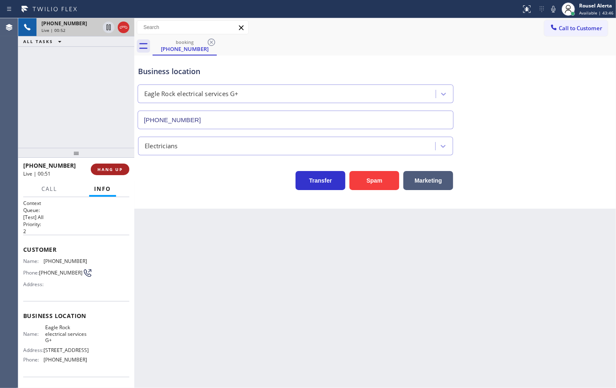
click at [112, 170] on span "HANG UP" at bounding box center [109, 170] width 25 height 6
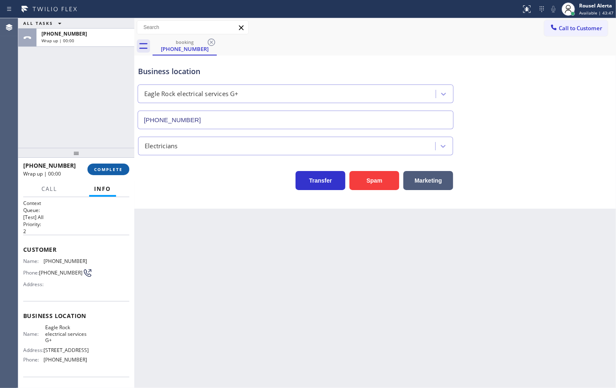
click at [112, 170] on span "COMPLETE" at bounding box center [108, 170] width 29 height 6
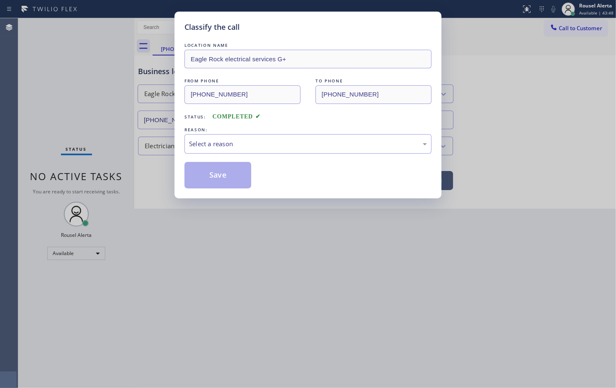
click at [198, 145] on div "Select a reason" at bounding box center [308, 144] width 238 height 10
click at [217, 175] on button "Save" at bounding box center [217, 175] width 67 height 27
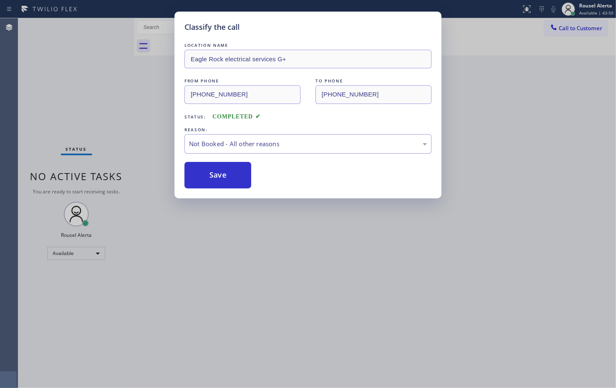
click at [237, 258] on div "Classify the call LOCATION NAME Eagle Rock electrical services G+ FROM PHONE (3…" at bounding box center [308, 194] width 616 height 388
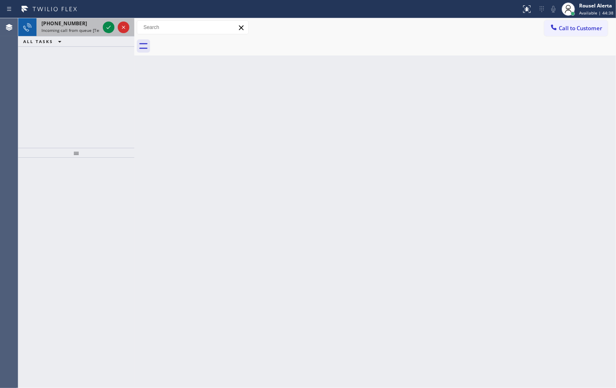
click at [89, 32] on span "Incoming call from queue [Test] All" at bounding box center [75, 30] width 69 height 6
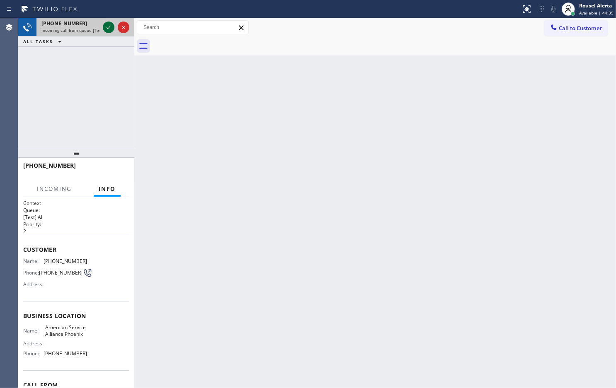
click at [104, 31] on icon at bounding box center [109, 27] width 10 height 10
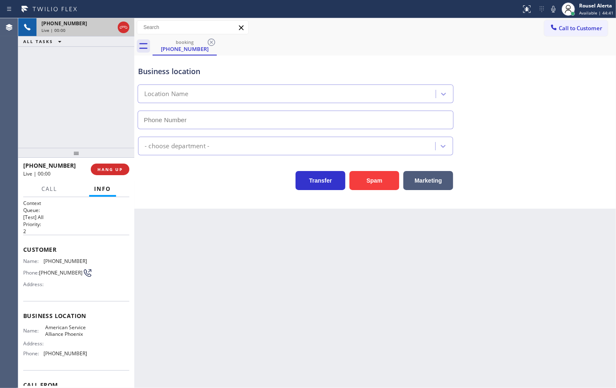
type input "(602) 536-8383"
click at [360, 187] on button "Spam" at bounding box center [374, 180] width 50 height 19
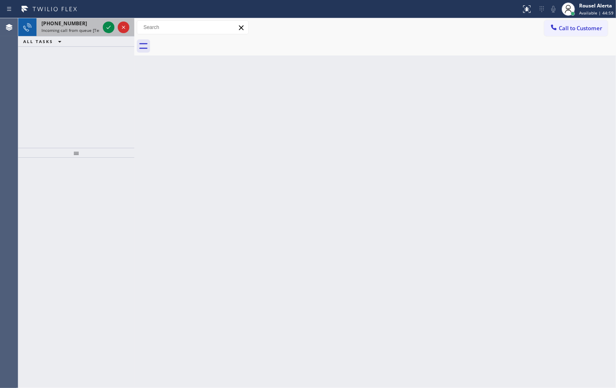
click at [88, 23] on div "+12025243624" at bounding box center [70, 23] width 58 height 7
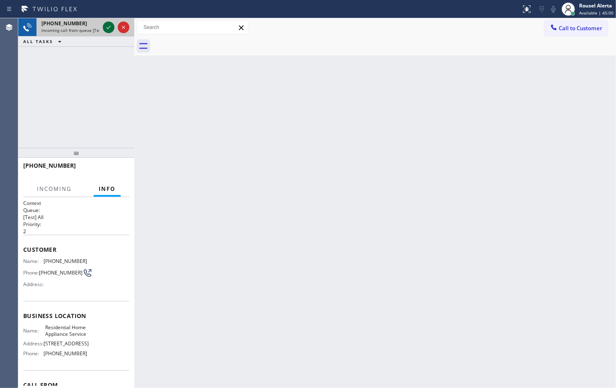
click at [108, 29] on icon at bounding box center [109, 27] width 10 height 10
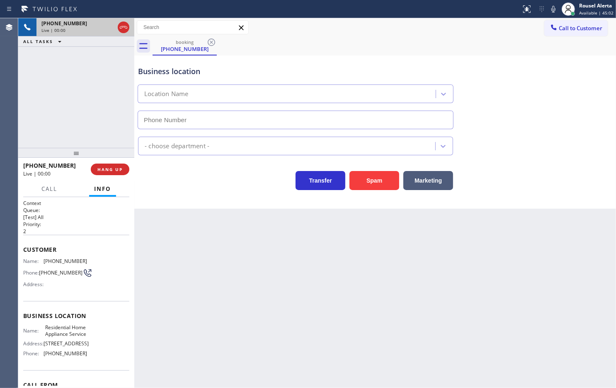
type input "(202) 930-9492"
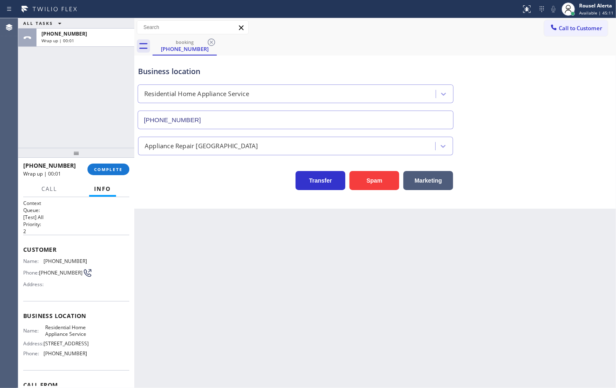
click at [164, 251] on div "Back to Dashboard Change Sender ID Customers Technicians Select a contact Outbo…" at bounding box center [374, 203] width 481 height 370
click at [94, 123] on div "ALL TASKS ALL TASKS ACTIVE TASKS TASKS IN WRAP UP +12025243624 Wrap up | 00:03" at bounding box center [76, 83] width 116 height 130
click at [105, 167] on span "COMPLETE" at bounding box center [108, 170] width 29 height 6
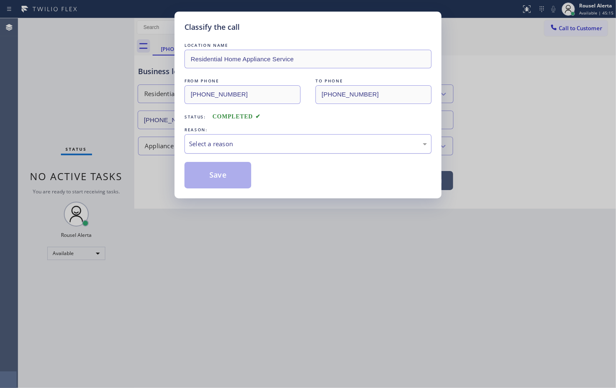
click at [212, 147] on div "Select a reason" at bounding box center [308, 144] width 238 height 10
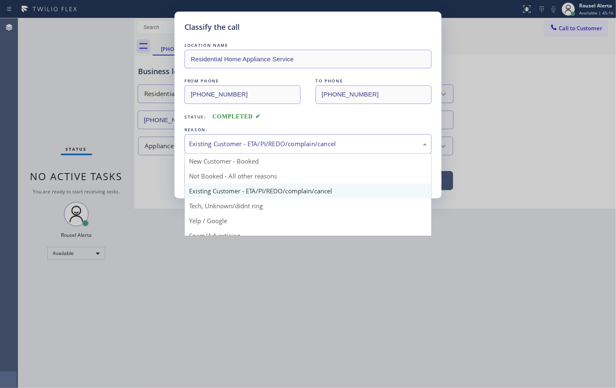
click at [250, 145] on div "Existing Customer - ETA/PI/REDO/complain/cancel" at bounding box center [308, 144] width 238 height 10
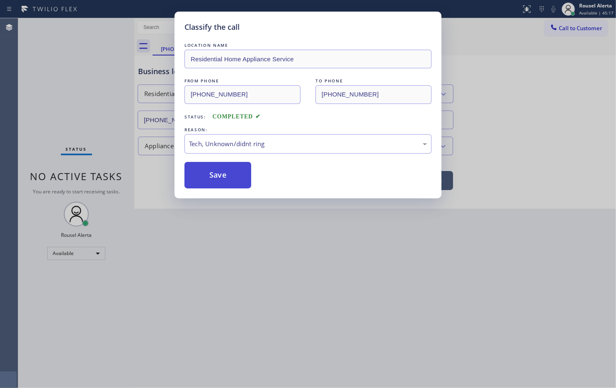
click at [232, 174] on button "Save" at bounding box center [217, 175] width 67 height 27
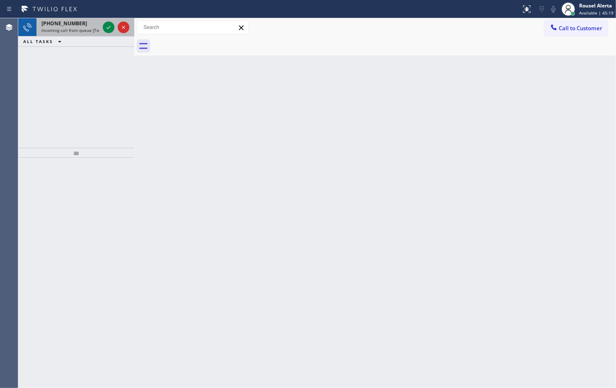
drag, startPoint x: 84, startPoint y: 30, endPoint x: 95, endPoint y: 30, distance: 11.6
click at [85, 30] on span "Incoming call from queue [Test] All" at bounding box center [75, 30] width 69 height 6
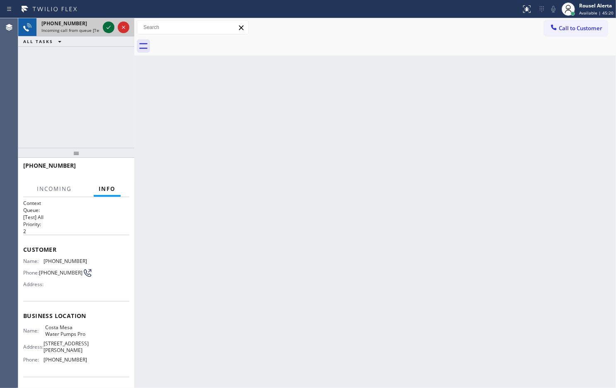
click at [107, 27] on icon at bounding box center [109, 27] width 10 height 10
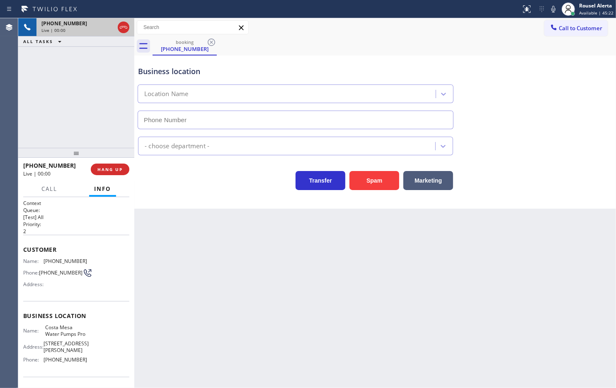
type input "(949) 942-8878"
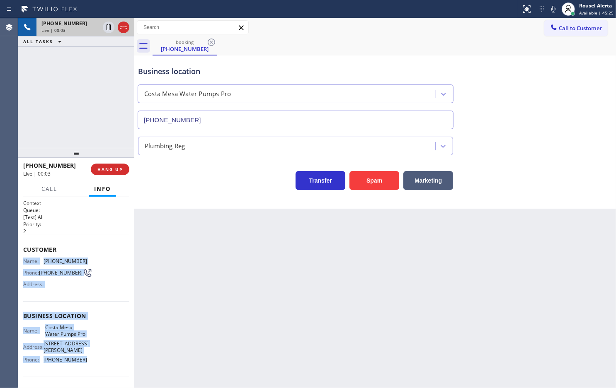
drag, startPoint x: 22, startPoint y: 258, endPoint x: 85, endPoint y: 370, distance: 128.6
click at [85, 370] on div "Context Queue: [Test] All Priority: 2 Customer Name: (949) 942-2572 Phone: (949…" at bounding box center [76, 292] width 116 height 191
copy div "Name: (949) 942-2572 Phone: (949) 942-2572 Address: Business location Name: Cos…"
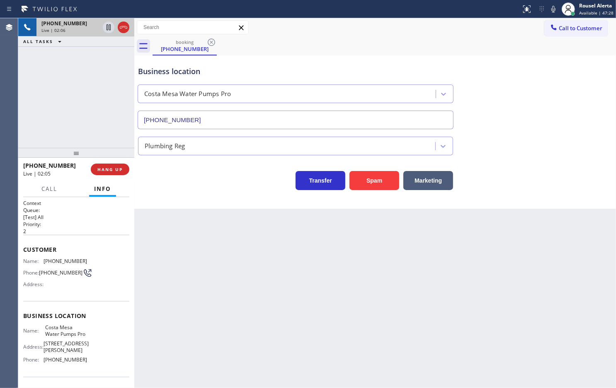
click at [80, 89] on div "+19499422572 Live | 02:06 ALL TASKS ALL TASKS ACTIVE TASKS TASKS IN WRAP UP" at bounding box center [76, 83] width 116 height 130
click at [104, 30] on icon at bounding box center [109, 27] width 10 height 10
click at [554, 5] on icon at bounding box center [553, 9] width 10 height 10
click at [89, 49] on div "+19499422572 Live | 05:30 ALL TASKS ALL TASKS ACTIVE TASKS TASKS IN WRAP UP" at bounding box center [76, 83] width 116 height 130
drag, startPoint x: 104, startPoint y: 30, endPoint x: 127, endPoint y: 25, distance: 23.3
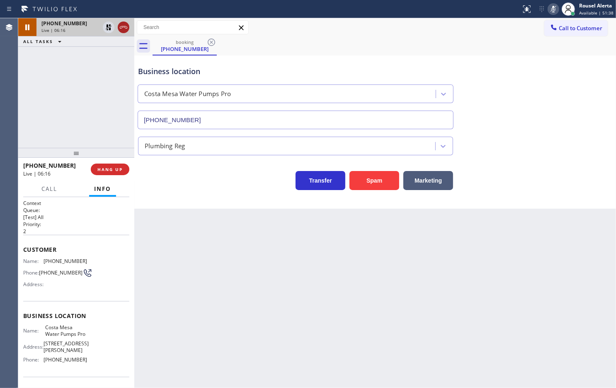
click at [104, 30] on icon at bounding box center [109, 27] width 10 height 10
click at [550, 8] on icon at bounding box center [553, 9] width 10 height 10
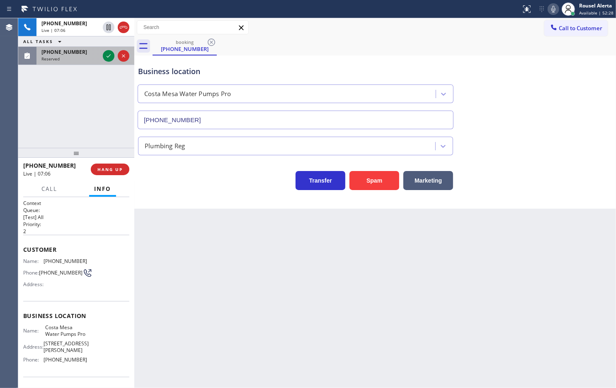
click at [85, 57] on div "Reserved" at bounding box center [70, 59] width 58 height 6
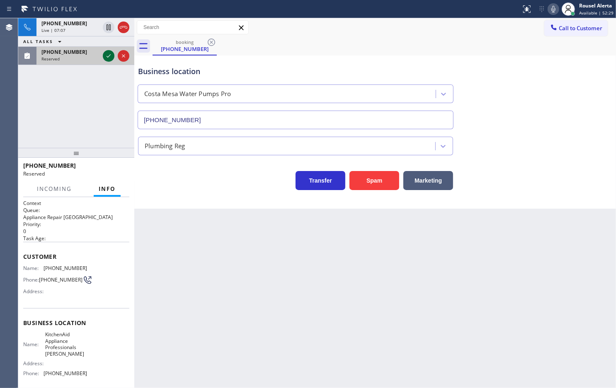
click at [105, 53] on icon at bounding box center [109, 56] width 10 height 10
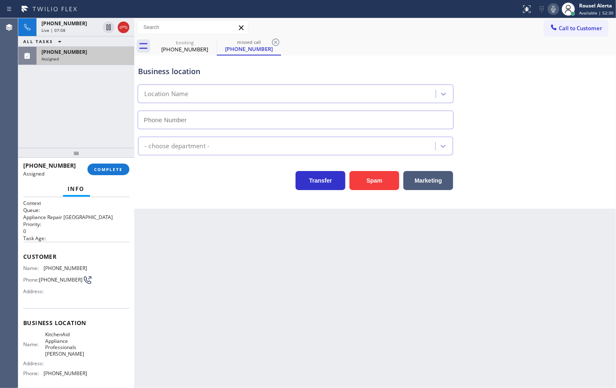
type input "(714) 364-8542"
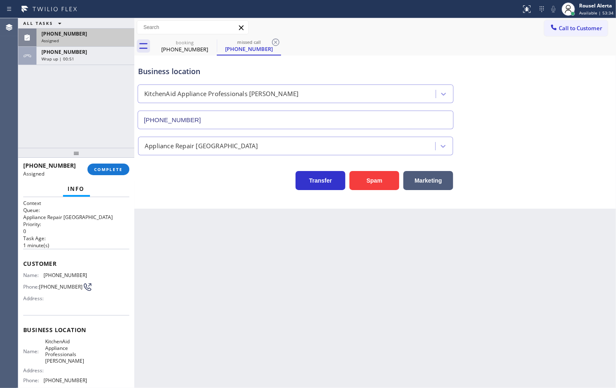
click at [106, 30] on div "(714) 376-8759" at bounding box center [85, 33] width 88 height 7
click at [100, 177] on div "(714) 376-8759 Assigned COMPLETE" at bounding box center [76, 170] width 106 height 22
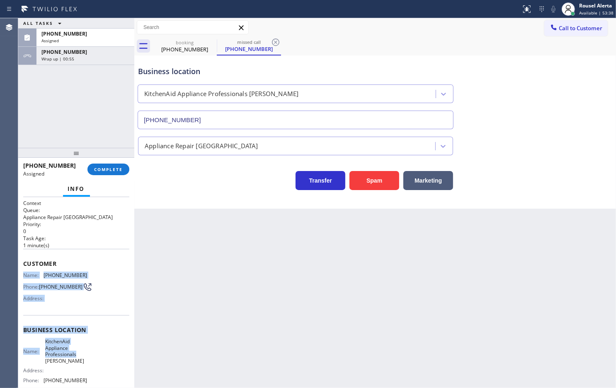
scroll to position [52, 0]
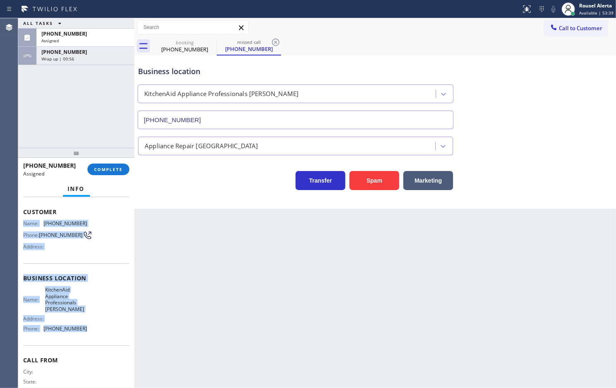
drag, startPoint x: 22, startPoint y: 274, endPoint x: 94, endPoint y: 342, distance: 98.7
click at [94, 342] on div "Context Queue: Appliance Repair High End Priority: 0 Task Age: 1 minute(s) Cust…" at bounding box center [76, 292] width 116 height 191
copy div "Name: (714) 376-8759 Phone: (714) 376-8759 Address: Business location Name: Kit…"
drag, startPoint x: 89, startPoint y: 39, endPoint x: 89, endPoint y: 45, distance: 5.4
click at [89, 39] on div "Assigned" at bounding box center [85, 41] width 88 height 6
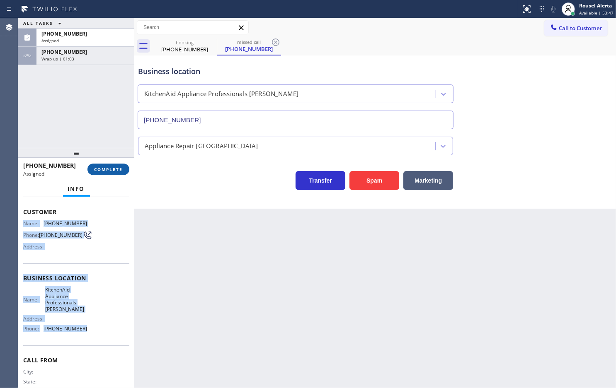
click at [100, 165] on button "COMPLETE" at bounding box center [108, 170] width 42 height 12
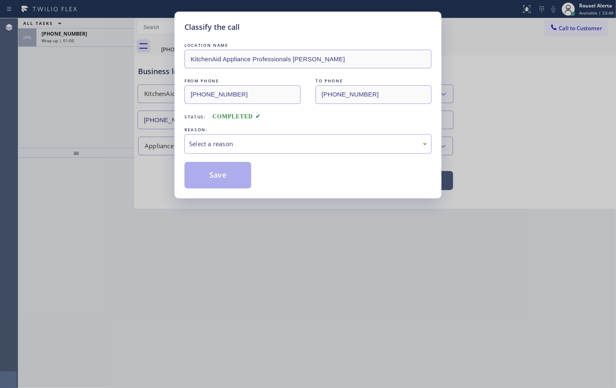
click at [182, 143] on div "Classify the call LOCATION NAME KitchenAid Appliance Professionals Yorba Linda …" at bounding box center [307, 105] width 267 height 187
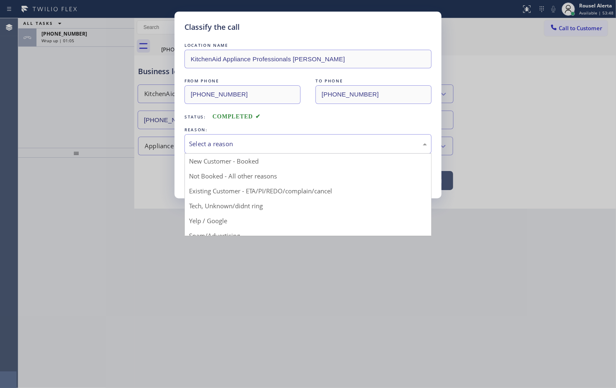
click at [203, 149] on div "Select a reason" at bounding box center [308, 144] width 238 height 10
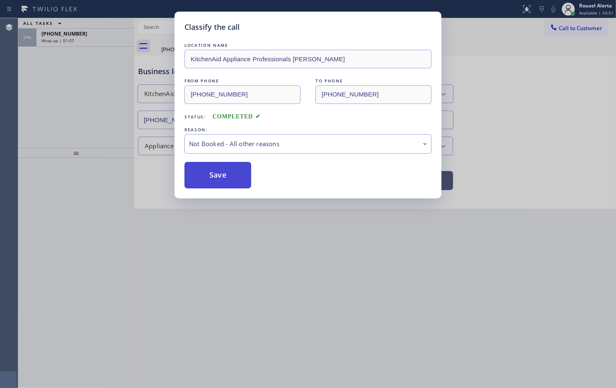
click at [220, 174] on button "Save" at bounding box center [217, 175] width 67 height 27
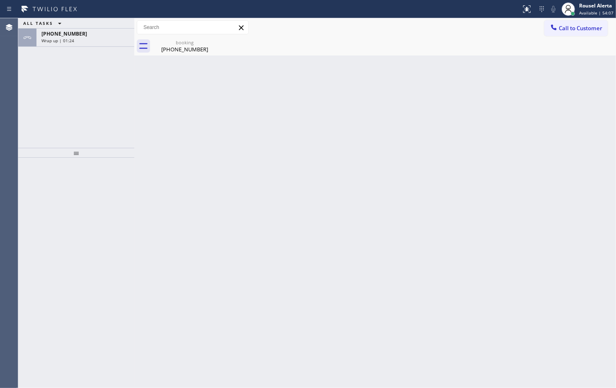
click at [142, 82] on div "Back to Dashboard Change Sender ID Customers Technicians Select a contact Outbo…" at bounding box center [374, 203] width 481 height 370
click at [90, 46] on div "+19499422572 Wrap up | 02:15" at bounding box center [76, 38] width 116 height 18
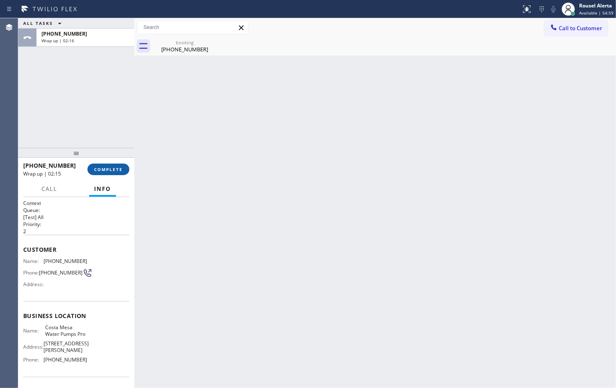
click at [109, 167] on span "COMPLETE" at bounding box center [108, 170] width 29 height 6
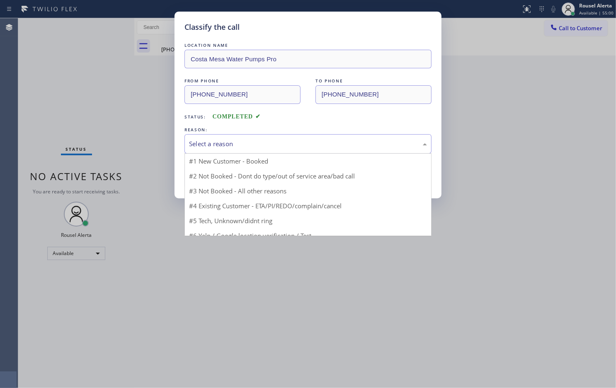
click at [240, 151] on div "Select a reason" at bounding box center [307, 143] width 247 height 19
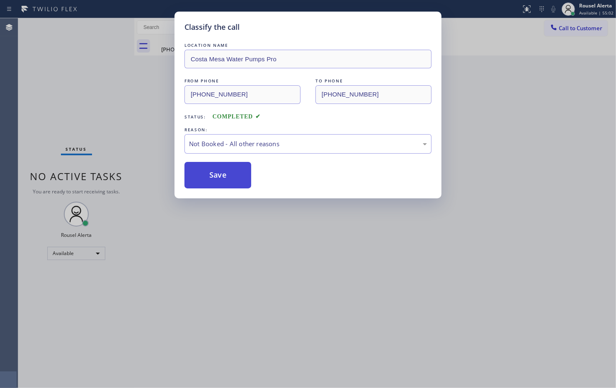
click at [220, 174] on button "Save" at bounding box center [217, 175] width 67 height 27
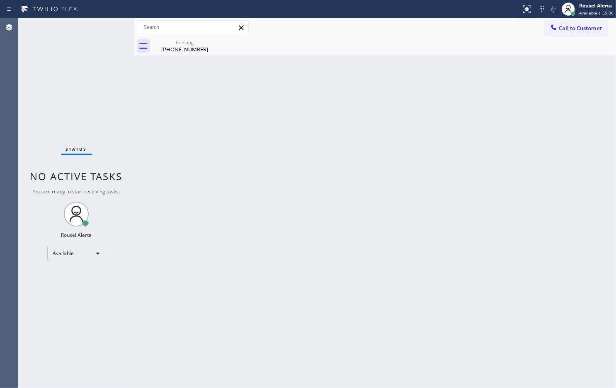
click at [179, 40] on div "booking" at bounding box center [184, 42] width 63 height 6
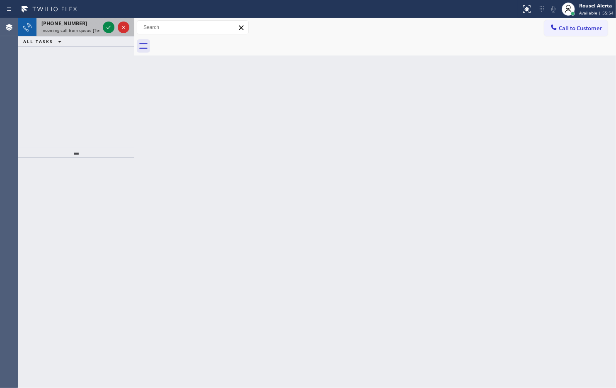
click at [75, 27] on span "Incoming call from queue [Test] All" at bounding box center [75, 30] width 69 height 6
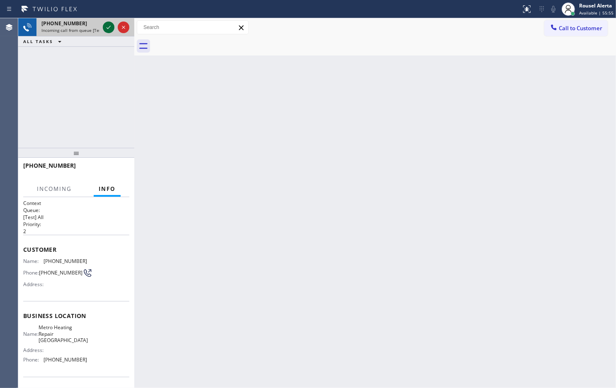
click at [106, 27] on icon at bounding box center [108, 27] width 4 height 3
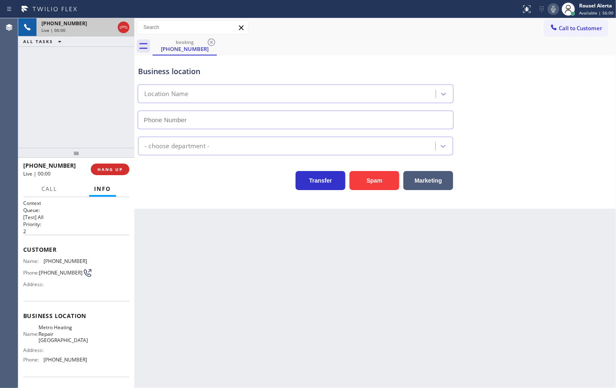
type input "(510) 737-7917"
click at [106, 169] on span "HANG UP" at bounding box center [109, 170] width 25 height 6
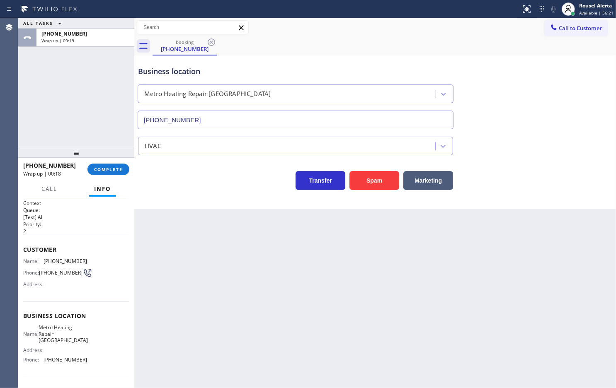
click at [67, 75] on div "ALL TASKS ALL TASKS ACTIVE TASKS TASKS IN WRAP UP +15106282845 Wrap up | 00:19" at bounding box center [76, 83] width 116 height 130
click at [181, 268] on div "Back to Dashboard Change Sender ID Customers Technicians Select a contact Outbo…" at bounding box center [374, 203] width 481 height 370
click at [424, 247] on div "Back to Dashboard Change Sender ID Customers Technicians Select a contact Outbo…" at bounding box center [374, 203] width 481 height 370
click at [115, 174] on button "COMPLETE" at bounding box center [108, 170] width 42 height 12
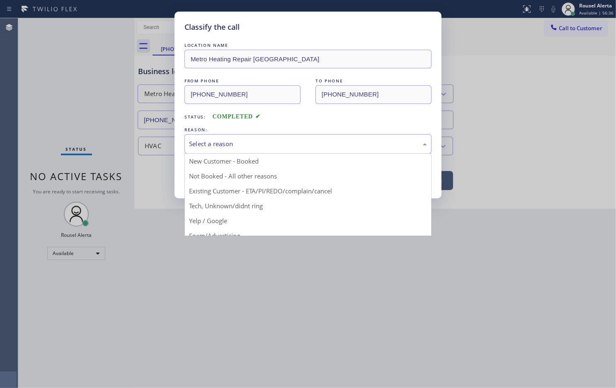
click at [212, 135] on div "Select a reason" at bounding box center [307, 143] width 247 height 19
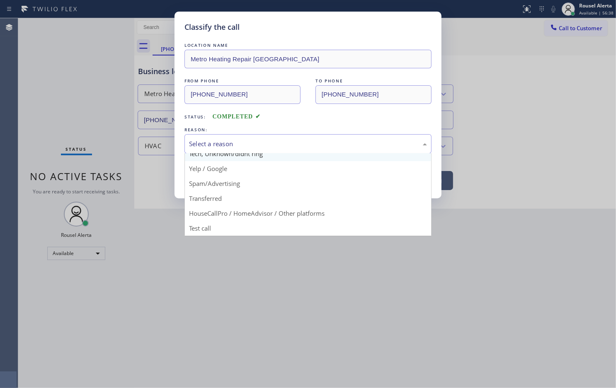
scroll to position [57, 0]
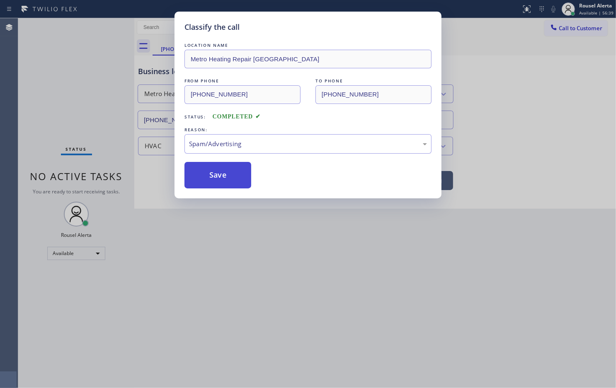
drag, startPoint x: 235, startPoint y: 181, endPoint x: 239, endPoint y: 186, distance: 6.7
click at [235, 181] on button "Save" at bounding box center [217, 175] width 67 height 27
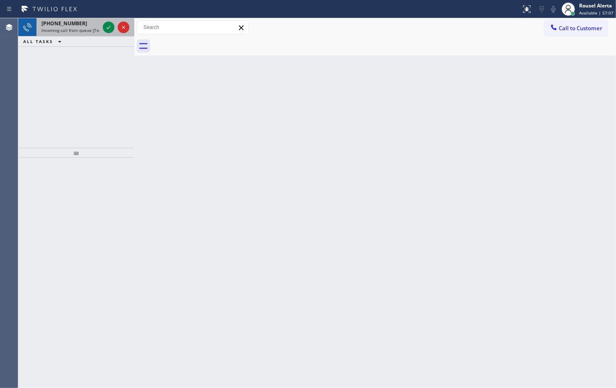
click at [90, 27] on span "Incoming call from queue [Test] All" at bounding box center [75, 30] width 69 height 6
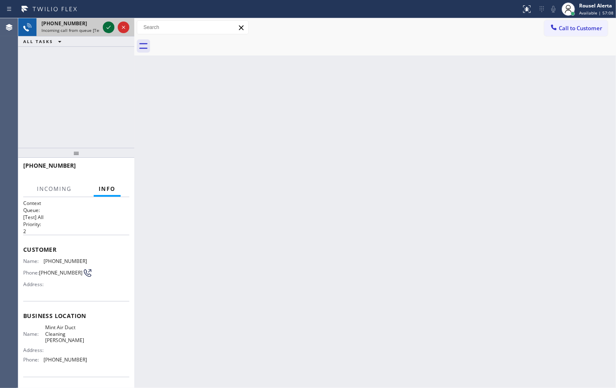
click at [106, 26] on icon at bounding box center [109, 27] width 10 height 10
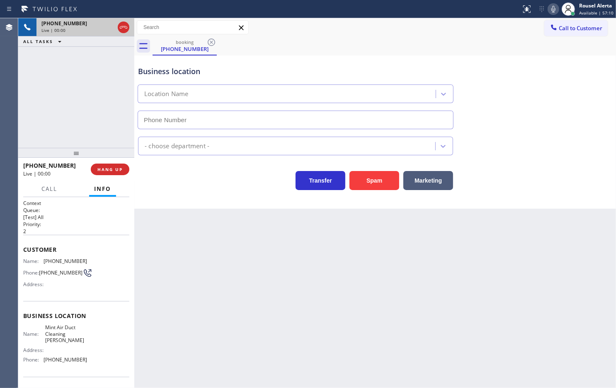
type input "(805) 608-3837"
click at [379, 181] on button "Spam" at bounding box center [374, 180] width 50 height 19
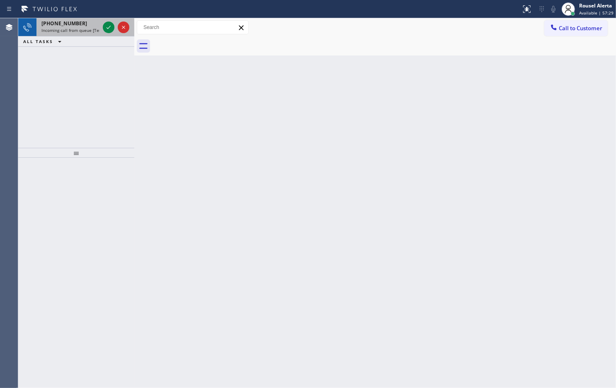
drag, startPoint x: 84, startPoint y: 21, endPoint x: 88, endPoint y: 23, distance: 4.6
click at [84, 21] on div "+19499328818" at bounding box center [70, 23] width 58 height 7
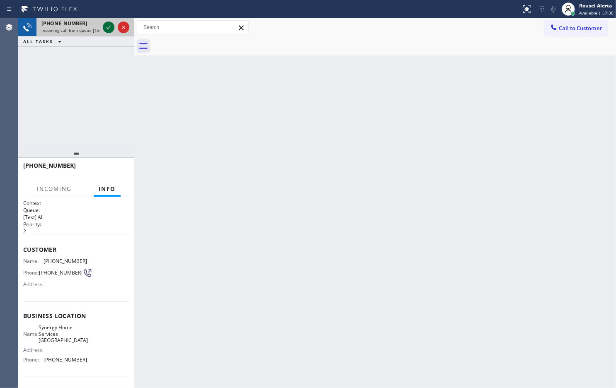
click at [107, 25] on icon at bounding box center [109, 27] width 10 height 10
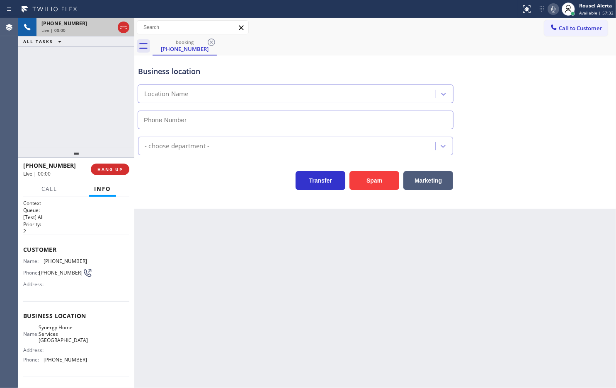
type input "(949) 390-6335"
click at [375, 178] on button "Spam" at bounding box center [374, 180] width 50 height 19
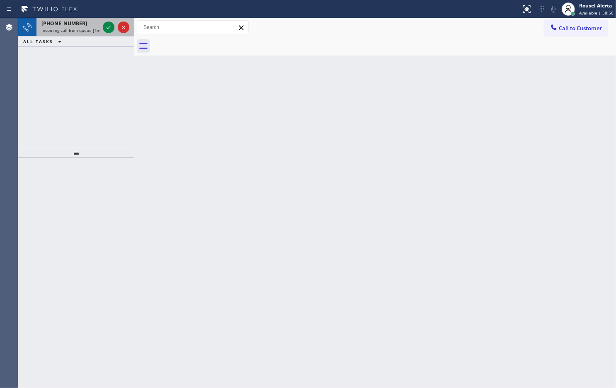
click at [85, 25] on div "+18183943268" at bounding box center [70, 23] width 58 height 7
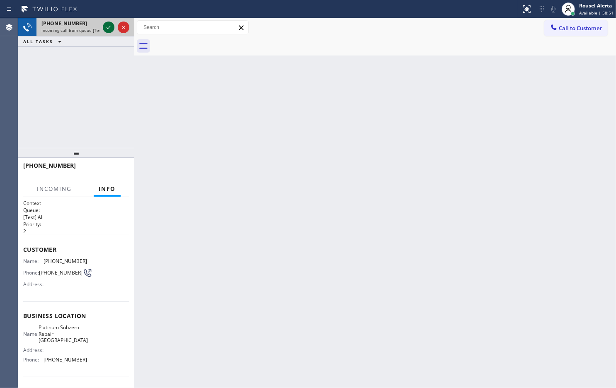
click at [108, 27] on icon at bounding box center [109, 27] width 10 height 10
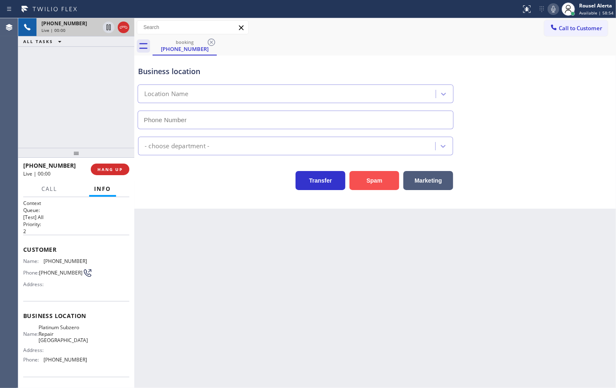
type input "(818) 797-7211"
click at [375, 183] on button "Spam" at bounding box center [374, 180] width 50 height 19
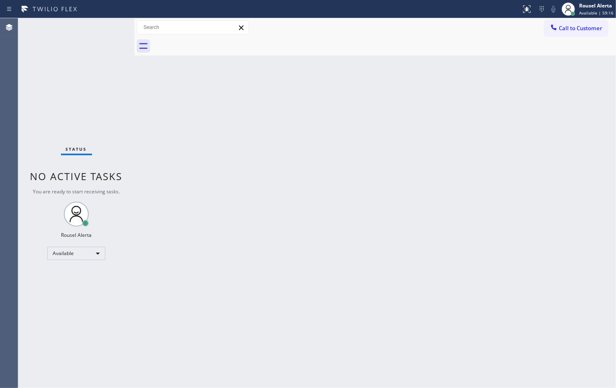
drag, startPoint x: 157, startPoint y: 176, endPoint x: 172, endPoint y: 185, distance: 18.0
click at [162, 179] on div "Back to Dashboard Change Sender ID Customers Technicians Select a contact Outbo…" at bounding box center [374, 203] width 481 height 370
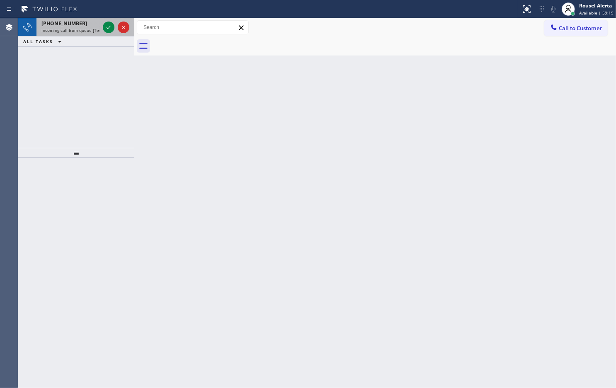
click at [97, 25] on div "+13102104467" at bounding box center [70, 23] width 58 height 7
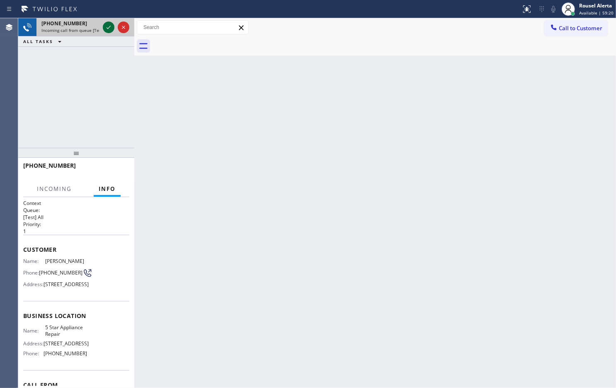
click at [102, 25] on div at bounding box center [116, 27] width 30 height 18
click at [103, 25] on div at bounding box center [109, 27] width 12 height 10
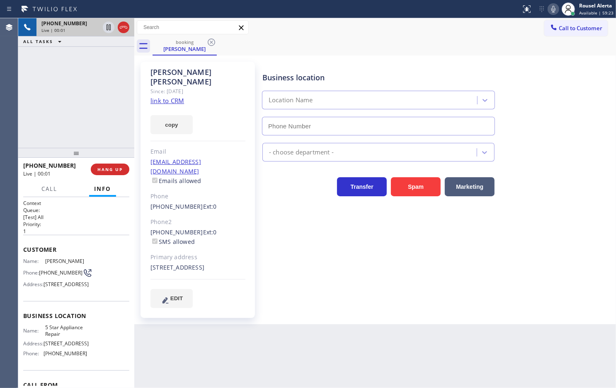
type input "[PHONE_NUMBER]"
click at [177, 106] on div "copy" at bounding box center [197, 120] width 95 height 29
click at [174, 97] on link "link to CRM" at bounding box center [167, 101] width 34 height 8
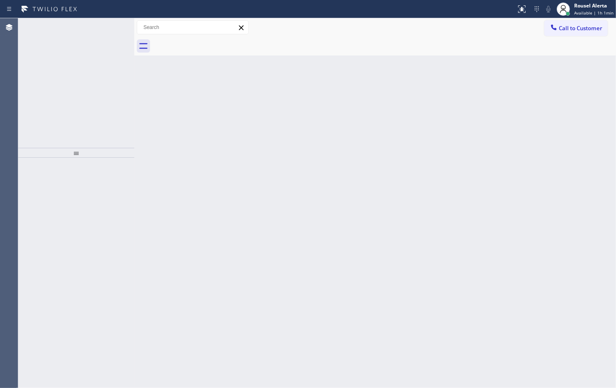
click at [446, 388] on html "Status report No issues detected If you experience an issue, please download th…" at bounding box center [308, 194] width 616 height 388
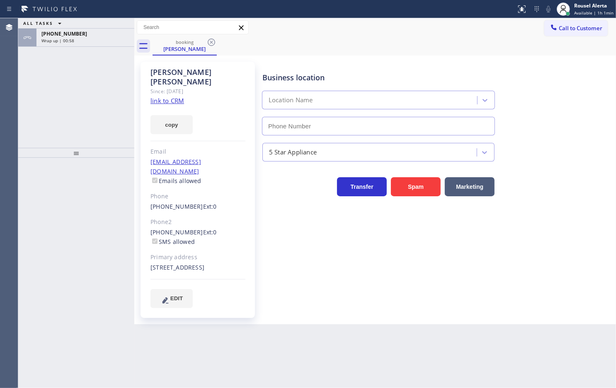
type input "[PHONE_NUMBER]"
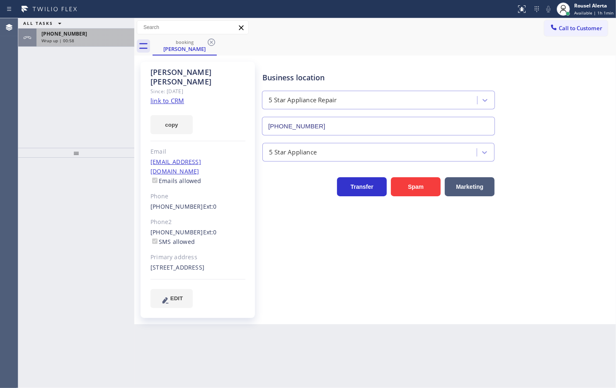
click at [96, 43] on div "Wrap up | 00:58" at bounding box center [85, 41] width 88 height 6
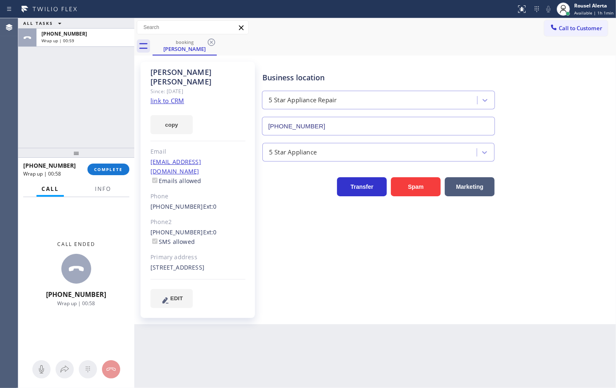
click at [109, 197] on div "Call ended +13102104467 Wrap up | 00:58" at bounding box center [76, 273] width 116 height 153
click at [107, 191] on span "Info" at bounding box center [103, 188] width 16 height 7
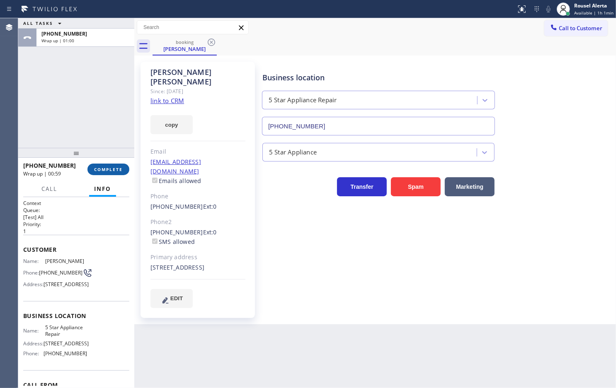
click at [106, 174] on button "COMPLETE" at bounding box center [108, 170] width 42 height 12
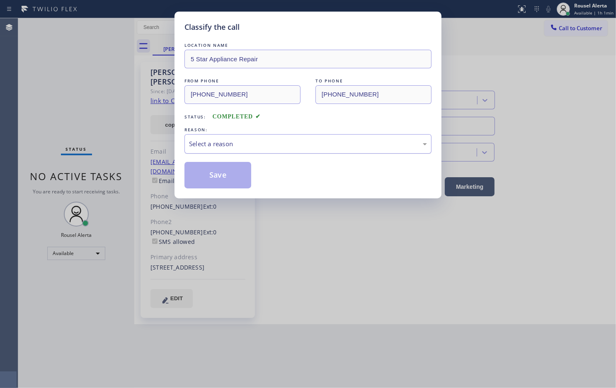
click at [225, 143] on div "Select a reason" at bounding box center [308, 144] width 238 height 10
click at [224, 179] on button "Save" at bounding box center [217, 175] width 67 height 27
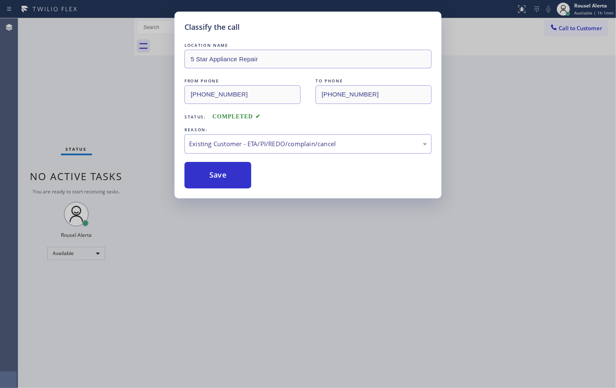
click at [268, 328] on div "Classify the call LOCATION NAME 5 Star Appliance Repair FROM PHONE (310) 210-44…" at bounding box center [308, 194] width 616 height 388
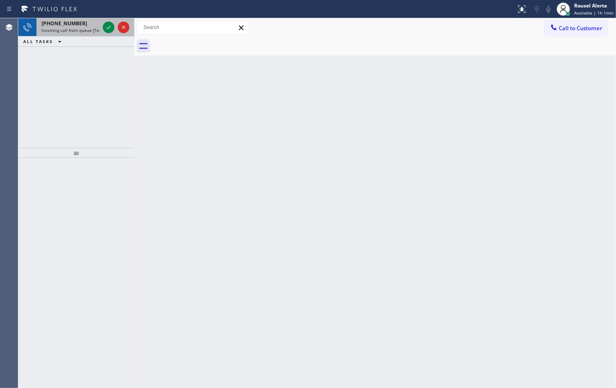
drag, startPoint x: 88, startPoint y: 33, endPoint x: 95, endPoint y: 29, distance: 8.5
click at [88, 33] on div "+16783453076 Incoming call from queue [Test] All" at bounding box center [68, 27] width 65 height 18
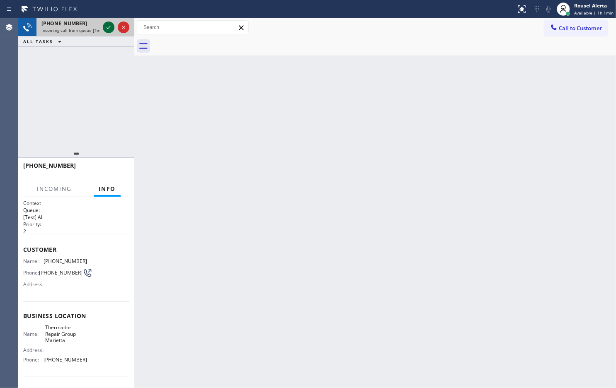
click at [106, 27] on icon at bounding box center [109, 27] width 10 height 10
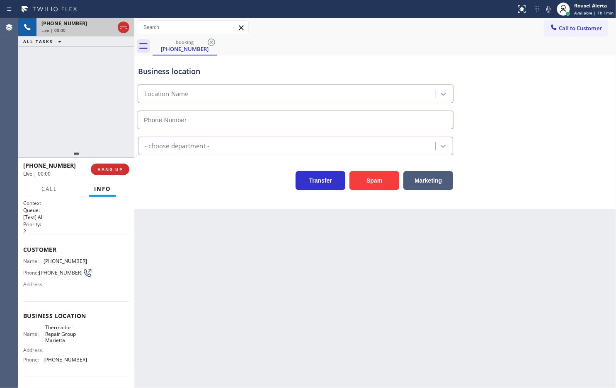
type input "(678) 562-7979"
click at [372, 183] on button "Spam" at bounding box center [374, 180] width 50 height 19
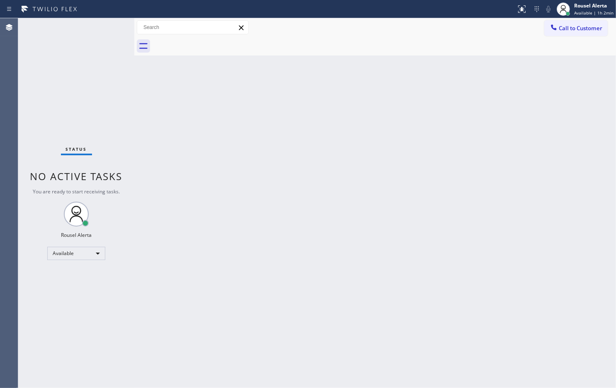
click at [92, 23] on div "Status No active tasks You are ready to start receiving tasks. Rousel Alerta Av…" at bounding box center [76, 203] width 116 height 370
click at [83, 25] on div "Status No active tasks You are ready to start receiving tasks. Rousel Alerta Av…" at bounding box center [76, 203] width 116 height 370
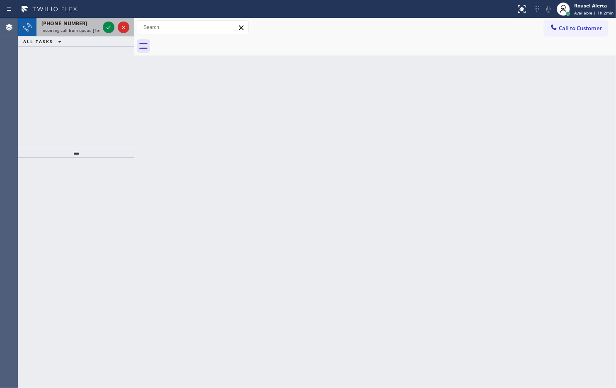
click at [95, 26] on div "+17472124359" at bounding box center [70, 23] width 58 height 7
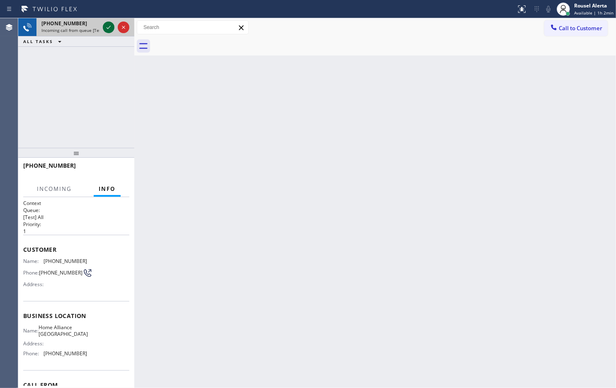
click at [106, 30] on icon at bounding box center [109, 27] width 10 height 10
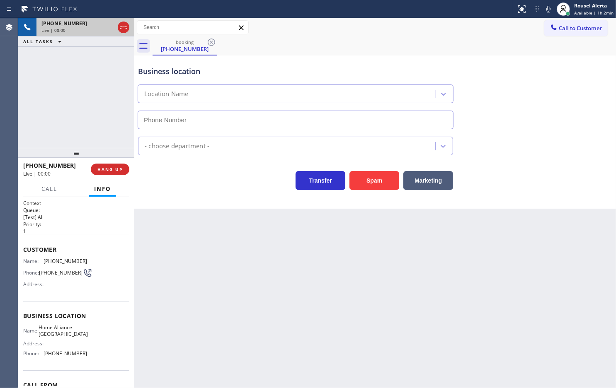
type input "(650) 735-8181"
click at [372, 181] on button "Spam" at bounding box center [374, 180] width 50 height 19
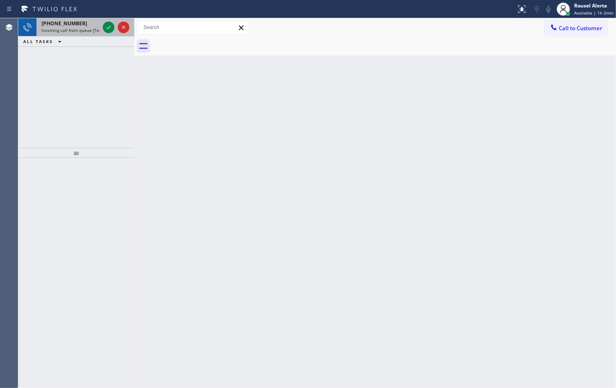
click at [94, 30] on span "Incoming call from queue [Test] All" at bounding box center [75, 30] width 69 height 6
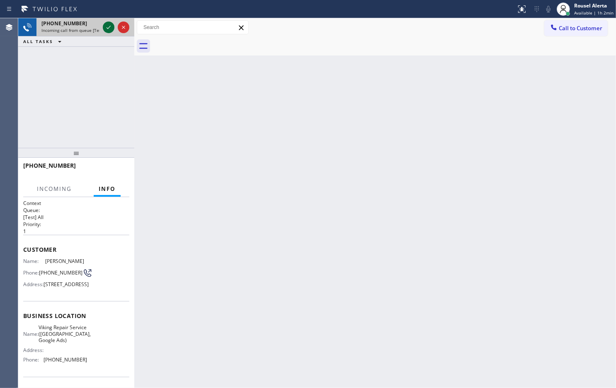
click at [104, 29] on icon at bounding box center [109, 27] width 10 height 10
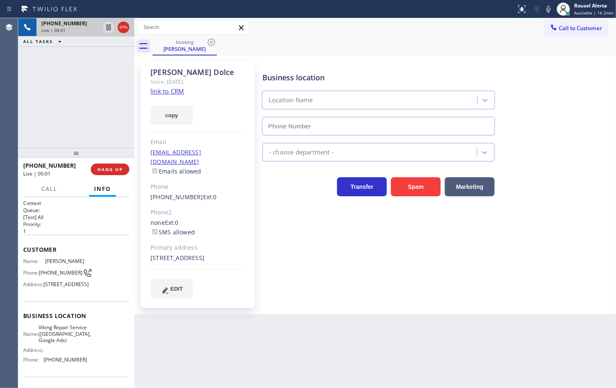
type input "(857) 355-0854"
click at [168, 93] on link "link to CRM" at bounding box center [167, 91] width 34 height 8
click at [106, 26] on icon at bounding box center [108, 27] width 4 height 6
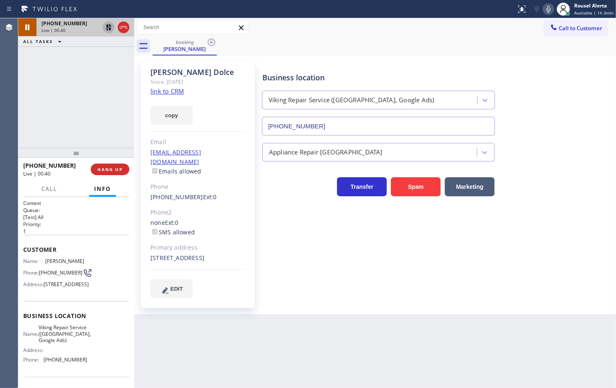
click at [546, 10] on icon at bounding box center [548, 9] width 10 height 10
click at [106, 25] on icon at bounding box center [109, 27] width 10 height 10
click at [547, 8] on icon at bounding box center [548, 9] width 10 height 10
click at [92, 87] on div "+15086124455 Live | 04:22 ALL TASKS ALL TASKS ACTIVE TASKS TASKS IN WRAP UP" at bounding box center [76, 83] width 116 height 130
click at [52, 193] on button "Call" at bounding box center [49, 189] width 26 height 16
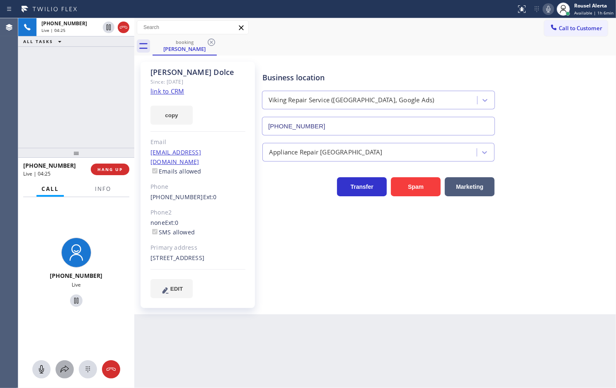
click at [63, 373] on icon at bounding box center [65, 370] width 10 height 10
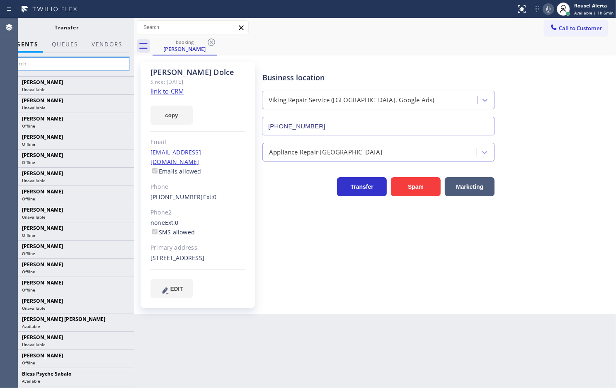
click at [70, 62] on input "text" at bounding box center [67, 63] width 125 height 13
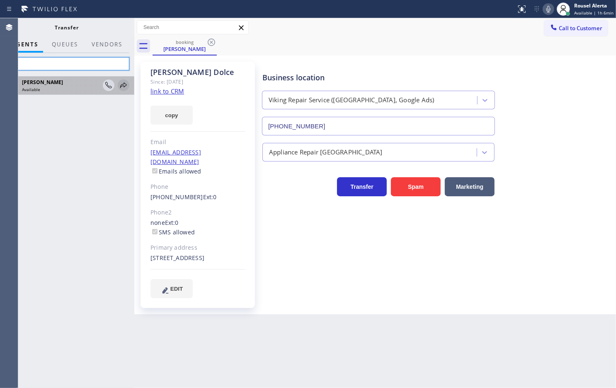
type input "tati"
click at [125, 85] on icon at bounding box center [123, 85] width 10 height 10
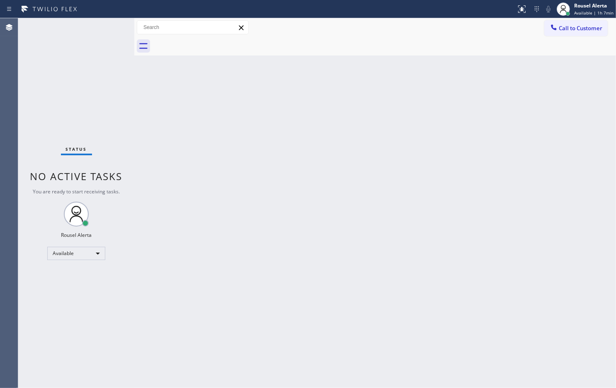
click at [92, 46] on div "Status No active tasks You are ready to start receiving tasks. Rousel Alerta Av…" at bounding box center [76, 203] width 116 height 370
click at [199, 187] on div "Back to Dashboard Change Sender ID Customers Technicians Select a contact Outbo…" at bounding box center [374, 203] width 481 height 370
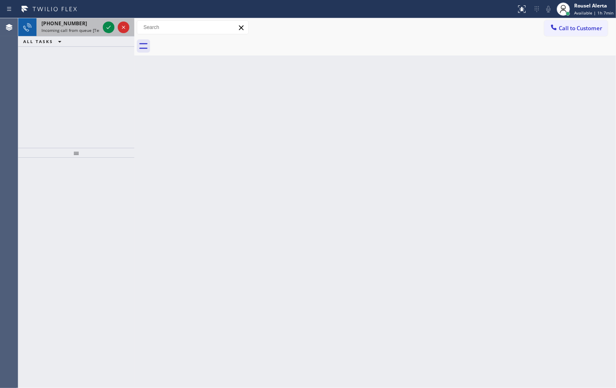
click at [87, 28] on span "Incoming call from queue [Test] All" at bounding box center [75, 30] width 69 height 6
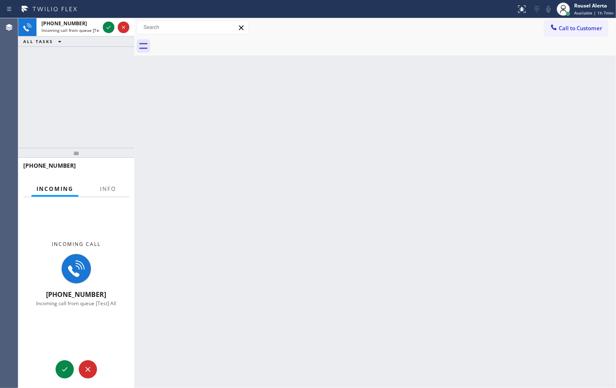
click at [106, 179] on div "+15012874459" at bounding box center [76, 170] width 106 height 22
click at [107, 186] on span "Info" at bounding box center [108, 188] width 16 height 7
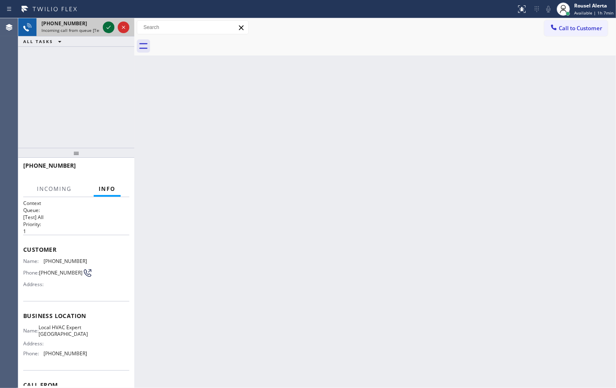
click at [104, 30] on icon at bounding box center [109, 27] width 10 height 10
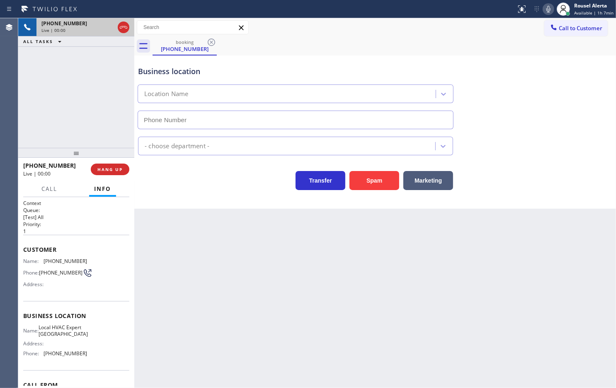
type input "(347) 202-1058"
click at [381, 181] on button "Spam" at bounding box center [374, 180] width 50 height 19
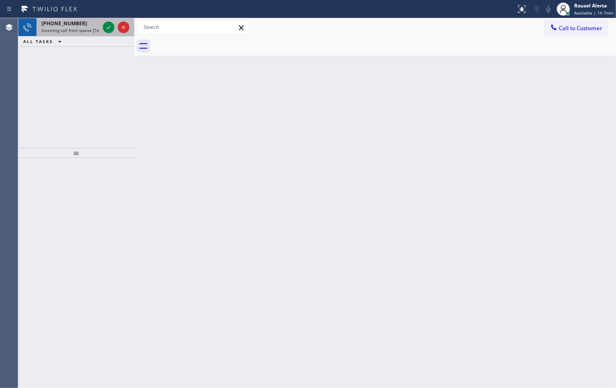
click at [94, 26] on div "+16508802839" at bounding box center [70, 23] width 58 height 7
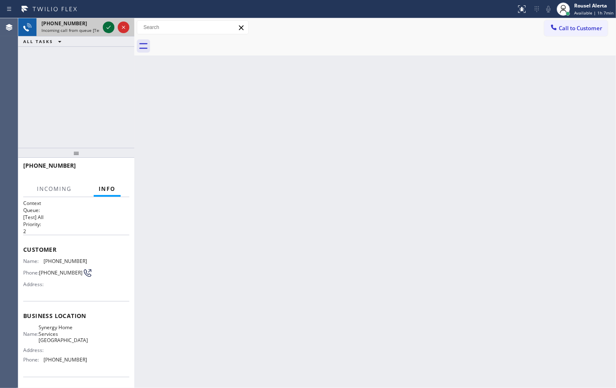
click at [104, 27] on icon at bounding box center [109, 27] width 10 height 10
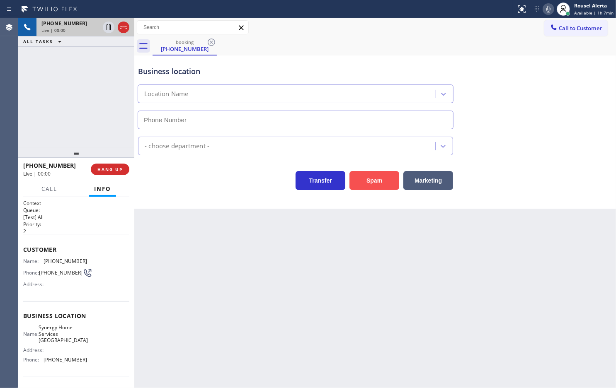
type input "(650) 800-6828"
click at [359, 177] on button "Spam" at bounding box center [374, 180] width 50 height 19
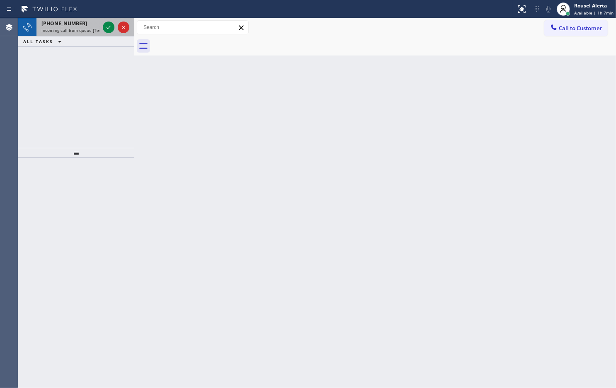
click at [91, 34] on div "+16463428540 Incoming call from queue [Test] All" at bounding box center [68, 27] width 65 height 18
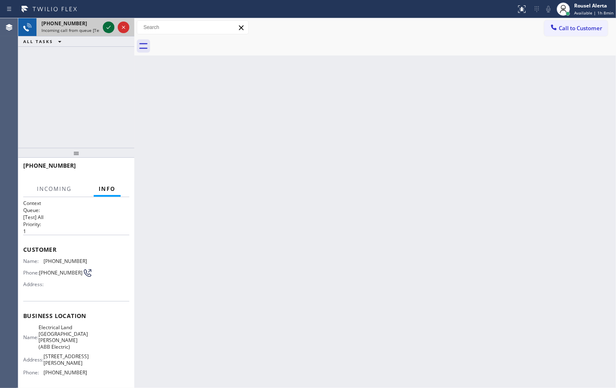
click at [106, 30] on icon at bounding box center [109, 27] width 10 height 10
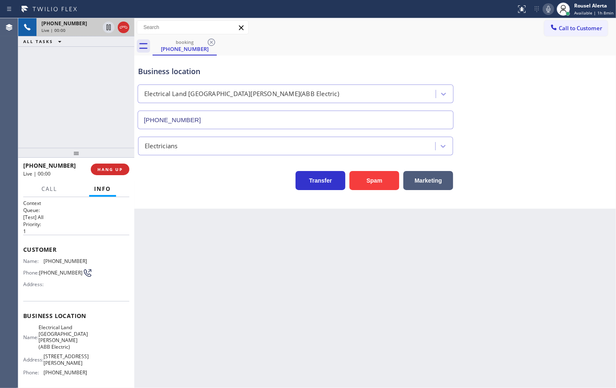
type input "(551) 239-9945"
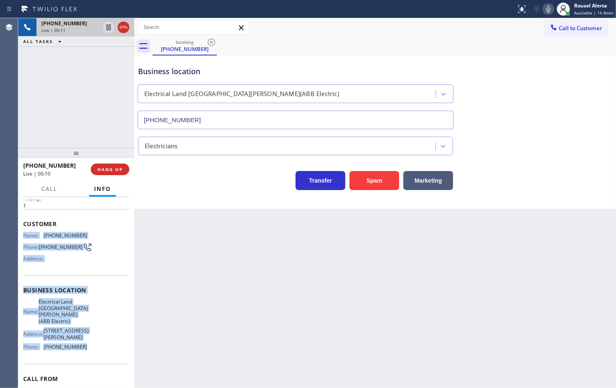
scroll to position [52, 0]
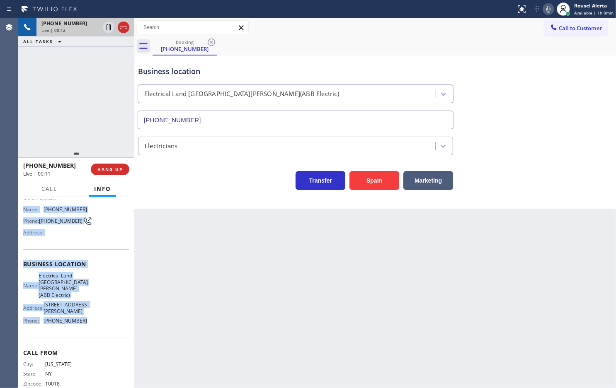
drag, startPoint x: 21, startPoint y: 260, endPoint x: 84, endPoint y: 332, distance: 96.0
click at [84, 332] on div "Context Queue: [Test] All Priority: 1 Customer Name: (646) 342-8540 Phone: (646…" at bounding box center [76, 292] width 116 height 191
copy div "Name: (646) 342-8540 Phone: (646) 342-8540 Address: Business location Name: Ele…"
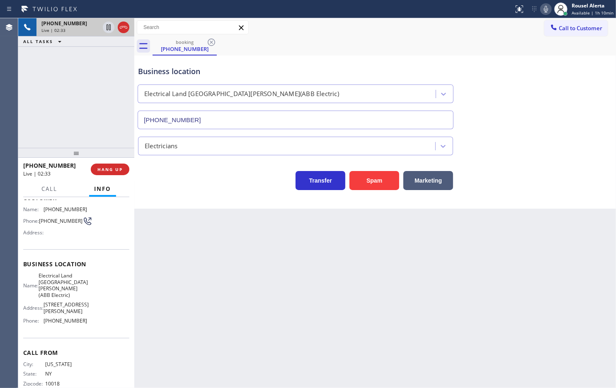
click at [80, 82] on div "+16463428540 Live | 02:33 ALL TASKS ALL TASKS ACTIVE TASKS TASKS IN WRAP UP" at bounding box center [76, 83] width 116 height 130
click at [208, 246] on div "Back to Dashboard Change Sender ID Customers Technicians Select a contact Outbo…" at bounding box center [374, 203] width 481 height 370
drag, startPoint x: 79, startPoint y: 99, endPoint x: 91, endPoint y: 110, distance: 16.2
click at [79, 99] on div "+16463428540 Live | 02:34 ALL TASKS ALL TASKS ACTIVE TASKS TASKS IN WRAP UP" at bounding box center [76, 83] width 116 height 130
click at [173, 262] on div "Back to Dashboard Change Sender ID Customers Technicians Select a contact Outbo…" at bounding box center [374, 203] width 481 height 370
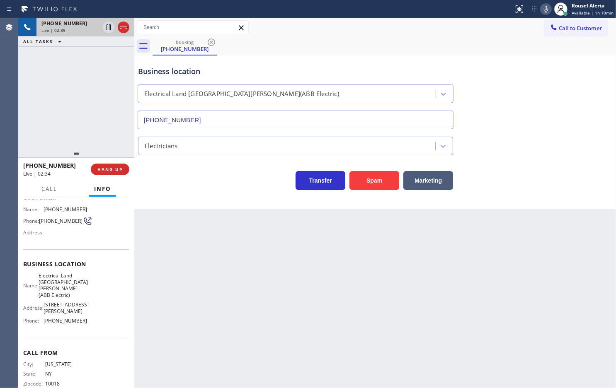
click at [92, 104] on div "+16463428540 Live | 02:35 ALL TASKS ALL TASKS ACTIVE TASKS TASKS IN WRAP UP" at bounding box center [76, 83] width 116 height 130
click at [106, 30] on icon at bounding box center [109, 27] width 10 height 10
click at [543, 13] on icon at bounding box center [546, 9] width 10 height 10
click at [96, 65] on div "+16463428540 Live | 03:51 ALL TASKS ALL TASKS ACTIVE TASKS TASKS IN WRAP UP" at bounding box center [76, 83] width 116 height 130
click at [320, 310] on div "Back to Dashboard Change Sender ID Customers Technicians Select a contact Outbo…" at bounding box center [374, 203] width 481 height 370
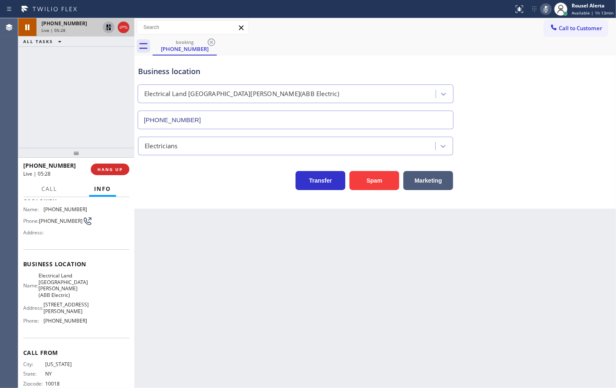
click at [108, 29] on icon at bounding box center [109, 27] width 10 height 10
click at [548, 7] on icon at bounding box center [545, 9] width 4 height 7
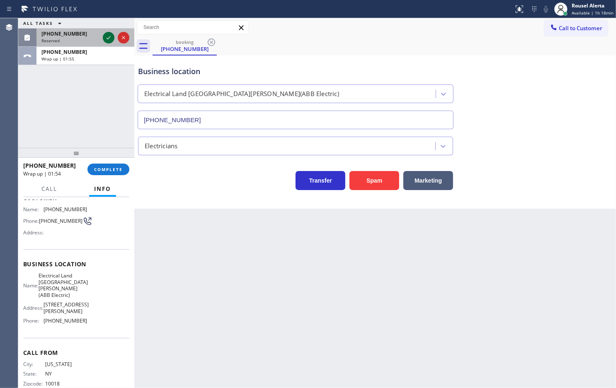
click at [108, 38] on icon at bounding box center [109, 38] width 10 height 10
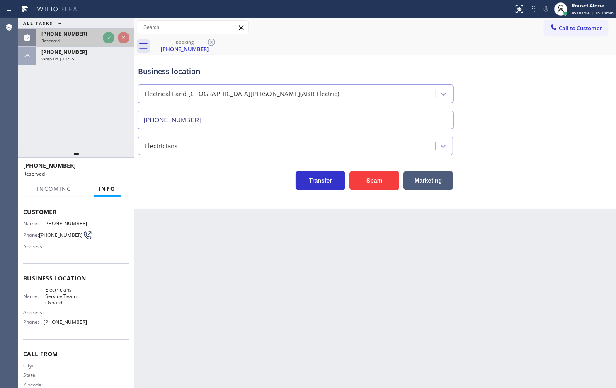
scroll to position [65, 0]
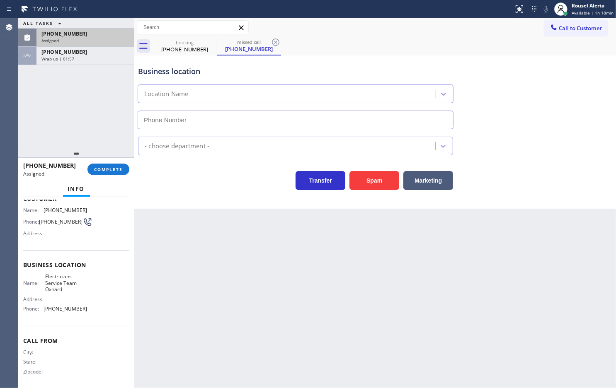
type input "(805) 600-5518"
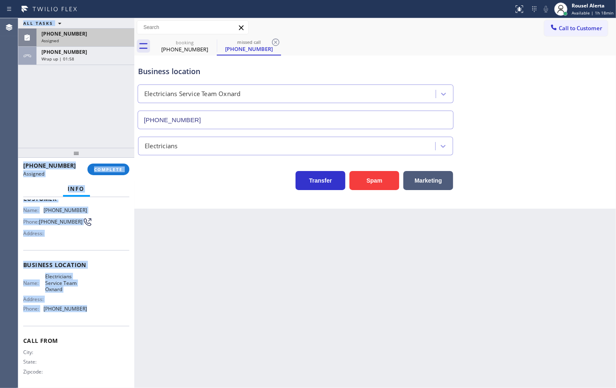
drag, startPoint x: 18, startPoint y: 206, endPoint x: 94, endPoint y: 307, distance: 126.3
click at [94, 307] on div "Agent Desktop Classify the call LOCATION NAME 5 Star Appliance Repair FROM PHON…" at bounding box center [308, 203] width 616 height 370
copy div "Classify the call LOCATION NAME FROM PHONE TO PHONE Status: COMPLETED REASON: E…"
click at [109, 170] on span "COMPLETE" at bounding box center [108, 170] width 29 height 6
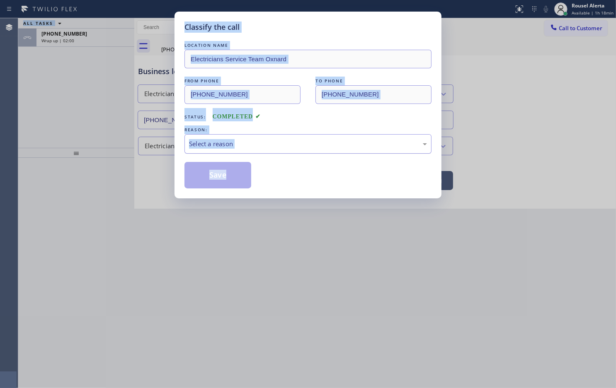
click at [224, 150] on div "Select a reason" at bounding box center [307, 143] width 247 height 19
click at [225, 175] on button "Save" at bounding box center [217, 175] width 67 height 27
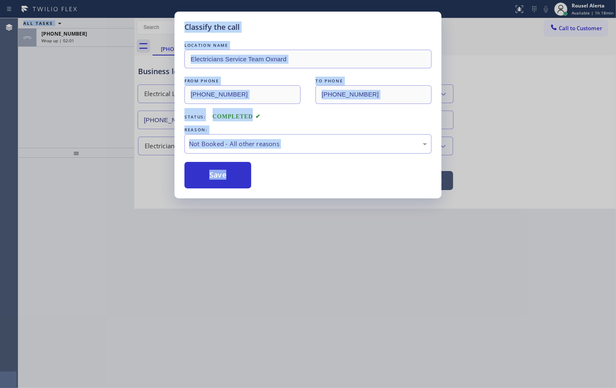
click at [106, 44] on div "Classify the call LOCATION NAME Electricians Service Team Oxnard FROM PHONE (54…" at bounding box center [308, 194] width 616 height 388
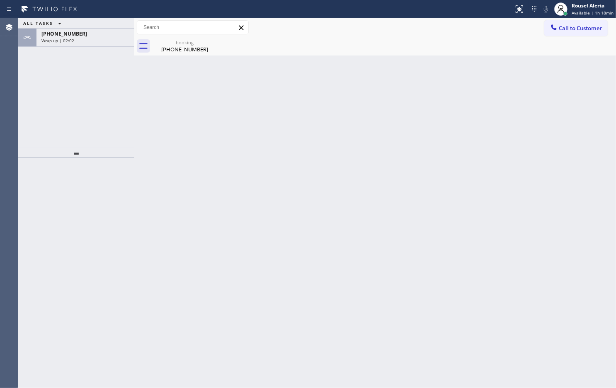
click at [106, 44] on div "+16463428540 Wrap up | 02:02" at bounding box center [83, 38] width 94 height 18
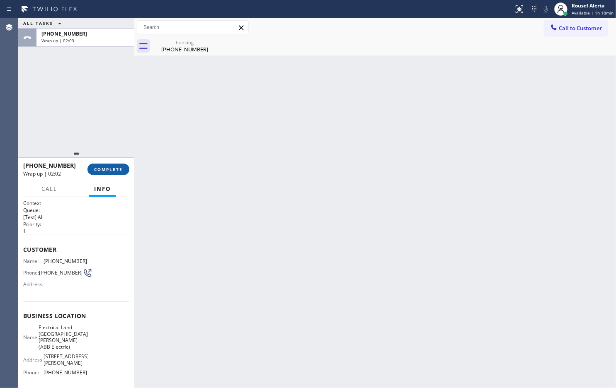
click at [98, 164] on button "COMPLETE" at bounding box center [108, 170] width 42 height 12
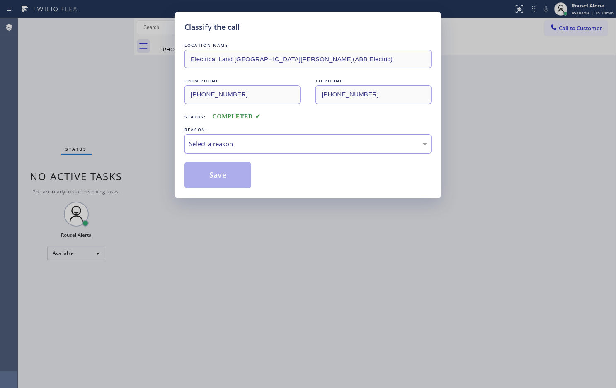
click at [227, 143] on div "Select a reason" at bounding box center [308, 144] width 238 height 10
click at [233, 176] on button "Save" at bounding box center [217, 175] width 67 height 27
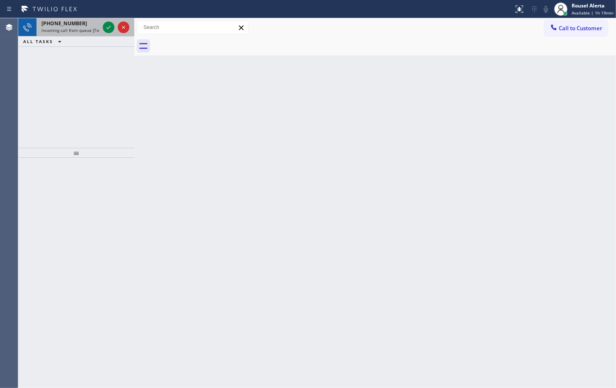
click at [90, 28] on span "Incoming call from queue [Test] All" at bounding box center [75, 30] width 69 height 6
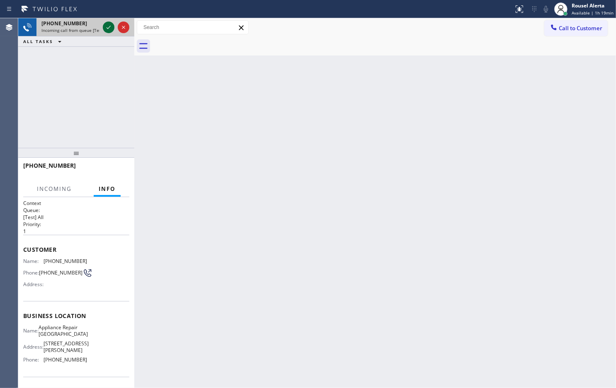
click at [106, 28] on icon at bounding box center [109, 27] width 10 height 10
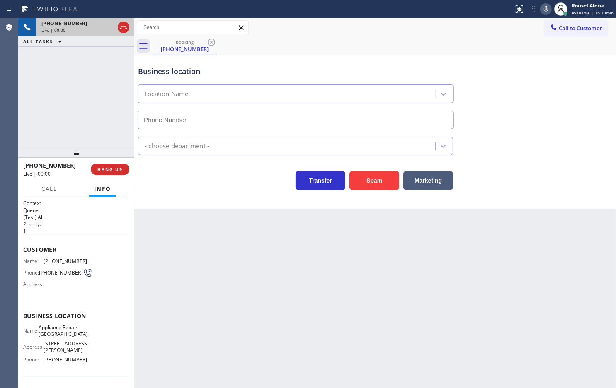
type input "(480) 269-8504"
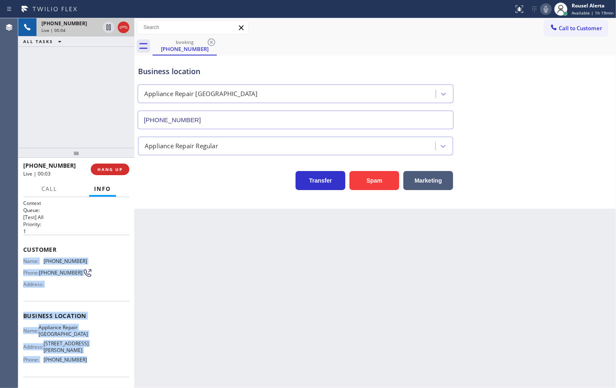
drag, startPoint x: 23, startPoint y: 260, endPoint x: 90, endPoint y: 373, distance: 131.7
click at [90, 373] on div "Context Queue: [Test] All Priority: 1 Customer Name: (214) 230-5112 Phone: (214…" at bounding box center [76, 320] width 106 height 240
copy div "Name: (214) 230-5112 Phone: (214) 230-5112 Address: Business location Name: App…"
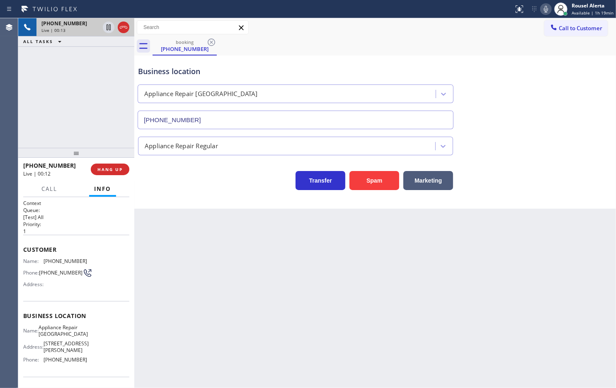
drag, startPoint x: 87, startPoint y: 124, endPoint x: 92, endPoint y: 121, distance: 5.8
click at [89, 117] on div "+12142305112 Live | 00:13 ALL TASKS ALL TASKS ACTIVE TASKS TASKS IN WRAP UP" at bounding box center [76, 83] width 116 height 130
click at [105, 164] on button "HANG UP" at bounding box center [110, 170] width 39 height 12
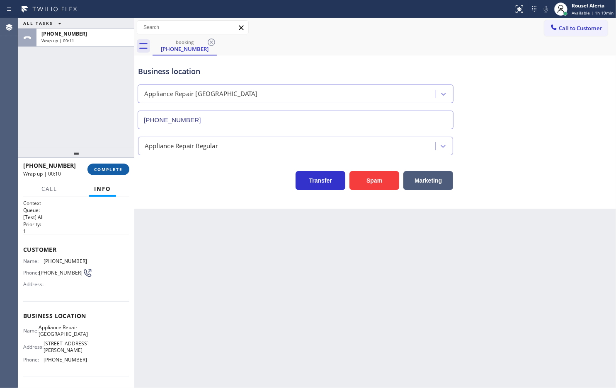
click at [105, 164] on button "COMPLETE" at bounding box center [108, 170] width 42 height 12
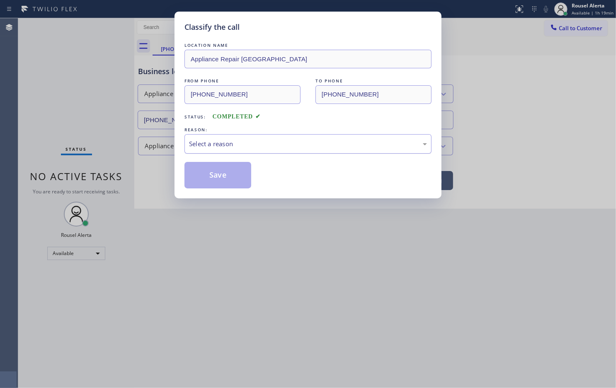
click at [228, 149] on div "Select a reason" at bounding box center [308, 144] width 238 height 10
click at [237, 177] on button "Save" at bounding box center [217, 175] width 67 height 27
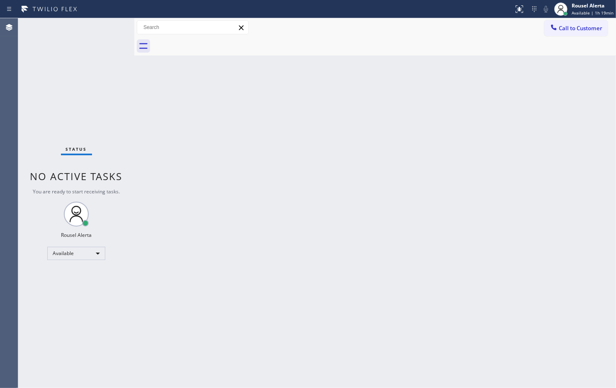
click at [228, 176] on div "Back to Dashboard Change Sender ID Customers Technicians Select a contact Outbo…" at bounding box center [374, 203] width 481 height 370
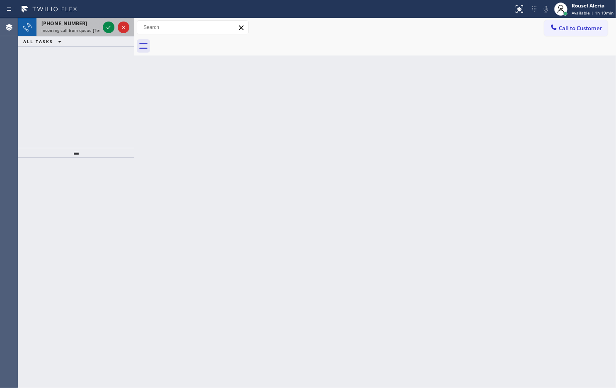
click at [96, 32] on span "Incoming call from queue [Test] All" at bounding box center [75, 30] width 69 height 6
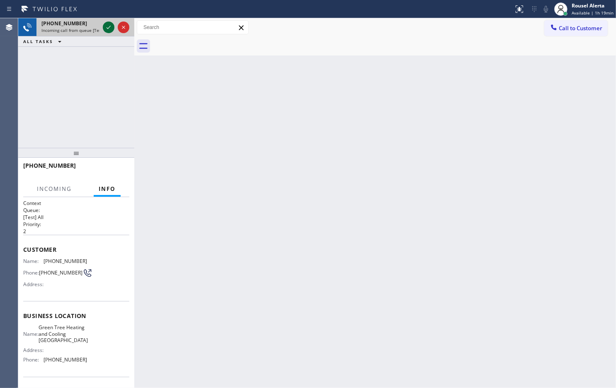
click at [104, 29] on icon at bounding box center [109, 27] width 10 height 10
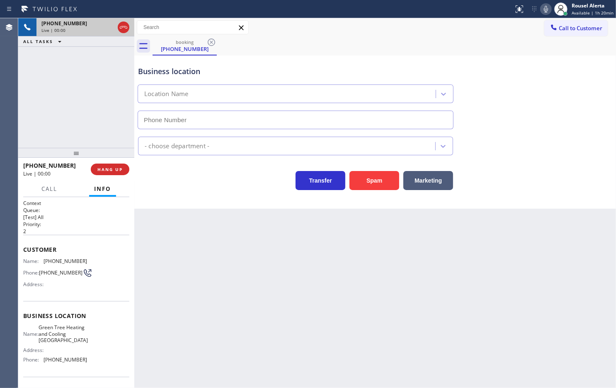
type input "(949) 570-4740"
click at [377, 177] on button "Spam" at bounding box center [374, 180] width 50 height 19
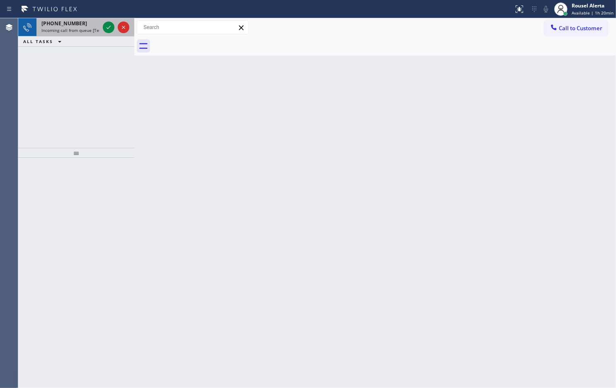
click at [89, 34] on div "+16465159957 Incoming call from queue [Test] All" at bounding box center [68, 27] width 65 height 18
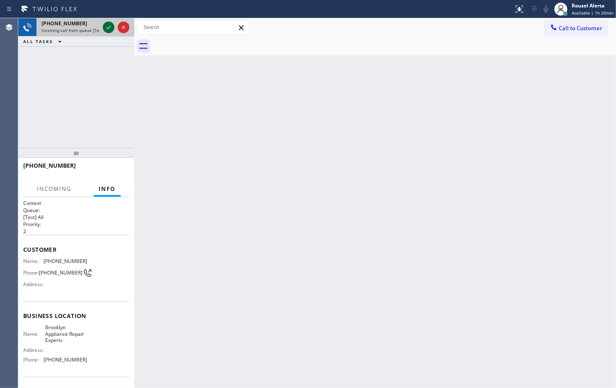
click at [107, 30] on icon at bounding box center [109, 27] width 10 height 10
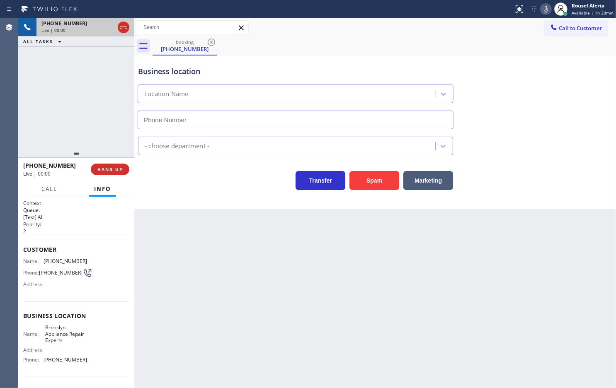
type input "(347) 757-4373"
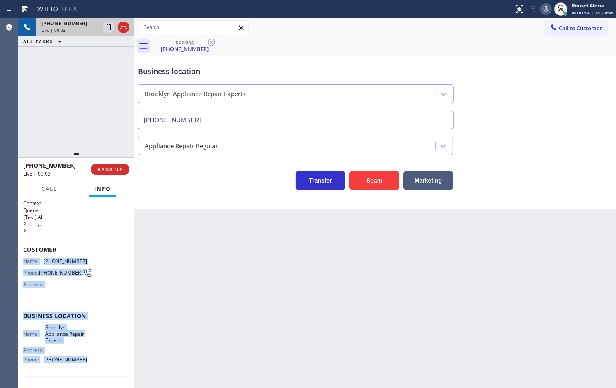
drag, startPoint x: 23, startPoint y: 259, endPoint x: 95, endPoint y: 360, distance: 124.5
click at [95, 360] on div "Context Queue: [Test] All Priority: 2 Customer Name: (646) 515-9957 Phone: (646…" at bounding box center [76, 320] width 106 height 240
copy div "Name: (646) 515-9957 Phone: (646) 515-9957 Address: Business location Name: Bro…"
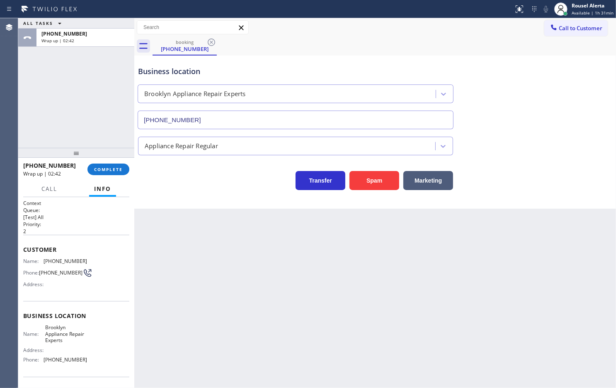
click at [36, 109] on div "ALL TASKS ALL TASKS ACTIVE TASKS TASKS IN WRAP UP +16465159957 Wrap up | 02:42" at bounding box center [76, 83] width 116 height 130
click at [428, 31] on div "Call to Customer Outbound call Location Search location Your caller id phone nu…" at bounding box center [374, 27] width 481 height 14
click at [585, 10] on span "Available | 1h 32min" at bounding box center [592, 13] width 42 height 6
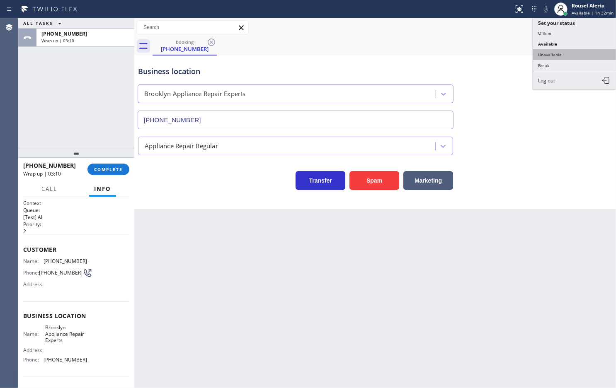
click at [567, 52] on button "Unavailable" at bounding box center [574, 54] width 83 height 11
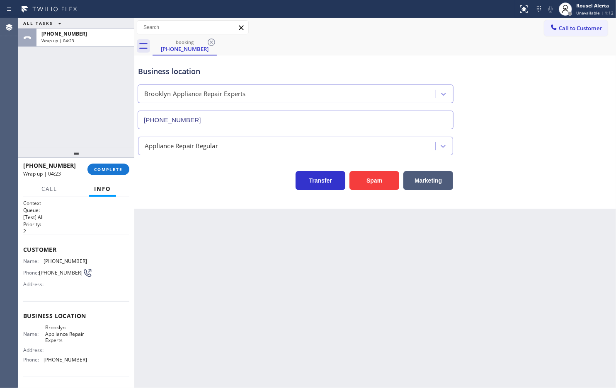
click at [63, 69] on div "ALL TASKS ALL TASKS ACTIVE TASKS TASKS IN WRAP UP +16465159957 Wrap up | 04:23" at bounding box center [76, 83] width 116 height 130
click at [106, 173] on button "COMPLETE" at bounding box center [108, 170] width 42 height 12
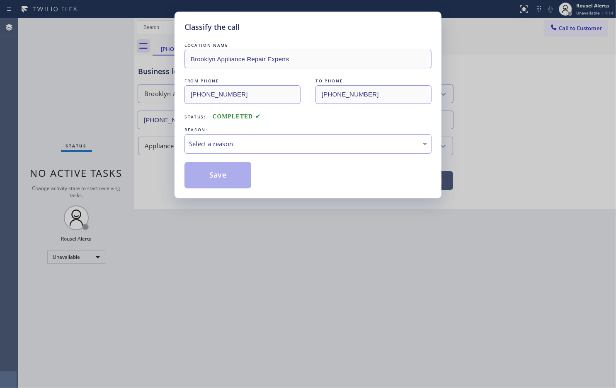
click at [256, 149] on div "Select a reason" at bounding box center [308, 144] width 238 height 10
click at [208, 181] on button "Save" at bounding box center [217, 175] width 67 height 27
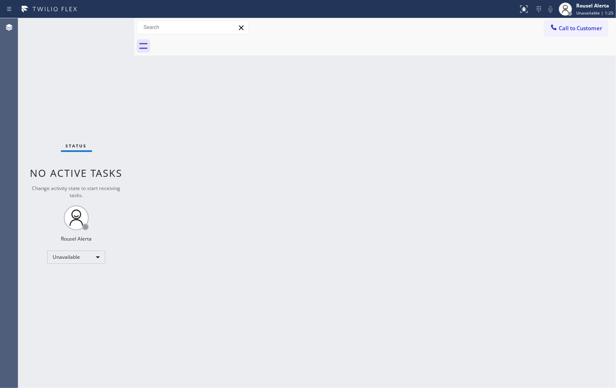
click at [122, 79] on div "Status No active tasks Change activity state to start receiving tasks. Rousel A…" at bounding box center [76, 203] width 116 height 370
click at [587, 10] on span "Unavailable | 3:10" at bounding box center [594, 13] width 37 height 6
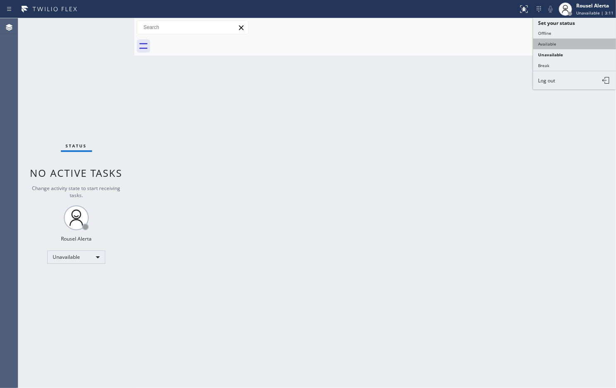
click at [578, 42] on button "Available" at bounding box center [574, 44] width 83 height 11
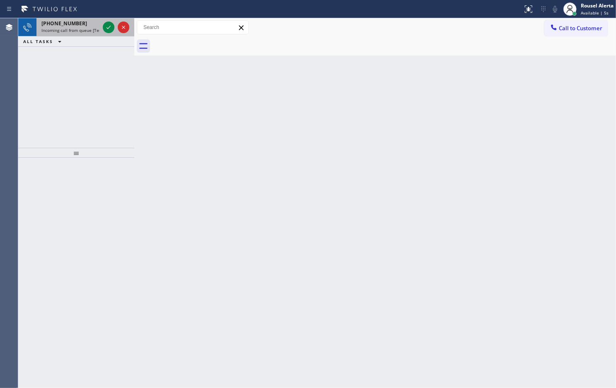
click at [74, 31] on span "Incoming call from queue [Test] All" at bounding box center [75, 30] width 69 height 6
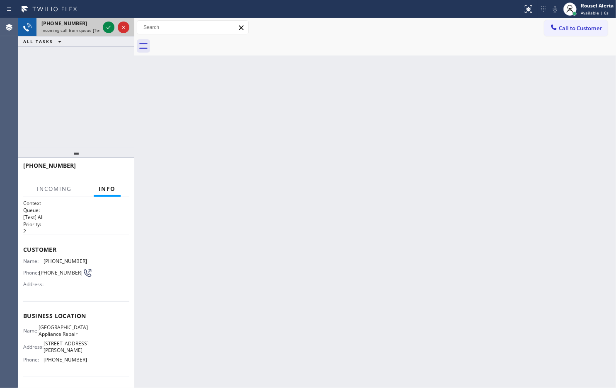
click at [101, 29] on div at bounding box center [116, 27] width 30 height 18
click at [104, 28] on icon at bounding box center [109, 27] width 10 height 10
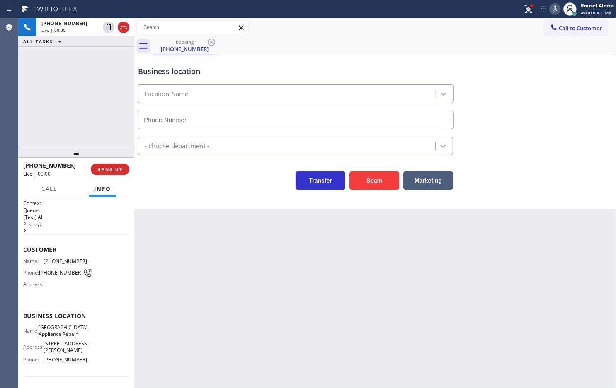
type input "(773) 830-4668"
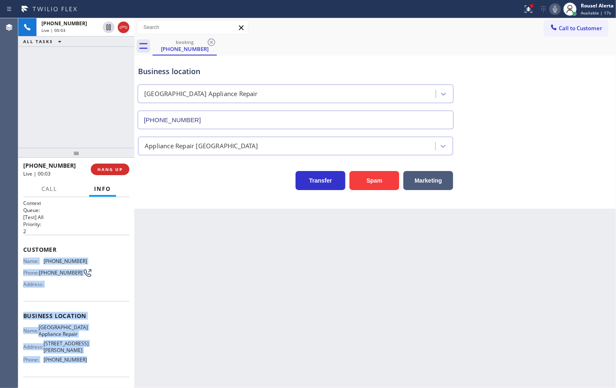
drag, startPoint x: 21, startPoint y: 258, endPoint x: 91, endPoint y: 371, distance: 133.0
click at [91, 373] on div "Context Queue: [Test] All Priority: 2 Customer Name: (312) 342-7599 Phone: (312…" at bounding box center [76, 292] width 116 height 191
copy div "Name: (312) 342-7599 Phone: (312) 342-7599 Address: Business location Name: Cal…"
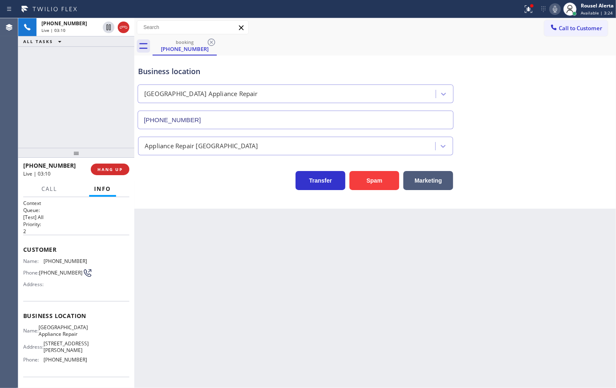
click at [94, 81] on div "+13123427599 Live | 03:10 ALL TASKS ALL TASKS ACTIVE TASKS TASKS IN WRAP UP" at bounding box center [76, 83] width 116 height 130
click at [108, 31] on icon at bounding box center [109, 27] width 10 height 10
click at [553, 9] on icon at bounding box center [555, 9] width 10 height 10
click at [109, 28] on icon at bounding box center [109, 27] width 10 height 10
click at [549, 11] on div at bounding box center [555, 9] width 12 height 10
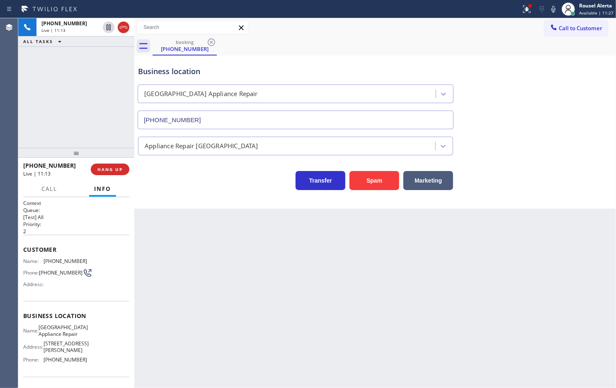
click at [309, 278] on div "Back to Dashboard Change Sender ID Customers Technicians Select a contact Outbo…" at bounding box center [374, 203] width 481 height 370
click at [75, 109] on div "+13123427599 Live | 11:13 ALL TASKS ALL TASKS ACTIVE TASKS TASKS IN WRAP UP" at bounding box center [76, 83] width 116 height 130
click at [205, 279] on div "Back to Dashboard Change Sender ID Customers Technicians Select a contact Outbo…" at bounding box center [374, 203] width 481 height 370
click at [110, 174] on button "HANG UP" at bounding box center [110, 170] width 39 height 12
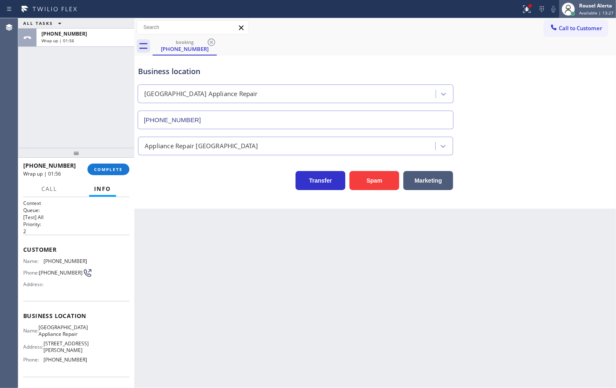
click at [592, 11] on span "Available | 13:27" at bounding box center [596, 13] width 34 height 6
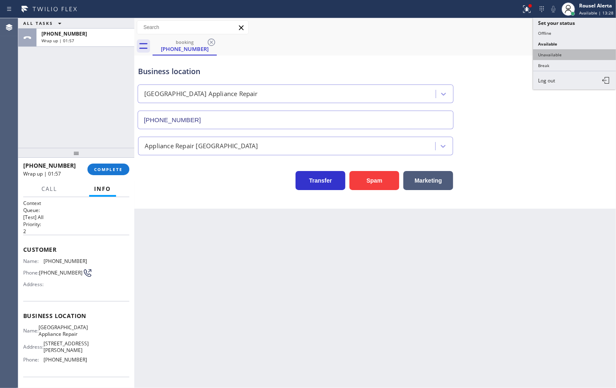
click at [574, 53] on button "Unavailable" at bounding box center [574, 54] width 83 height 11
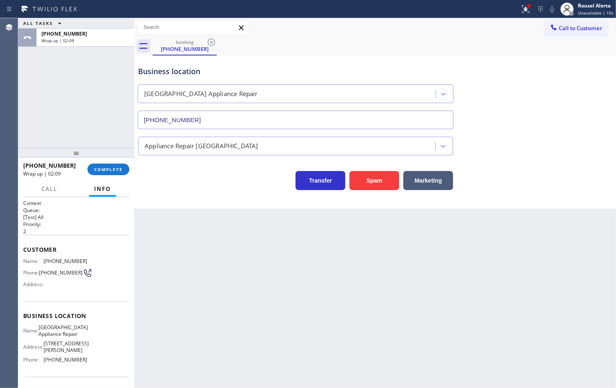
click at [89, 79] on div "ALL TASKS ALL TASKS ACTIVE TASKS TASKS IN WRAP UP +13123427599 Wrap up | 02:09" at bounding box center [76, 83] width 116 height 130
click at [105, 166] on button "COMPLETE" at bounding box center [108, 170] width 42 height 12
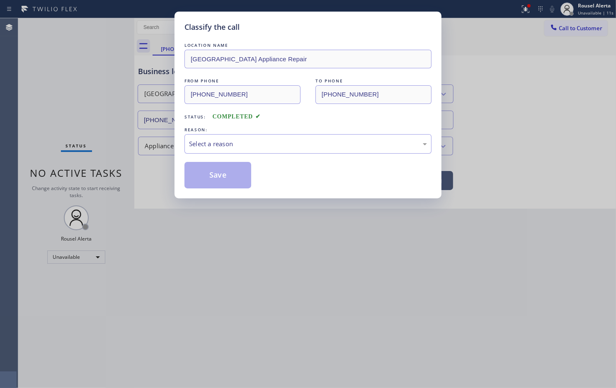
click at [244, 156] on div "LOCATION NAME Calumet Heights Appliance Repair FROM PHONE (312) 342-7599 TO PHO…" at bounding box center [307, 114] width 247 height 147
click at [245, 150] on div "Select a reason" at bounding box center [307, 143] width 247 height 19
click at [211, 175] on button "Save" at bounding box center [217, 175] width 67 height 27
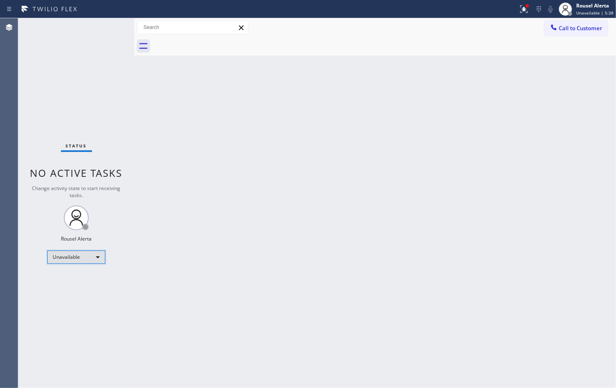
click at [79, 253] on div "Unavailable" at bounding box center [76, 257] width 58 height 13
click at [83, 280] on li "Available" at bounding box center [76, 279] width 56 height 10
click at [213, 251] on div "Back to Dashboard Change Sender ID Customers Technicians Select a contact Outbo…" at bounding box center [374, 203] width 481 height 370
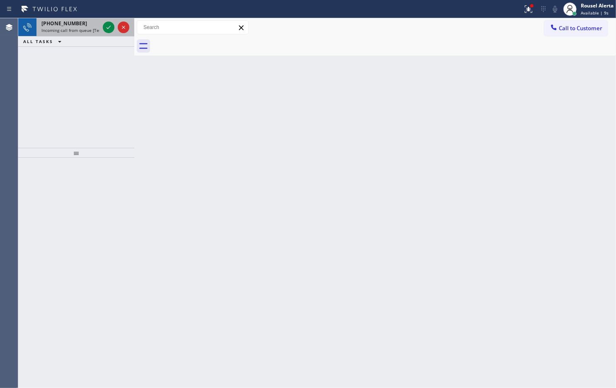
drag, startPoint x: 73, startPoint y: 23, endPoint x: 93, endPoint y: 26, distance: 20.1
click at [74, 23] on span "+15612068076" at bounding box center [64, 23] width 46 height 7
click at [90, 29] on span "Incoming call from queue [Test] All" at bounding box center [75, 30] width 69 height 6
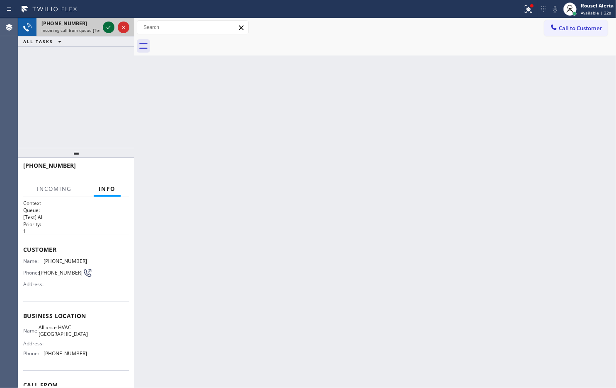
click at [104, 27] on icon at bounding box center [109, 27] width 10 height 10
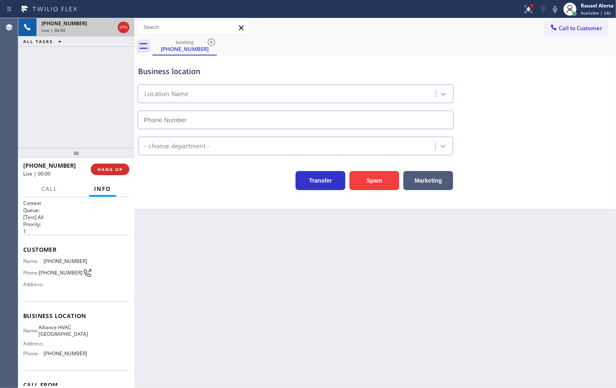
type input "(760) 452-3868"
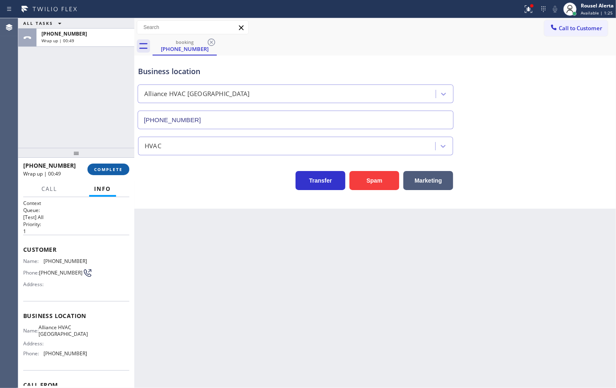
click at [122, 173] on button "COMPLETE" at bounding box center [108, 170] width 42 height 12
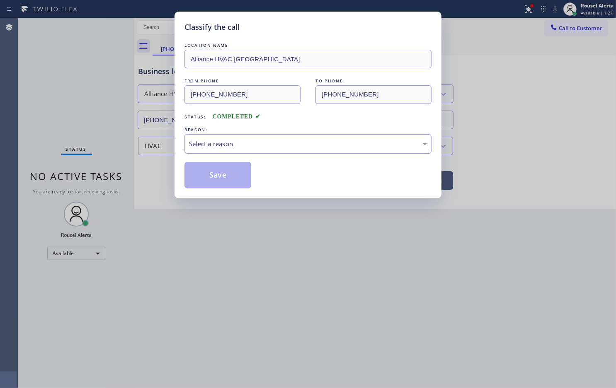
click at [215, 150] on div "Select a reason" at bounding box center [307, 143] width 247 height 19
drag, startPoint x: 259, startPoint y: 213, endPoint x: 255, endPoint y: 211, distance: 4.6
click at [213, 176] on button "Save" at bounding box center [217, 175] width 67 height 27
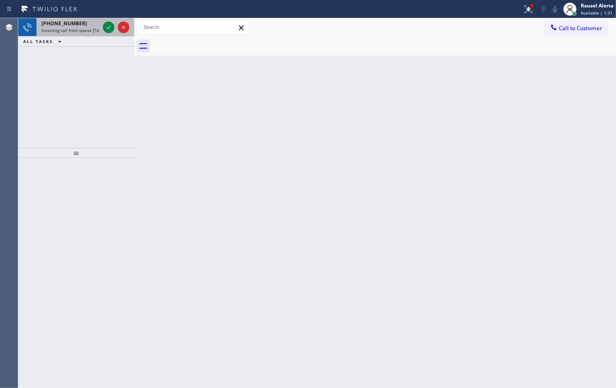
click at [70, 30] on span "Incoming call from queue [Test] All" at bounding box center [75, 30] width 69 height 6
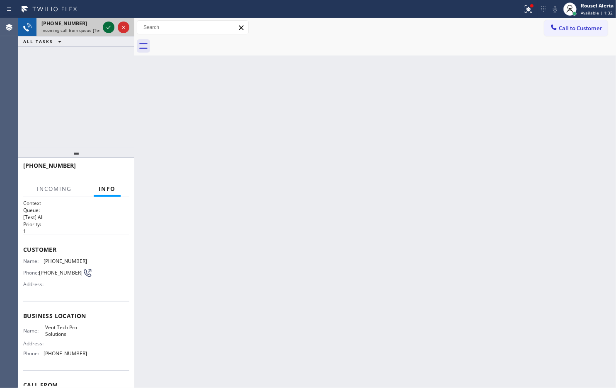
click at [109, 28] on icon at bounding box center [109, 27] width 10 height 10
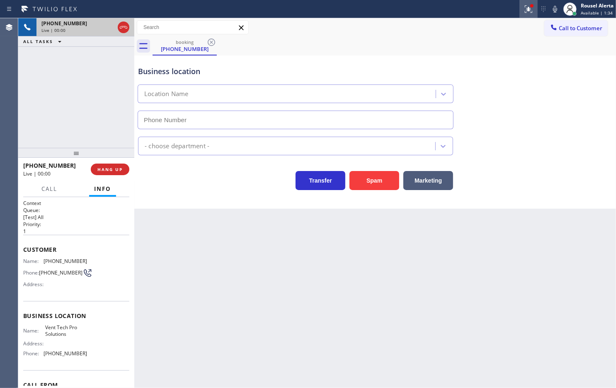
click at [527, 12] on icon at bounding box center [528, 9] width 10 height 10
type input "(623) 283-2416"
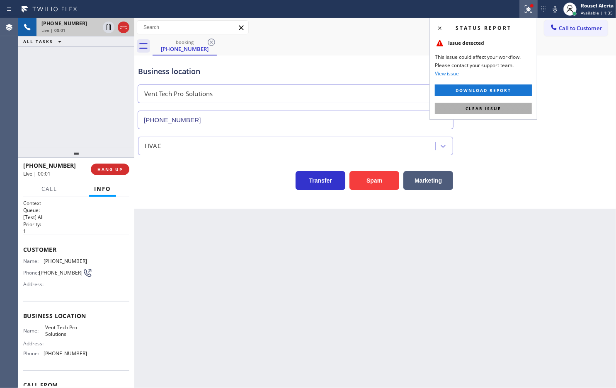
click at [508, 113] on button "Clear issue" at bounding box center [483, 109] width 97 height 12
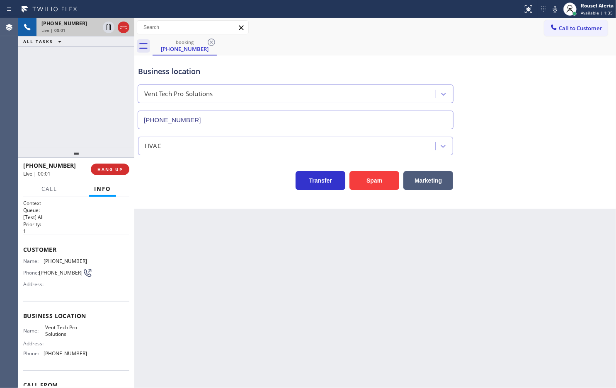
click at [505, 226] on div "Back to Dashboard Change Sender ID Customers Technicians Select a contact Outbo…" at bounding box center [374, 203] width 481 height 370
click at [279, 259] on div "Back to Dashboard Change Sender ID Customers Technicians Select a contact Outbo…" at bounding box center [374, 203] width 481 height 370
click at [98, 171] on span "HANG UP" at bounding box center [109, 170] width 25 height 6
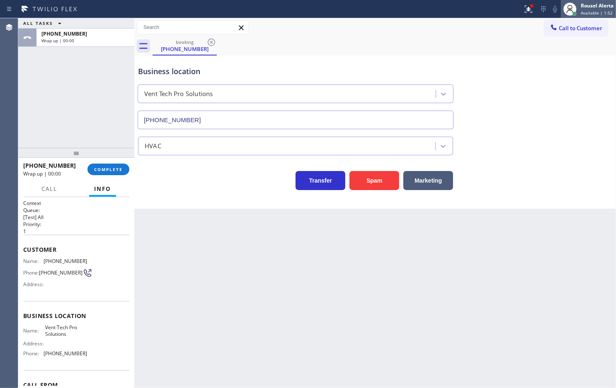
click at [584, 6] on div "Rousel Alerta" at bounding box center [596, 5] width 33 height 7
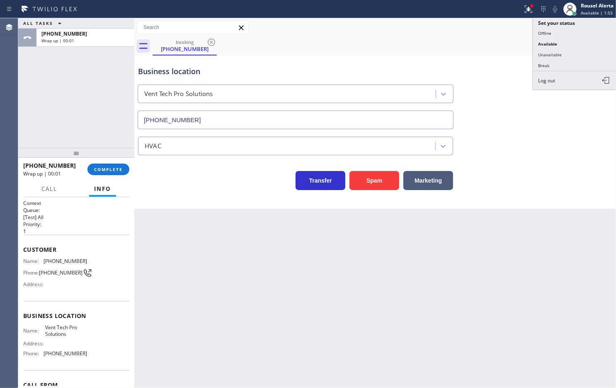
click at [560, 65] on button "Break" at bounding box center [574, 65] width 83 height 11
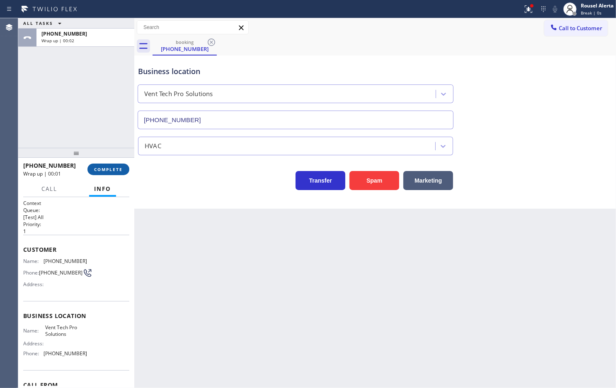
click at [104, 169] on span "COMPLETE" at bounding box center [108, 170] width 29 height 6
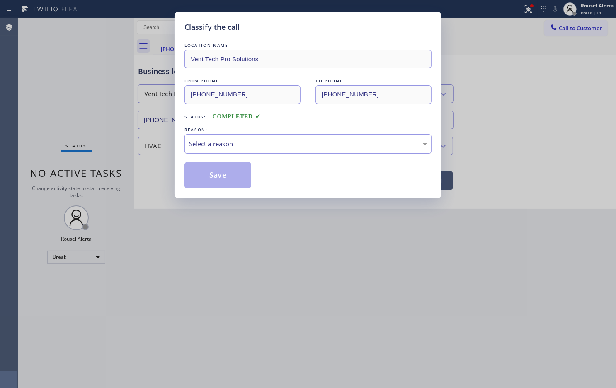
drag, startPoint x: 213, startPoint y: 141, endPoint x: 215, endPoint y: 145, distance: 4.3
click at [214, 141] on div "Select a reason" at bounding box center [308, 144] width 238 height 10
click at [225, 174] on button "Save" at bounding box center [217, 175] width 67 height 27
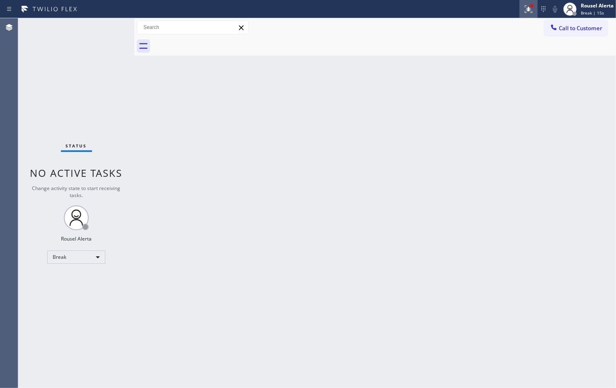
click at [525, 11] on icon at bounding box center [528, 9] width 10 height 10
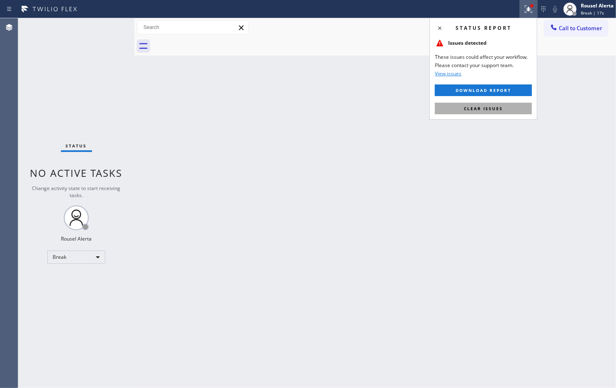
click at [494, 106] on button "Clear issues" at bounding box center [483, 109] width 97 height 12
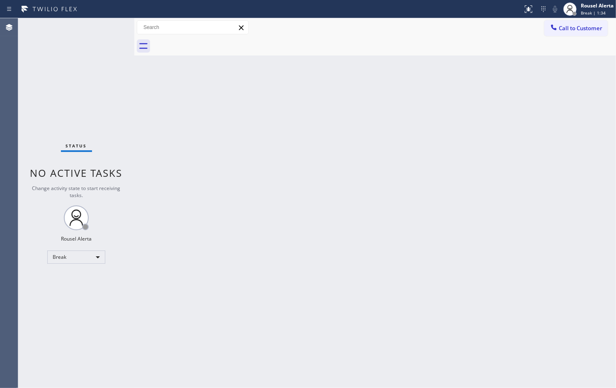
drag, startPoint x: 172, startPoint y: 195, endPoint x: 197, endPoint y: 213, distance: 30.8
click at [197, 213] on div "Back to Dashboard Change Sender ID Customers Technicians Select a contact Outbo…" at bounding box center [374, 203] width 481 height 370
